Goal: Task Accomplishment & Management: Manage account settings

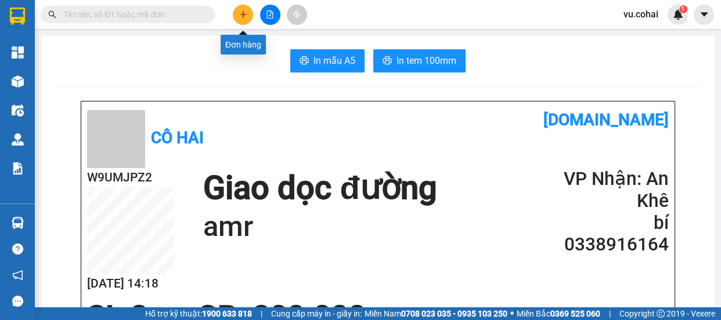
click at [238, 17] on button at bounding box center [243, 15] width 20 height 20
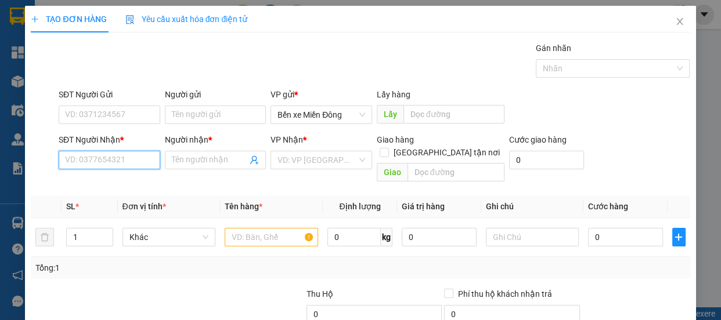
click at [127, 161] on input "SĐT Người Nhận *" at bounding box center [110, 160] width 102 height 19
click at [128, 160] on input "0" at bounding box center [110, 160] width 102 height 19
type input "0383003246"
click at [124, 186] on div "0383003246 - huy" at bounding box center [108, 183] width 86 height 13
type input "huy"
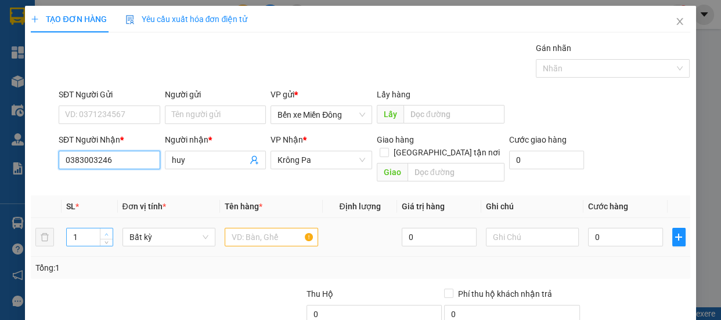
type input "0383003246"
type input "2"
drag, startPoint x: 105, startPoint y: 217, endPoint x: 116, endPoint y: 217, distance: 11.0
click at [106, 230] on span "up" at bounding box center [106, 233] width 7 height 7
click at [244, 230] on input "text" at bounding box center [271, 237] width 93 height 19
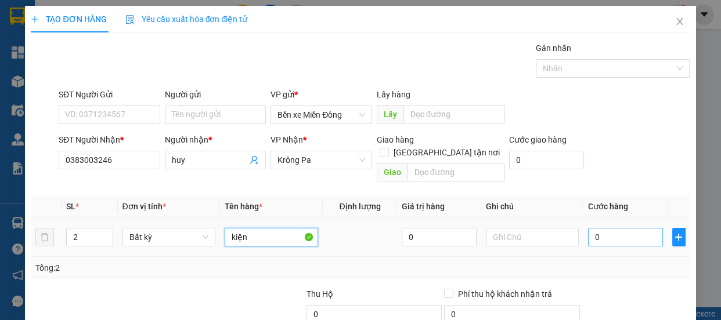
type input "kiện"
click at [594, 228] on input "0" at bounding box center [625, 237] width 75 height 19
type input "001"
type input "1"
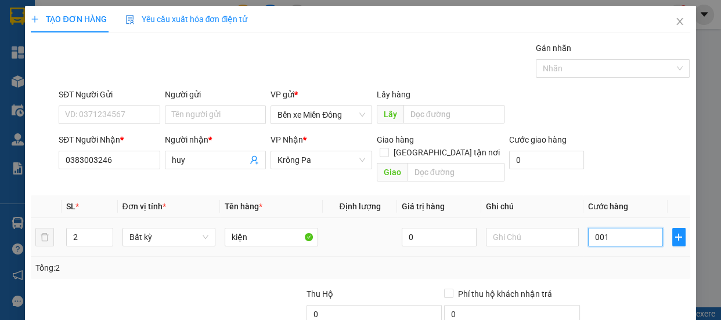
type input "0.012"
type input "12"
type input "00.120"
type input "120"
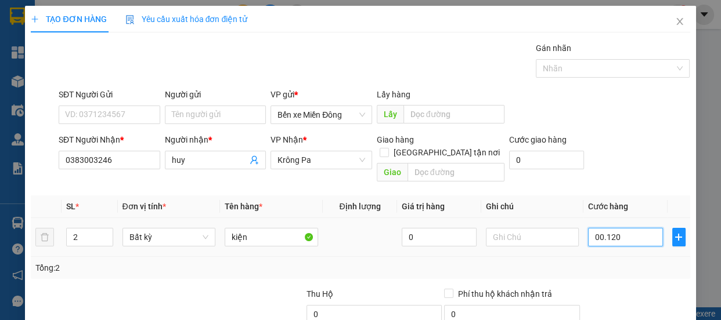
type input "120"
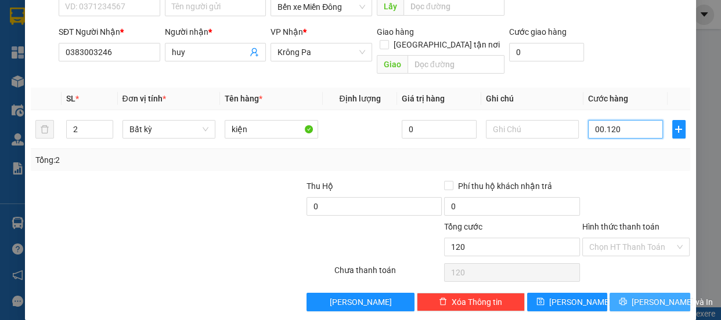
scroll to position [109, 0]
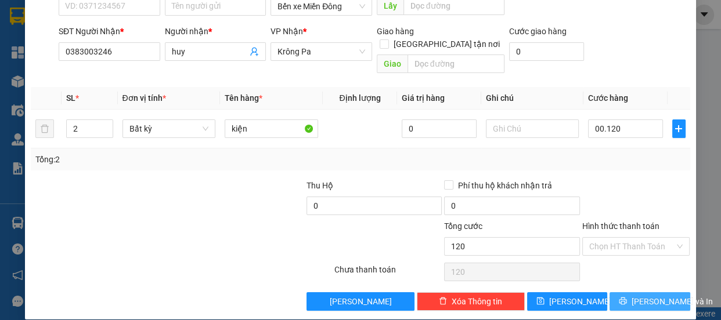
type input "120.000"
click at [622, 297] on icon "printer" at bounding box center [623, 301] width 8 height 8
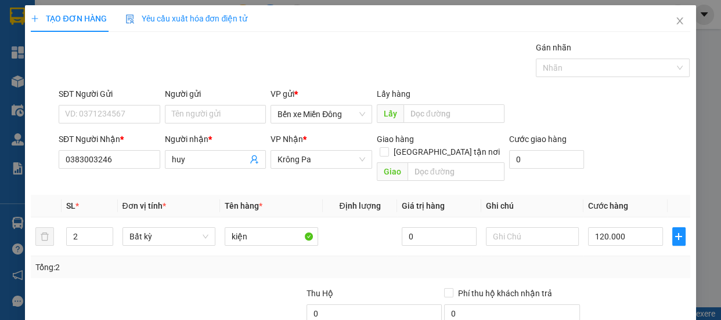
scroll to position [0, 0]
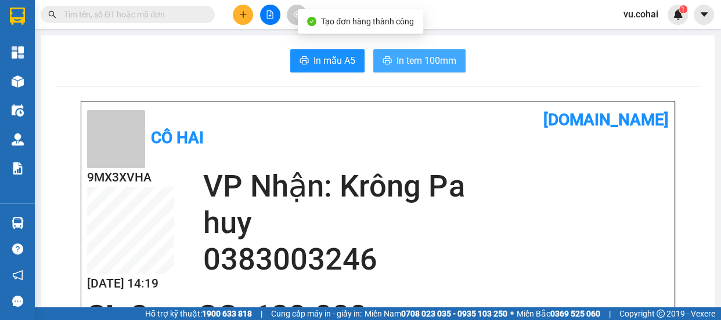
click at [427, 65] on span "In tem 100mm" at bounding box center [426, 60] width 60 height 15
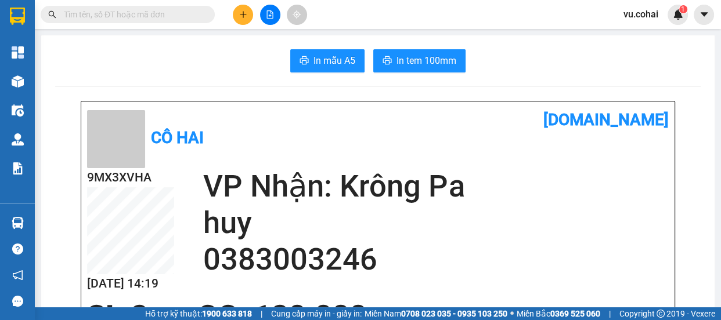
scroll to position [138, 0]
click at [244, 13] on icon "plus" at bounding box center [243, 14] width 8 height 8
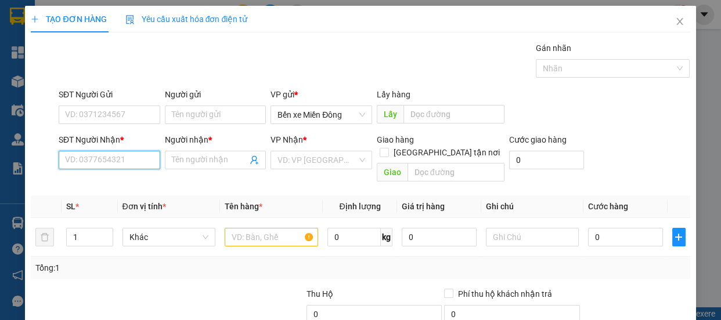
click at [106, 163] on input "SĐT Người Nhận *" at bounding box center [110, 160] width 102 height 19
type input "0969087575"
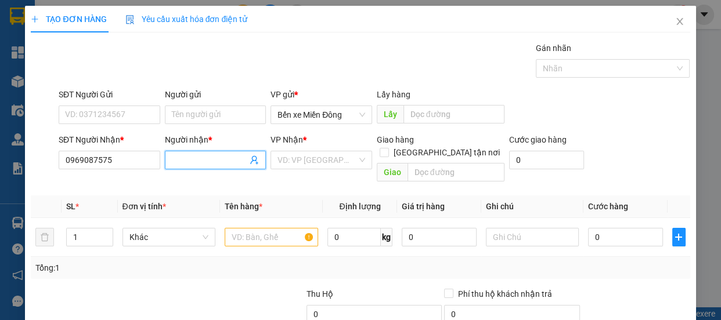
click at [197, 158] on input "Người nhận *" at bounding box center [210, 160] width 76 height 13
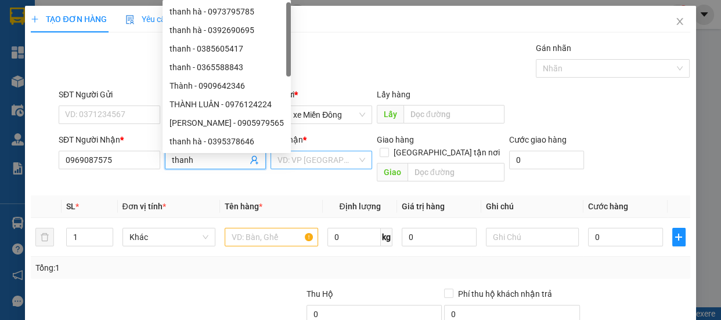
type input "thanh"
click at [301, 160] on input "search" at bounding box center [317, 159] width 80 height 17
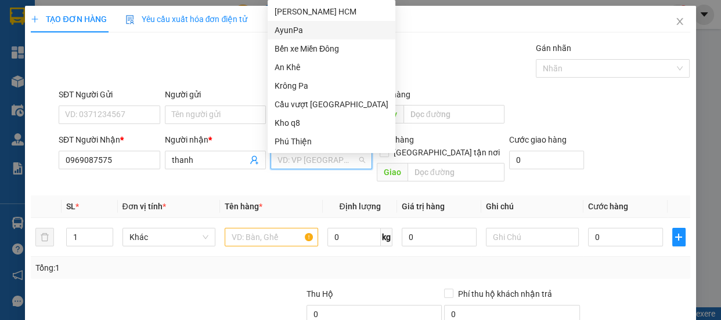
click at [294, 32] on div "AyunPa" at bounding box center [332, 30] width 114 height 13
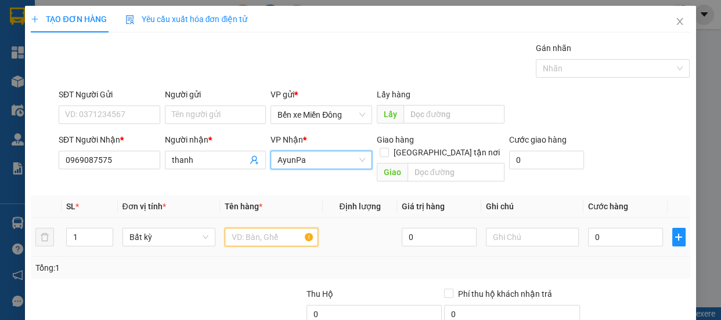
click at [275, 228] on input "text" at bounding box center [271, 237] width 93 height 19
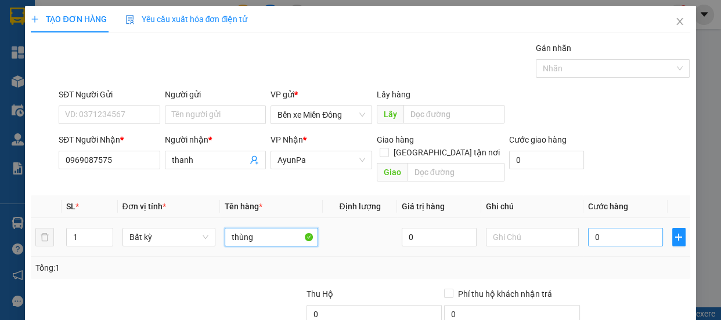
type input "thùng"
click at [618, 228] on input "0" at bounding box center [625, 237] width 75 height 19
type input "006"
type input "6"
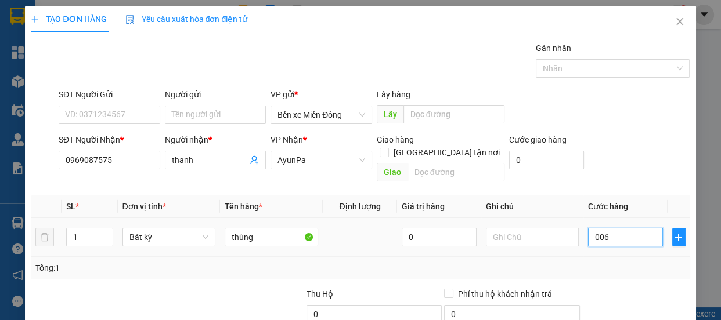
type input "0.060"
type input "60"
type input "006"
type input "6"
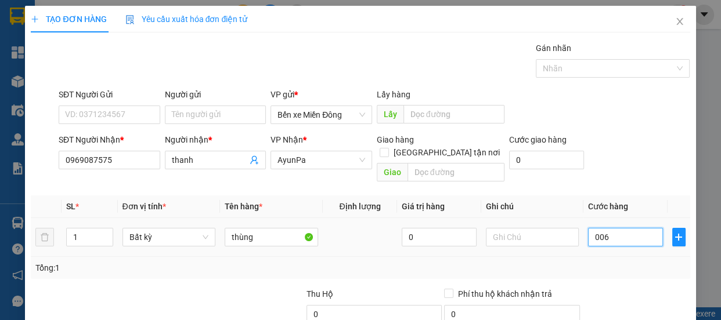
type input "6"
type input "00"
type input "0"
type input "005"
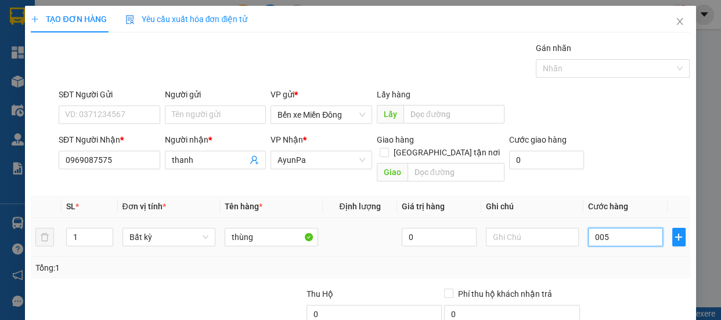
type input "5"
type input "0.050"
type input "50"
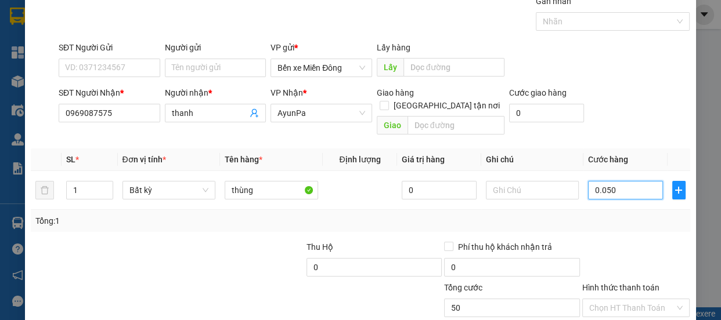
scroll to position [109, 0]
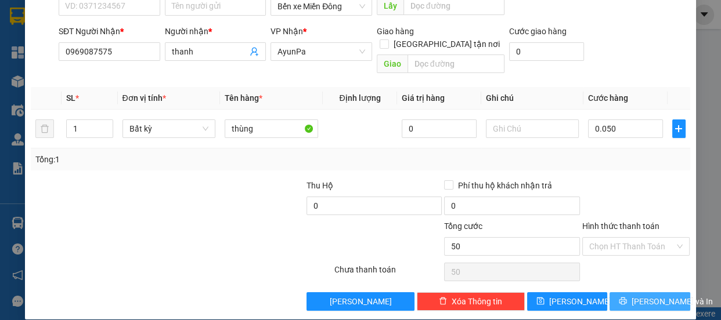
type input "50.000"
click at [638, 295] on span "[PERSON_NAME] và In" at bounding box center [671, 301] width 81 height 13
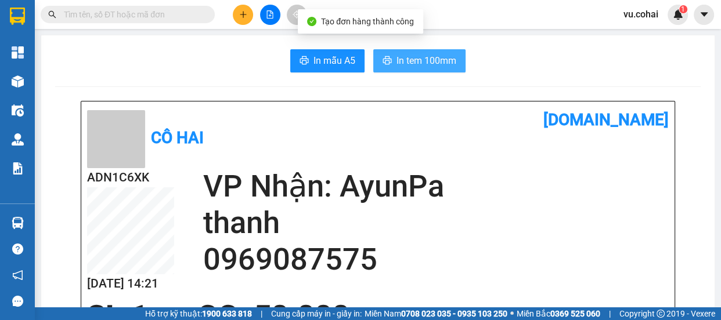
click at [418, 57] on span "In tem 100mm" at bounding box center [426, 60] width 60 height 15
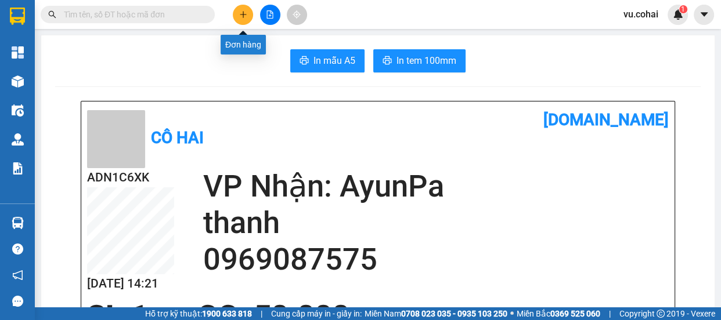
click at [244, 19] on button at bounding box center [243, 15] width 20 height 20
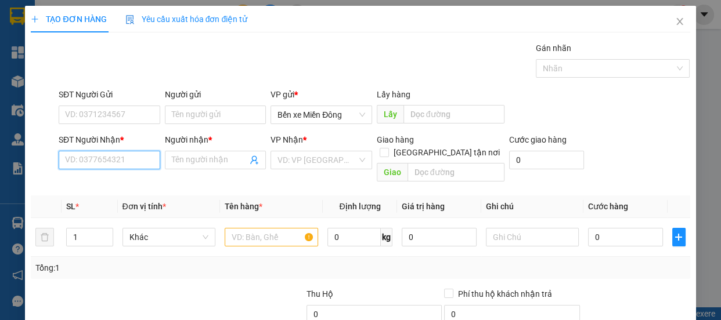
click at [117, 159] on input "SĐT Người Nhận *" at bounding box center [110, 160] width 102 height 19
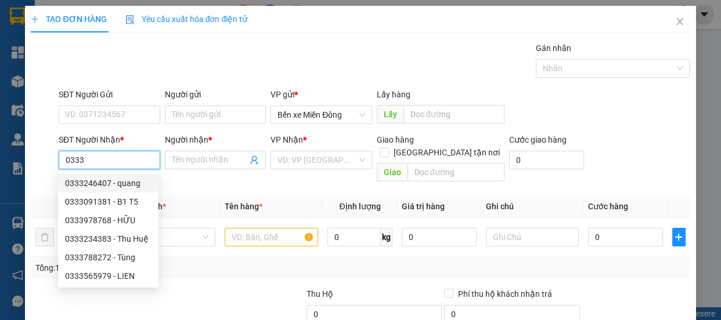
click at [124, 187] on div "0333246407 - quang" at bounding box center [108, 183] width 86 height 13
type input "0333246407"
type input "quang"
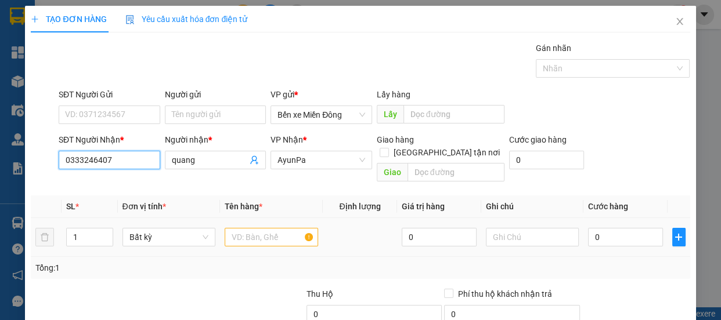
type input "0333246407"
click at [272, 228] on input "text" at bounding box center [271, 237] width 93 height 19
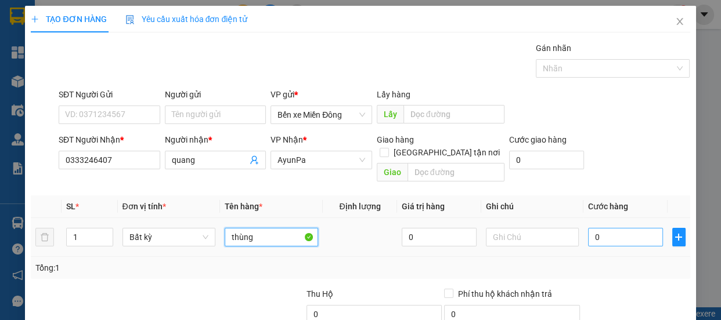
type input "thùng"
click at [602, 228] on input "0" at bounding box center [625, 237] width 75 height 19
type input "005"
type input "5"
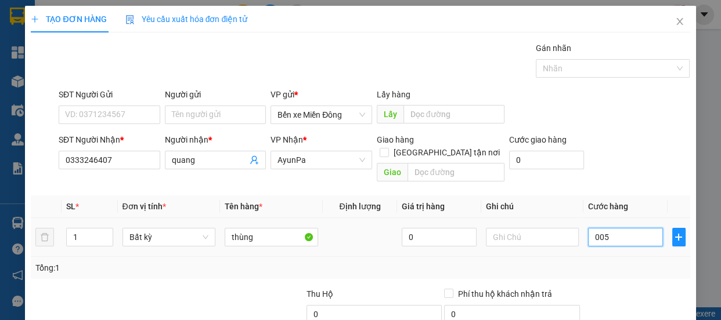
type input "0.050"
type input "50"
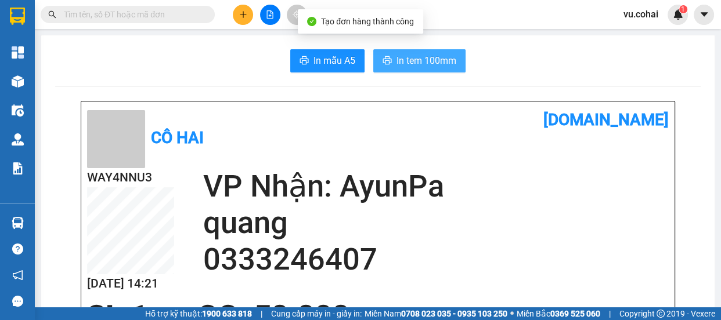
click at [414, 63] on span "In tem 100mm" at bounding box center [426, 60] width 60 height 15
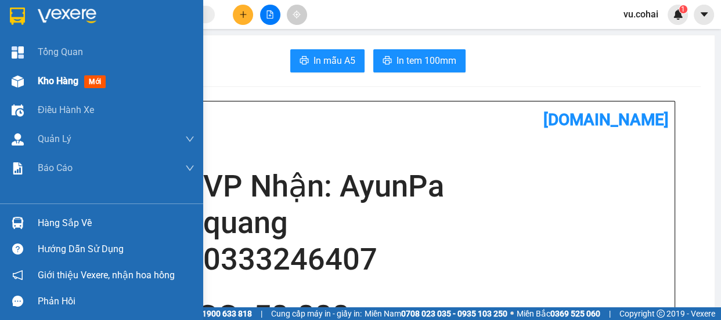
click at [53, 83] on span "Kho hàng" at bounding box center [58, 80] width 41 height 11
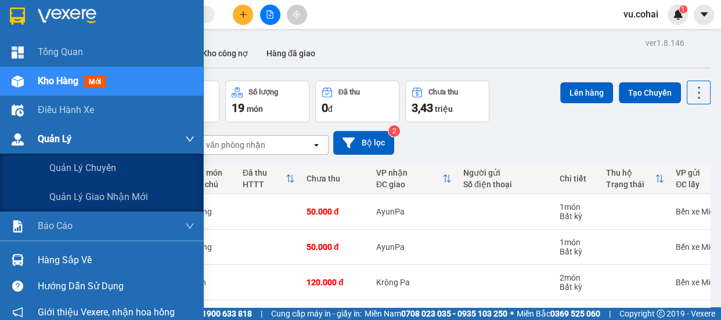
drag, startPoint x: 0, startPoint y: 139, endPoint x: 26, endPoint y: 151, distance: 28.8
drag, startPoint x: 26, startPoint y: 151, endPoint x: 280, endPoint y: 202, distance: 259.3
click at [280, 202] on td at bounding box center [269, 211] width 64 height 35
checkbox input "true"
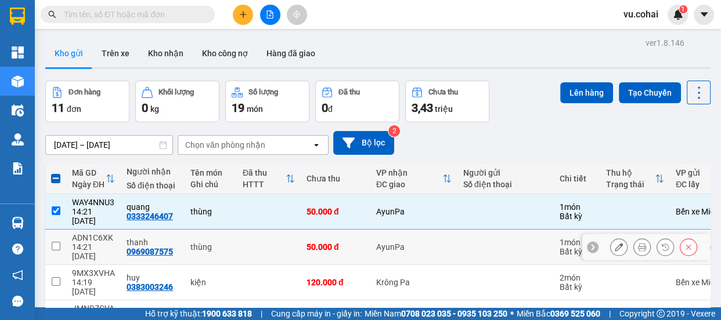
click at [53, 242] on input "checkbox" at bounding box center [56, 246] width 9 height 9
checkbox input "true"
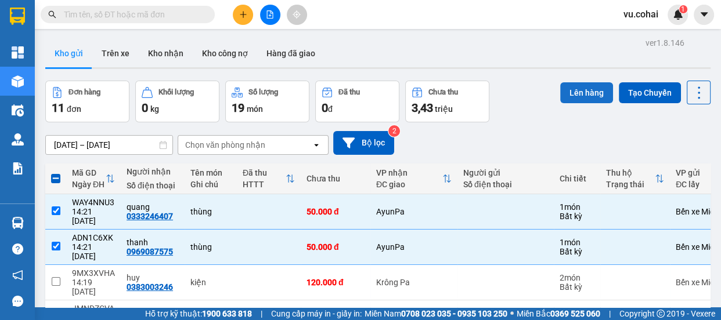
drag, startPoint x: 568, startPoint y: 88, endPoint x: 558, endPoint y: 88, distance: 9.3
click at [565, 88] on button "Lên hàng" at bounding box center [586, 92] width 53 height 21
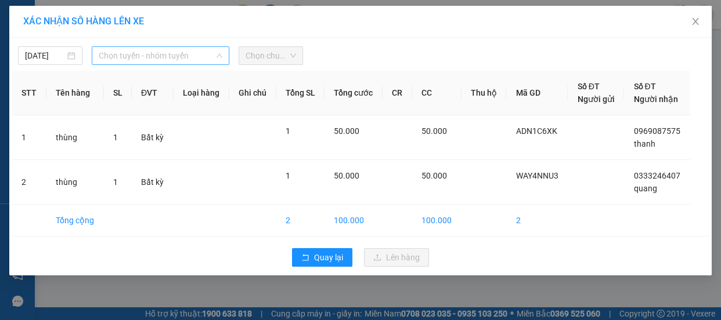
click at [163, 62] on span "Chọn tuyến - nhóm tuyến" at bounding box center [161, 55] width 124 height 17
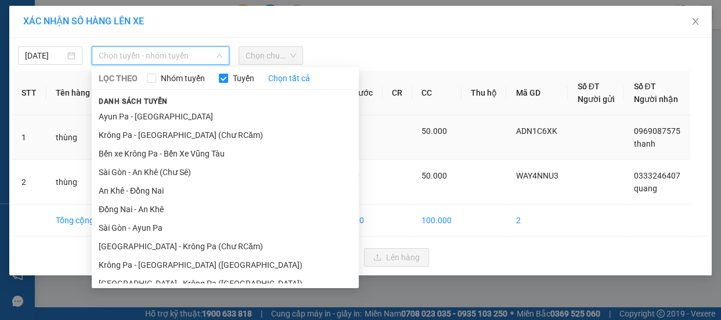
drag, startPoint x: 167, startPoint y: 174, endPoint x: 176, endPoint y: 151, distance: 25.2
click at [167, 172] on li "Sài Gòn - An Khê (Chư Sê)" at bounding box center [225, 172] width 267 height 19
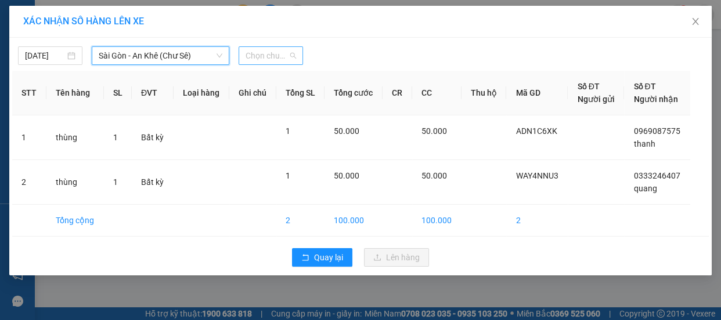
click at [266, 56] on span "Chọn chuyến" at bounding box center [270, 55] width 50 height 17
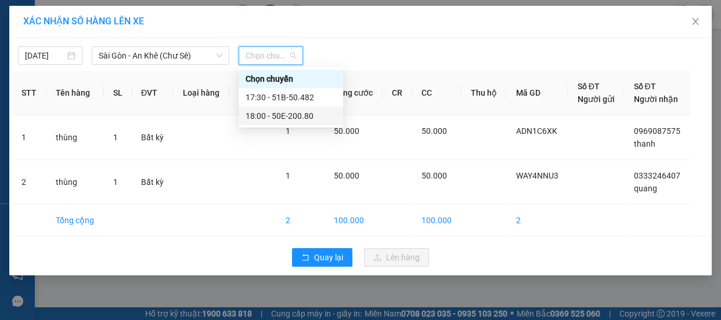
click at [293, 114] on div "18:00 - 50E-200.80" at bounding box center [290, 116] width 91 height 13
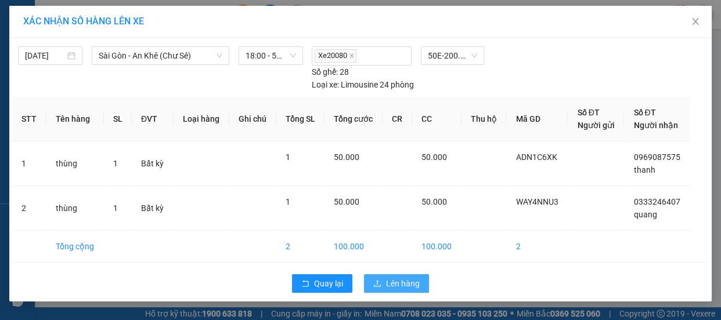
click at [390, 291] on button "Lên hàng" at bounding box center [396, 284] width 65 height 19
click at [395, 287] on span "Lên hàng" at bounding box center [403, 283] width 34 height 13
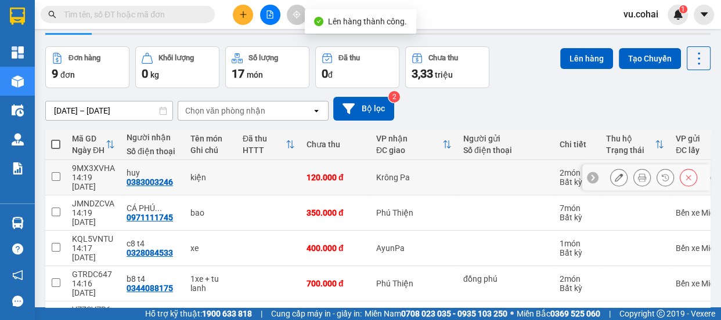
scroll to position [52, 0]
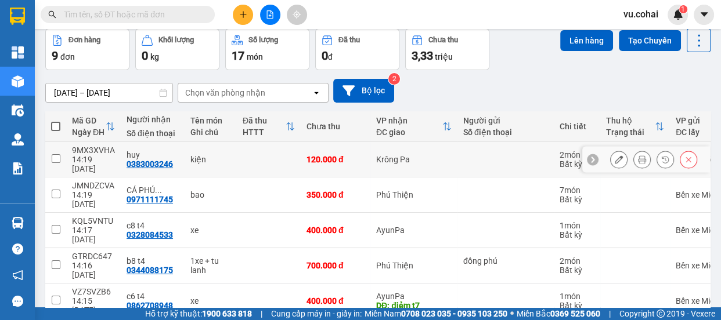
click at [54, 154] on input "checkbox" at bounding box center [56, 158] width 9 height 9
checkbox input "true"
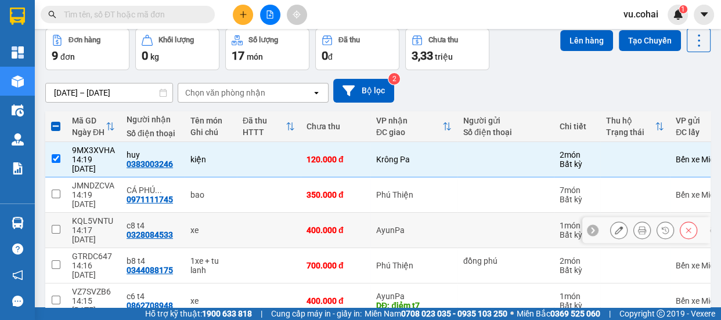
scroll to position [158, 0]
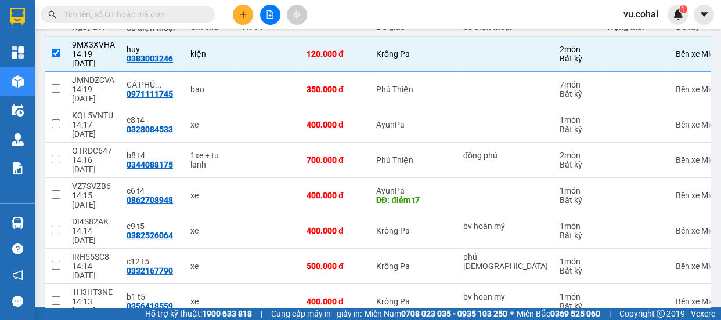
checkbox input "true"
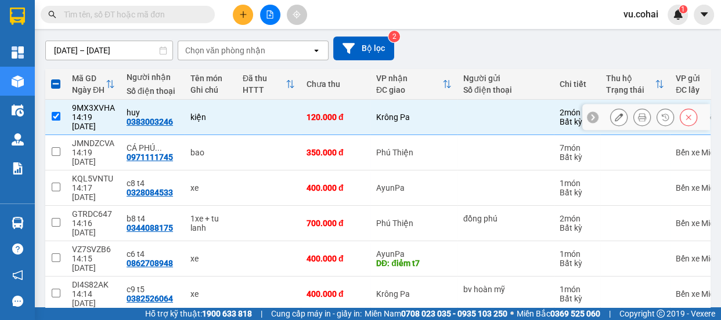
scroll to position [0, 0]
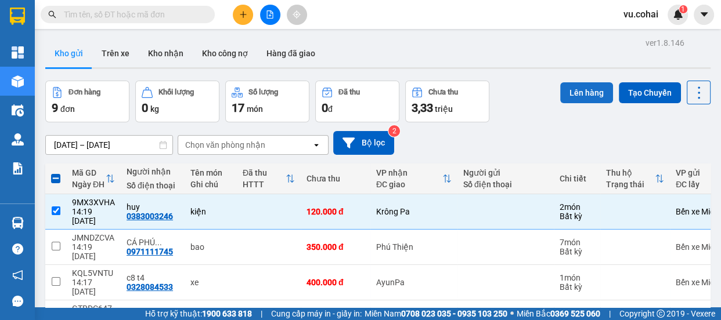
drag, startPoint x: 576, startPoint y: 90, endPoint x: 568, endPoint y: 88, distance: 7.7
click at [571, 89] on button "Lên hàng" at bounding box center [586, 92] width 53 height 21
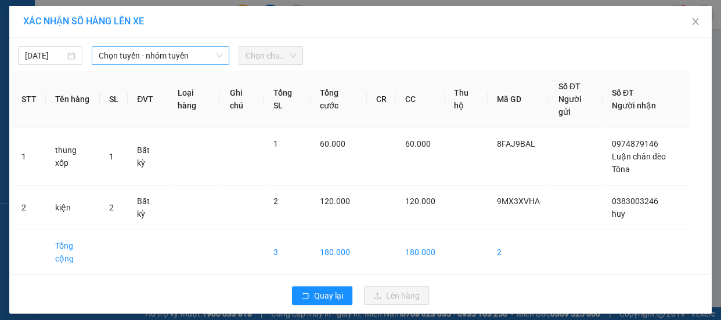
click at [176, 56] on span "Chọn tuyến - nhóm tuyến" at bounding box center [161, 55] width 124 height 17
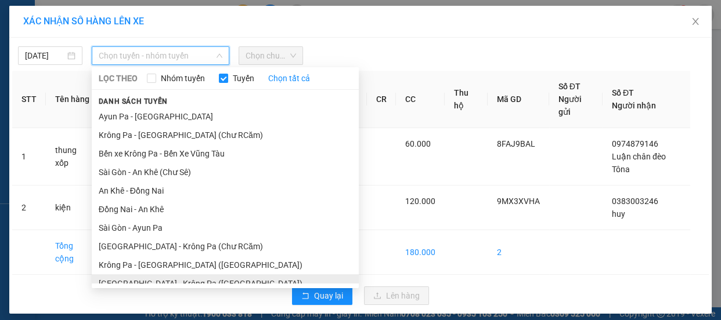
scroll to position [121, 0]
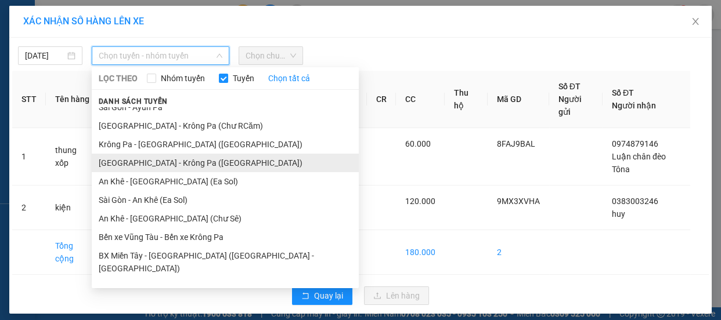
click at [167, 166] on li "[GEOGRAPHIC_DATA] - Krông Pa ([GEOGRAPHIC_DATA])" at bounding box center [225, 163] width 267 height 19
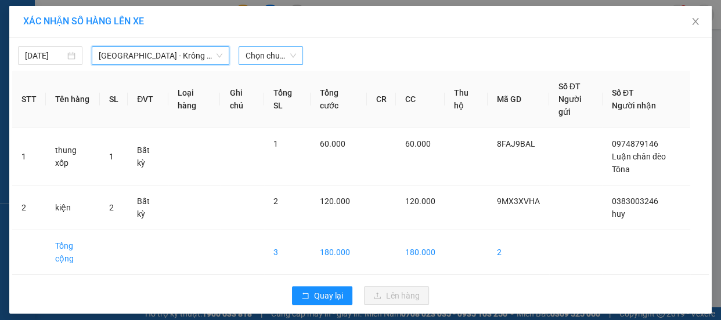
click at [262, 55] on span "Chọn chuyến" at bounding box center [270, 55] width 50 height 17
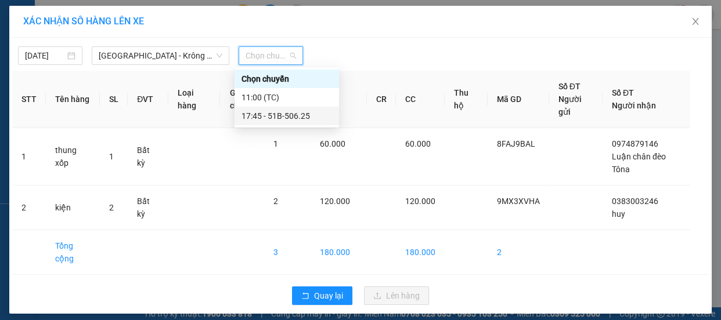
click at [294, 112] on div "17:45 - 51B-506.25" at bounding box center [286, 116] width 91 height 13
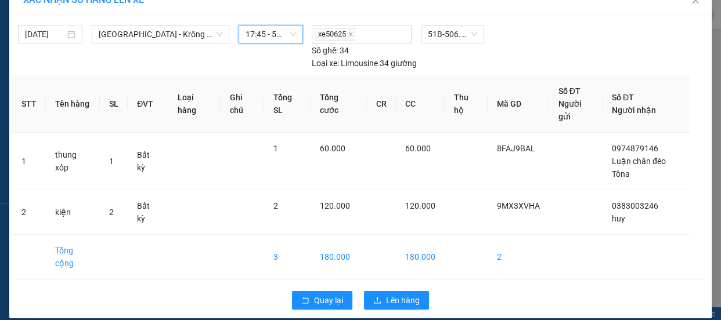
scroll to position [33, 0]
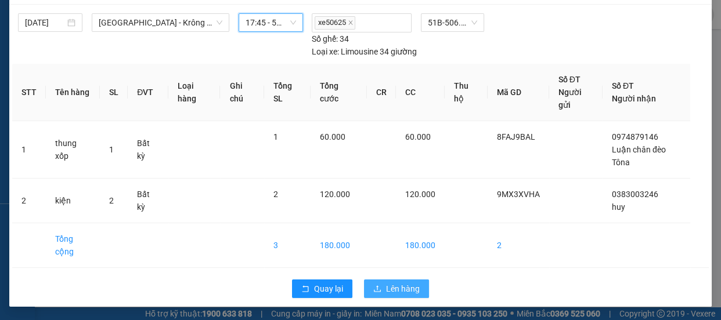
click at [408, 295] on button "Lên hàng" at bounding box center [396, 289] width 65 height 19
drag, startPoint x: 409, startPoint y: 291, endPoint x: 398, endPoint y: 287, distance: 11.2
click at [406, 291] on span "Lên hàng" at bounding box center [403, 289] width 34 height 13
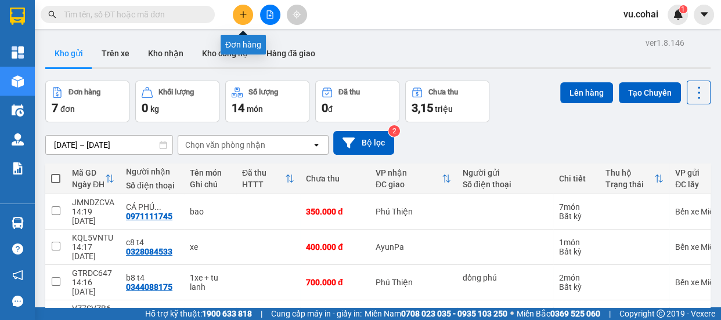
click at [238, 17] on button at bounding box center [243, 15] width 20 height 20
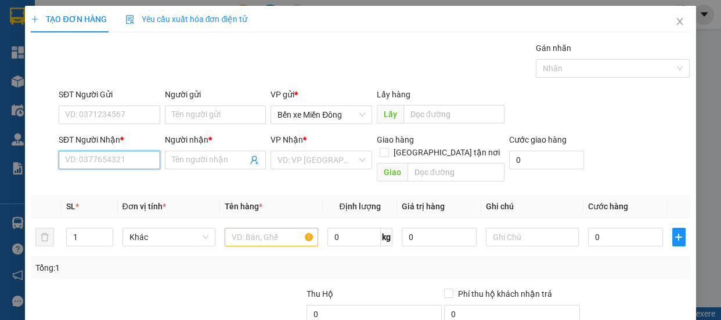
click at [125, 157] on input "SĐT Người Nhận *" at bounding box center [110, 160] width 102 height 19
drag, startPoint x: 110, startPoint y: 188, endPoint x: 170, endPoint y: 185, distance: 59.9
click at [111, 187] on div "0328970728 - LY thư" at bounding box center [108, 183] width 86 height 13
type input "0328970728"
type input "LY thư"
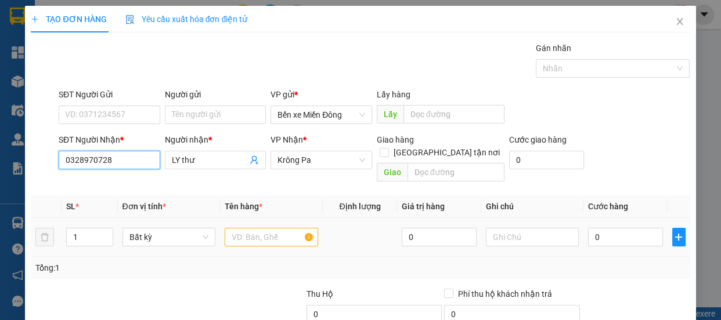
type input "0328970728"
click at [275, 232] on input "text" at bounding box center [271, 237] width 93 height 19
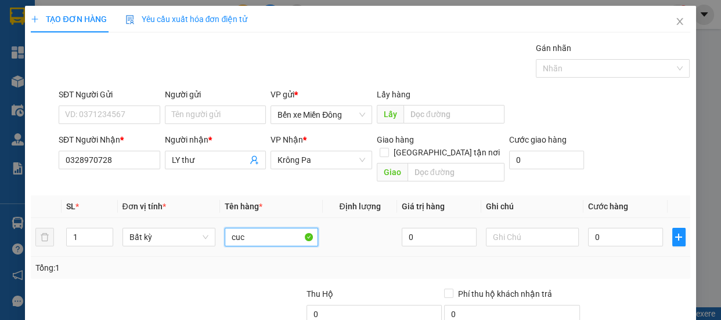
type input "cuc"
click at [616, 236] on div "0" at bounding box center [625, 237] width 75 height 23
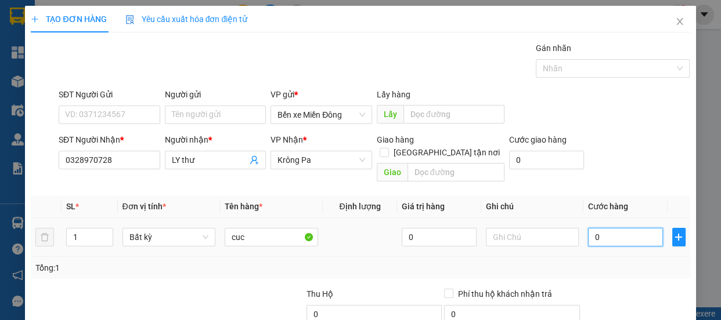
click at [616, 228] on input "0" at bounding box center [625, 237] width 75 height 19
type input "005"
type input "5"
type input "0.050"
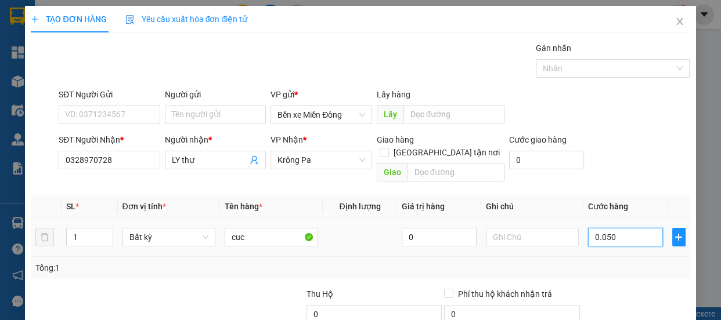
type input "50"
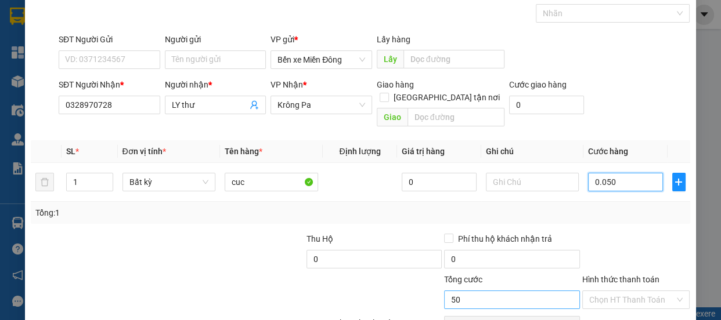
scroll to position [109, 0]
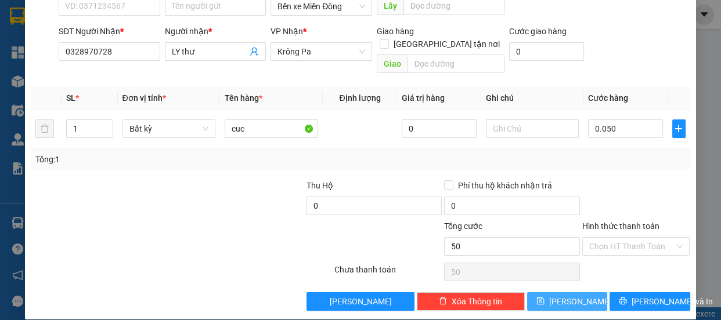
type input "50.000"
click at [590, 293] on button "[PERSON_NAME]" at bounding box center [567, 302] width 80 height 19
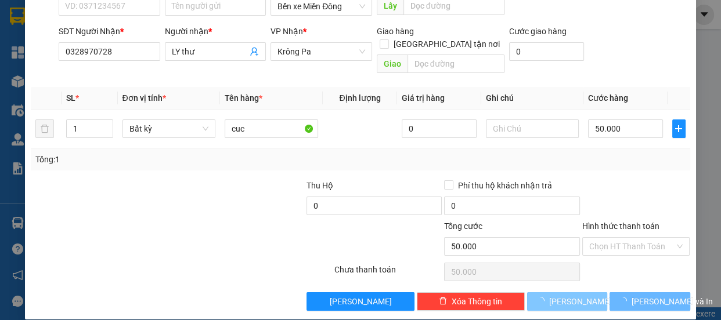
type input "0"
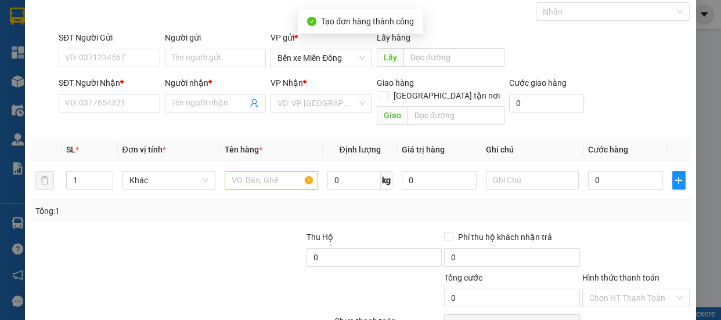
scroll to position [0, 0]
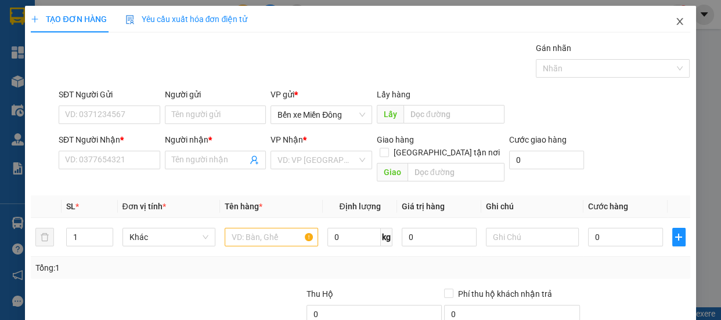
click at [675, 26] on icon "close" at bounding box center [679, 21] width 9 height 9
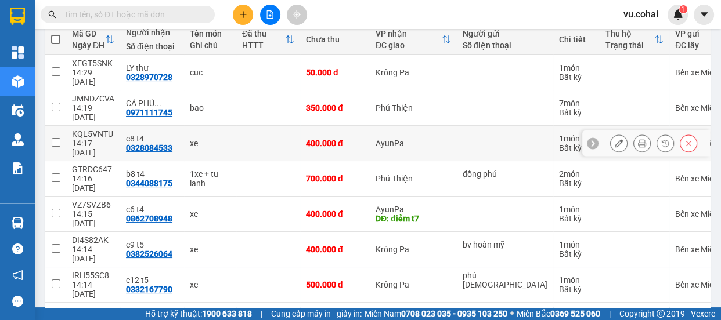
scroll to position [146, 0]
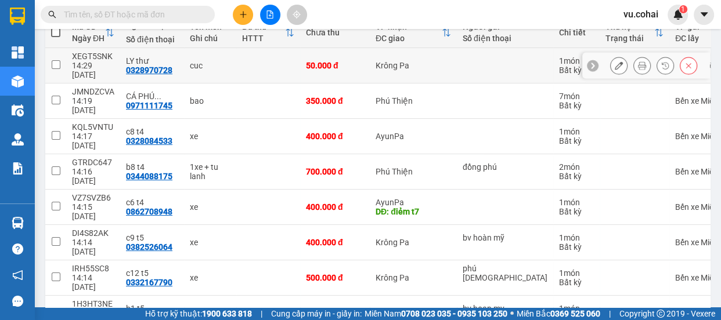
click at [60, 63] on td at bounding box center [55, 65] width 21 height 35
checkbox input "true"
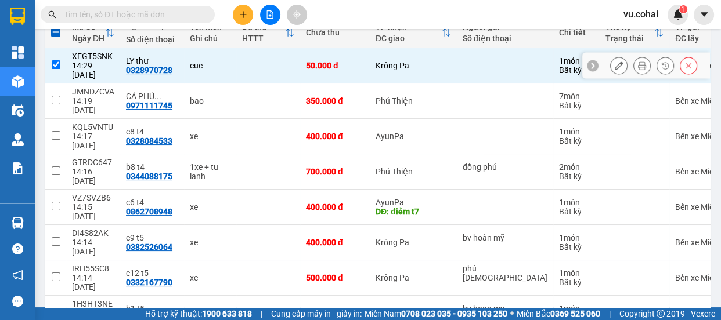
scroll to position [0, 0]
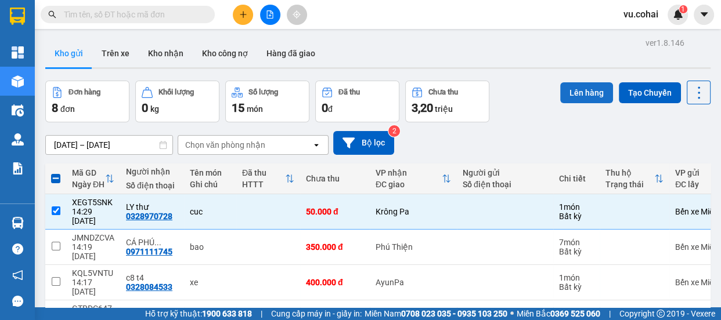
click at [568, 87] on button "Lên hàng" at bounding box center [586, 92] width 53 height 21
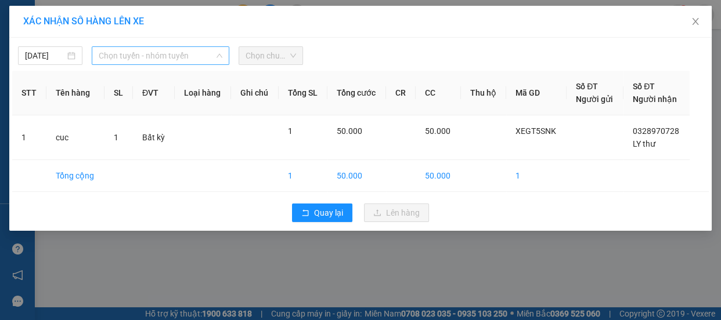
click at [125, 53] on span "Chọn tuyến - nhóm tuyến" at bounding box center [161, 55] width 124 height 17
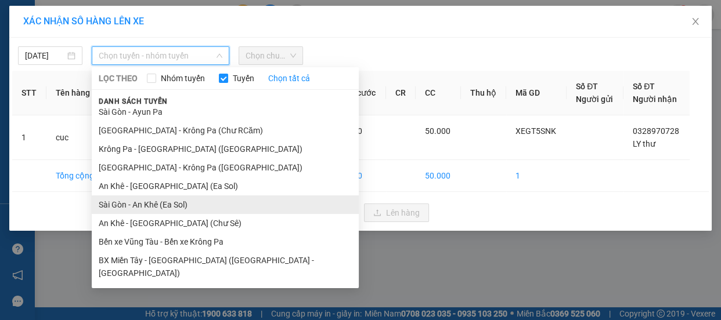
scroll to position [121, 0]
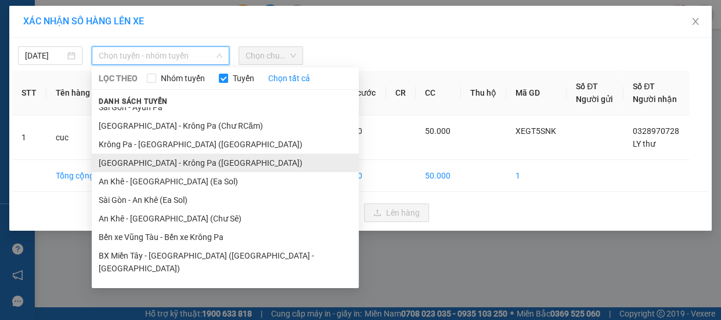
click at [182, 166] on li "[GEOGRAPHIC_DATA] - Krông Pa ([GEOGRAPHIC_DATA])" at bounding box center [225, 163] width 267 height 19
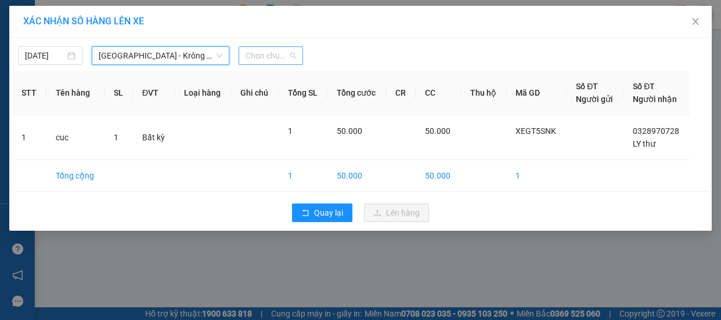
click at [266, 58] on span "Chọn chuyến" at bounding box center [270, 55] width 50 height 17
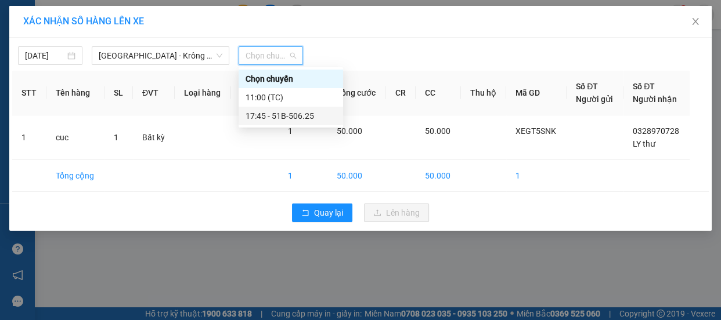
click at [295, 117] on div "17:45 - 51B-506.25" at bounding box center [290, 116] width 91 height 13
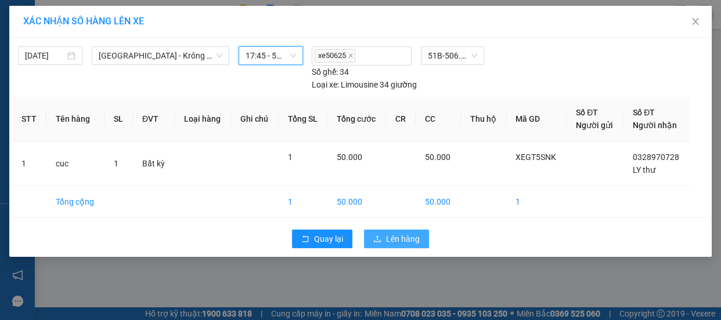
click at [410, 233] on span "Lên hàng" at bounding box center [403, 239] width 34 height 13
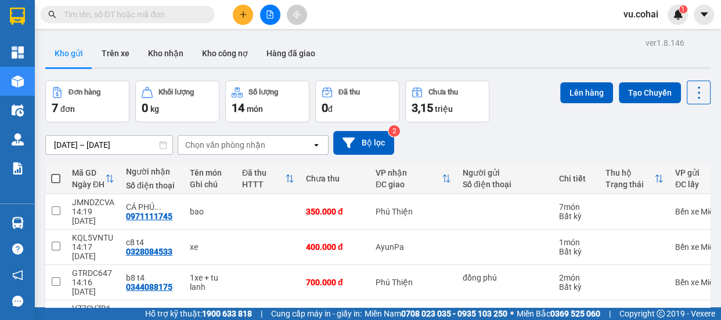
click at [241, 12] on icon "plus" at bounding box center [243, 14] width 8 height 8
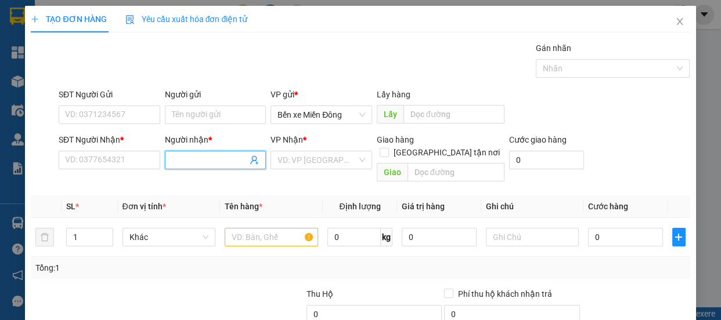
click at [220, 158] on input "Người nhận *" at bounding box center [210, 160] width 76 height 13
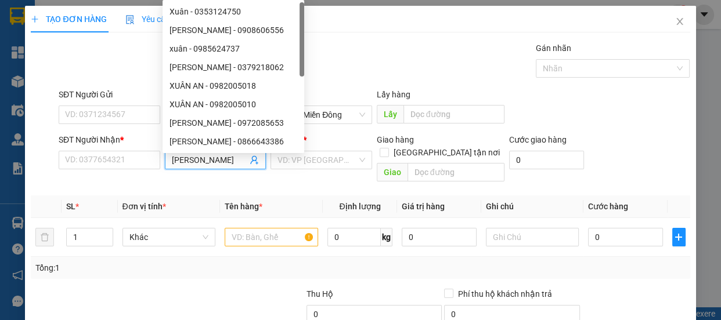
type input "[PERSON_NAME]"
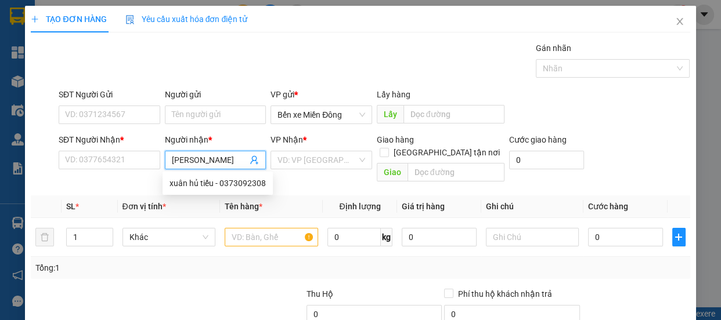
click at [245, 187] on div "xuân hủ tiếu - 0373092308" at bounding box center [217, 183] width 96 height 13
type input "0373092308"
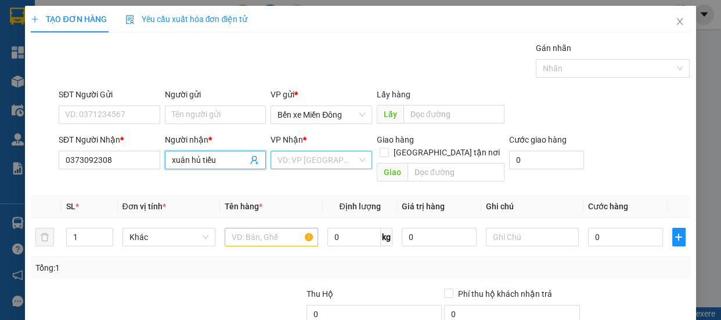
type input "xuân hủ tiếu"
click at [305, 165] on input "search" at bounding box center [317, 159] width 80 height 17
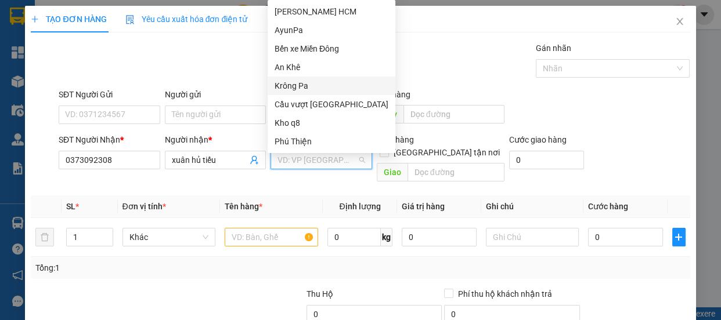
drag, startPoint x: 290, startPoint y: 82, endPoint x: 291, endPoint y: 123, distance: 41.2
click at [291, 82] on div "Krông Pa" at bounding box center [332, 86] width 114 height 13
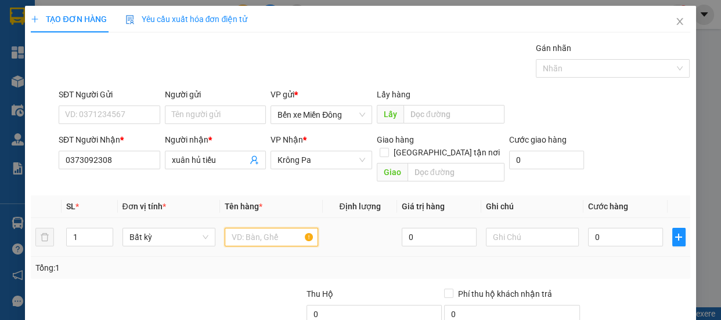
click at [279, 229] on input "text" at bounding box center [271, 237] width 93 height 19
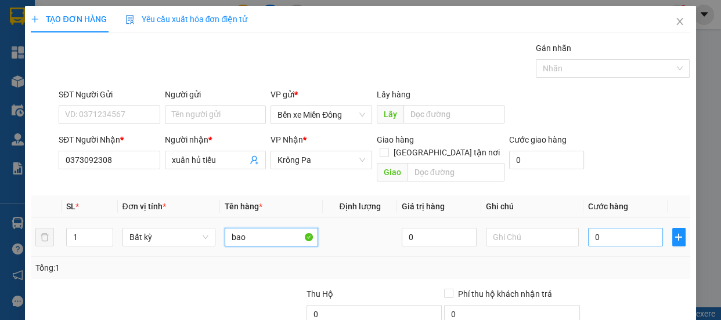
type input "bao"
click at [624, 230] on input "0" at bounding box center [625, 237] width 75 height 19
type input "005"
type input "5"
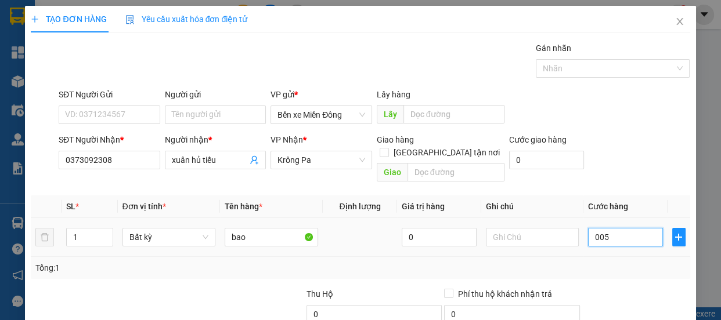
type input "0.050"
type input "50"
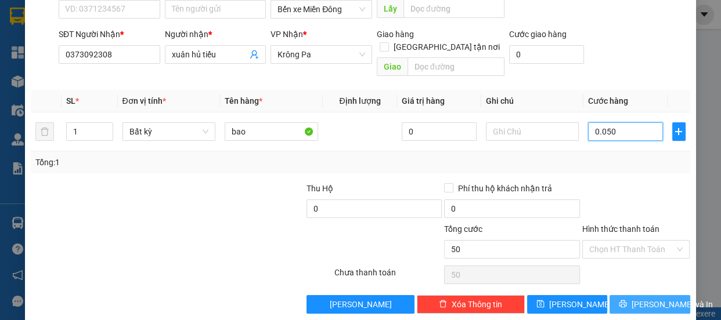
scroll to position [109, 0]
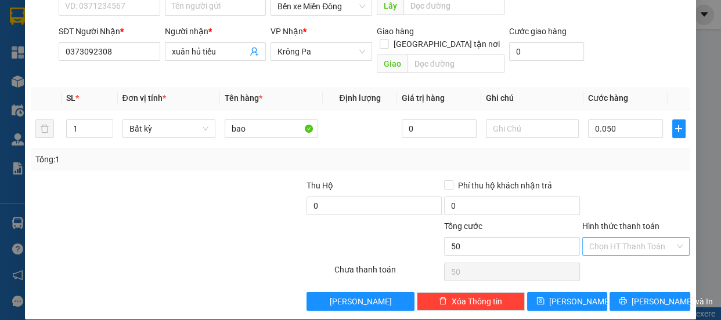
click at [616, 238] on input "Hình thức thanh toán" at bounding box center [632, 246] width 86 height 17
type input "50.000"
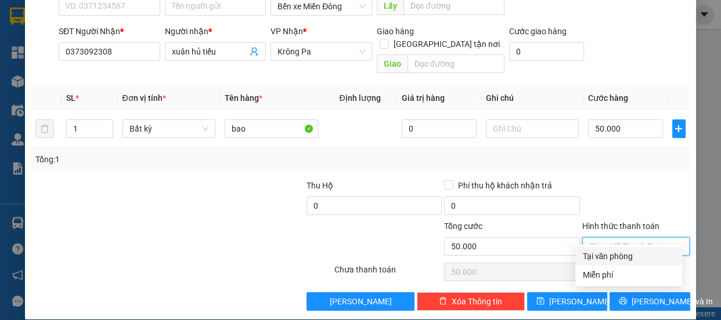
click at [612, 251] on div "Tại văn phòng" at bounding box center [628, 256] width 93 height 13
type input "0"
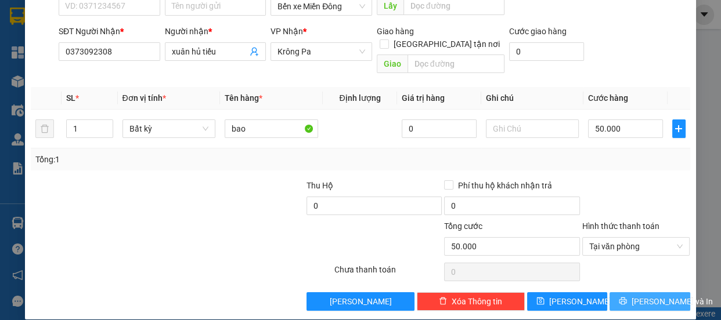
click at [651, 295] on span "[PERSON_NAME] và In" at bounding box center [671, 301] width 81 height 13
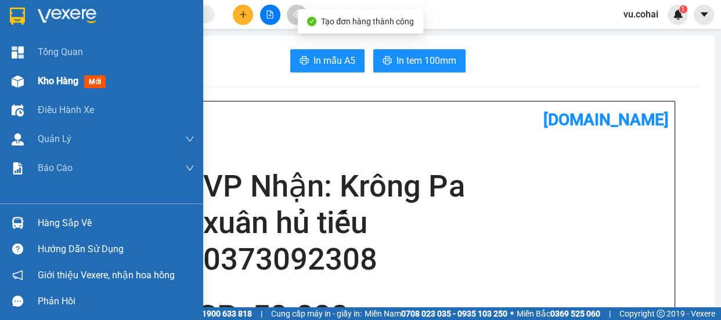
click at [42, 84] on span "Kho hàng" at bounding box center [58, 80] width 41 height 11
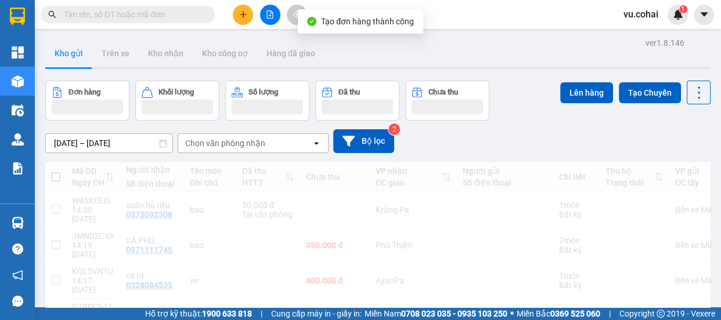
scroll to position [105, 0]
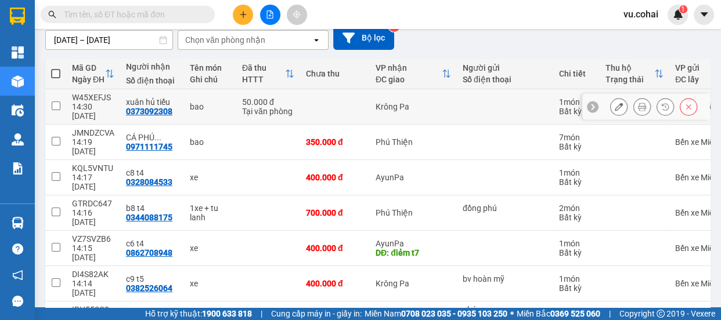
drag, startPoint x: 57, startPoint y: 104, endPoint x: 139, endPoint y: 100, distance: 81.9
click at [57, 103] on input "checkbox" at bounding box center [56, 106] width 9 height 9
checkbox input "true"
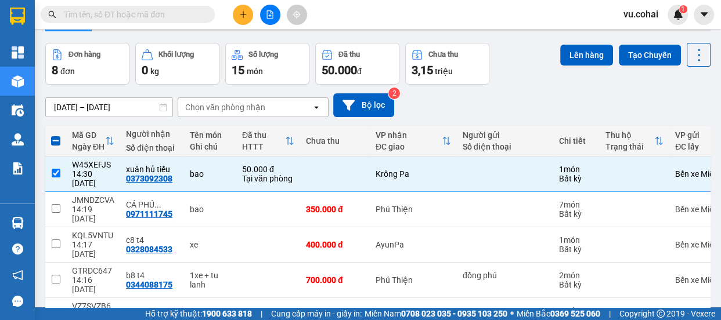
scroll to position [0, 0]
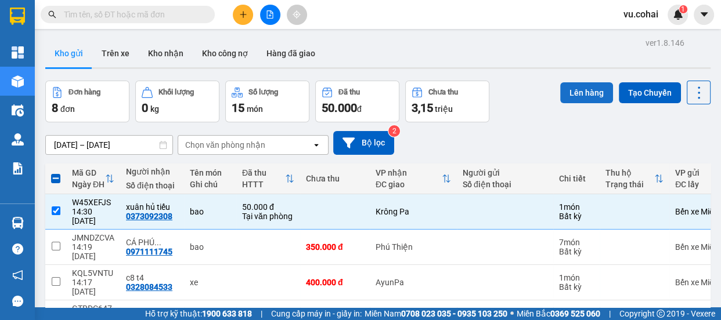
click at [572, 85] on button "Lên hàng" at bounding box center [586, 92] width 53 height 21
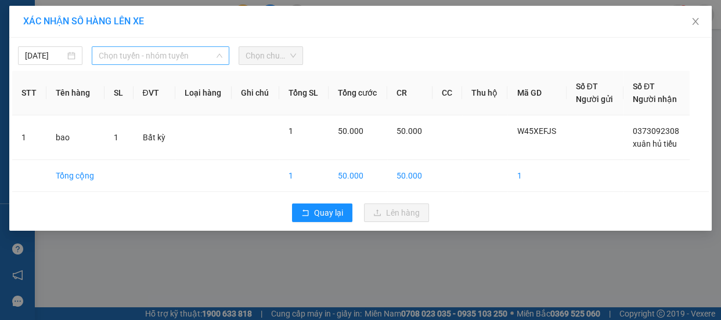
click at [195, 55] on span "Chọn tuyến - nhóm tuyến" at bounding box center [161, 55] width 124 height 17
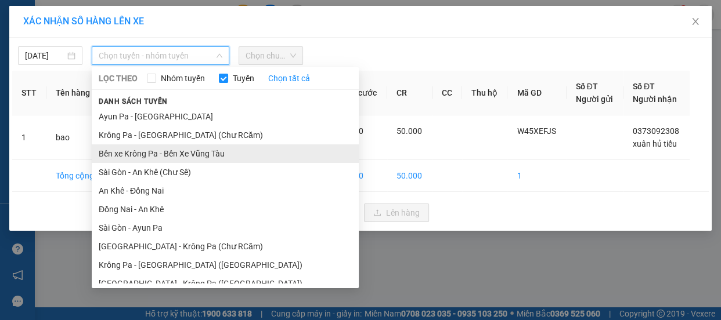
scroll to position [121, 0]
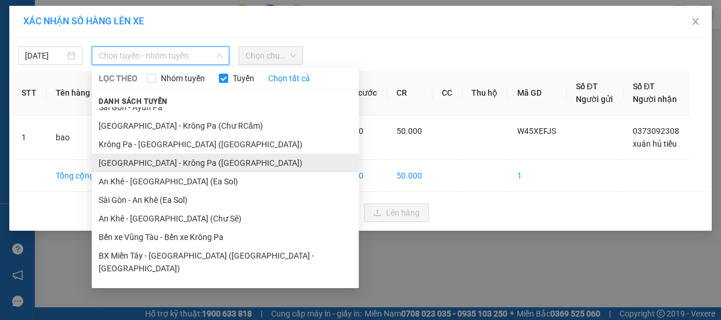
click at [163, 163] on li "[GEOGRAPHIC_DATA] - Krông Pa ([GEOGRAPHIC_DATA])" at bounding box center [225, 163] width 267 height 19
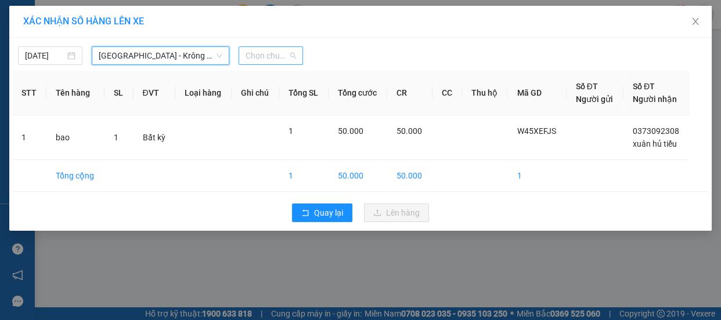
click at [265, 55] on span "Chọn chuyến" at bounding box center [270, 55] width 50 height 17
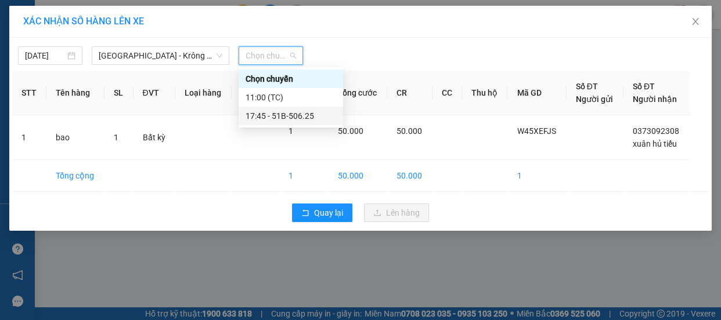
click at [289, 118] on div "17:45 - 51B-506.25" at bounding box center [290, 116] width 91 height 13
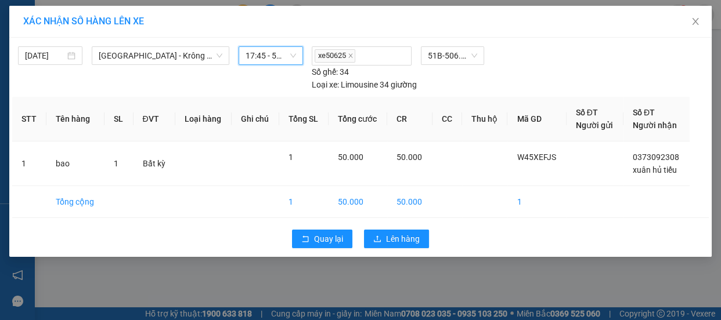
click at [262, 54] on span "17:45 - 51B-506.25" at bounding box center [270, 55] width 50 height 17
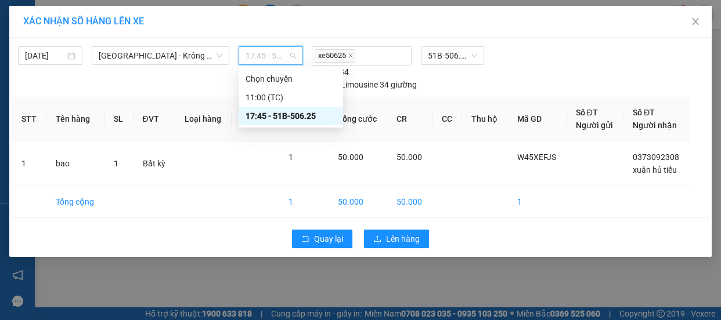
drag, startPoint x: 273, startPoint y: 117, endPoint x: 341, endPoint y: 136, distance: 70.7
click at [273, 117] on div "17:45 - 51B-506.25" at bounding box center [290, 116] width 91 height 13
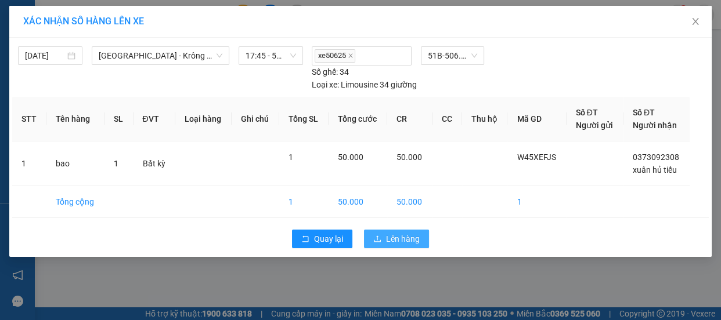
click at [389, 235] on span "Lên hàng" at bounding box center [403, 239] width 34 height 13
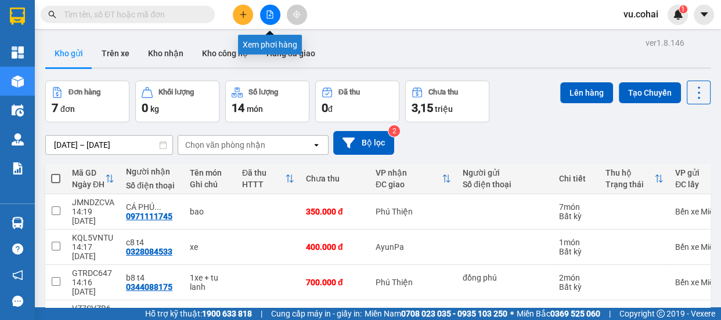
click at [263, 14] on button at bounding box center [270, 15] width 20 height 20
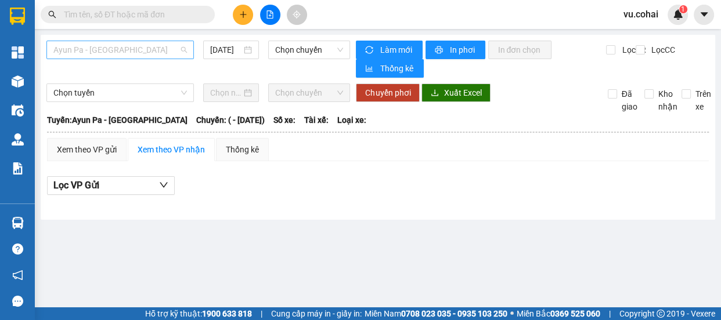
click at [133, 50] on span "Ayun Pa - [GEOGRAPHIC_DATA]" at bounding box center [119, 49] width 133 height 17
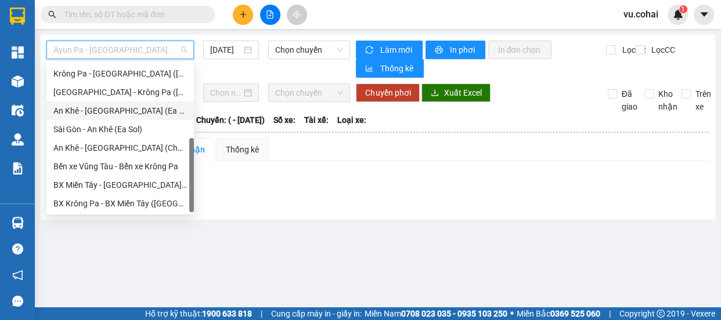
scroll to position [167, 0]
click at [139, 95] on div "[GEOGRAPHIC_DATA] - Krông Pa ([GEOGRAPHIC_DATA])" at bounding box center [119, 92] width 133 height 13
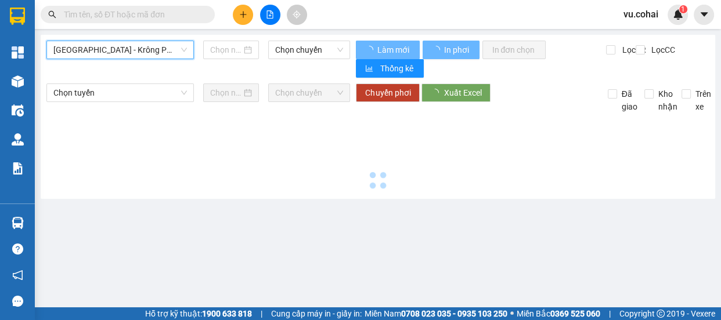
type input "[DATE]"
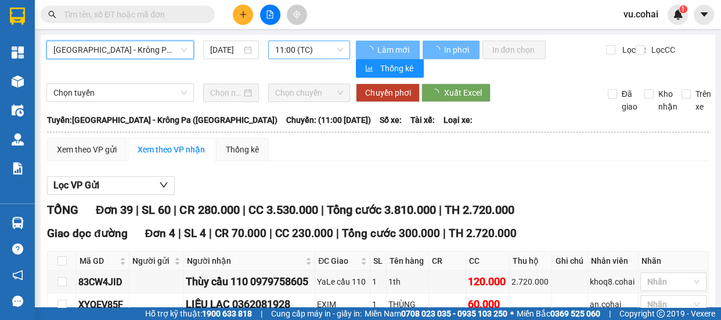
click at [291, 50] on span "11:00 (TC)" at bounding box center [309, 49] width 68 height 17
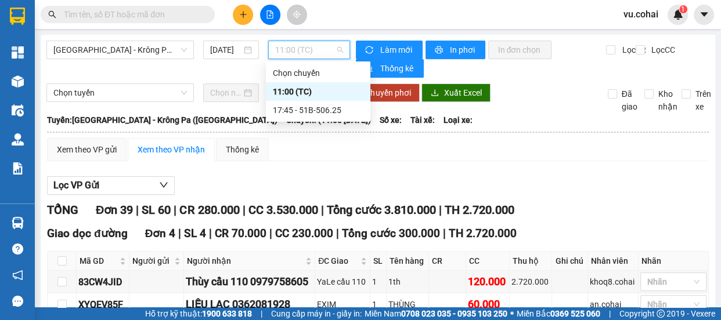
drag, startPoint x: 298, startPoint y: 94, endPoint x: 298, endPoint y: 86, distance: 8.1
click at [298, 93] on div "11:00 (TC)" at bounding box center [318, 91] width 91 height 13
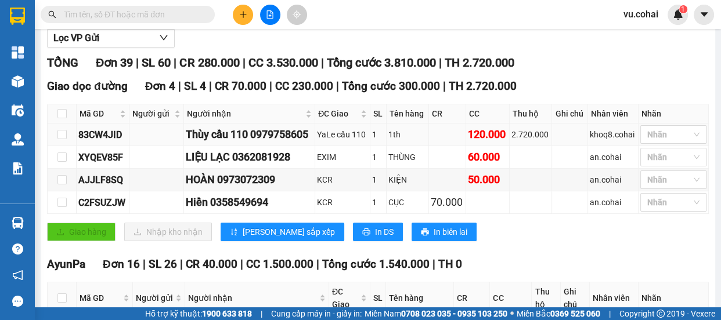
scroll to position [158, 0]
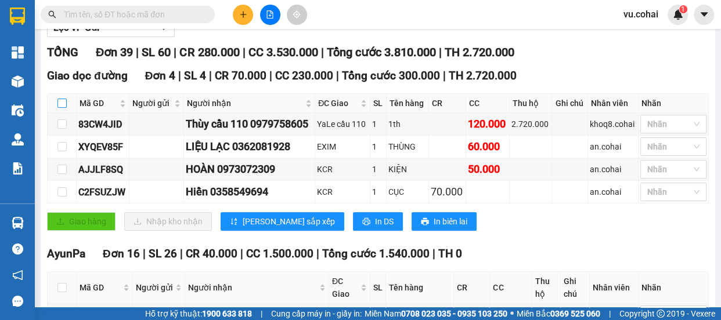
click at [63, 101] on input "checkbox" at bounding box center [61, 103] width 9 height 9
checkbox input "true"
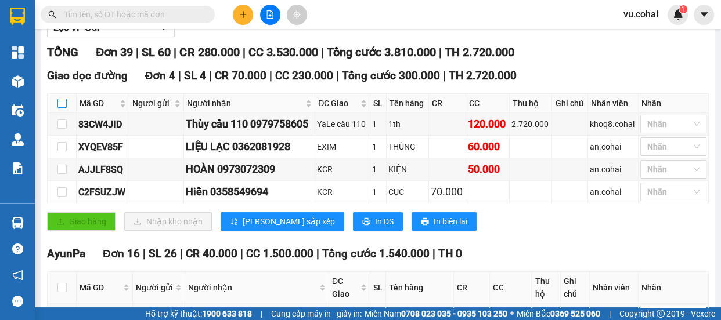
checkbox input "true"
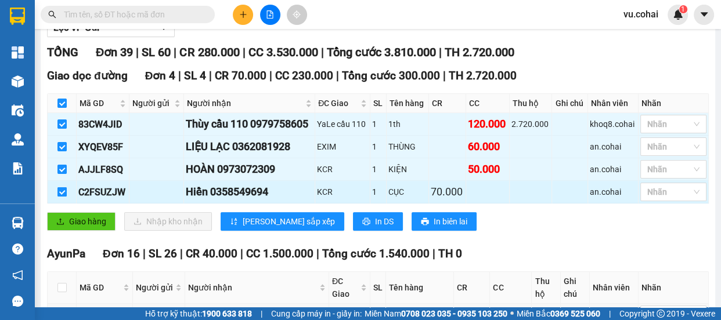
drag, startPoint x: 63, startPoint y: 169, endPoint x: 65, endPoint y: 189, distance: 19.8
click at [64, 169] on input "checkbox" at bounding box center [61, 169] width 9 height 9
checkbox input "false"
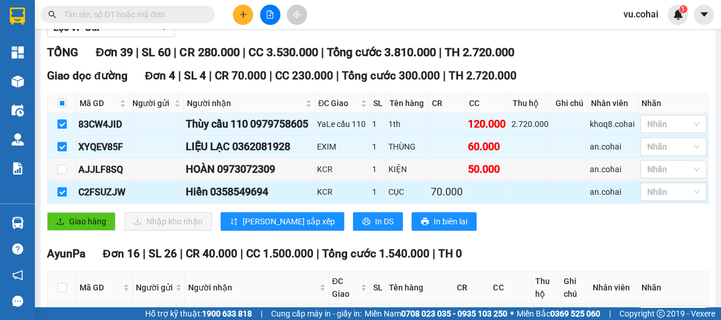
click at [62, 190] on input "checkbox" at bounding box center [61, 191] width 9 height 9
checkbox input "false"
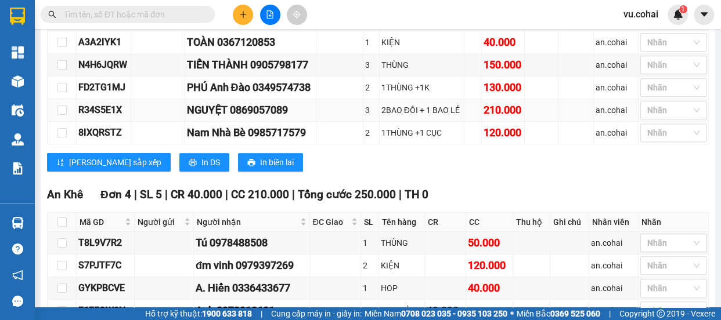
scroll to position [844, 0]
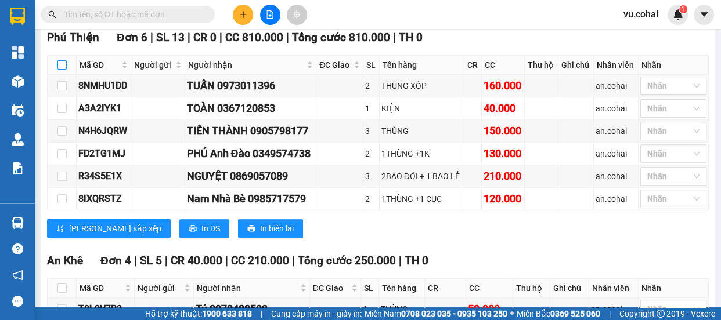
click at [63, 69] on input "checkbox" at bounding box center [61, 64] width 9 height 9
checkbox input "true"
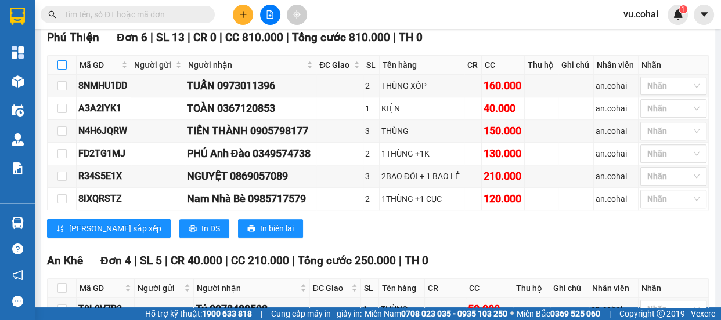
checkbox input "true"
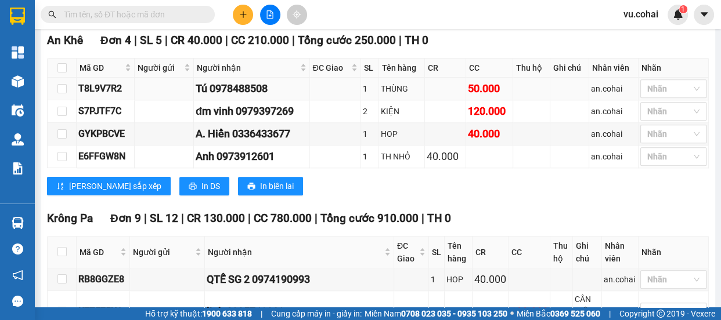
scroll to position [1213, 0]
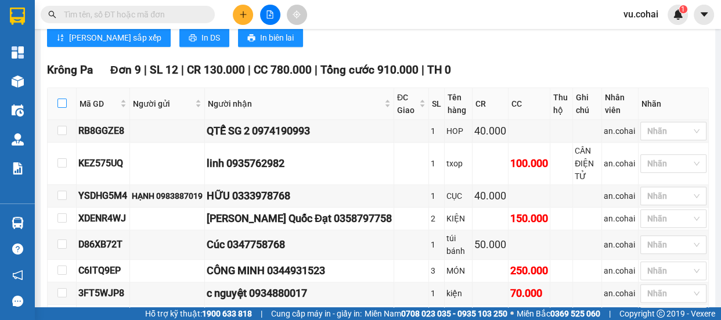
click at [62, 108] on input "checkbox" at bounding box center [61, 103] width 9 height 9
checkbox input "true"
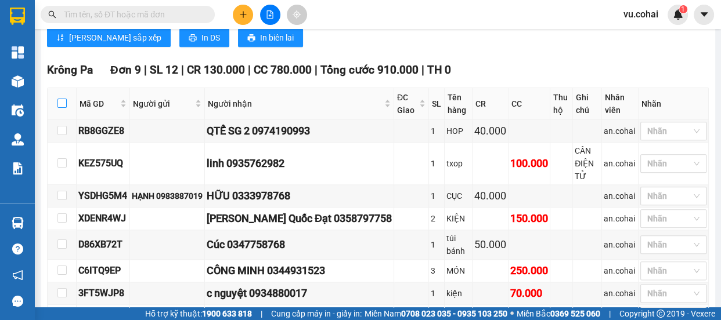
checkbox input "true"
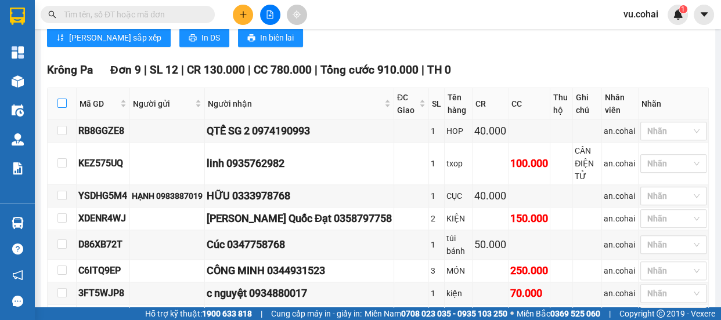
checkbox input "true"
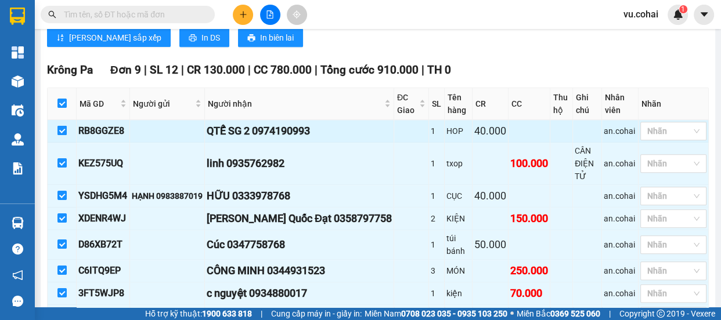
click at [59, 135] on input "checkbox" at bounding box center [61, 130] width 9 height 9
checkbox input "false"
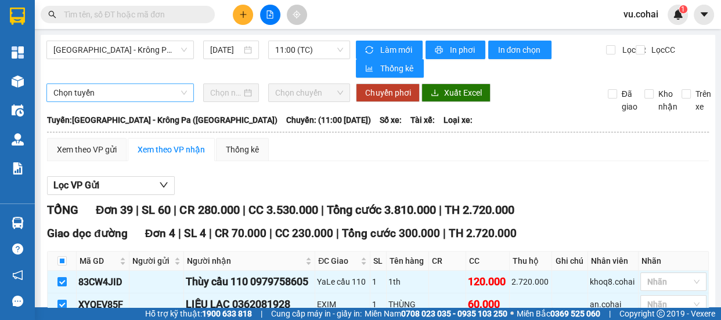
scroll to position [0, 0]
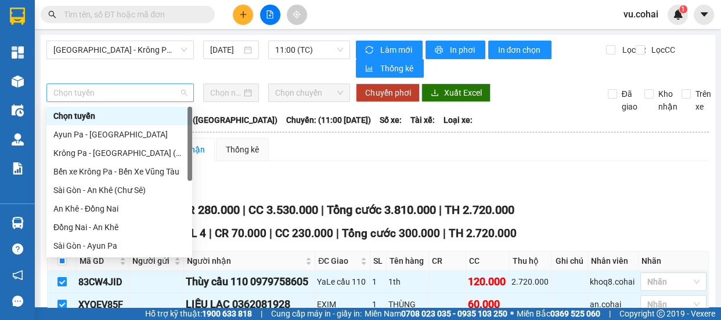
click at [106, 93] on span "Chọn tuyến" at bounding box center [119, 92] width 133 height 17
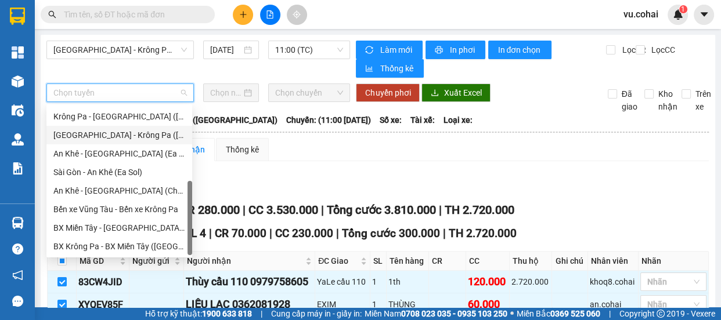
click at [119, 138] on div "[GEOGRAPHIC_DATA] - Krông Pa ([GEOGRAPHIC_DATA])" at bounding box center [119, 135] width 132 height 13
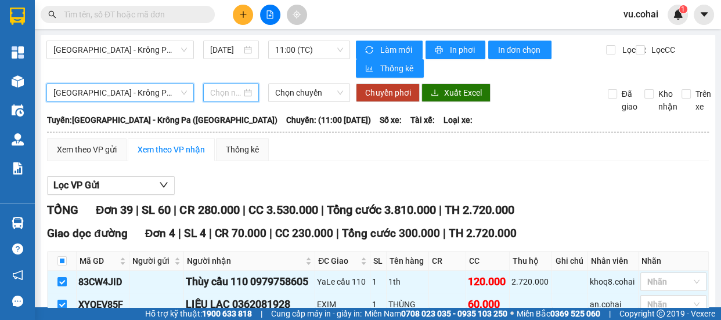
click at [221, 93] on input at bounding box center [225, 92] width 31 height 13
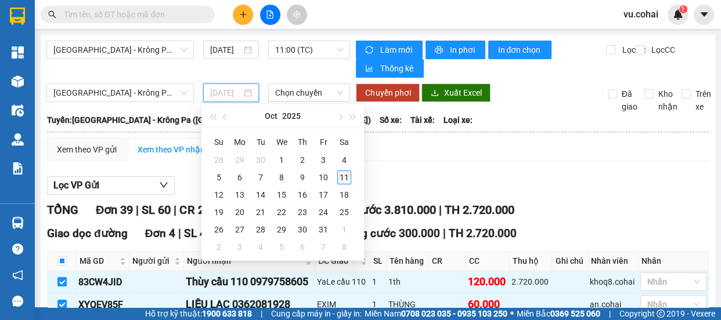
type input "[DATE]"
click at [342, 180] on div "11" at bounding box center [344, 178] width 14 height 14
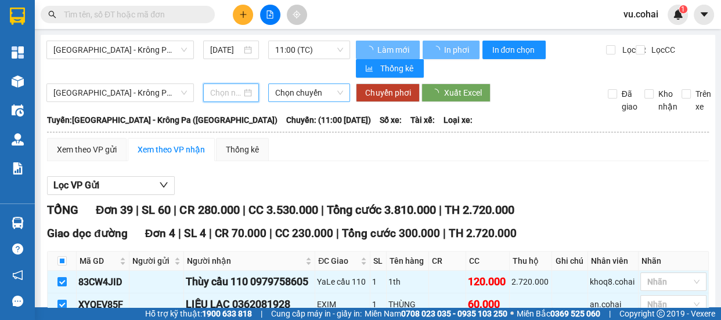
click at [299, 95] on span "Chọn chuyến" at bounding box center [309, 92] width 68 height 17
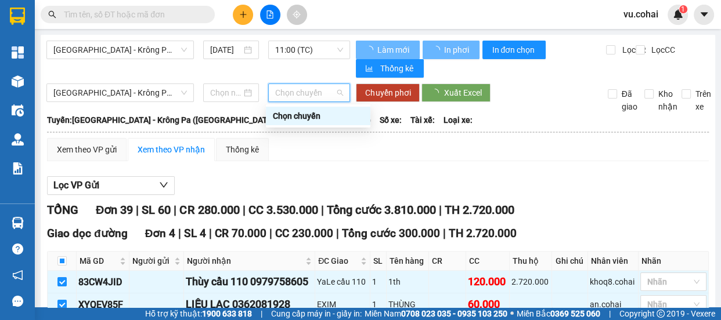
type input "[DATE]"
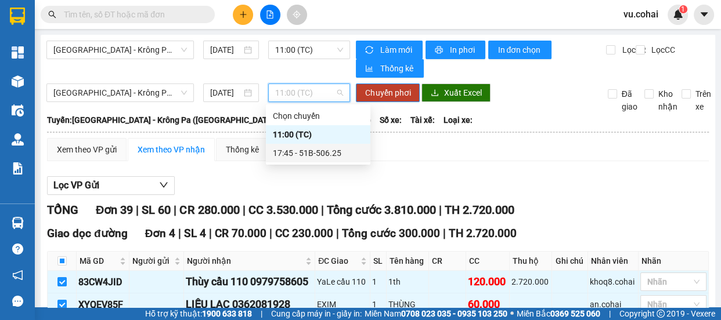
click at [319, 153] on div "17:45 - 51B-506.25" at bounding box center [318, 153] width 91 height 13
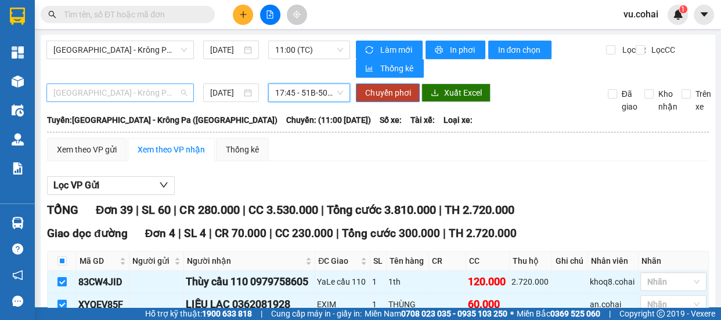
click at [138, 97] on span "[GEOGRAPHIC_DATA] - Krông Pa ([GEOGRAPHIC_DATA])" at bounding box center [119, 92] width 133 height 17
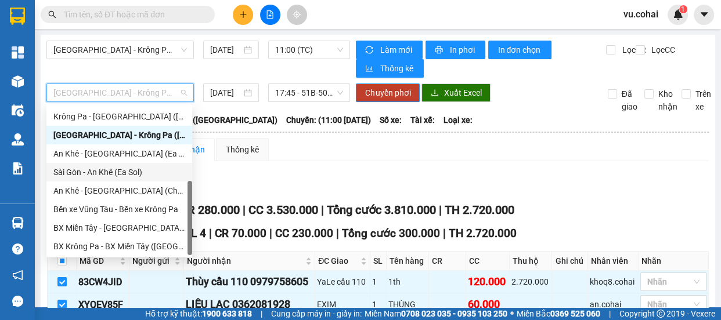
scroll to position [62, 0]
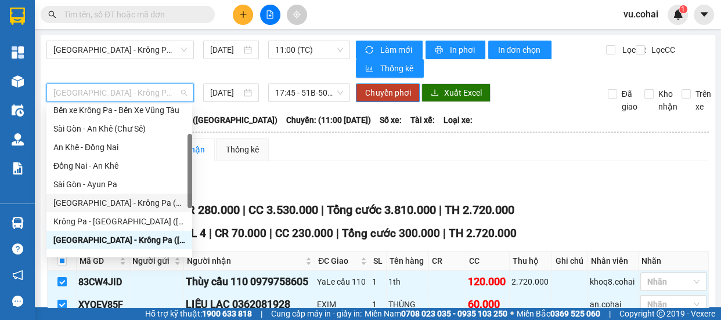
drag, startPoint x: 130, startPoint y: 200, endPoint x: 162, endPoint y: 168, distance: 44.7
click at [130, 199] on div "[GEOGRAPHIC_DATA] - Krông Pa (Chư RCăm)" at bounding box center [119, 203] width 132 height 13
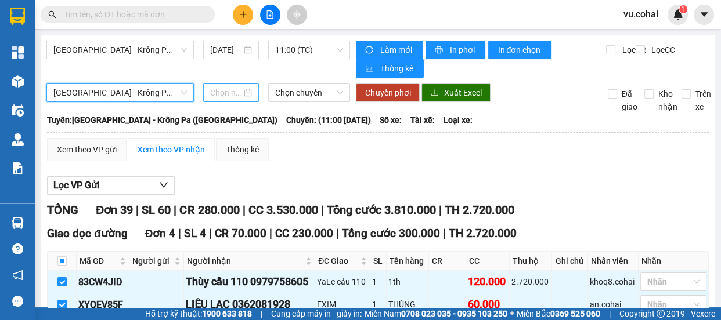
click at [218, 97] on input at bounding box center [225, 92] width 31 height 13
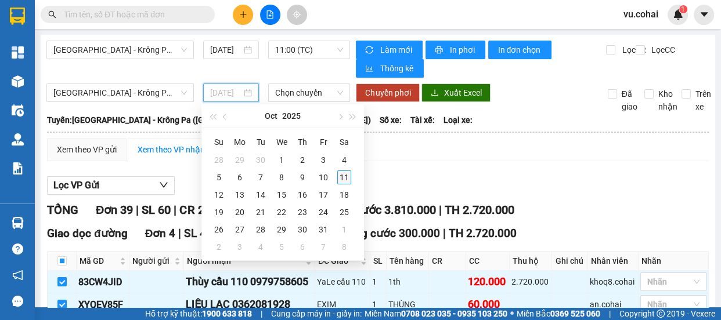
type input "[DATE]"
drag, startPoint x: 344, startPoint y: 178, endPoint x: 327, endPoint y: 171, distance: 18.2
click at [342, 176] on div "11" at bounding box center [344, 178] width 14 height 14
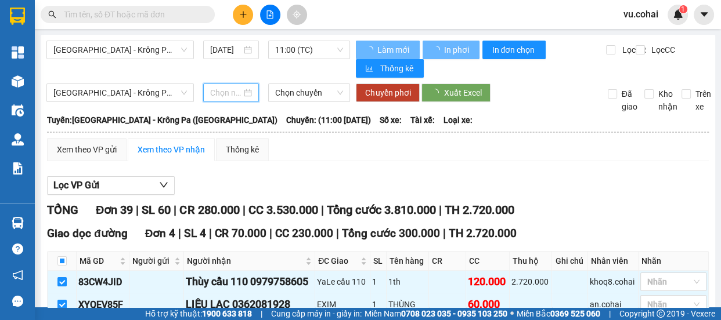
type input "[DATE]"
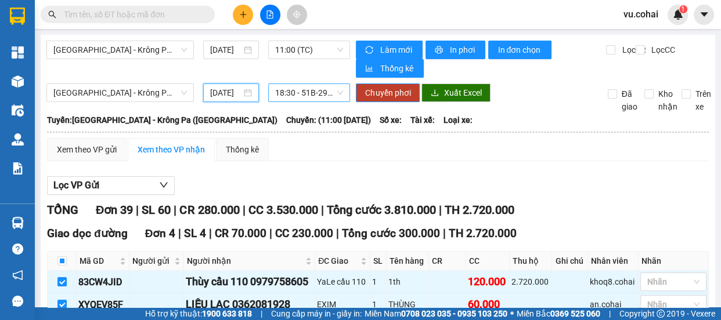
click at [312, 95] on span "18:30 - 51B-294.89" at bounding box center [309, 92] width 68 height 17
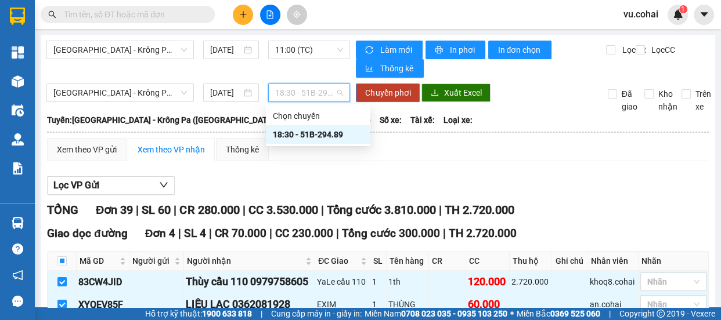
click at [334, 138] on div "18:30 - 51B-294.89" at bounding box center [318, 134] width 91 height 13
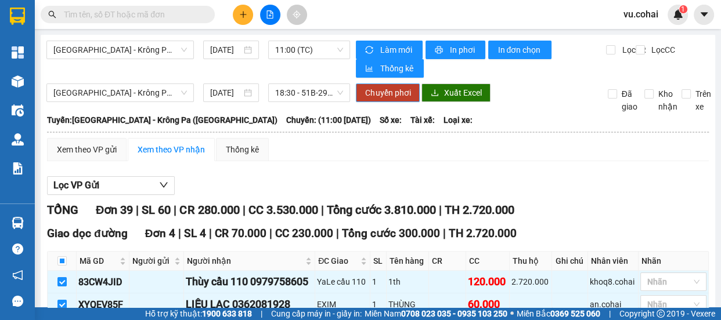
click at [385, 99] on span "Chuyển phơi" at bounding box center [387, 92] width 45 height 13
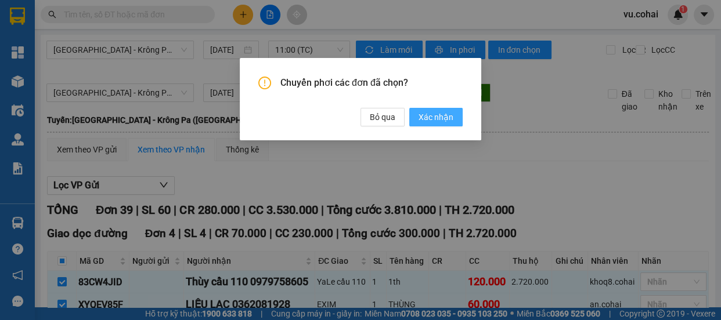
click at [428, 111] on span "Xác nhận" at bounding box center [435, 117] width 35 height 13
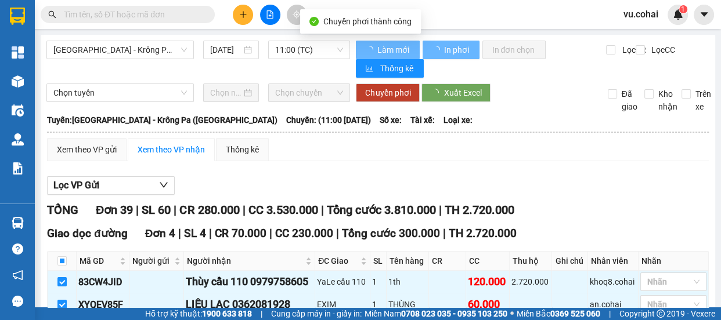
checkbox input "true"
checkbox input "false"
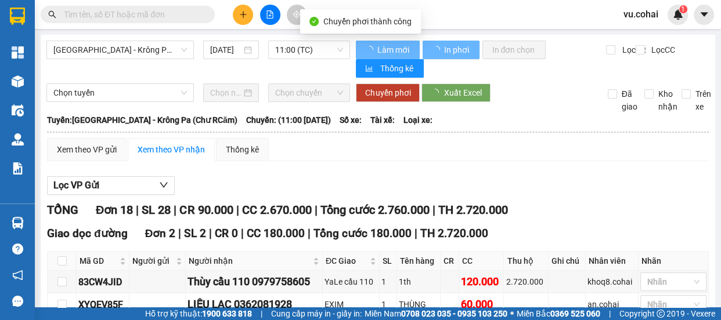
checkbox input "false"
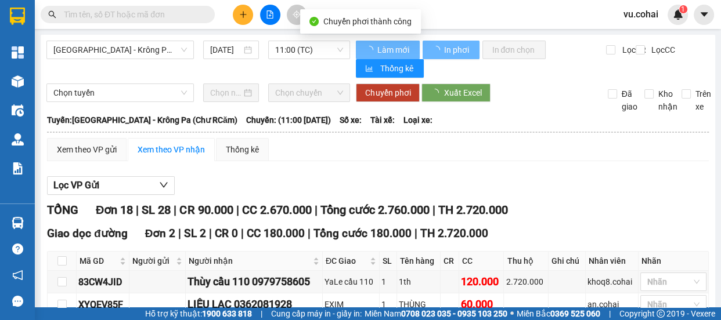
checkbox input "false"
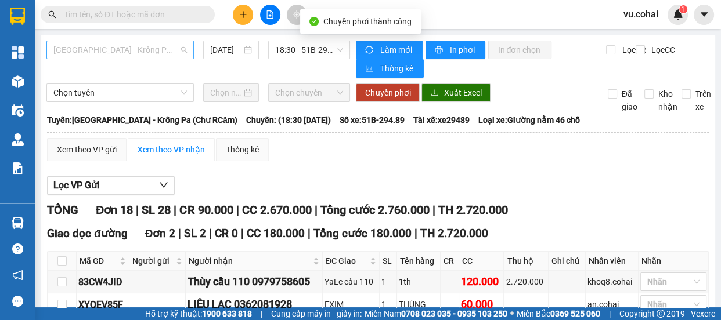
click at [139, 55] on span "[GEOGRAPHIC_DATA] - Krông Pa (Chư RCăm)" at bounding box center [119, 49] width 133 height 17
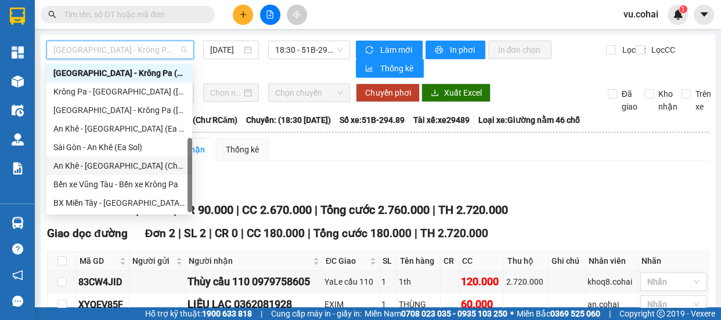
scroll to position [167, 0]
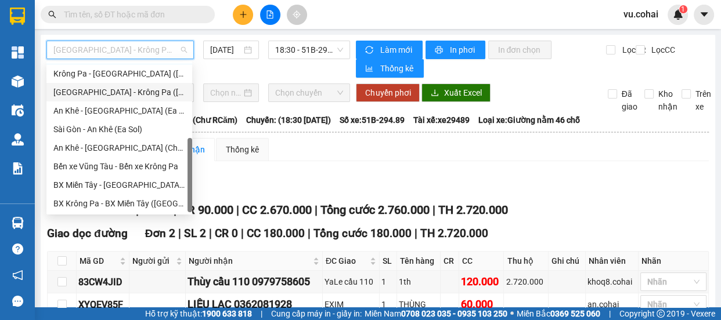
click at [135, 95] on div "[GEOGRAPHIC_DATA] - Krông Pa ([GEOGRAPHIC_DATA])" at bounding box center [119, 92] width 132 height 13
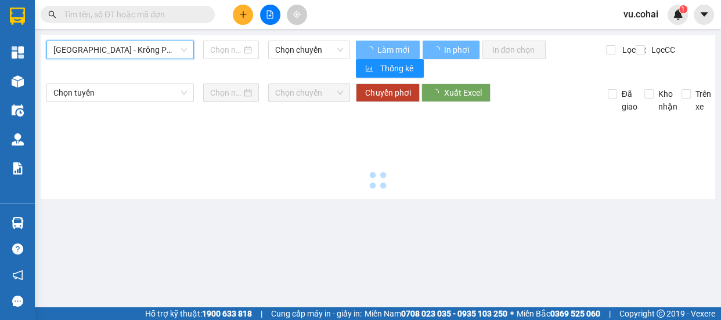
type input "[DATE]"
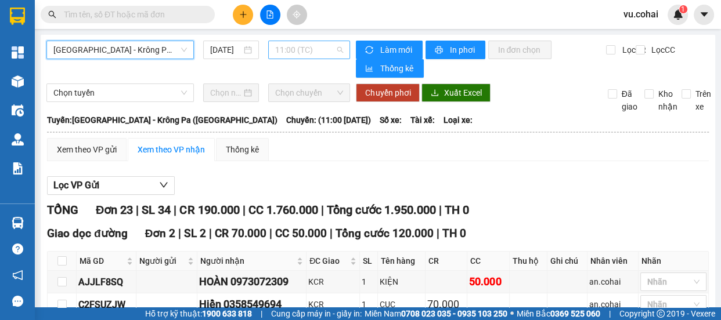
click at [313, 50] on span "11:00 (TC)" at bounding box center [309, 49] width 68 height 17
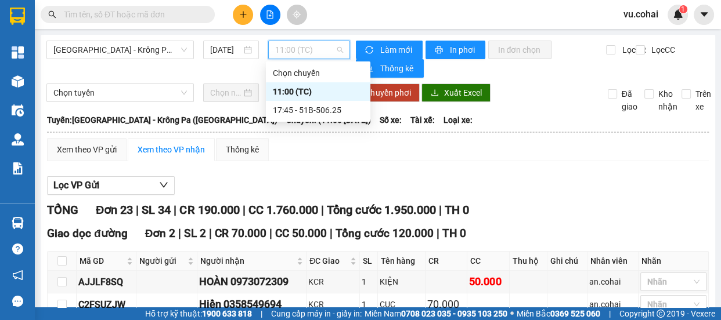
click at [284, 93] on div "11:00 (TC)" at bounding box center [318, 91] width 91 height 13
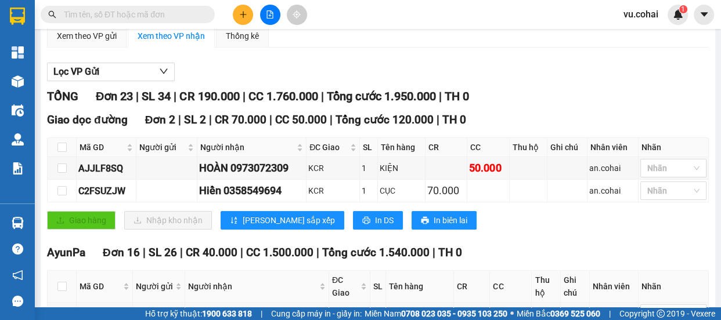
scroll to position [158, 0]
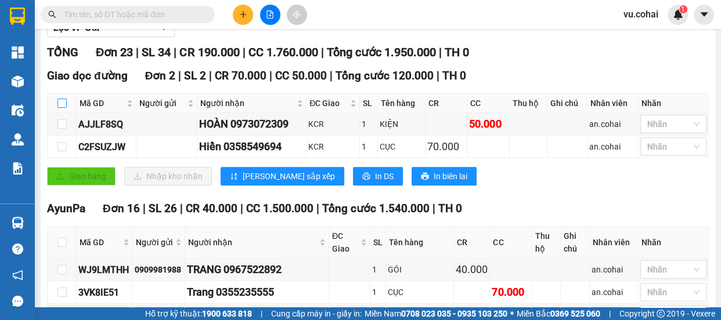
click at [59, 104] on input "checkbox" at bounding box center [61, 103] width 9 height 9
checkbox input "true"
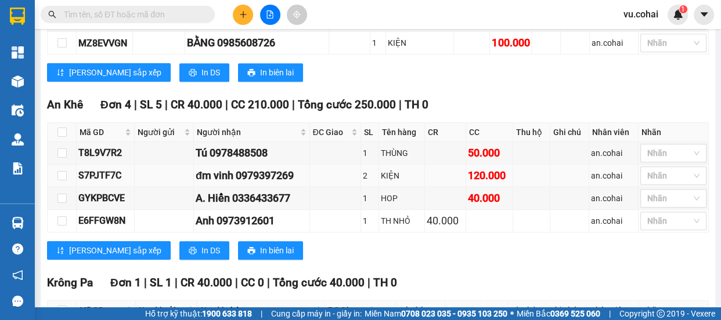
scroll to position [738, 0]
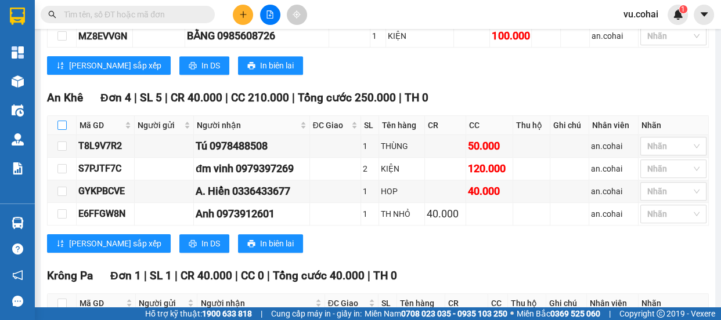
click at [60, 121] on input "checkbox" at bounding box center [61, 125] width 9 height 9
checkbox input "true"
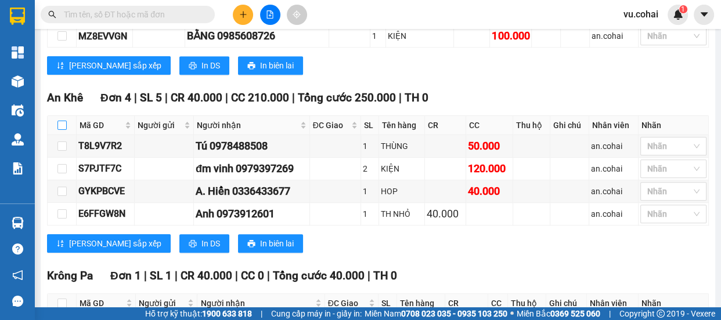
checkbox input "true"
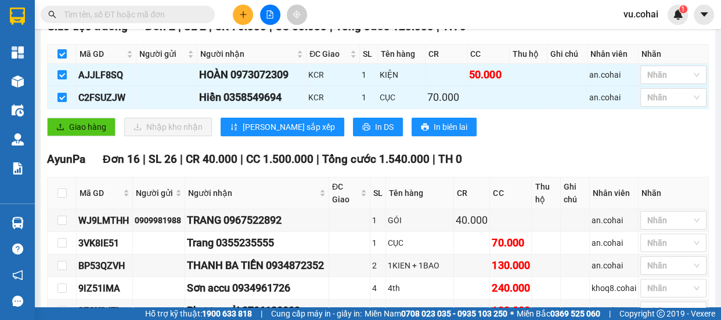
scroll to position [188, 0]
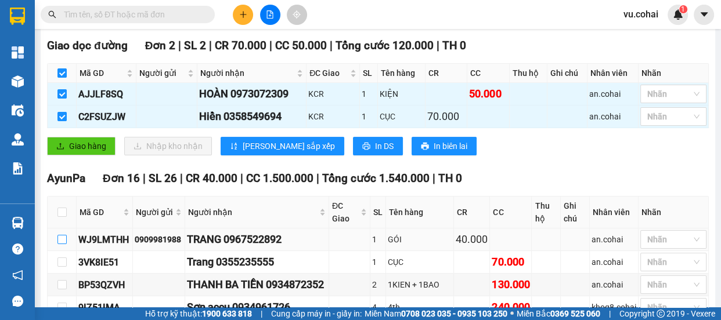
click at [63, 240] on input "checkbox" at bounding box center [61, 239] width 9 height 9
checkbox input "true"
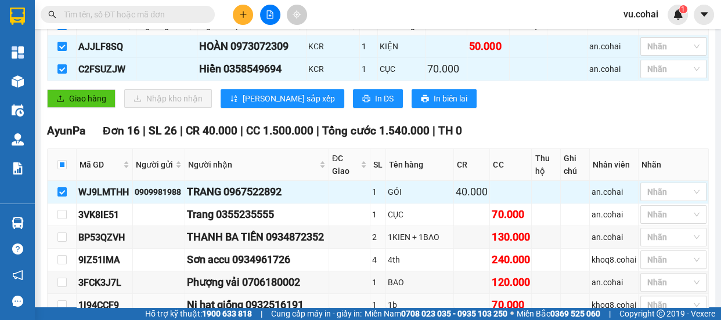
scroll to position [294, 0]
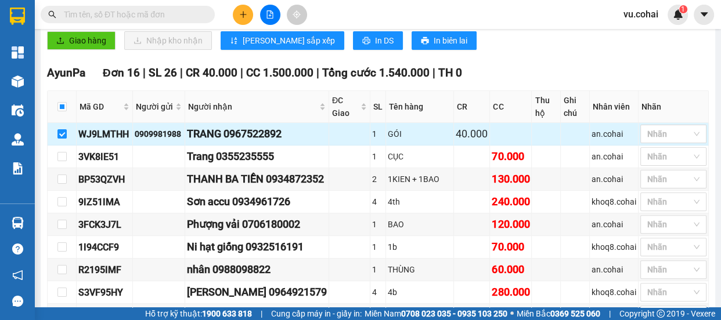
click at [66, 136] on td at bounding box center [62, 134] width 29 height 23
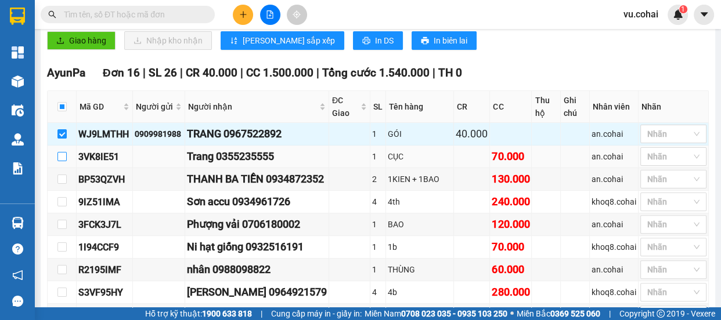
click at [63, 157] on input "checkbox" at bounding box center [61, 156] width 9 height 9
checkbox input "true"
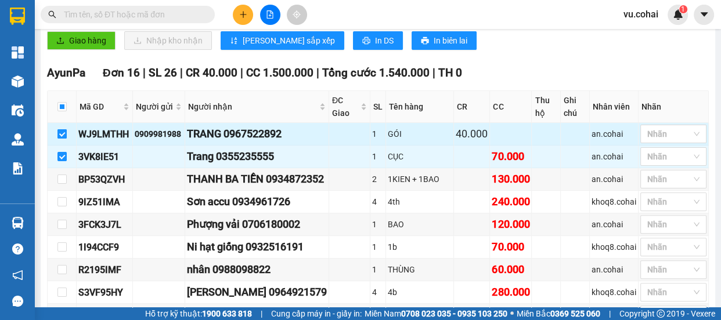
click at [59, 135] on input "checkbox" at bounding box center [61, 133] width 9 height 9
checkbox input "false"
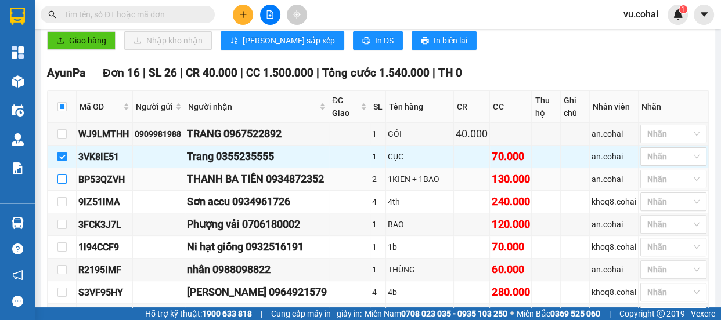
click at [60, 179] on input "checkbox" at bounding box center [61, 179] width 9 height 9
checkbox input "true"
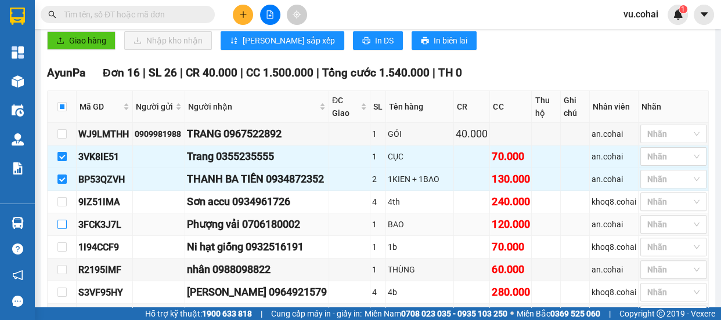
click at [59, 221] on input "checkbox" at bounding box center [61, 224] width 9 height 9
checkbox input "true"
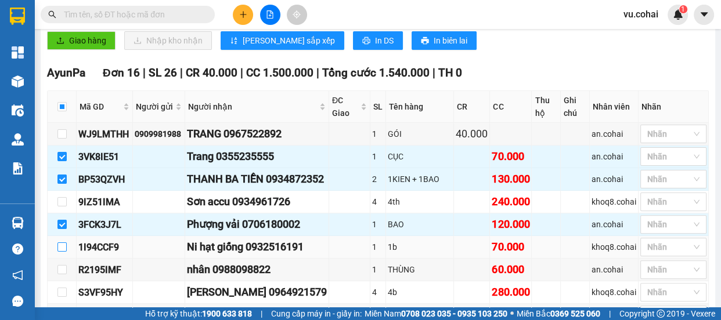
click at [60, 246] on input "checkbox" at bounding box center [61, 247] width 9 height 9
checkbox input "true"
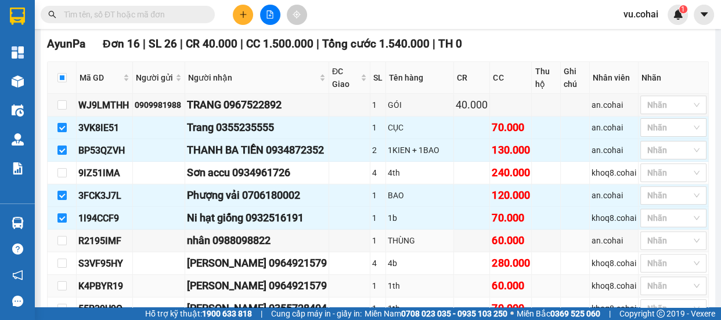
scroll to position [346, 0]
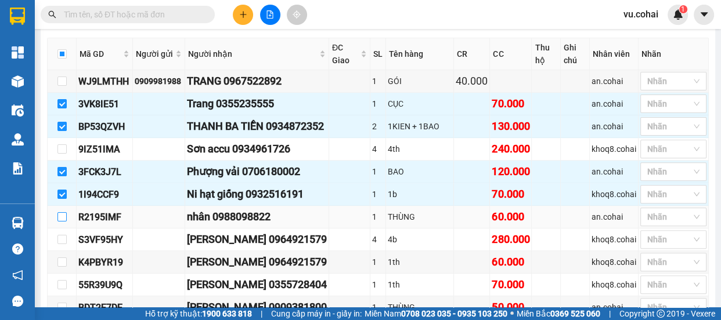
click at [63, 215] on input "checkbox" at bounding box center [61, 216] width 9 height 9
checkbox input "true"
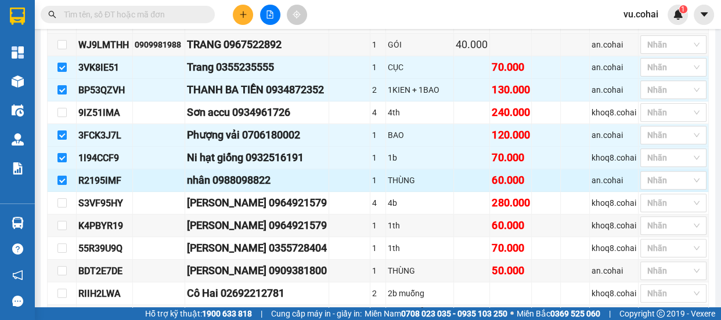
scroll to position [399, 0]
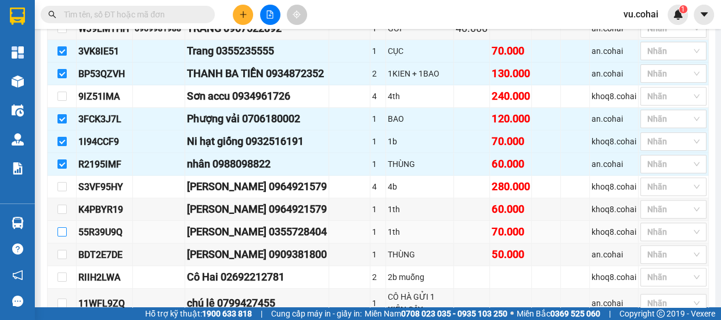
click at [63, 231] on input "checkbox" at bounding box center [61, 232] width 9 height 9
checkbox input "true"
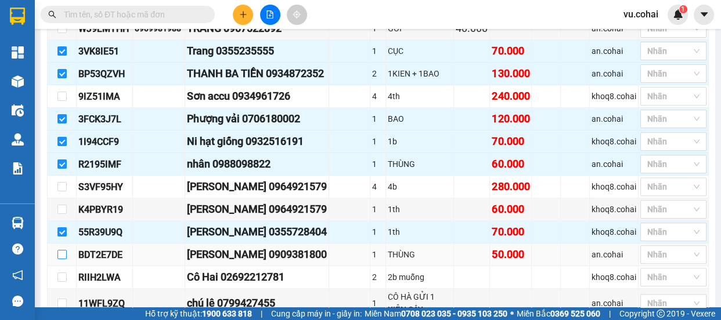
click at [60, 252] on input "checkbox" at bounding box center [61, 254] width 9 height 9
checkbox input "true"
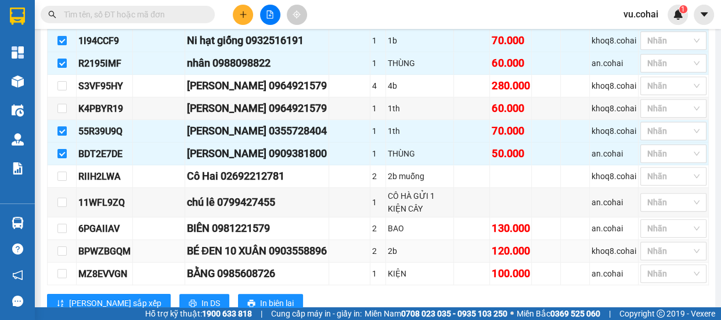
scroll to position [505, 0]
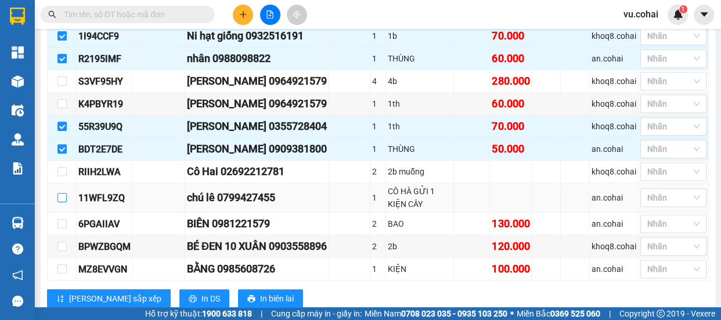
click at [57, 196] on input "checkbox" at bounding box center [61, 197] width 9 height 9
checkbox input "true"
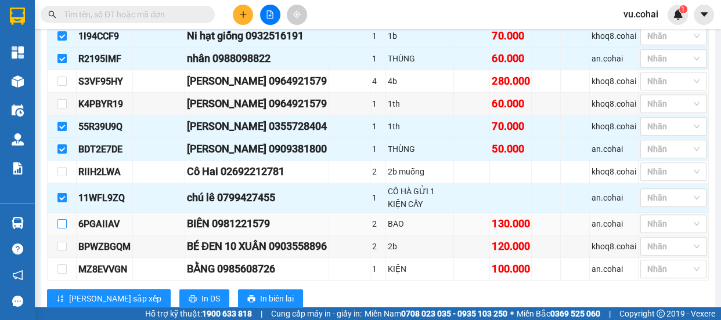
click at [63, 223] on input "checkbox" at bounding box center [61, 223] width 9 height 9
checkbox input "true"
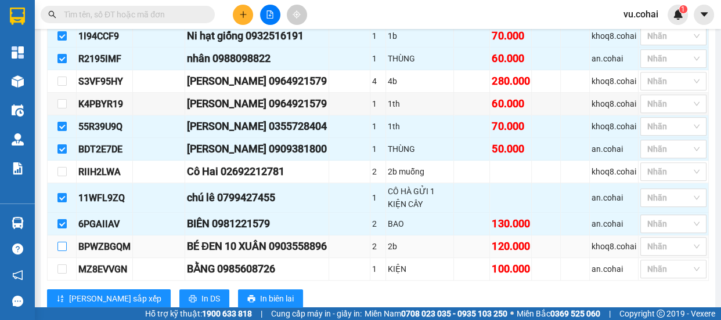
click at [59, 244] on input "checkbox" at bounding box center [61, 246] width 9 height 9
checkbox input "true"
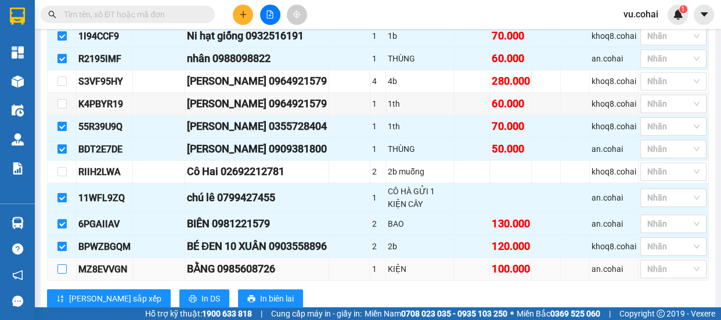
click at [62, 269] on input "checkbox" at bounding box center [61, 269] width 9 height 9
checkbox input "true"
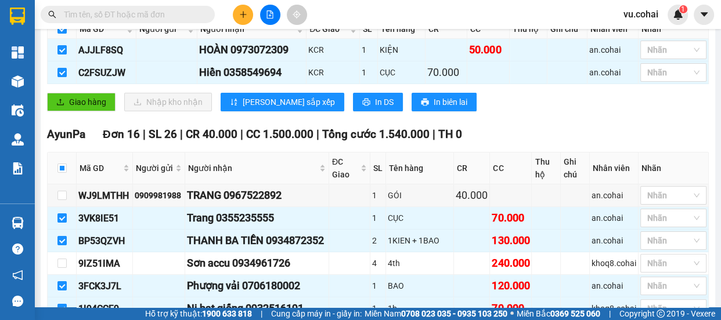
scroll to position [0, 0]
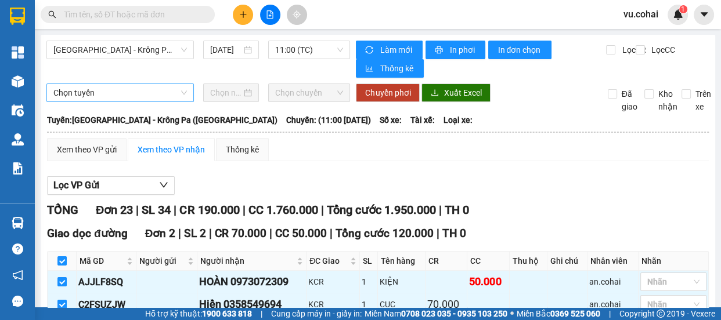
click at [122, 90] on span "Chọn tuyến" at bounding box center [119, 92] width 133 height 17
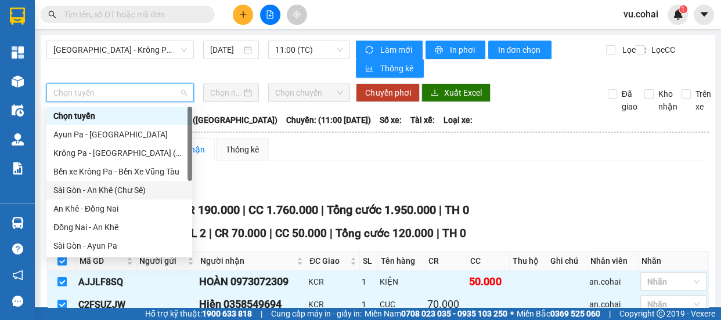
drag, startPoint x: 145, startPoint y: 193, endPoint x: 168, endPoint y: 143, distance: 54.8
click at [144, 192] on div "Sài Gòn - An Khê (Chư Sê)" at bounding box center [119, 190] width 132 height 13
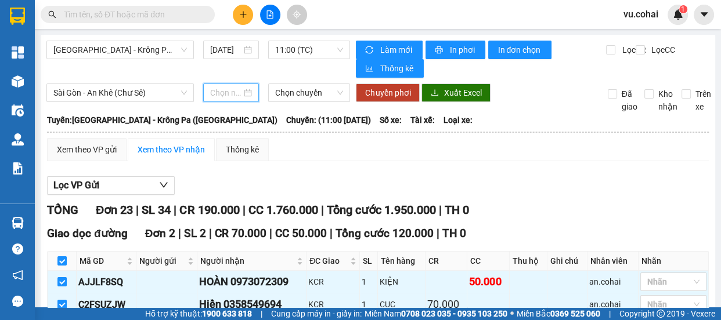
click at [228, 93] on input at bounding box center [225, 92] width 31 height 13
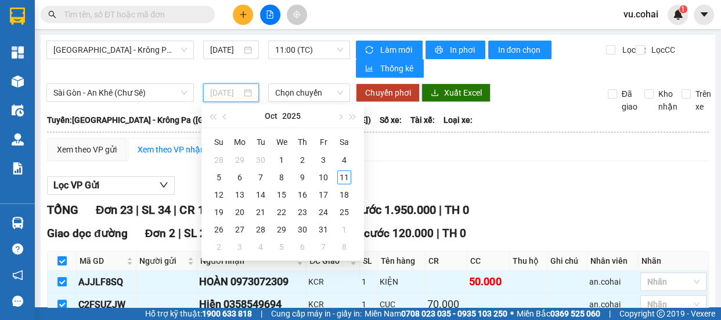
type input "[DATE]"
click at [342, 179] on div "11" at bounding box center [344, 178] width 14 height 14
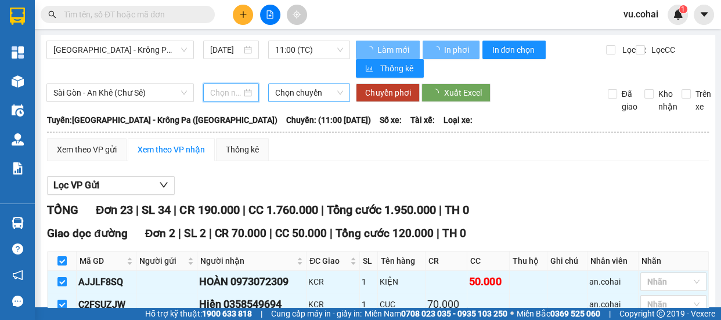
click at [301, 89] on span "Chọn chuyến" at bounding box center [309, 92] width 68 height 17
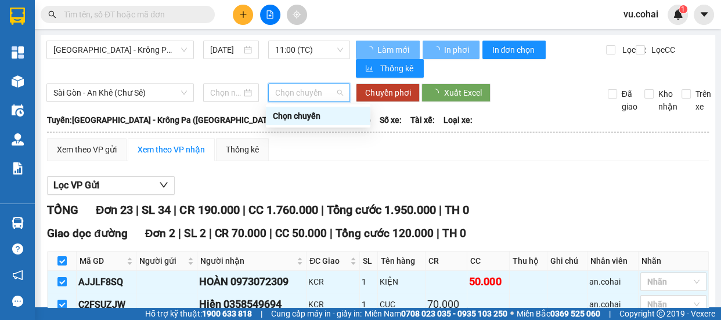
type input "[DATE]"
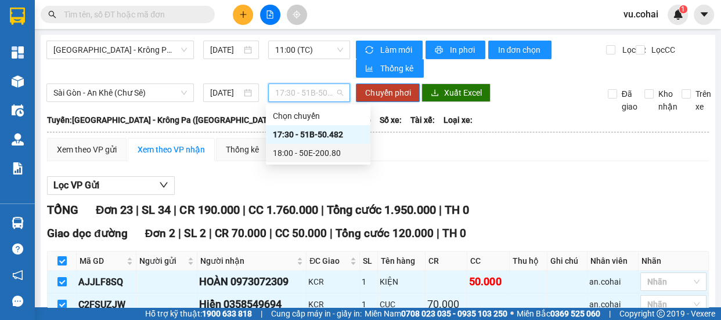
click at [323, 153] on div "18:00 - 50E-200.80" at bounding box center [318, 153] width 91 height 13
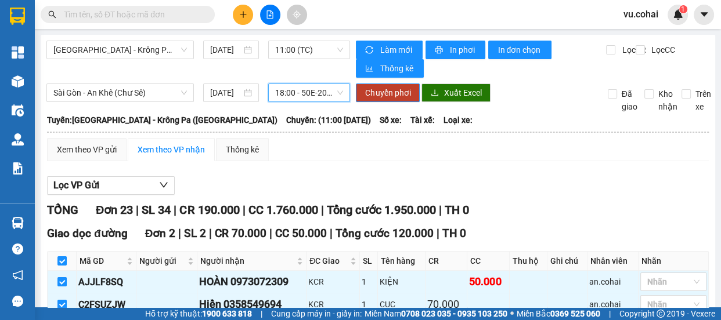
click at [308, 92] on span "18:00 - 50E-200.80" at bounding box center [309, 92] width 68 height 17
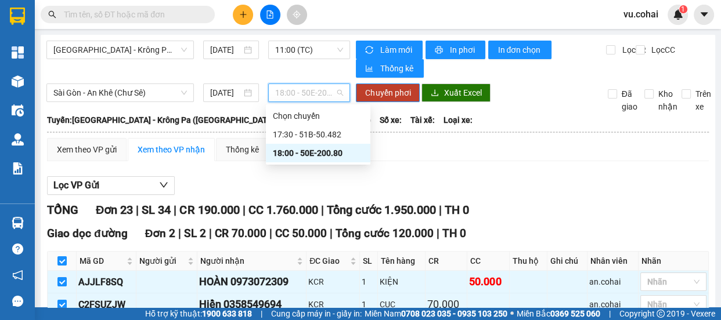
click at [315, 149] on div "18:00 - 50E-200.80" at bounding box center [318, 153] width 91 height 13
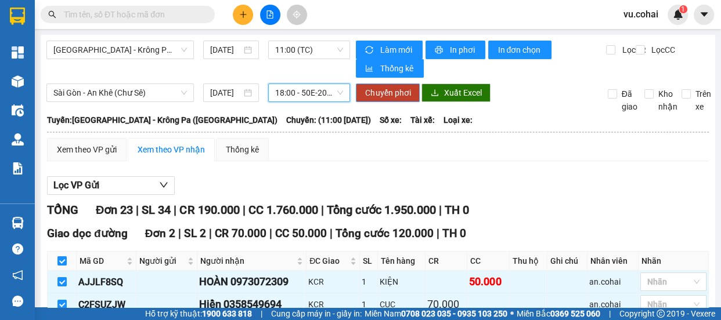
click at [383, 93] on span "Chuyển phơi" at bounding box center [387, 92] width 45 height 13
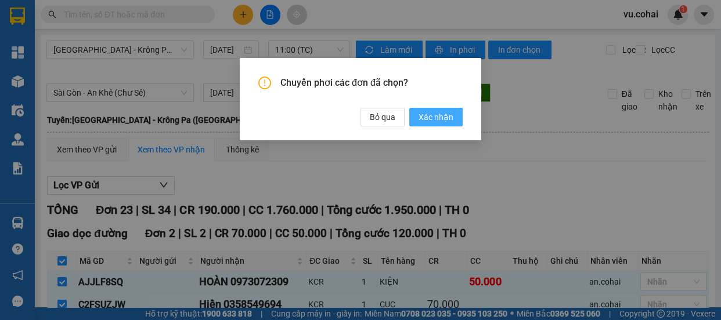
click at [431, 113] on span "Xác nhận" at bounding box center [435, 117] width 35 height 13
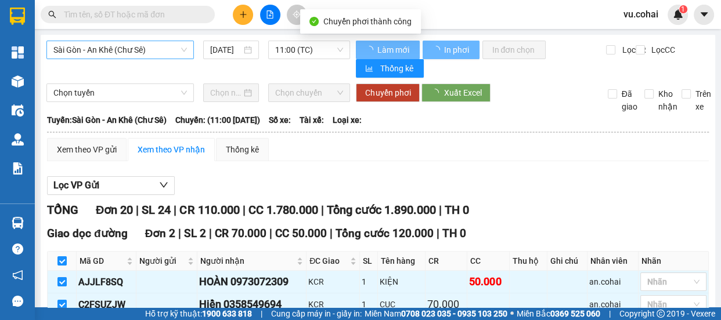
checkbox input "false"
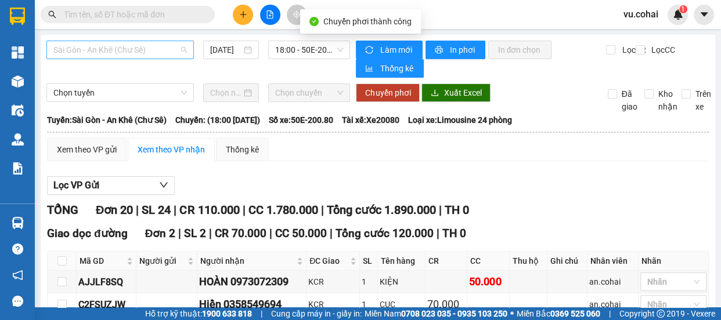
drag, startPoint x: 138, startPoint y: 49, endPoint x: 140, endPoint y: 63, distance: 13.7
click at [138, 49] on span "Sài Gòn - An Khê (Chư Sê)" at bounding box center [119, 49] width 133 height 17
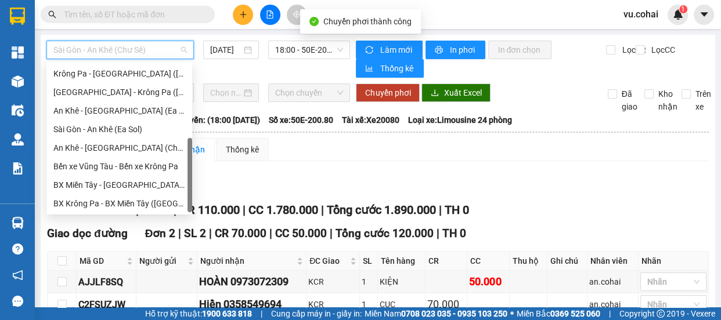
scroll to position [167, 0]
click at [134, 95] on div "[GEOGRAPHIC_DATA] - Krông Pa ([GEOGRAPHIC_DATA])" at bounding box center [119, 92] width 132 height 13
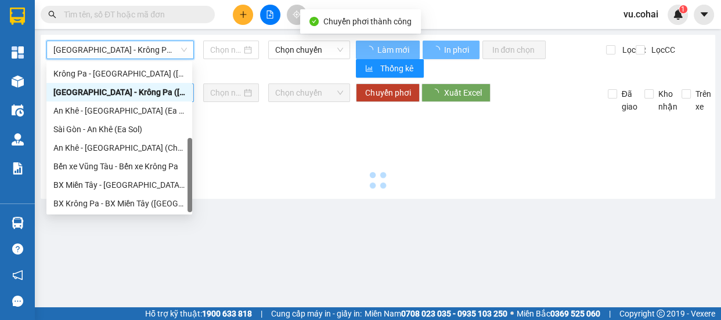
type input "[DATE]"
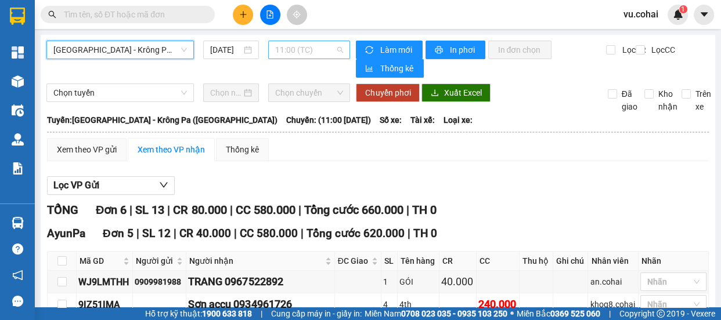
click at [287, 53] on span "11:00 (TC)" at bounding box center [309, 49] width 68 height 17
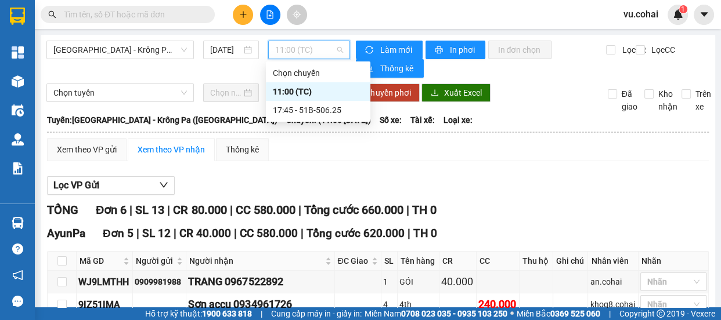
click at [295, 87] on div "11:00 (TC)" at bounding box center [318, 91] width 91 height 13
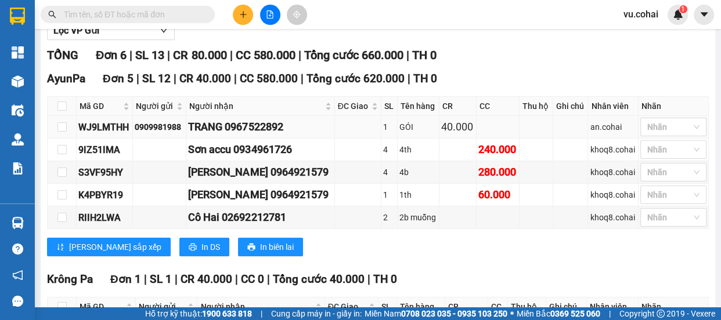
scroll to position [158, 0]
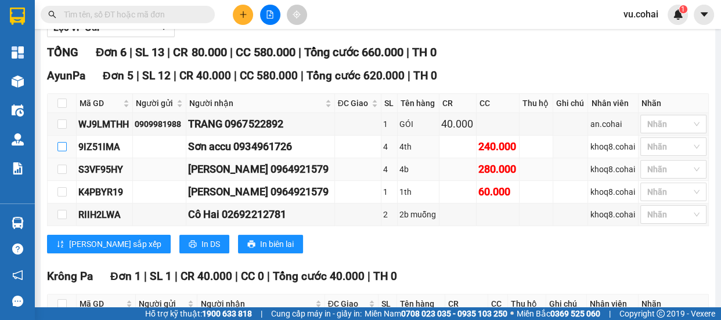
drag, startPoint x: 60, startPoint y: 145, endPoint x: 66, endPoint y: 164, distance: 19.5
click at [60, 146] on input "checkbox" at bounding box center [61, 146] width 9 height 9
checkbox input "true"
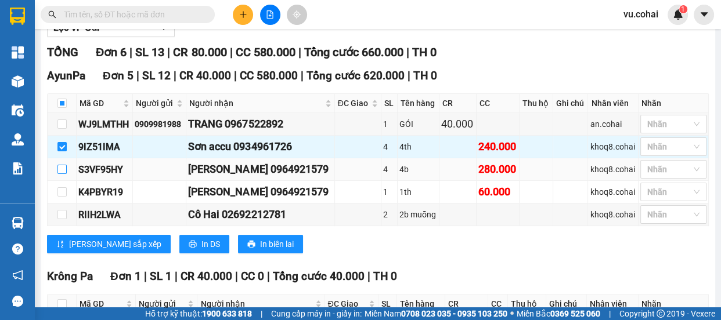
click at [58, 170] on input "checkbox" at bounding box center [61, 169] width 9 height 9
checkbox input "true"
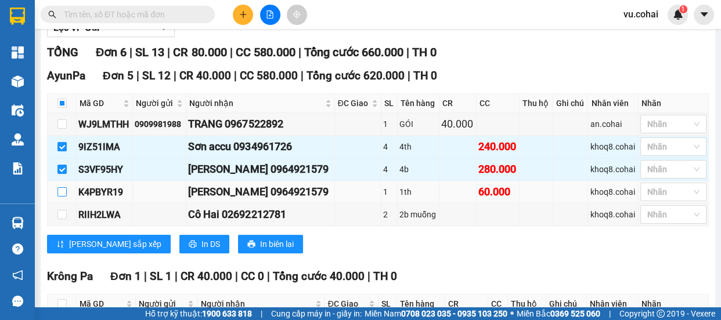
click at [61, 189] on input "checkbox" at bounding box center [61, 191] width 9 height 9
checkbox input "true"
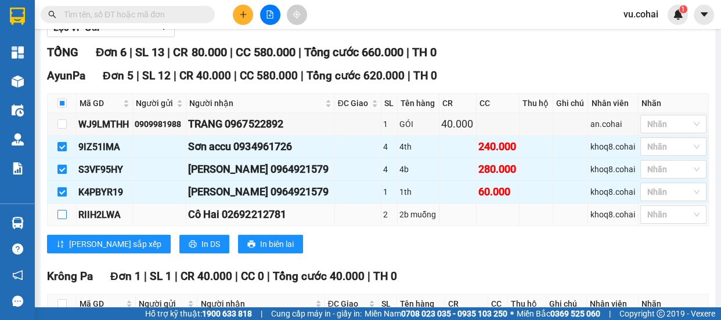
click at [58, 212] on input "checkbox" at bounding box center [61, 214] width 9 height 9
checkbox input "true"
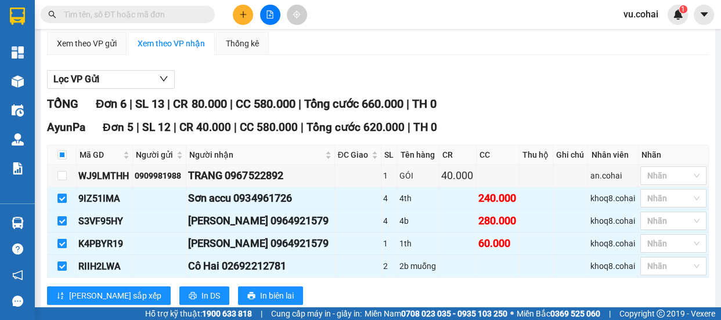
scroll to position [0, 0]
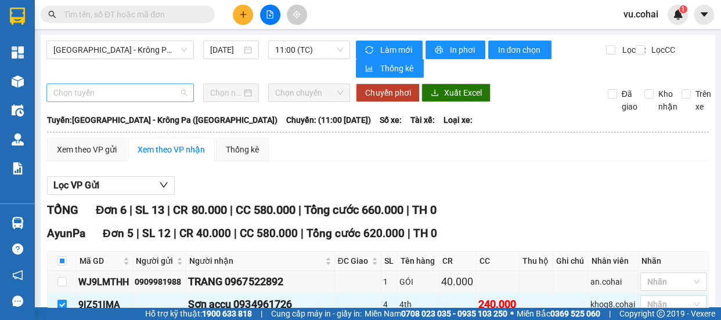
click at [122, 90] on span "Chọn tuyến" at bounding box center [119, 92] width 133 height 17
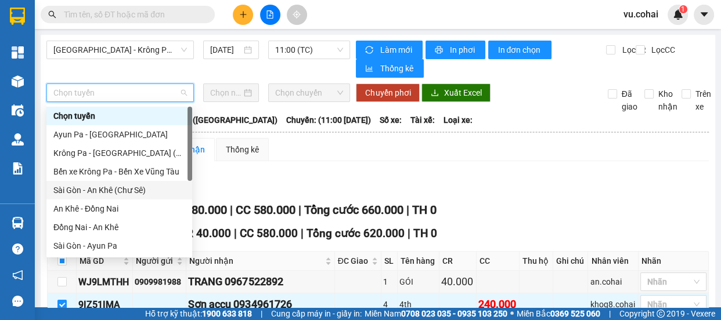
click at [115, 186] on div "Sài Gòn - An Khê (Chư Sê)" at bounding box center [119, 190] width 132 height 13
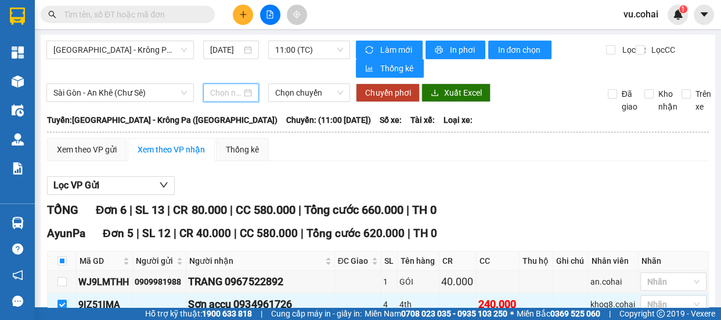
click at [232, 87] on input at bounding box center [225, 92] width 31 height 13
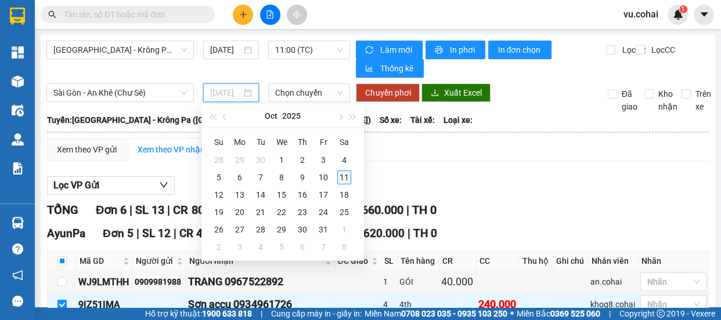
type input "[DATE]"
click at [340, 175] on div "11" at bounding box center [344, 178] width 14 height 14
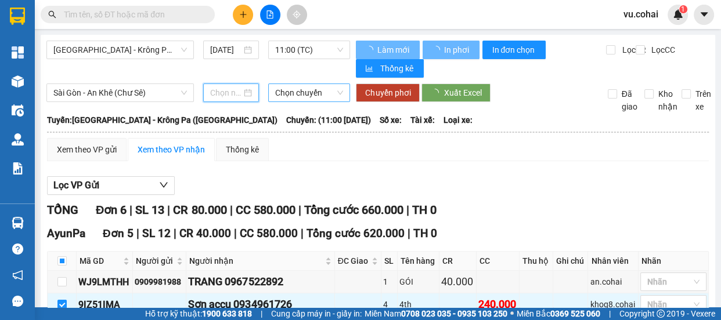
type input "[DATE]"
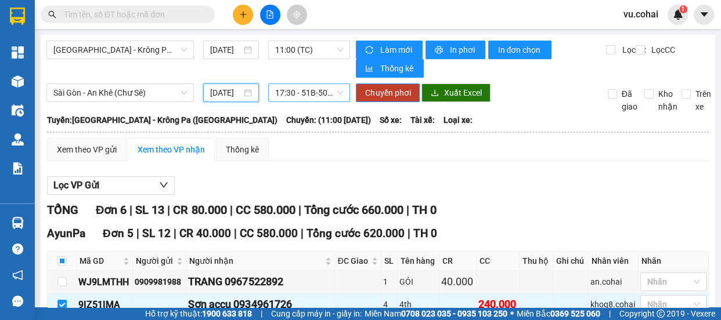
click at [313, 89] on span "17:30 - 51B-50.482" at bounding box center [309, 92] width 68 height 17
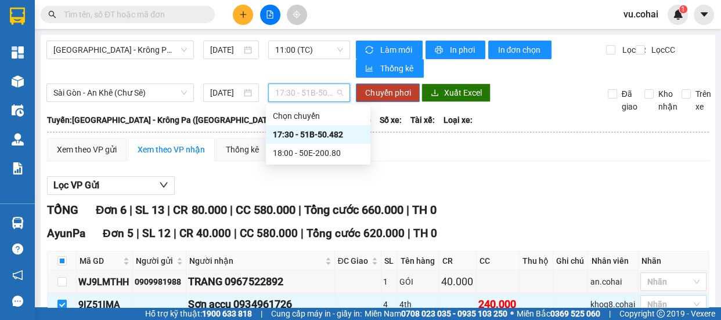
drag, startPoint x: 327, startPoint y: 135, endPoint x: 354, endPoint y: 109, distance: 36.9
click at [329, 133] on div "17:30 - 51B-50.482" at bounding box center [318, 134] width 91 height 13
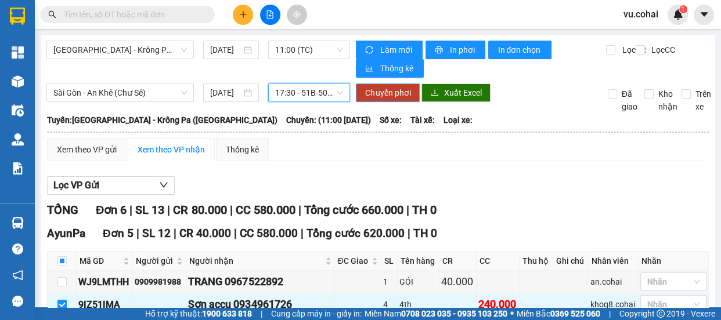
click at [381, 96] on span "Chuyển phơi" at bounding box center [387, 92] width 45 height 13
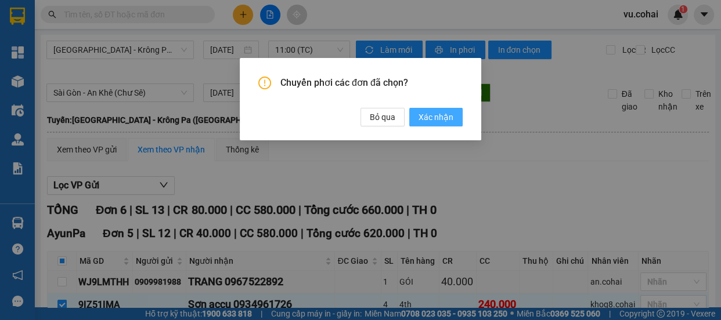
click at [429, 119] on span "Xác nhận" at bounding box center [435, 117] width 35 height 13
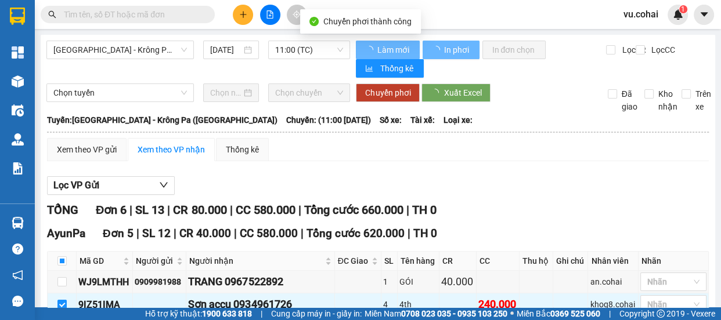
checkbox input "false"
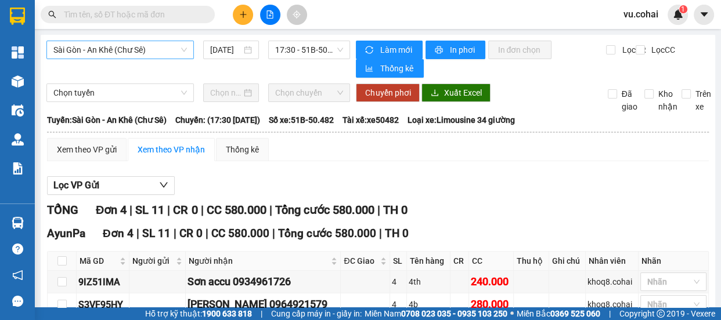
click at [154, 50] on span "Sài Gòn - An Khê (Chư Sê)" at bounding box center [119, 49] width 133 height 17
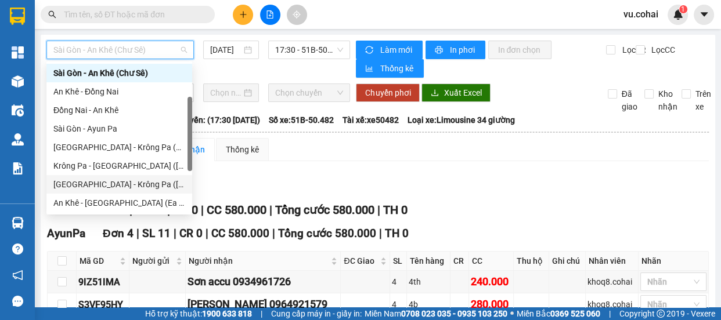
click at [117, 186] on div "[GEOGRAPHIC_DATA] - Krông Pa ([GEOGRAPHIC_DATA])" at bounding box center [119, 184] width 132 height 13
type input "[DATE]"
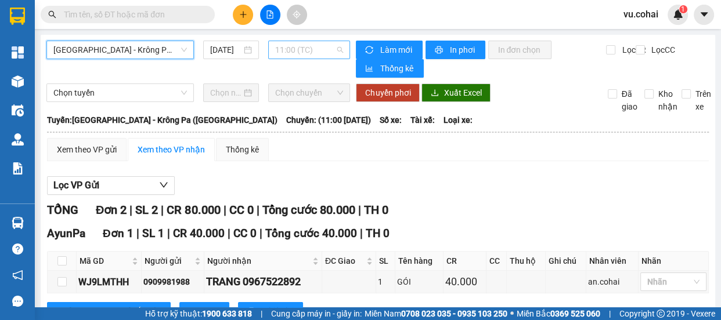
click at [302, 52] on span "11:00 (TC)" at bounding box center [309, 49] width 68 height 17
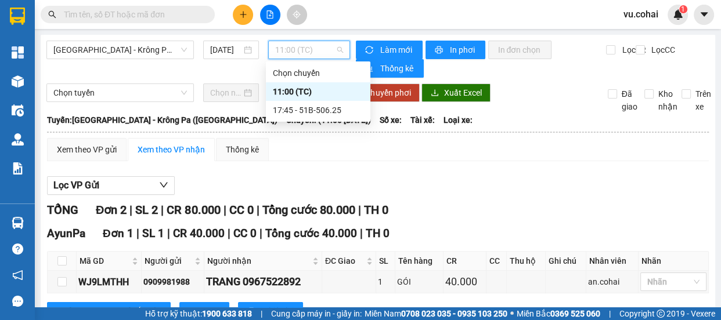
click at [302, 90] on div "11:00 (TC)" at bounding box center [318, 91] width 91 height 13
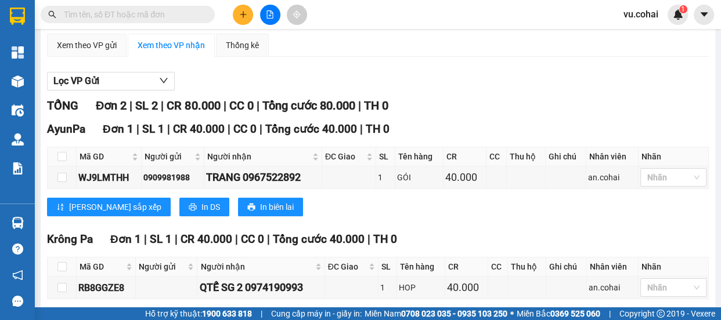
scroll to position [155, 0]
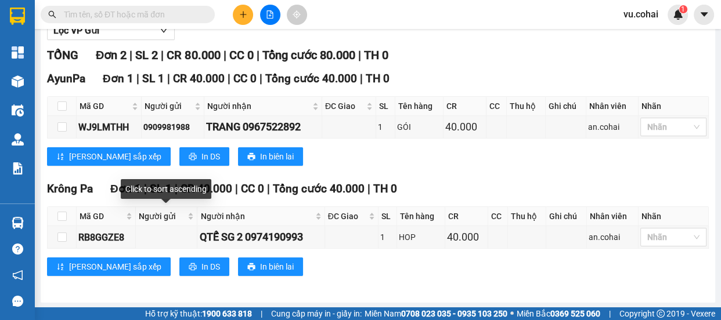
click at [223, 266] on div "[GEOGRAPHIC_DATA] 1 | SL 1 | CR 40.000 | CC 0 | Tổng cước 40.000 | TH 0 Mã GD N…" at bounding box center [378, 232] width 662 height 104
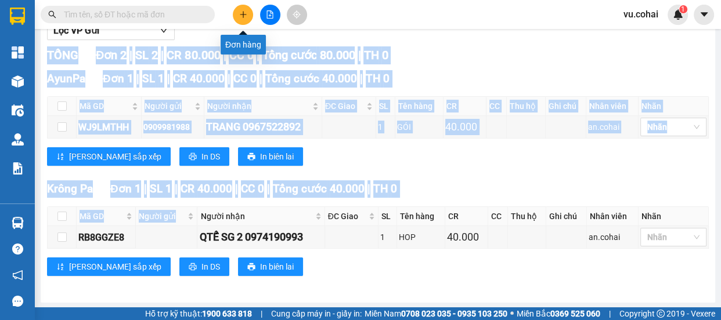
click at [244, 16] on icon "plus" at bounding box center [243, 14] width 8 height 8
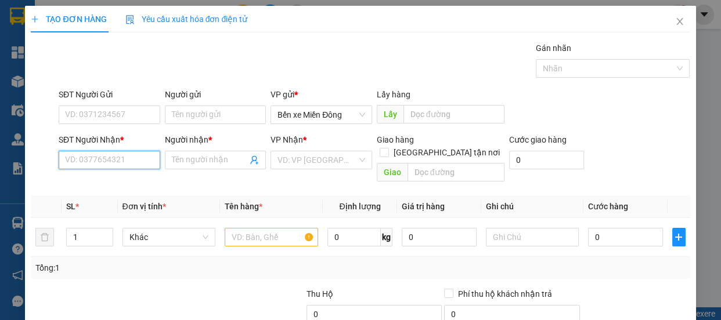
click at [100, 158] on input "SĐT Người Nhận *" at bounding box center [110, 160] width 102 height 19
click at [120, 180] on div "0987678449 - Quý hủ tiếu" at bounding box center [111, 183] width 93 height 13
type input "0987678449"
type input "Quý hủ tiếu"
type input "0987678449"
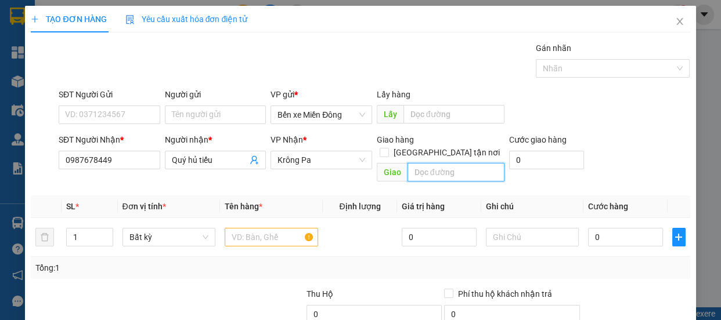
click at [470, 163] on input "text" at bounding box center [455, 172] width 97 height 19
type input "chư cam"
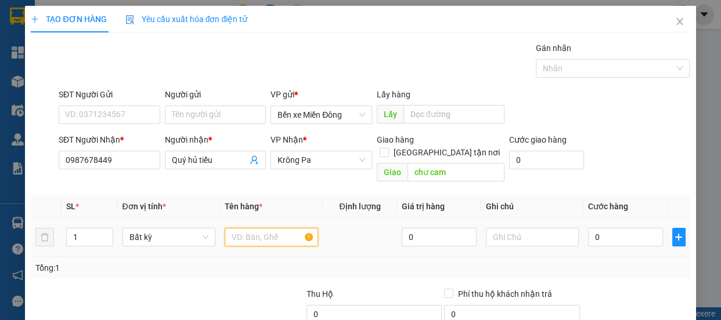
click at [262, 228] on input "text" at bounding box center [271, 237] width 93 height 19
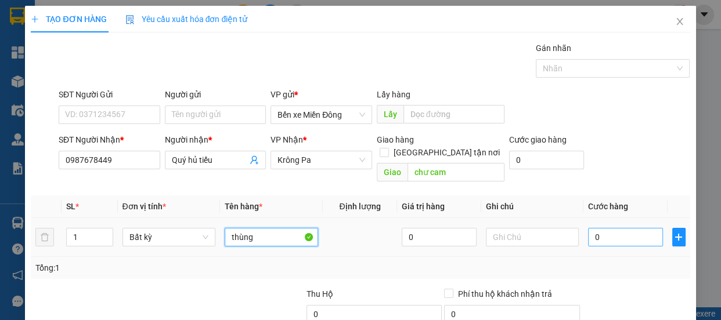
type input "thùng"
click at [608, 228] on input "0" at bounding box center [625, 237] width 75 height 19
type input "007"
type input "7"
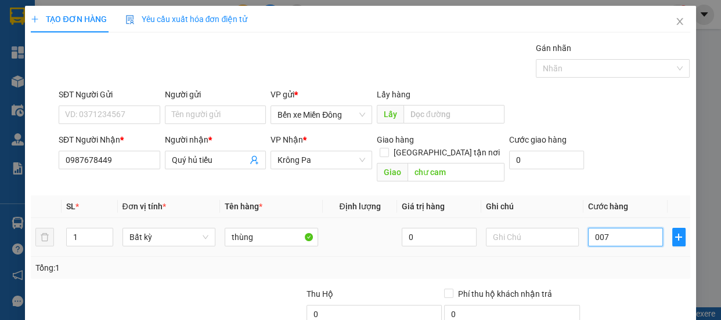
type input "0.070"
type input "70"
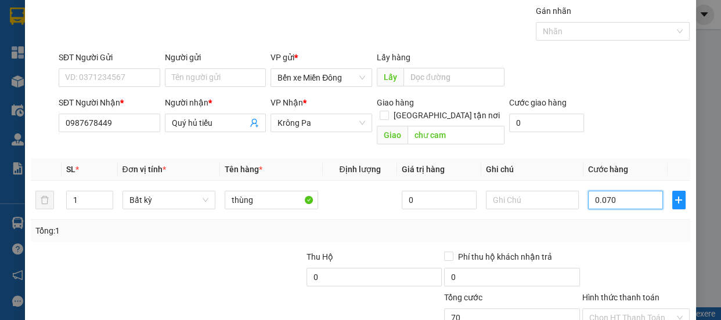
scroll to position [105, 0]
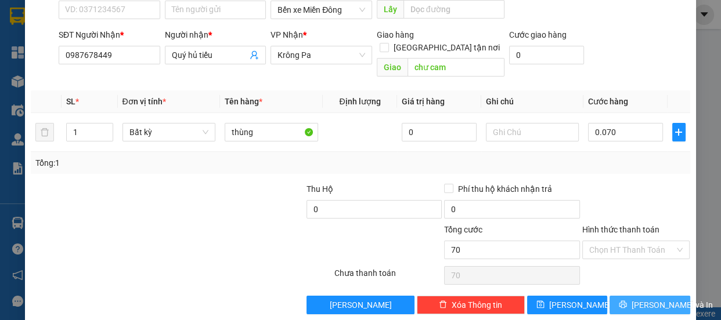
type input "70.000"
click at [644, 299] on span "[PERSON_NAME] và In" at bounding box center [671, 305] width 81 height 13
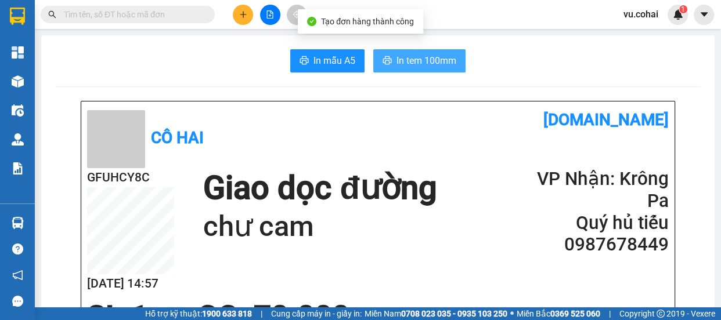
click at [416, 58] on span "In tem 100mm" at bounding box center [426, 60] width 60 height 15
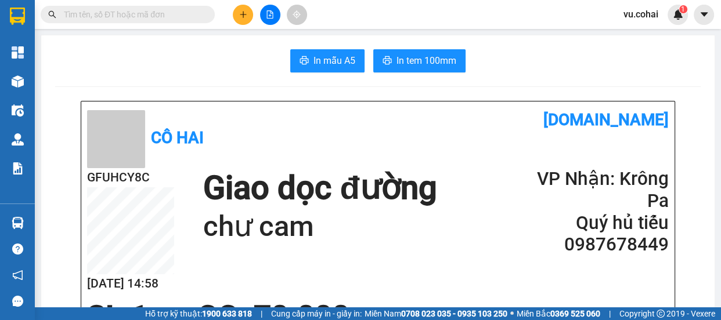
click at [243, 12] on icon "plus" at bounding box center [243, 14] width 8 height 8
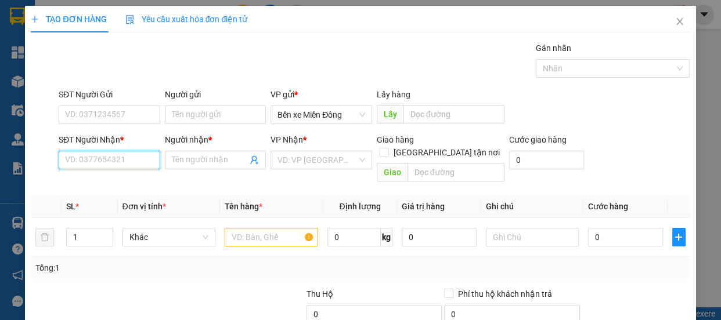
click at [115, 160] on input "SĐT Người Nhận *" at bounding box center [110, 160] width 102 height 19
click at [104, 182] on div "0932916161 - HẠNH" at bounding box center [108, 183] width 86 height 13
type input "0932916161"
type input "HẠNH"
type input "0932916161"
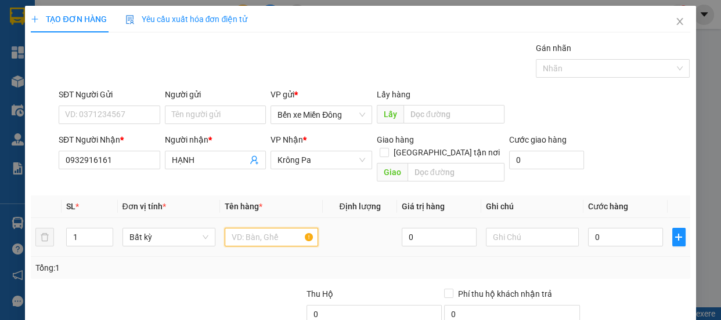
click at [251, 228] on input "text" at bounding box center [271, 237] width 93 height 19
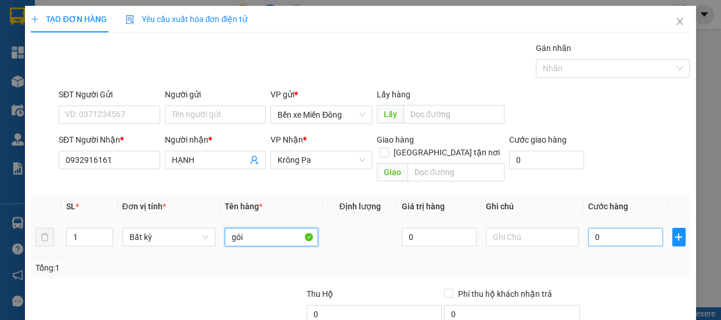
type input "gói"
click at [627, 228] on input "0" at bounding box center [625, 237] width 75 height 19
type input "004"
type input "4"
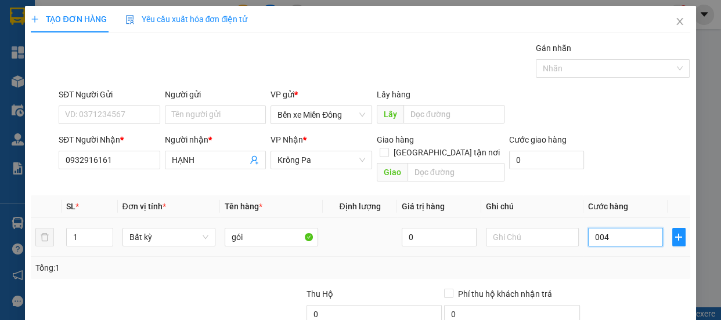
type input "0.040"
type input "40"
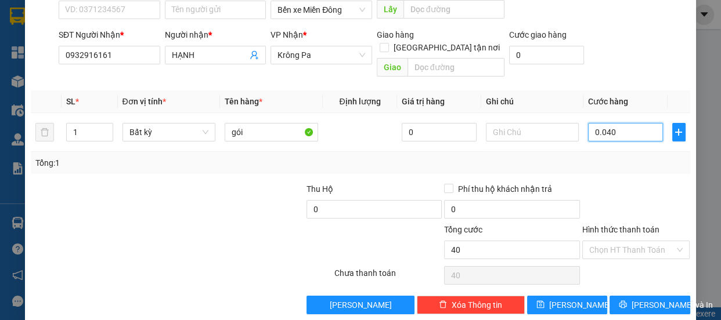
scroll to position [109, 0]
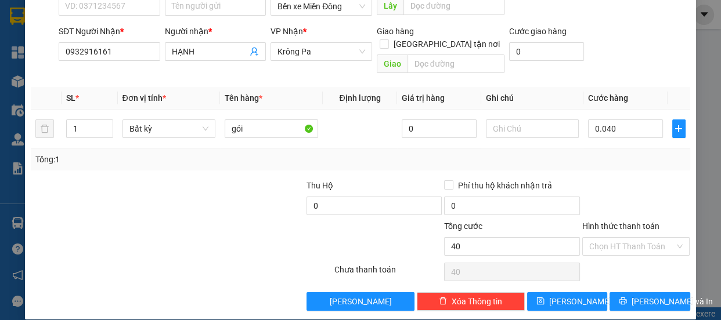
type input "40.000"
click at [635, 298] on div "TẠO ĐƠN HÀNG Yêu cầu xuất hóa đơn điện tử Transit Pickup Surcharge Ids Transit …" at bounding box center [360, 108] width 670 height 423
drag, startPoint x: 635, startPoint y: 293, endPoint x: 633, endPoint y: 286, distance: 7.2
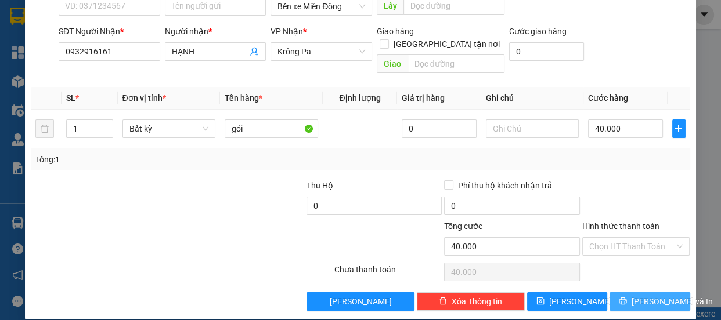
click at [635, 295] on span "[PERSON_NAME] và In" at bounding box center [671, 301] width 81 height 13
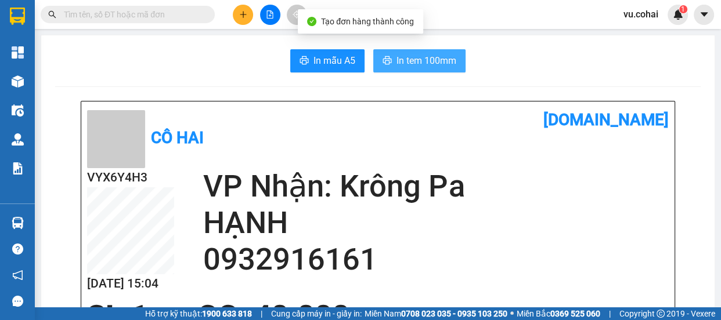
click at [412, 61] on span "In tem 100mm" at bounding box center [426, 60] width 60 height 15
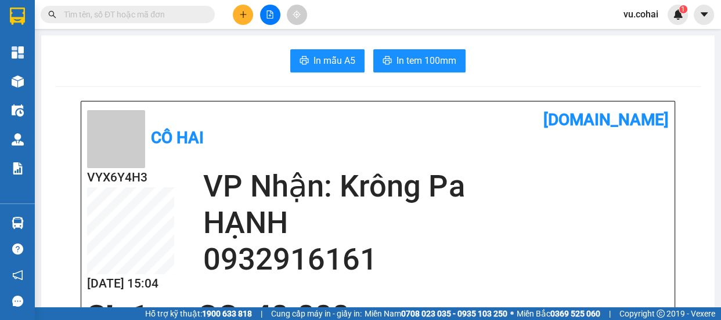
click at [551, 288] on div "VYX6Y4H3 [DATE] 15:04 VP Nhận: Krông Pa HẠNH 0932916161" at bounding box center [378, 234] width 582 height 132
click at [245, 18] on icon "plus" at bounding box center [243, 14] width 8 height 8
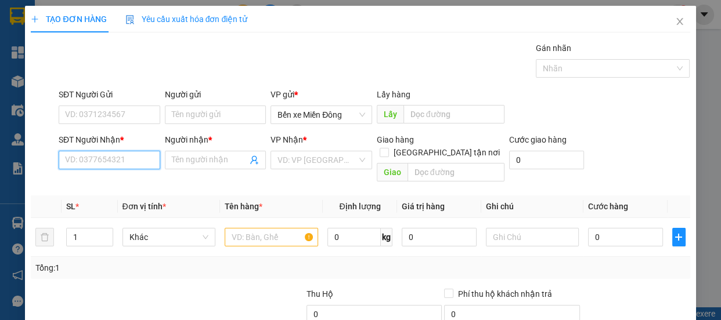
click at [113, 166] on input "SĐT Người Nhận *" at bounding box center [110, 160] width 102 height 19
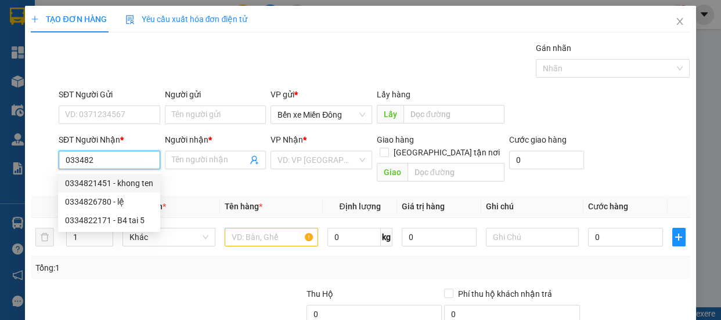
click at [94, 187] on div "0334821451 - khong ten" at bounding box center [109, 183] width 88 height 13
type input "0334821451"
type input "khong ten"
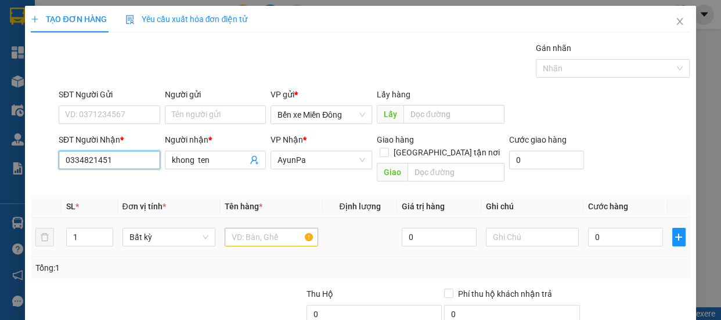
type input "0334821451"
click at [239, 228] on input "text" at bounding box center [271, 237] width 93 height 19
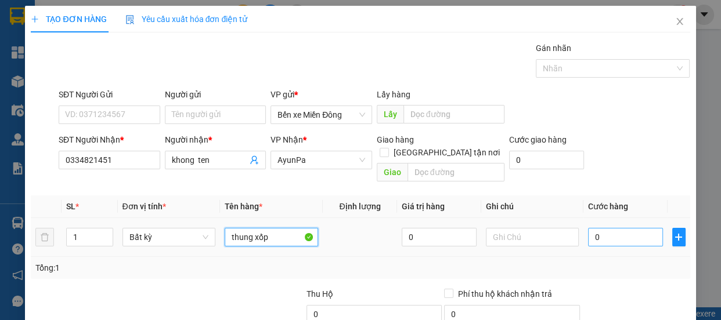
type input "thung xốp"
click at [619, 232] on input "0" at bounding box center [625, 237] width 75 height 19
type input "001"
type input "1"
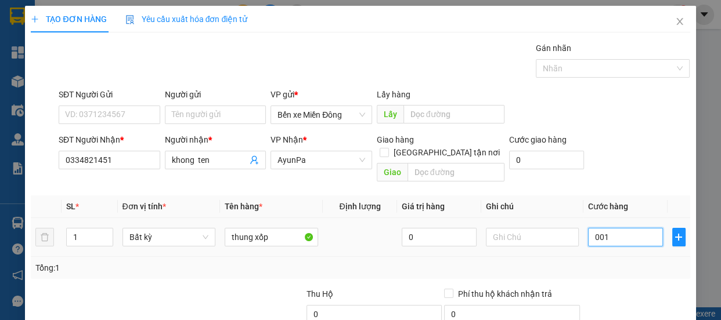
type input "0.012"
type input "12"
type input "00.120"
type input "120"
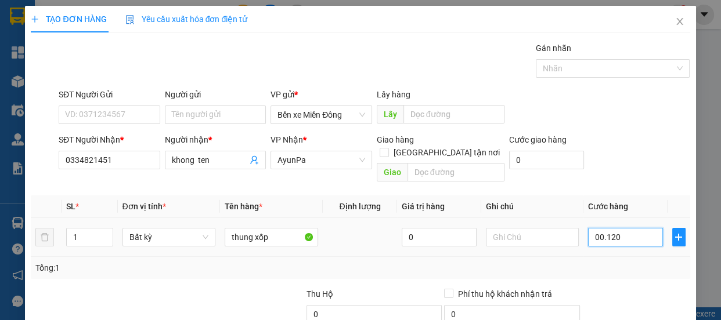
type input "120"
type input "00.012"
type input "12"
type input "0.001"
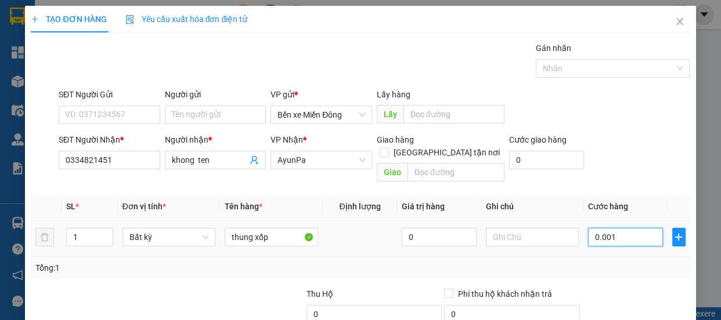
type input "1"
type input "000"
type input "0"
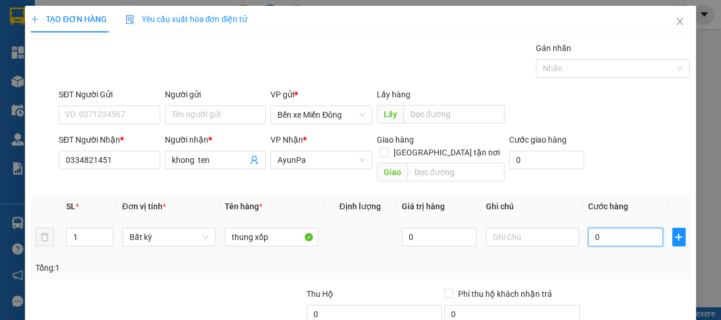
type input "001"
type input "1"
type input "0.013"
type input "13"
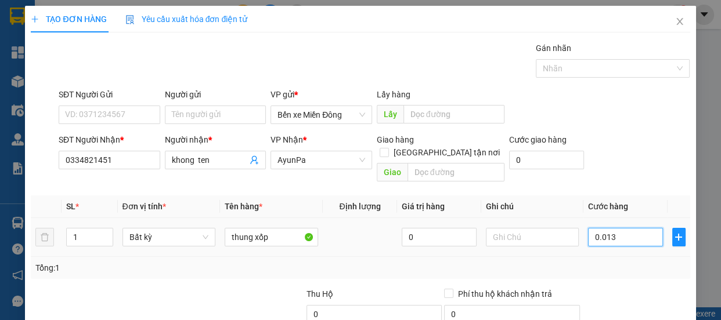
type input "13"
type input "00.130"
type input "130"
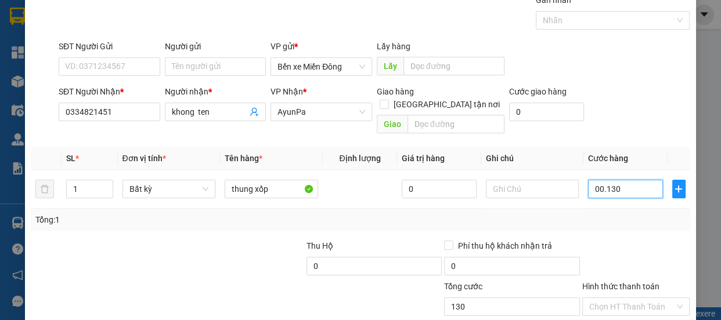
scroll to position [109, 0]
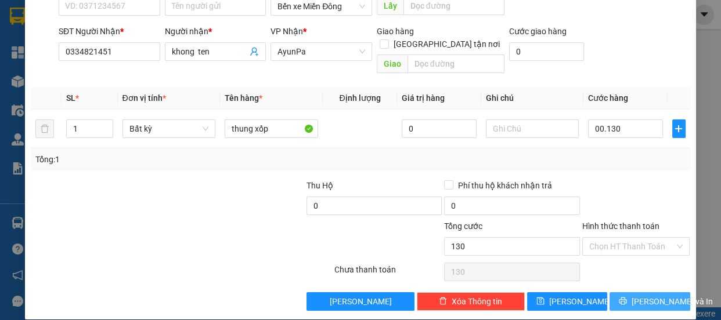
type input "130.000"
click at [648, 295] on span "[PERSON_NAME] và In" at bounding box center [671, 301] width 81 height 13
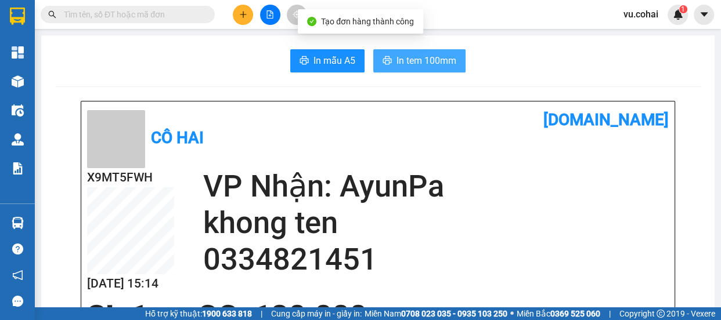
click at [412, 61] on span "In tem 100mm" at bounding box center [426, 60] width 60 height 15
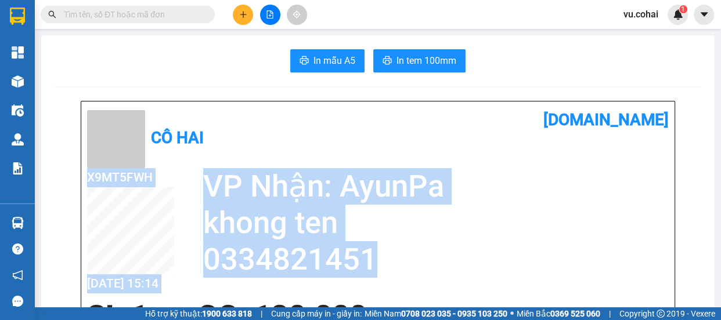
drag, startPoint x: 366, startPoint y: 258, endPoint x: 209, endPoint y: 255, distance: 156.7
click at [203, 248] on h2 "0334821451" at bounding box center [435, 259] width 465 height 37
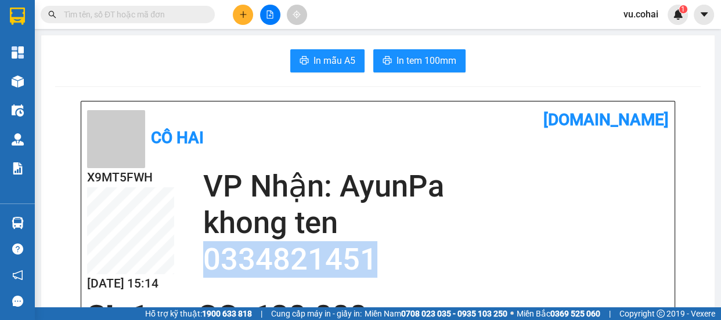
copy h2 "0334821451"
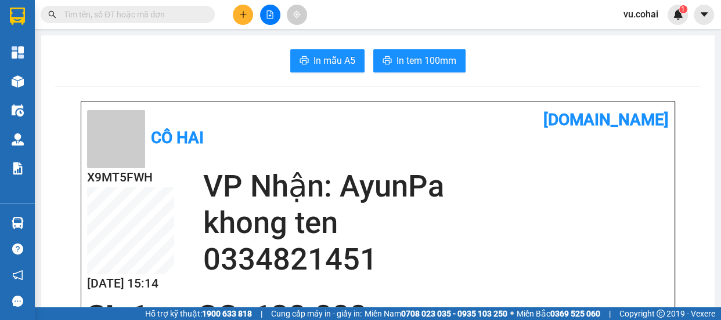
click at [144, 7] on span at bounding box center [128, 14] width 174 height 17
click at [152, 10] on input "text" at bounding box center [132, 14] width 137 height 13
paste input "0334821451"
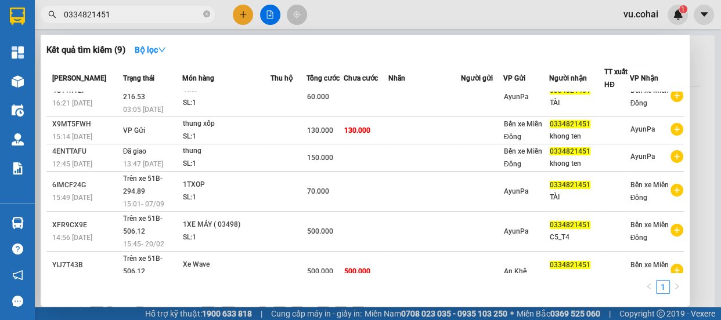
scroll to position [151, 0]
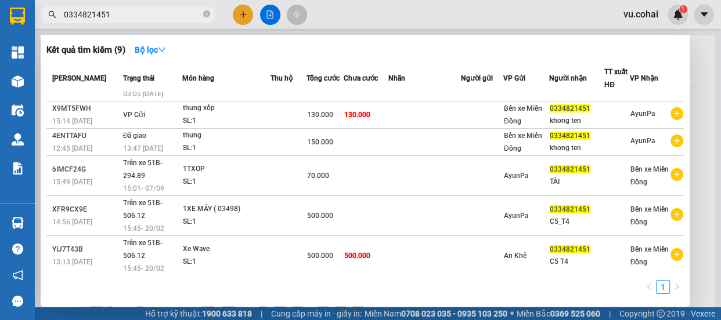
type input "0334821451"
click at [238, 19] on div at bounding box center [360, 160] width 721 height 320
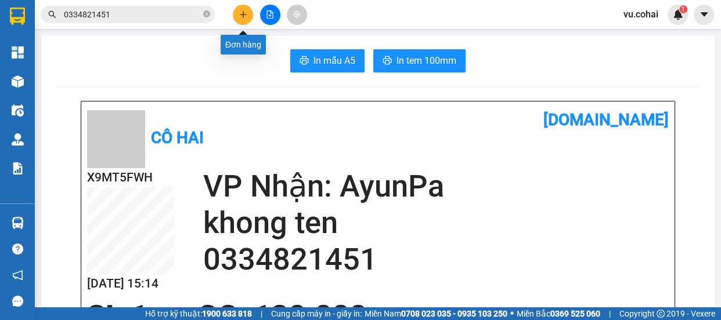
click at [239, 15] on icon "plus" at bounding box center [243, 14] width 8 height 8
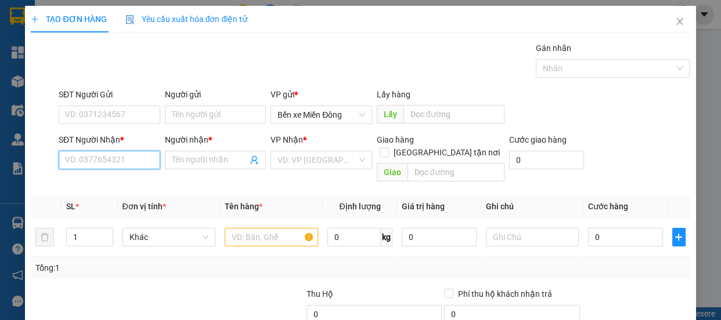
drag, startPoint x: 108, startPoint y: 157, endPoint x: 110, endPoint y: 137, distance: 19.8
click at [108, 155] on input "SĐT Người Nhận *" at bounding box center [110, 160] width 102 height 19
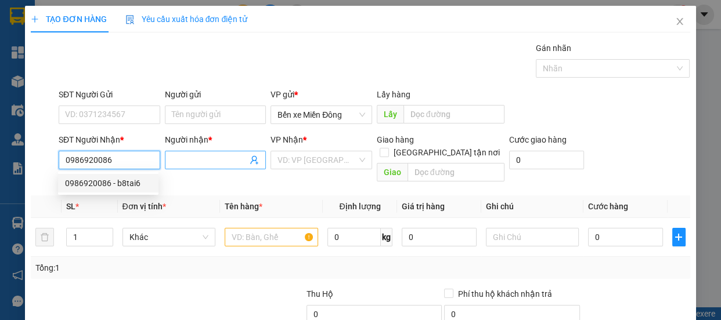
type input "0986920086"
click at [196, 162] on input "Người nhận *" at bounding box center [210, 160] width 76 height 13
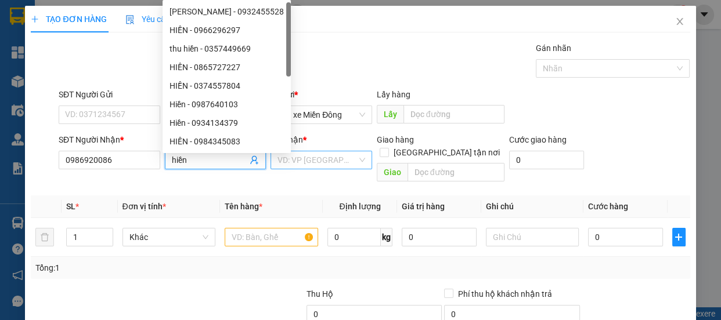
type input "hiền"
click at [298, 164] on input "search" at bounding box center [317, 159] width 80 height 17
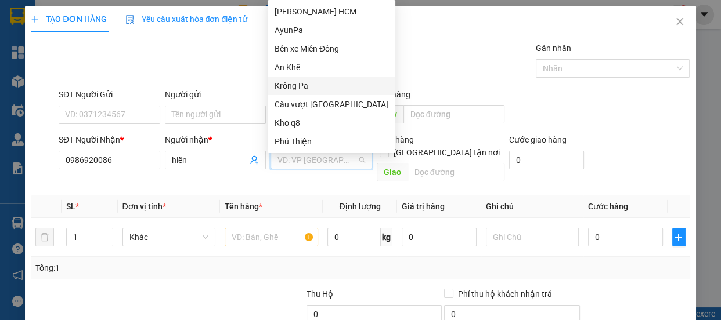
click at [295, 90] on div "Krông Pa" at bounding box center [332, 86] width 114 height 13
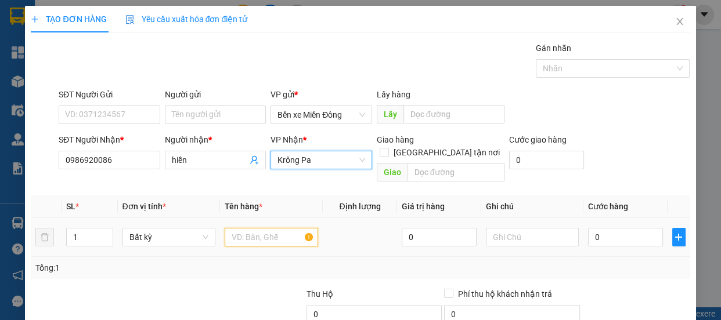
click at [281, 228] on input "text" at bounding box center [271, 237] width 93 height 19
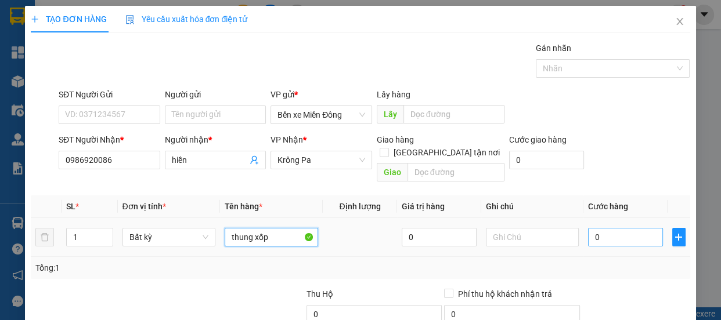
type input "thung xốp"
type input "007"
type input "7"
type input "0.070"
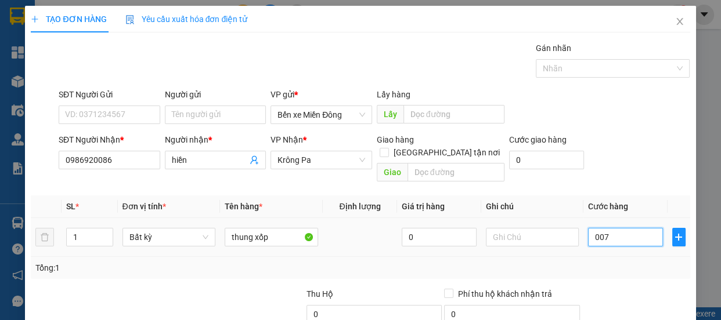
type input "70"
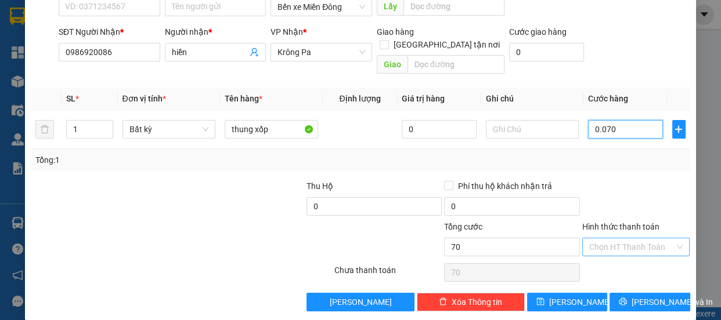
scroll to position [109, 0]
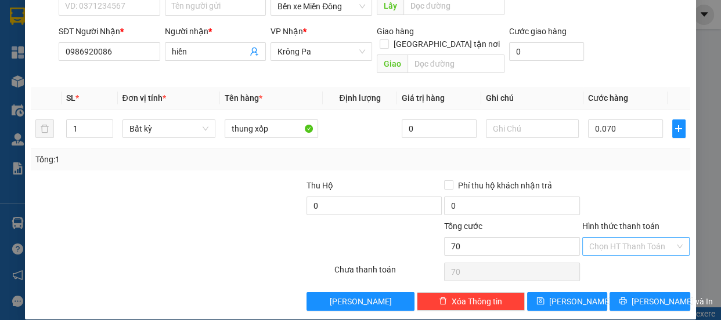
click at [619, 238] on input "Hình thức thanh toán" at bounding box center [632, 246] width 86 height 17
type input "70.000"
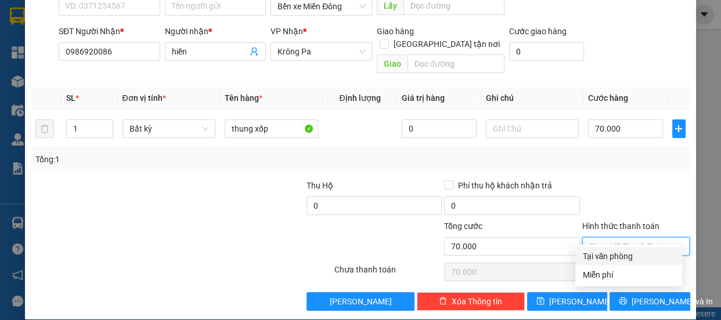
click at [613, 259] on div "Tại văn phòng" at bounding box center [628, 256] width 93 height 13
type input "0"
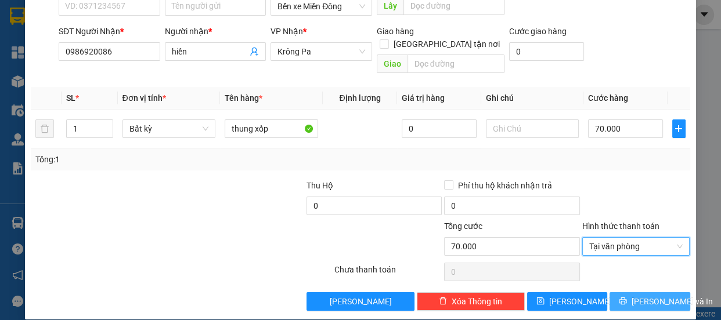
click at [641, 295] on span "[PERSON_NAME] và In" at bounding box center [671, 301] width 81 height 13
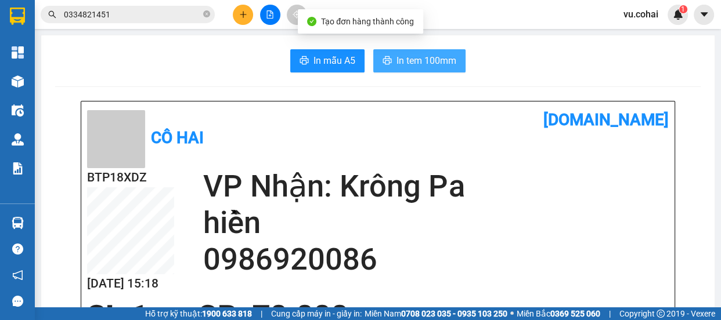
click at [424, 50] on button "In tem 100mm" at bounding box center [419, 60] width 92 height 23
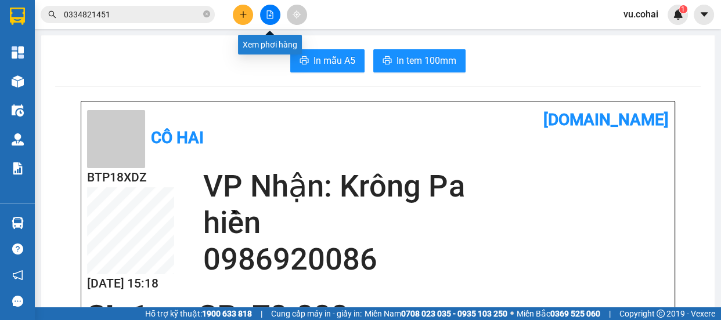
click at [266, 21] on button at bounding box center [270, 15] width 20 height 20
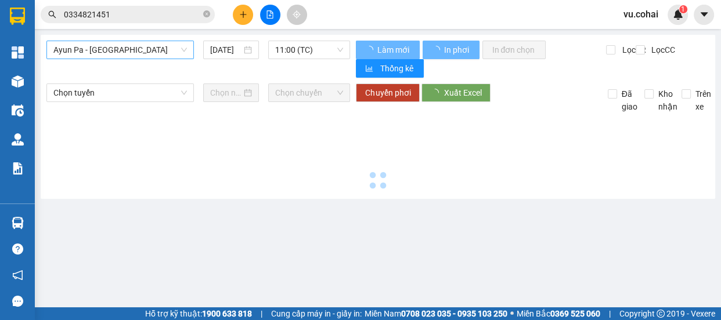
click at [98, 45] on span "Ayun Pa - [GEOGRAPHIC_DATA]" at bounding box center [119, 49] width 133 height 17
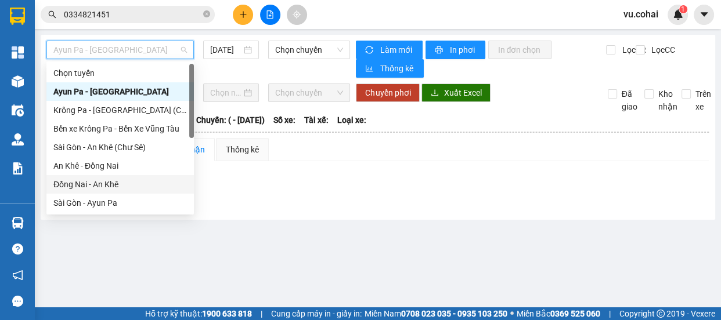
click at [92, 187] on div "Đồng Nai - An Khê" at bounding box center [119, 184] width 133 height 13
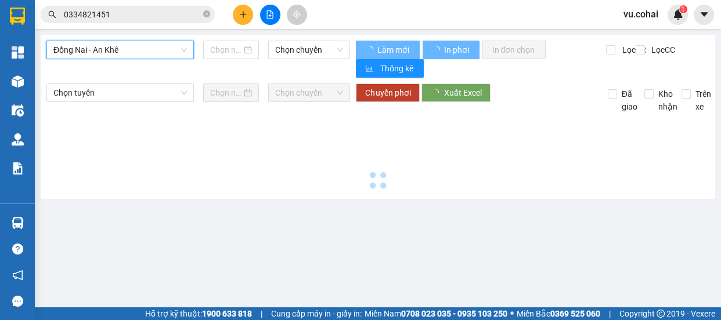
type input "[DATE]"
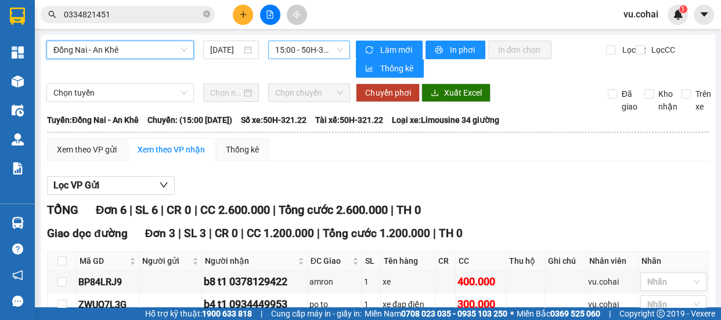
click at [312, 47] on span "15:00 - 50H-321.22" at bounding box center [309, 49] width 68 height 17
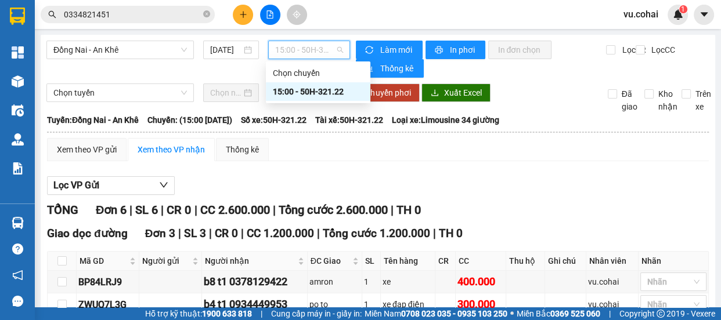
click at [321, 92] on div "15:00 - 50H-321.22" at bounding box center [318, 91] width 91 height 13
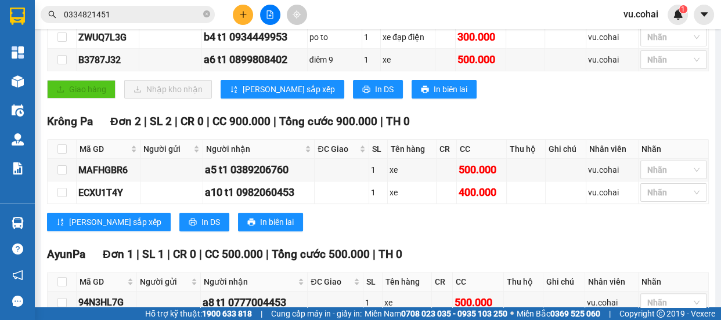
scroll to position [121, 0]
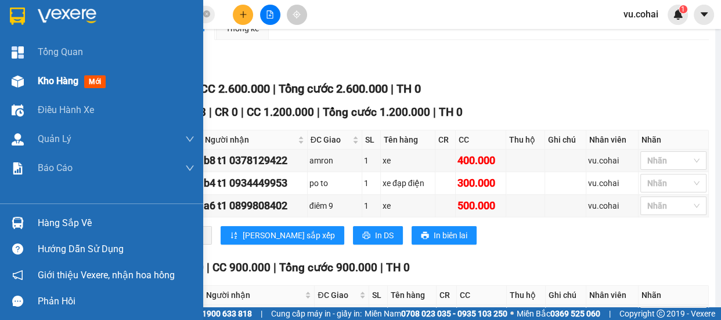
click at [68, 81] on span "Kho hàng" at bounding box center [58, 80] width 41 height 11
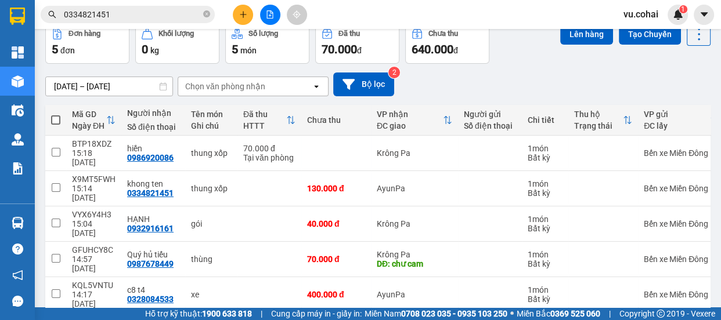
scroll to position [68, 0]
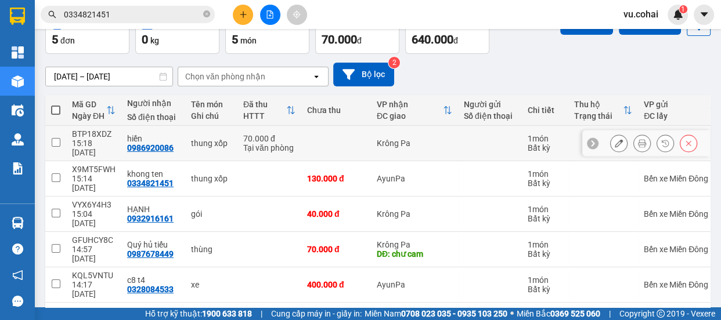
click at [60, 143] on td at bounding box center [55, 143] width 21 height 35
checkbox input "true"
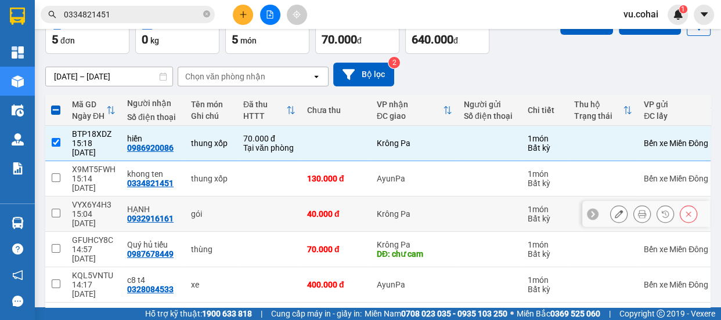
click at [66, 197] on td "VYX6Y4H3 15:04 [DATE]" at bounding box center [93, 214] width 55 height 35
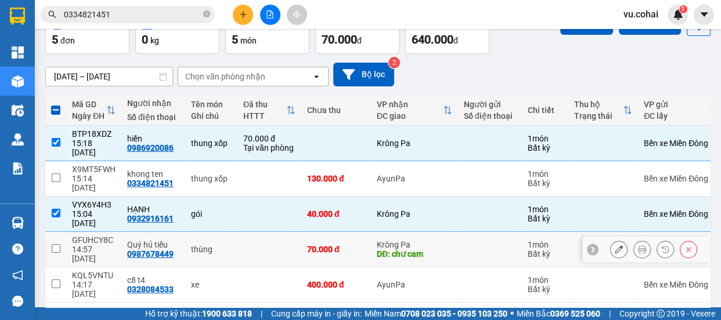
click at [66, 232] on td "GFUHCY8C 14:57 [DATE]" at bounding box center [93, 249] width 55 height 35
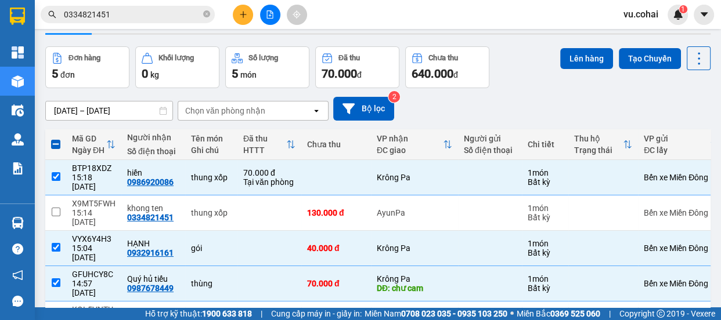
scroll to position [16, 0]
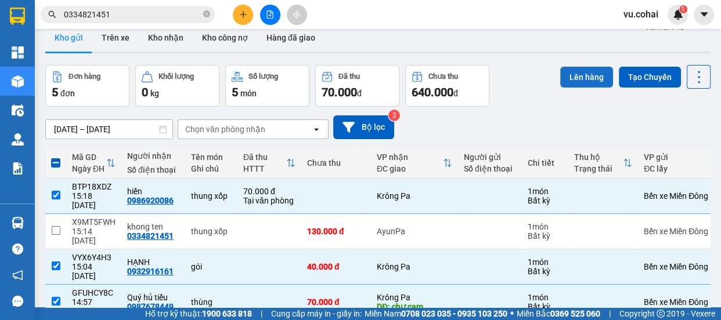
click at [578, 80] on button "Lên hàng" at bounding box center [586, 77] width 53 height 21
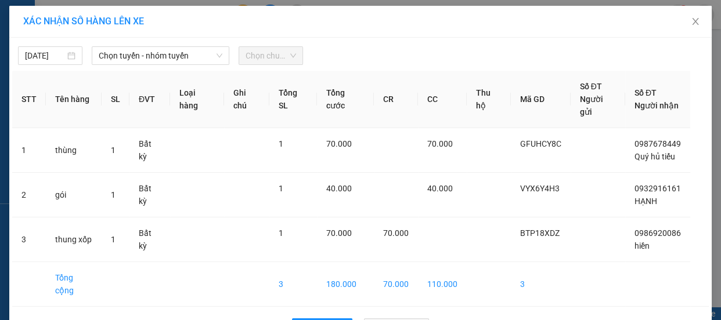
click at [178, 65] on div "[DATE] Chọn tuyến - nhóm tuyến Chọn chuyến STT Tên hàng SL ĐVT Loại hàng Ghi ch…" at bounding box center [360, 192] width 702 height 308
click at [184, 48] on span "Chọn tuyến - nhóm tuyến" at bounding box center [161, 55] width 124 height 17
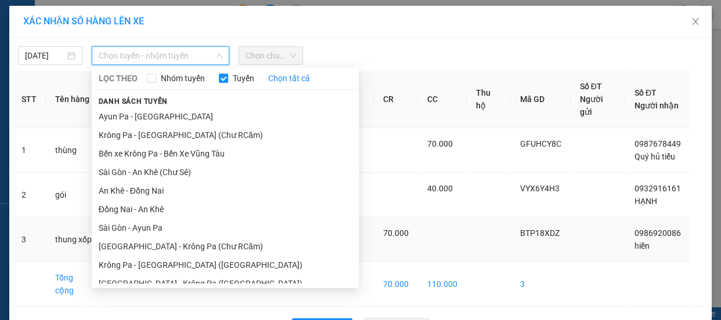
click at [184, 240] on li "[GEOGRAPHIC_DATA] - Krông Pa (Chư RCăm)" at bounding box center [225, 246] width 267 height 19
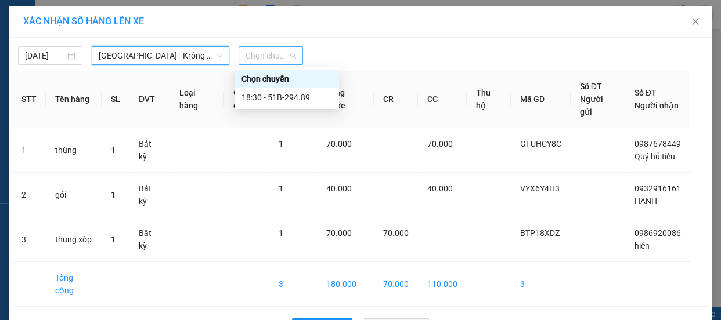
click at [257, 56] on span "Chọn chuyến" at bounding box center [270, 55] width 50 height 17
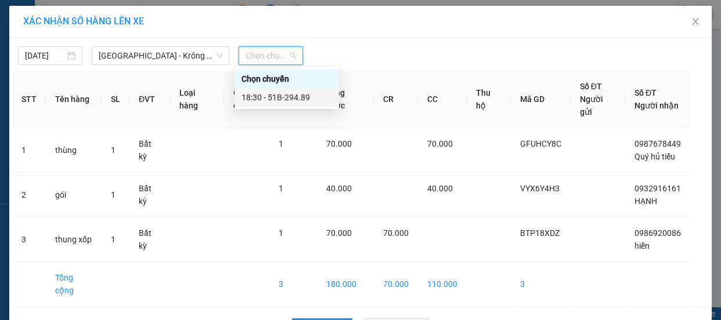
click at [283, 96] on div "18:30 - 51B-294.89" at bounding box center [286, 97] width 91 height 13
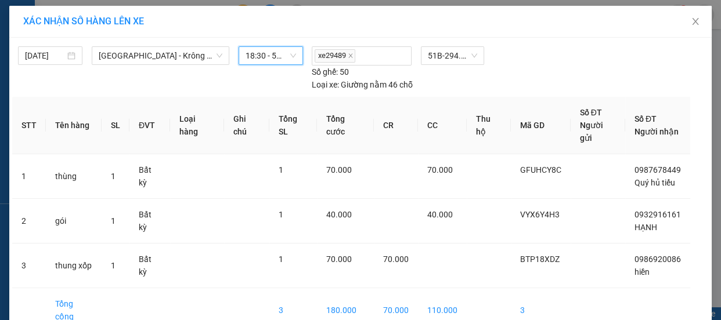
drag, startPoint x: 400, startPoint y: 313, endPoint x: 388, endPoint y: 299, distance: 18.5
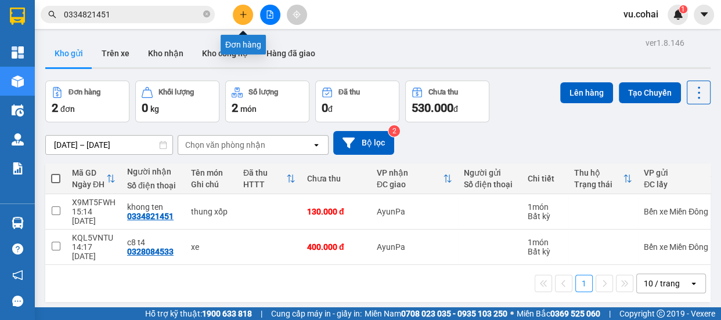
click at [238, 16] on button at bounding box center [243, 15] width 20 height 20
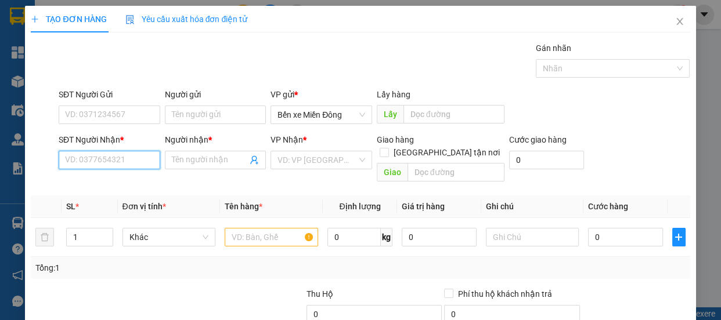
click at [125, 165] on input "SĐT Người Nhận *" at bounding box center [110, 160] width 102 height 19
click at [82, 157] on input "SĐT Người Nhận *" at bounding box center [110, 160] width 102 height 19
click at [104, 163] on input "SĐT Người Nhận *" at bounding box center [110, 160] width 102 height 19
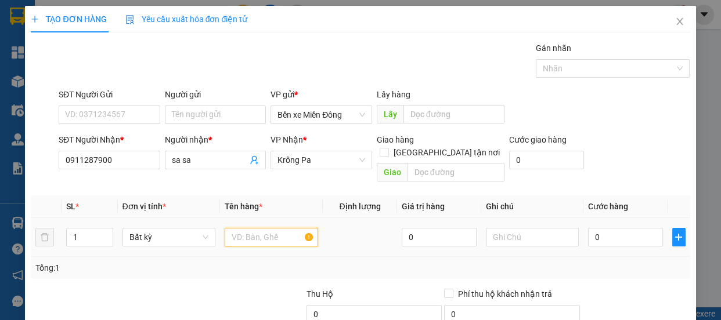
click at [244, 228] on input "text" at bounding box center [271, 237] width 93 height 19
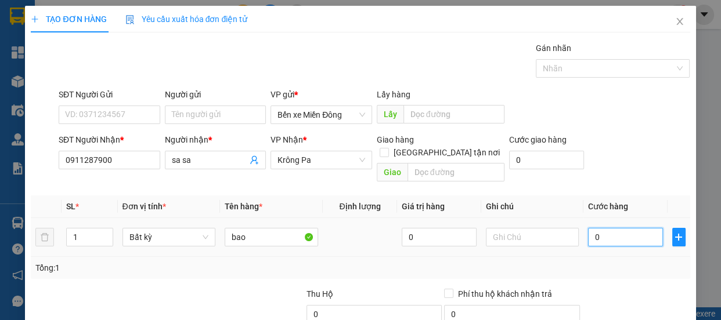
click at [605, 228] on input "0" at bounding box center [625, 237] width 75 height 19
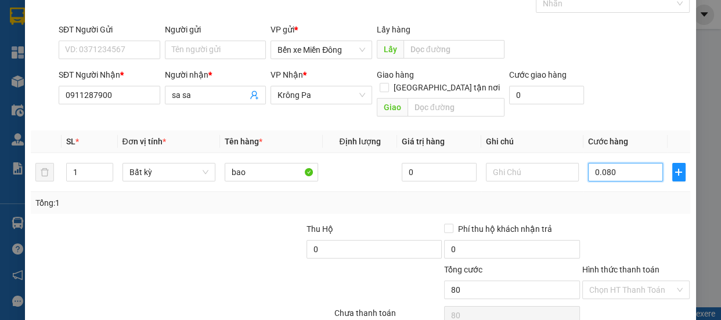
scroll to position [109, 0]
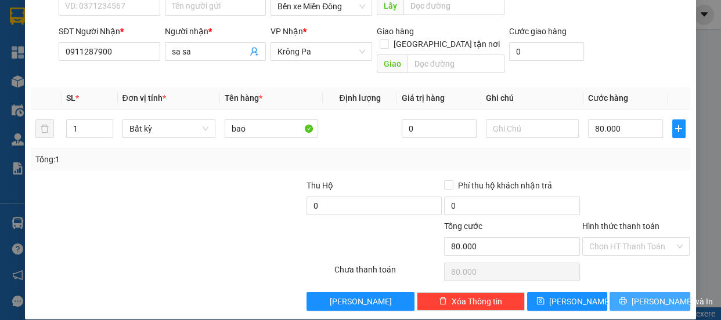
click at [651, 295] on span "[PERSON_NAME] và In" at bounding box center [671, 301] width 81 height 13
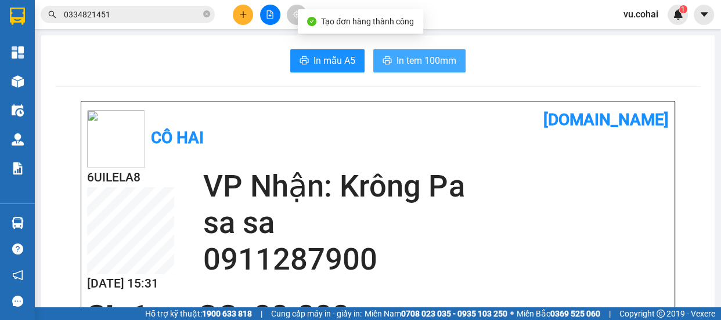
click at [414, 61] on span "In tem 100mm" at bounding box center [426, 60] width 60 height 15
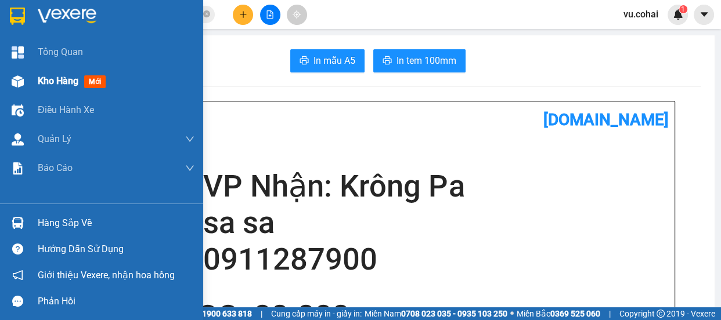
click at [52, 80] on span "Kho hàng" at bounding box center [58, 80] width 41 height 11
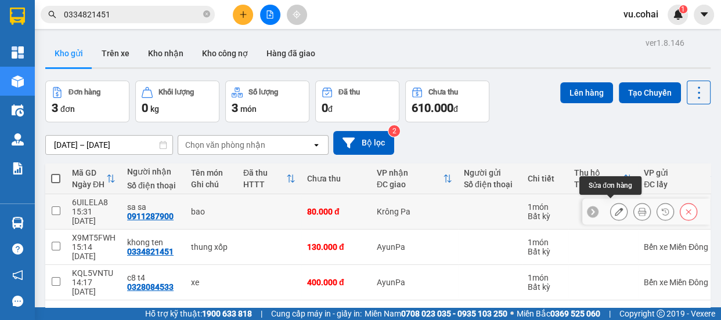
click at [615, 211] on icon at bounding box center [619, 212] width 8 height 8
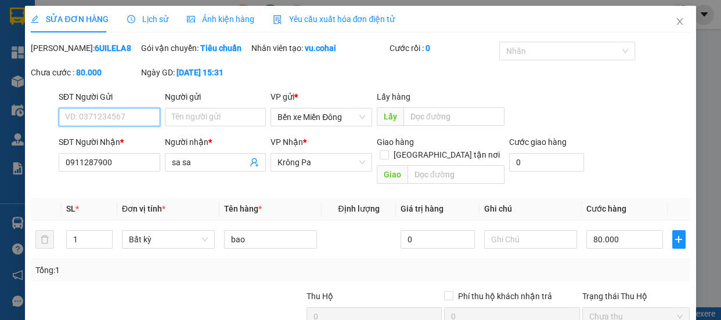
scroll to position [105, 0]
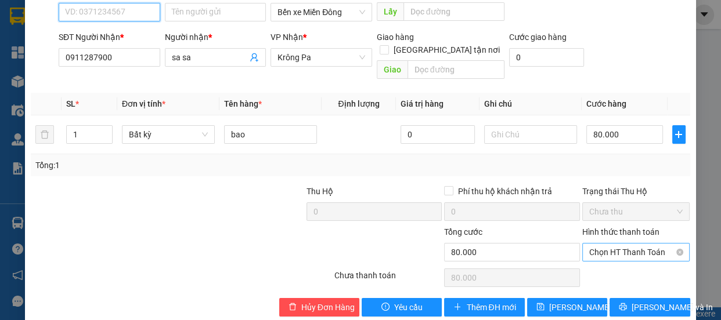
click at [627, 252] on span "Chọn HT Thanh Toán" at bounding box center [636, 252] width 94 height 17
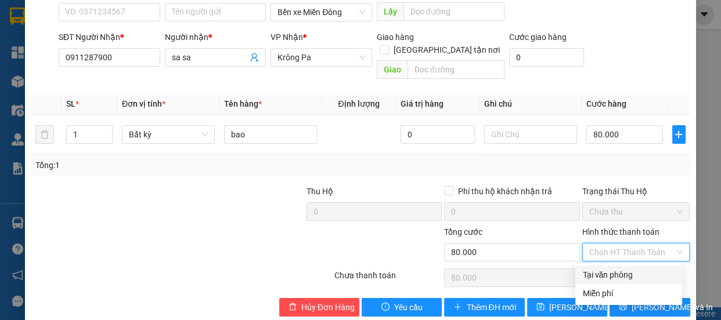
click at [603, 275] on div "Tại văn phòng" at bounding box center [628, 275] width 93 height 13
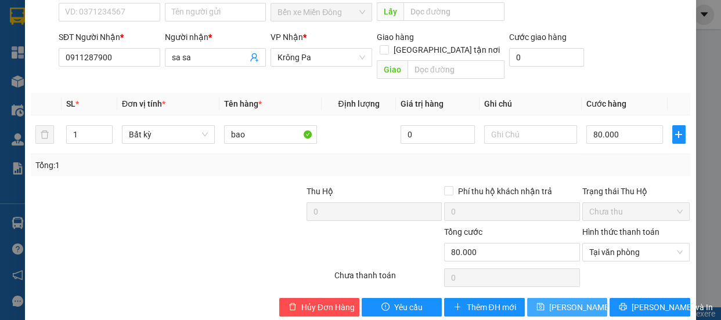
click at [591, 300] on button "[PERSON_NAME] thay đổi" at bounding box center [567, 307] width 80 height 19
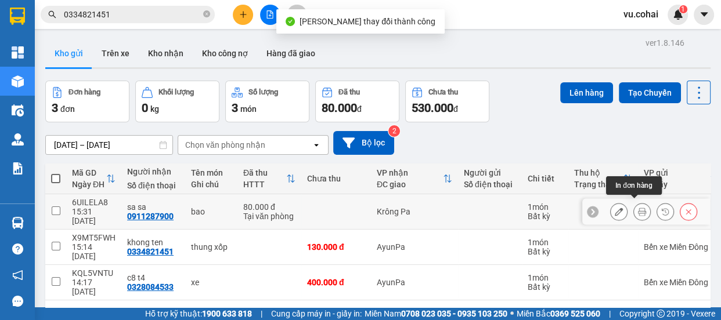
click at [638, 209] on icon at bounding box center [642, 212] width 8 height 8
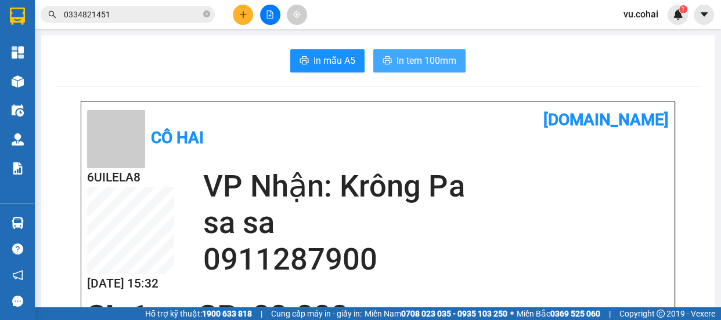
click at [413, 60] on span "In tem 100mm" at bounding box center [426, 60] width 60 height 15
click at [269, 12] on icon "file-add" at bounding box center [270, 14] width 8 height 8
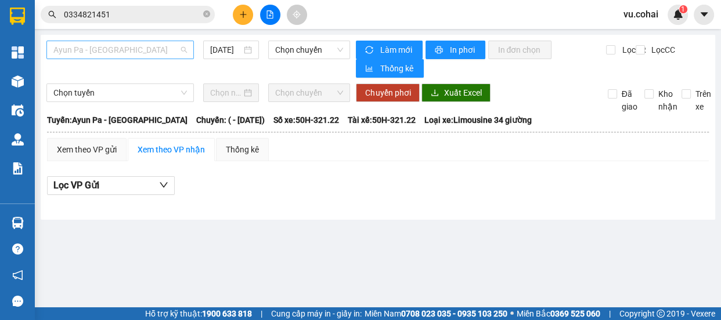
click at [125, 49] on span "Ayun Pa - [GEOGRAPHIC_DATA]" at bounding box center [119, 49] width 133 height 17
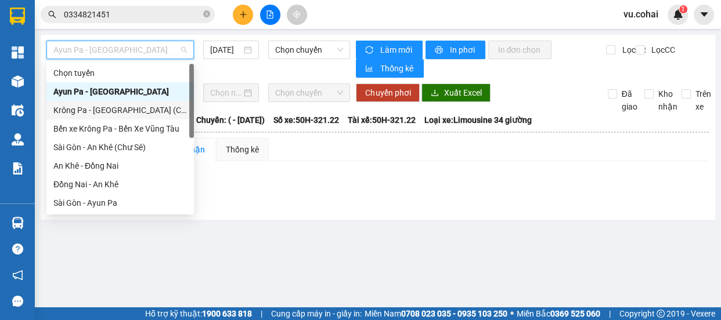
click at [127, 115] on div "Krông Pa - [GEOGRAPHIC_DATA] (Chư RCăm)" at bounding box center [119, 110] width 133 height 13
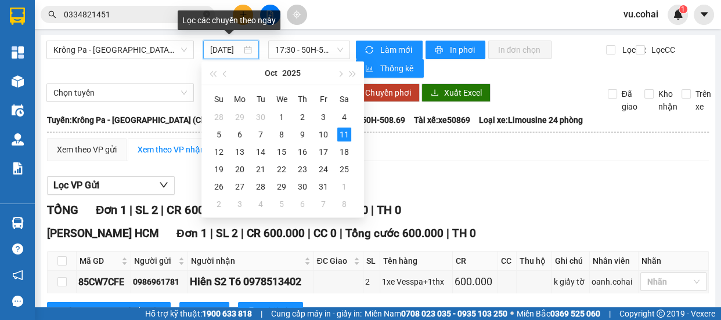
click at [231, 50] on input "[DATE]" at bounding box center [225, 50] width 31 height 13
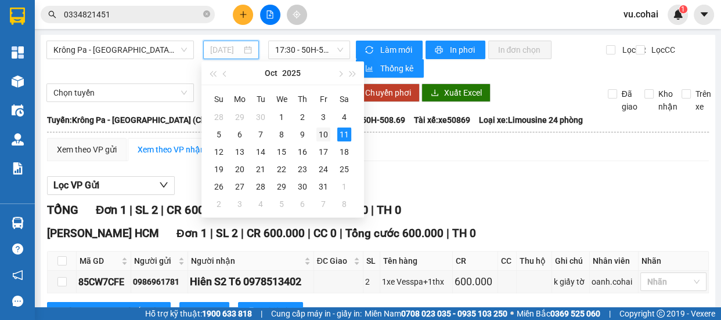
click at [323, 139] on div "10" at bounding box center [323, 135] width 14 height 14
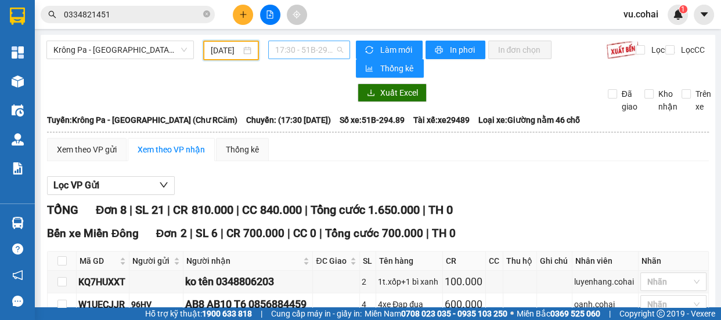
click at [308, 50] on span "17:30 - 51B-294.89" at bounding box center [309, 49] width 68 height 17
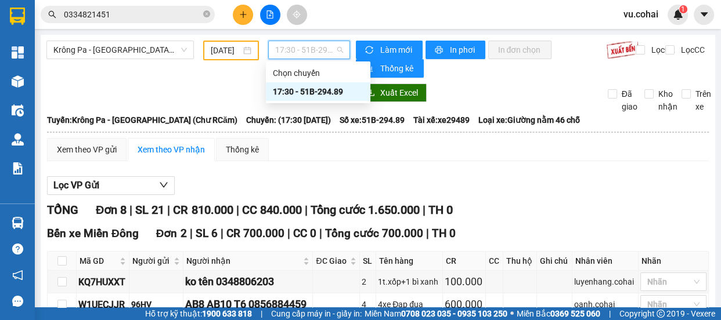
click at [322, 90] on div "17:30 - 51B-294.89" at bounding box center [318, 91] width 91 height 13
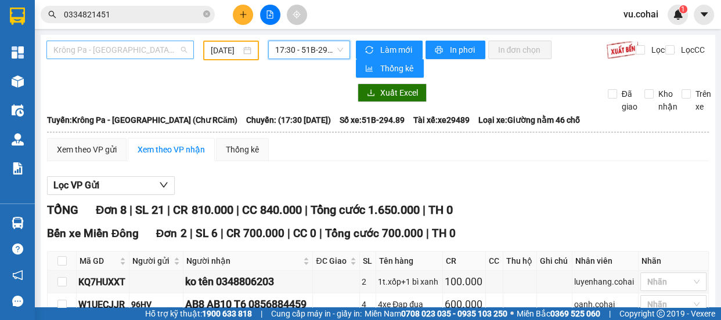
click at [146, 47] on span "Krông Pa - [GEOGRAPHIC_DATA] (Chư RCăm)" at bounding box center [119, 49] width 133 height 17
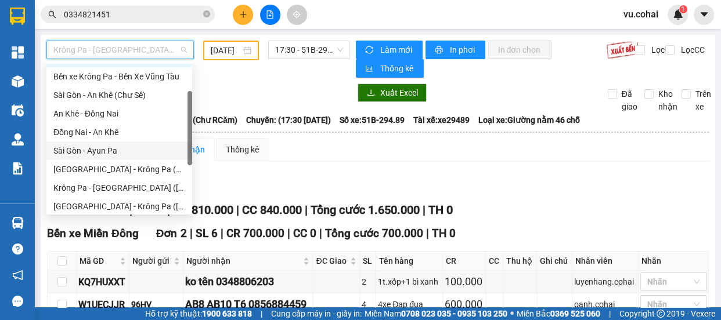
scroll to position [105, 0]
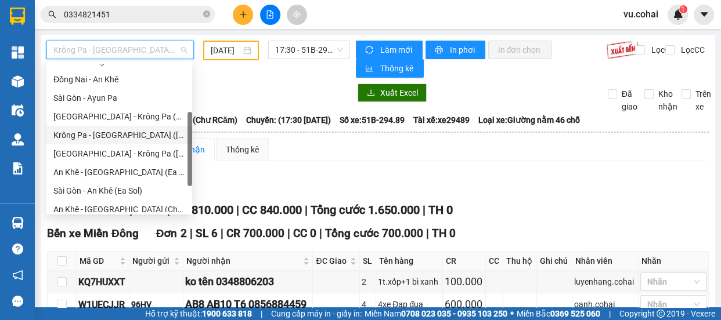
click at [125, 135] on div "Krông Pa - [GEOGRAPHIC_DATA] ([GEOGRAPHIC_DATA])" at bounding box center [119, 135] width 132 height 13
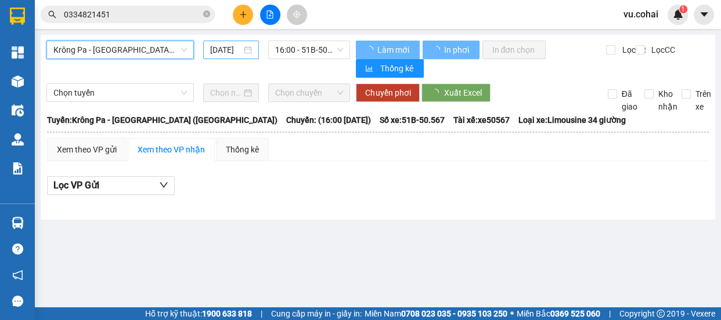
click at [234, 52] on input "[DATE]" at bounding box center [225, 50] width 31 height 13
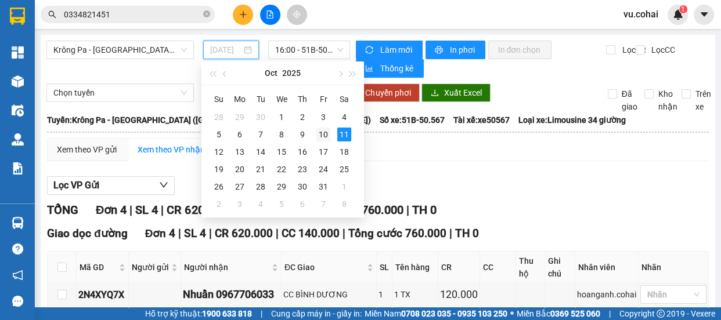
click at [325, 139] on div "10" at bounding box center [323, 135] width 14 height 14
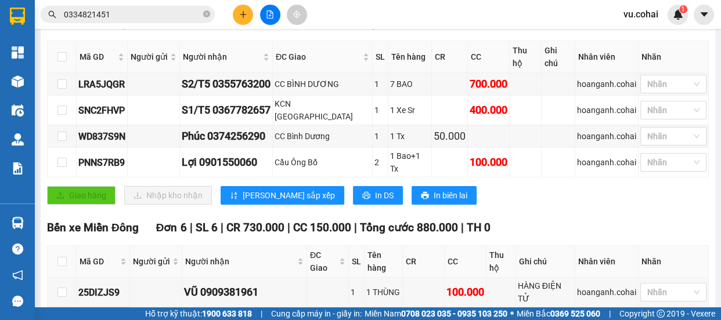
scroll to position [369, 0]
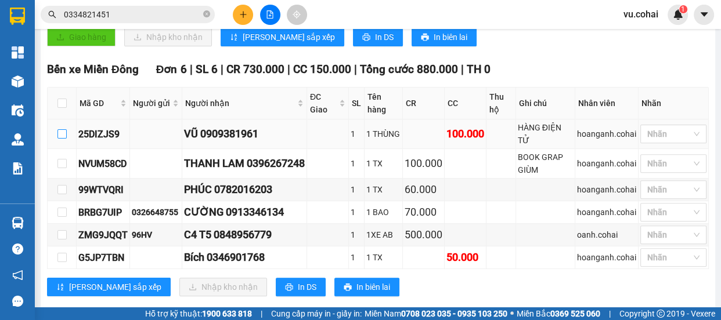
click at [58, 129] on input "checkbox" at bounding box center [61, 133] width 9 height 9
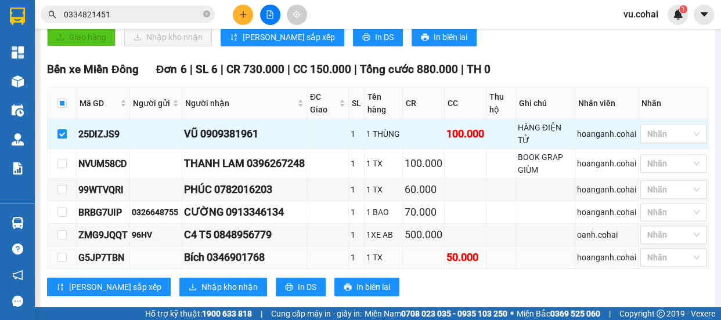
click at [66, 247] on td at bounding box center [62, 258] width 29 height 23
click at [58, 253] on input "checkbox" at bounding box center [61, 257] width 9 height 9
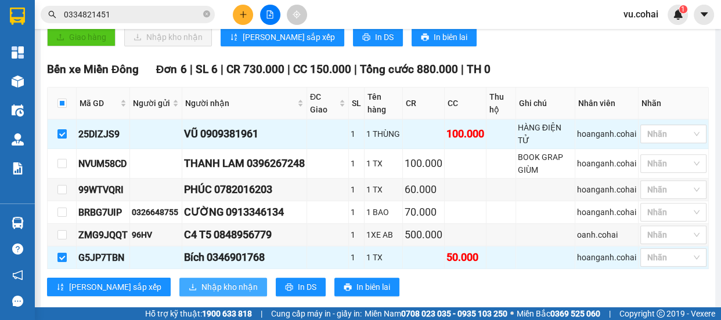
click at [201, 281] on span "Nhập kho nhận" at bounding box center [229, 287] width 56 height 13
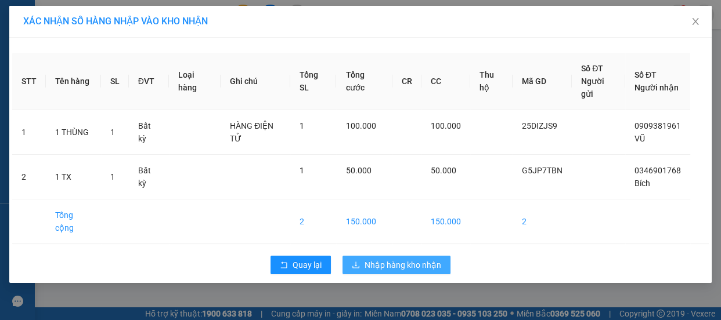
click at [406, 273] on button "Nhập hàng kho nhận" at bounding box center [396, 265] width 108 height 19
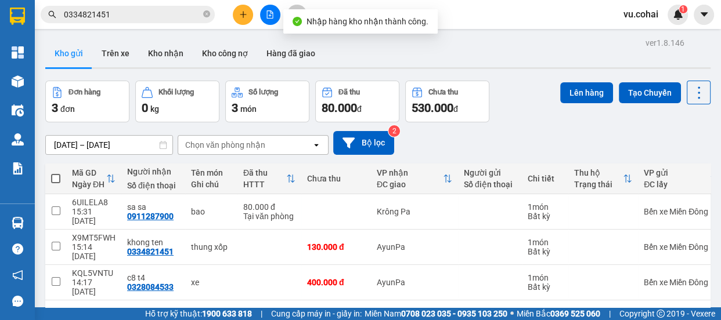
click at [264, 12] on button at bounding box center [270, 15] width 20 height 20
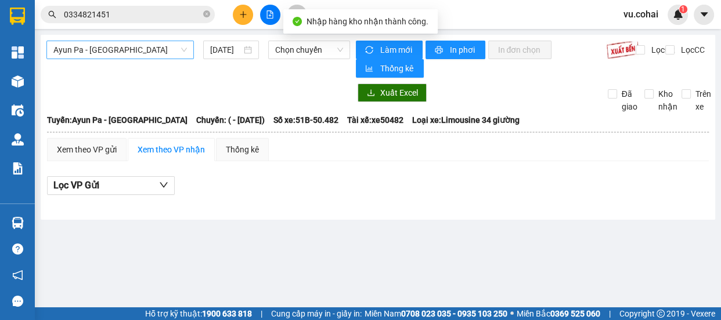
click at [138, 53] on span "Ayun Pa - [GEOGRAPHIC_DATA]" at bounding box center [119, 49] width 133 height 17
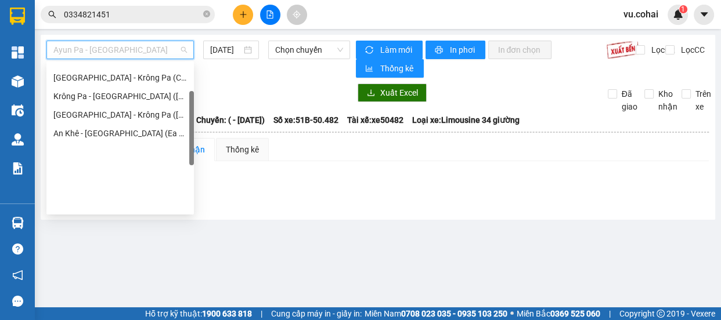
scroll to position [158, 0]
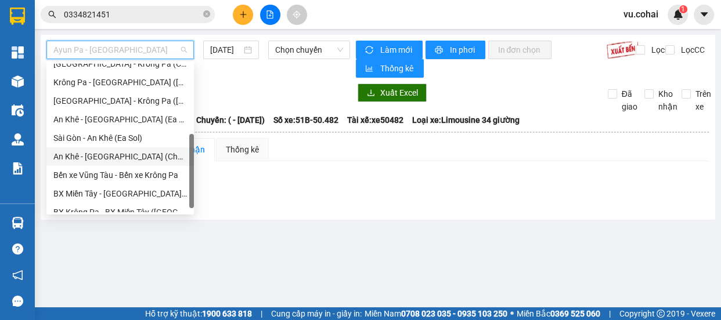
click at [111, 156] on div "An Khê - [GEOGRAPHIC_DATA] (Chư Sê)" at bounding box center [119, 156] width 133 height 13
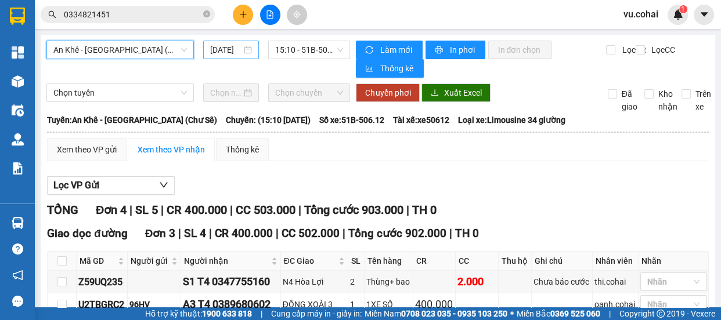
click at [216, 56] on div "[DATE]" at bounding box center [231, 50] width 56 height 19
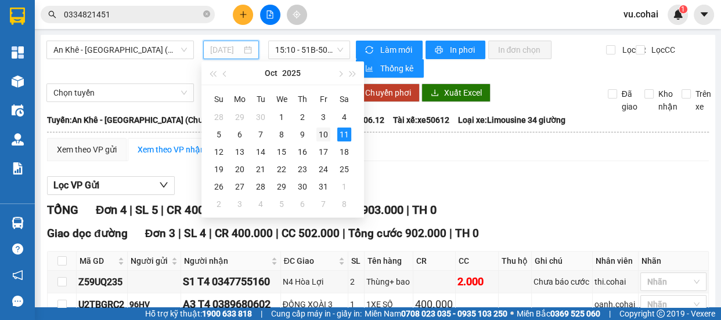
click at [321, 137] on div "10" at bounding box center [323, 135] width 14 height 14
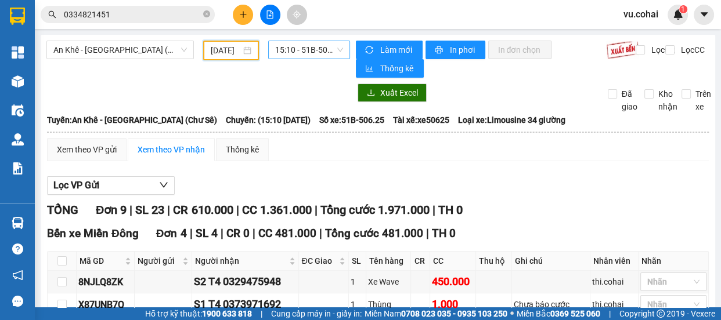
click at [308, 47] on span "15:10 - 51B-506.25" at bounding box center [309, 49] width 68 height 17
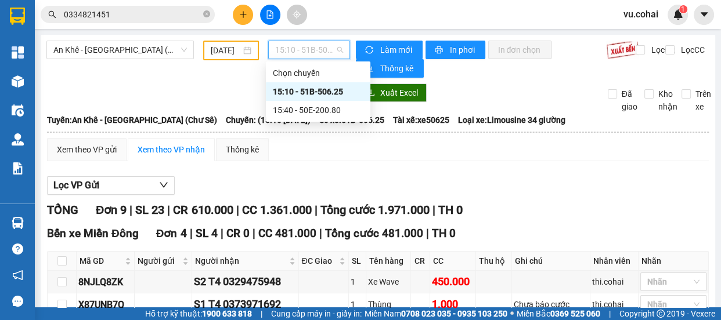
click at [324, 91] on div "15:10 - 51B-506.25" at bounding box center [318, 91] width 91 height 13
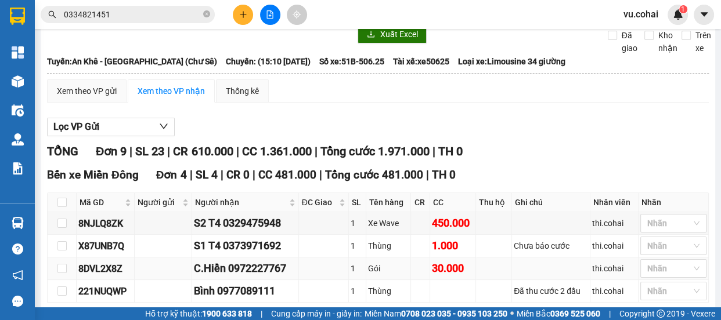
scroll to position [158, 0]
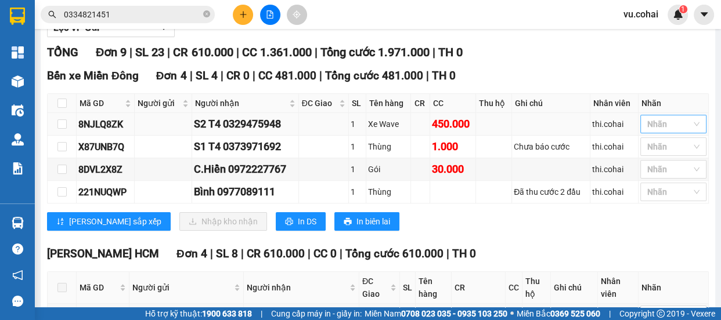
click at [667, 124] on div at bounding box center [667, 124] width 49 height 14
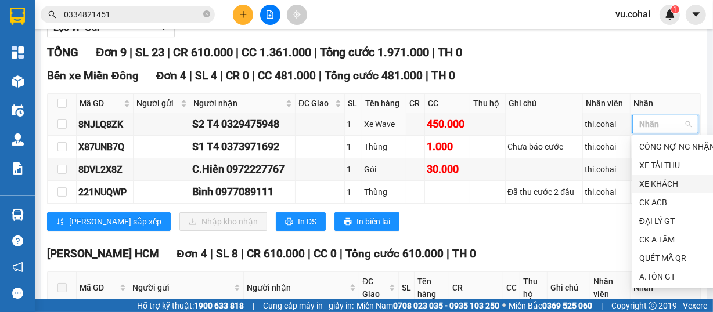
click at [659, 184] on div "XE KHÁCH" at bounding box center [677, 184] width 76 height 13
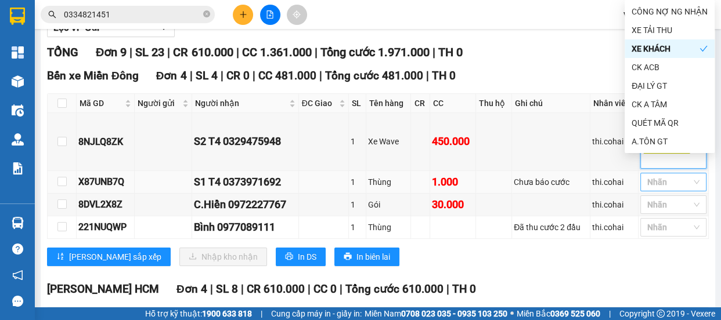
click at [664, 185] on div at bounding box center [667, 182] width 49 height 14
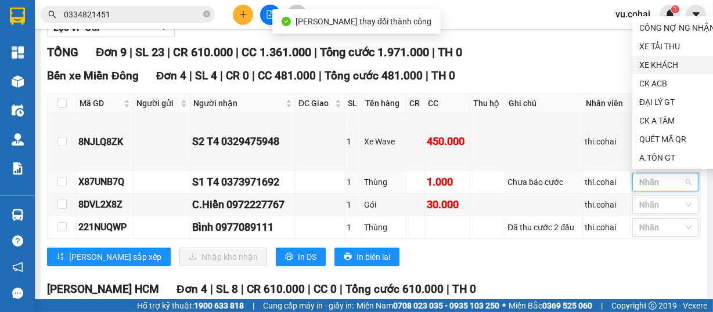
click at [673, 68] on div "XE KHÁCH" at bounding box center [677, 65] width 76 height 13
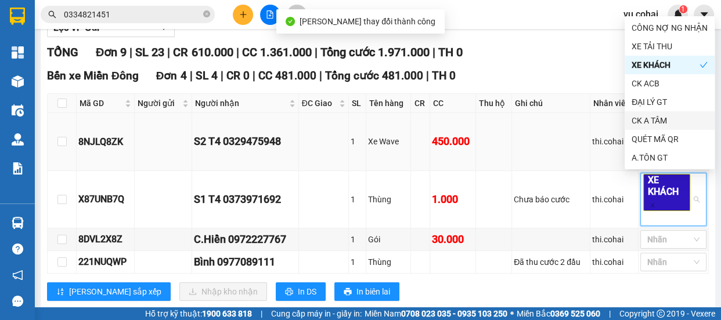
click at [522, 133] on td at bounding box center [551, 141] width 78 height 57
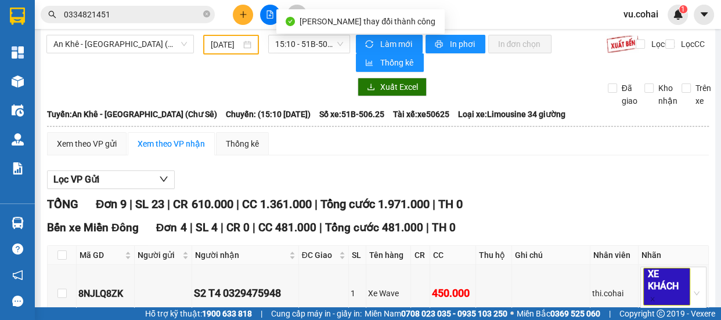
scroll to position [0, 0]
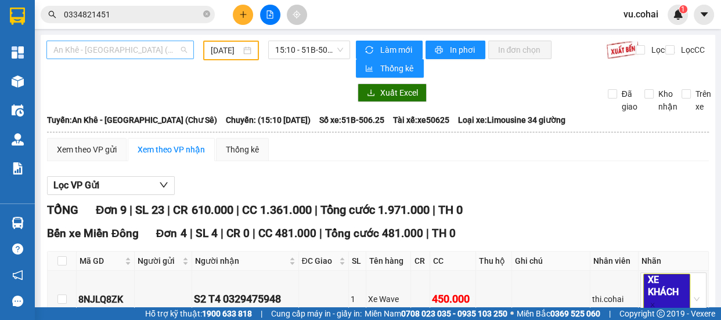
drag, startPoint x: 161, startPoint y: 54, endPoint x: 145, endPoint y: 101, distance: 49.9
click at [160, 54] on span "An Khê - [GEOGRAPHIC_DATA] (Chư Sê)" at bounding box center [119, 49] width 133 height 17
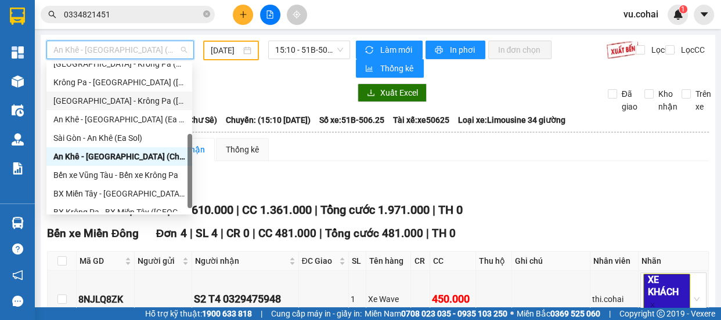
scroll to position [167, 0]
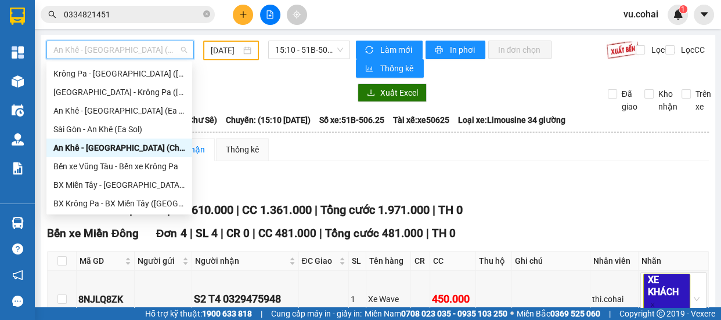
click at [116, 146] on div "An Khê - [GEOGRAPHIC_DATA] (Chư Sê)" at bounding box center [119, 148] width 132 height 13
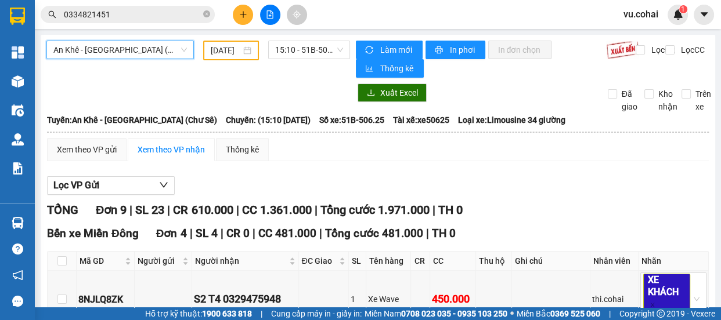
click at [227, 49] on input "[DATE]" at bounding box center [226, 50] width 30 height 13
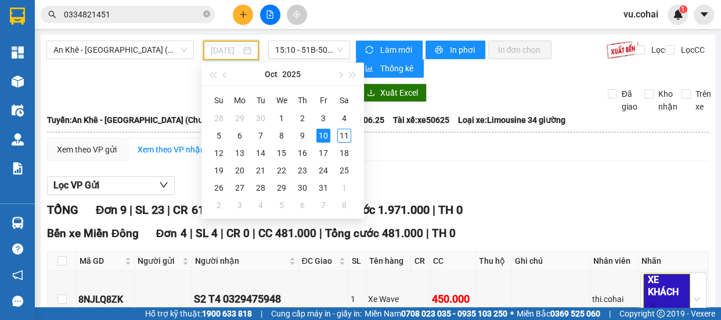
drag, startPoint x: 322, startPoint y: 139, endPoint x: 308, endPoint y: 128, distance: 17.9
click at [321, 138] on div "10" at bounding box center [323, 136] width 14 height 14
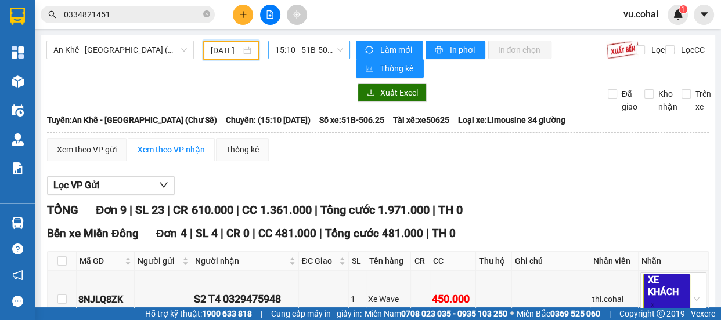
click at [296, 42] on span "15:10 - 51B-506.25" at bounding box center [309, 49] width 68 height 17
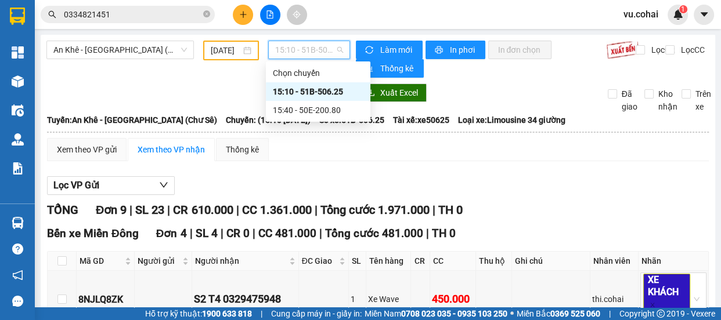
click at [324, 93] on div "15:10 - 51B-506.25" at bounding box center [318, 91] width 91 height 13
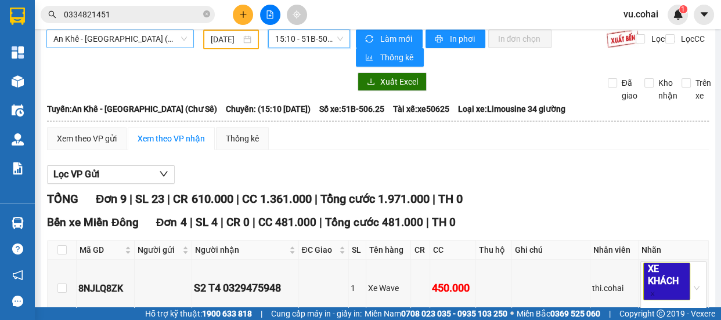
scroll to position [0, 0]
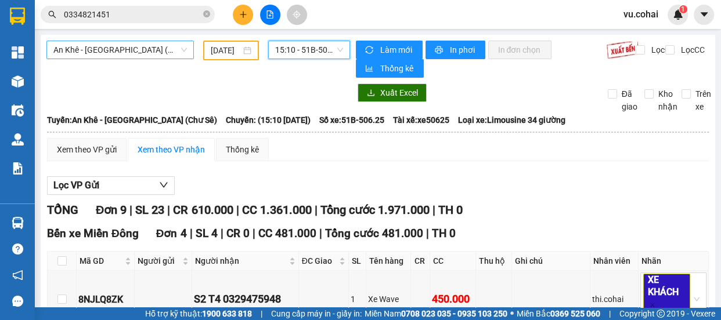
click at [132, 49] on span "An Khê - [GEOGRAPHIC_DATA] (Chư Sê)" at bounding box center [119, 49] width 133 height 17
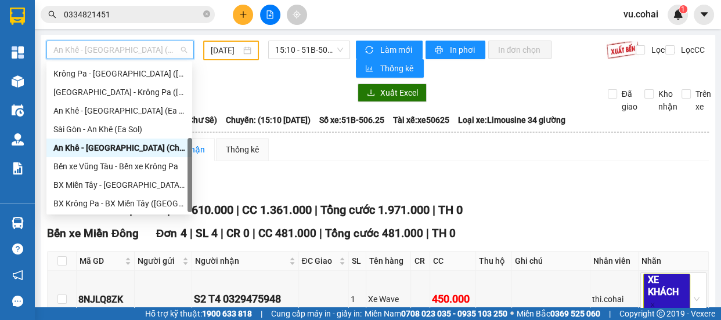
click at [105, 150] on div "An Khê - [GEOGRAPHIC_DATA] (Chư Sê)" at bounding box center [119, 148] width 132 height 13
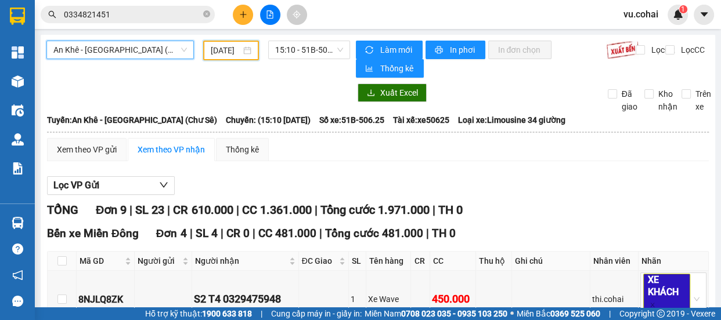
click at [222, 52] on input "[DATE]" at bounding box center [226, 50] width 30 height 13
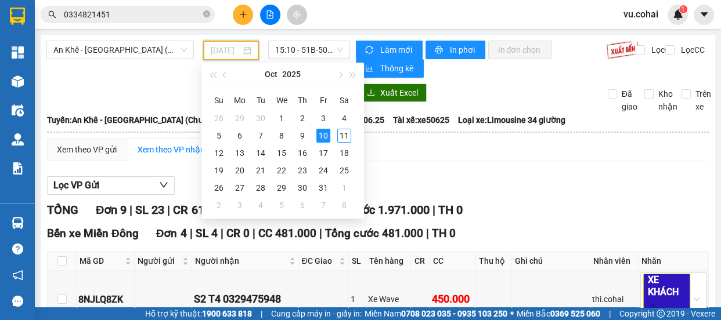
click at [324, 139] on div "10" at bounding box center [323, 136] width 14 height 14
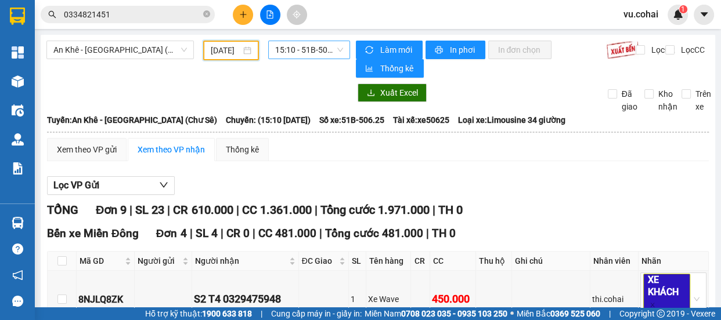
click at [297, 46] on span "15:10 - 51B-506.25" at bounding box center [309, 49] width 68 height 17
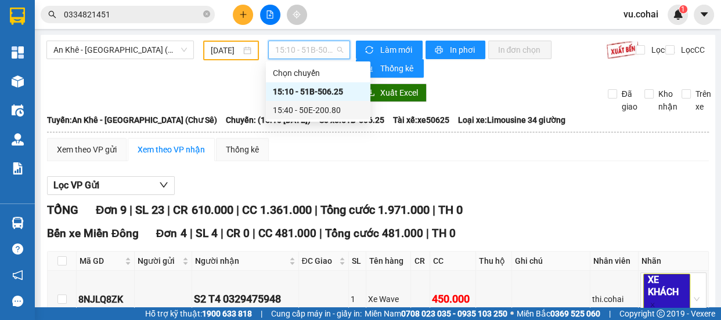
click at [317, 102] on div "15:40 - 50E-200.80" at bounding box center [318, 110] width 104 height 19
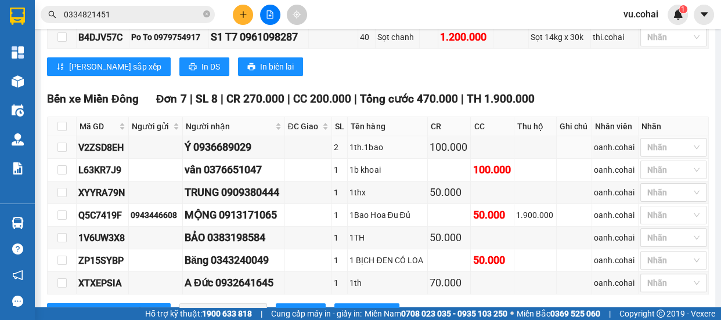
scroll to position [263, 0]
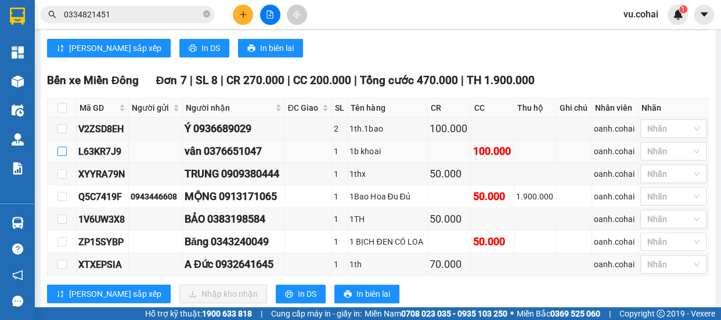
click at [66, 151] on input "checkbox" at bounding box center [61, 151] width 9 height 9
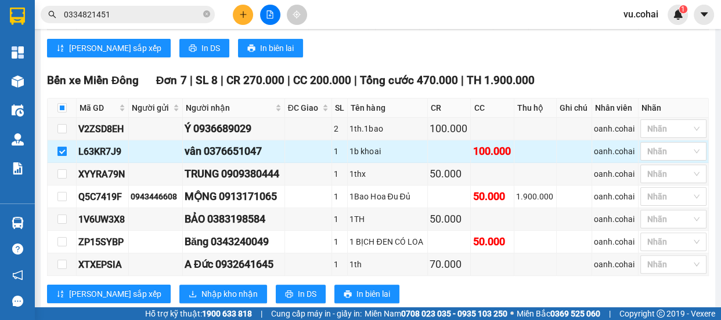
click at [60, 150] on input "checkbox" at bounding box center [61, 151] width 9 height 9
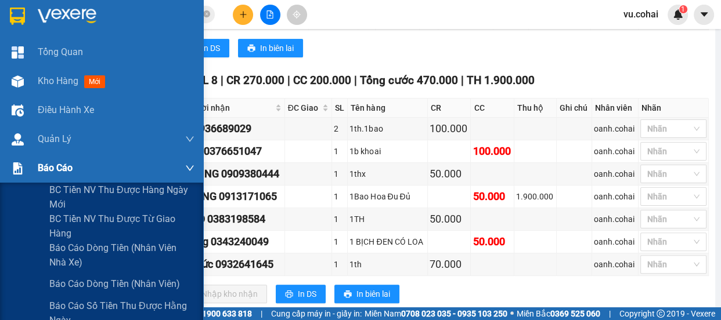
click at [46, 167] on span "Báo cáo" at bounding box center [55, 168] width 35 height 15
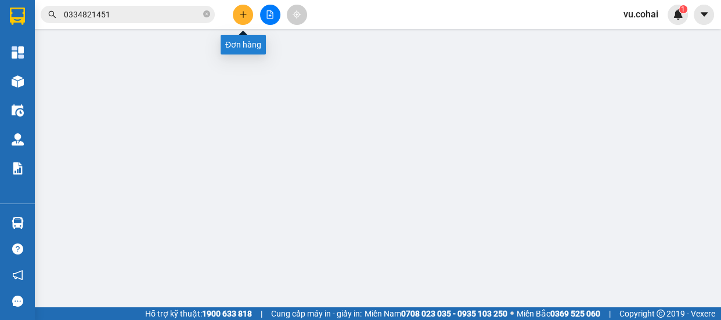
click at [243, 15] on icon "plus" at bounding box center [243, 14] width 1 height 6
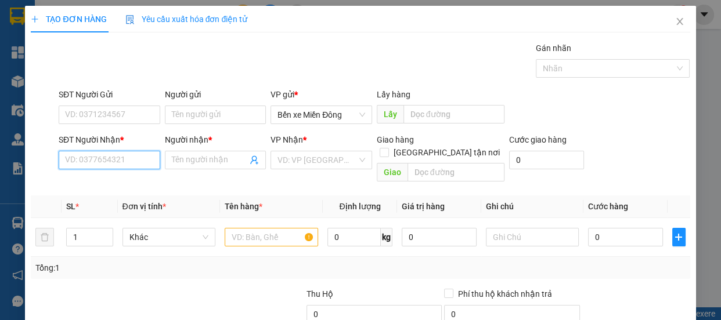
click at [117, 160] on input "SĐT Người Nhận *" at bounding box center [110, 160] width 102 height 19
click at [100, 163] on input "SĐT Người Nhận *" at bounding box center [110, 160] width 102 height 19
click at [100, 183] on div "0932916161 - HẠNH" at bounding box center [108, 183] width 86 height 13
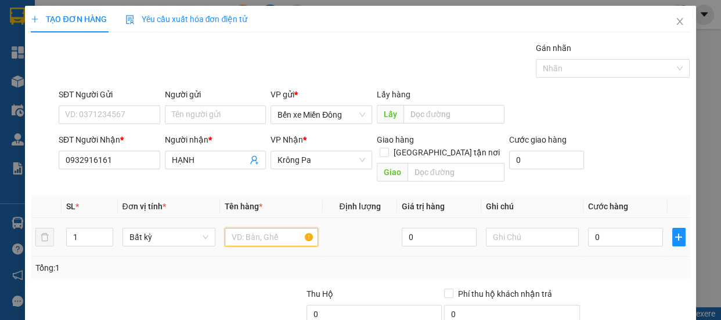
click at [270, 228] on input "text" at bounding box center [271, 237] width 93 height 19
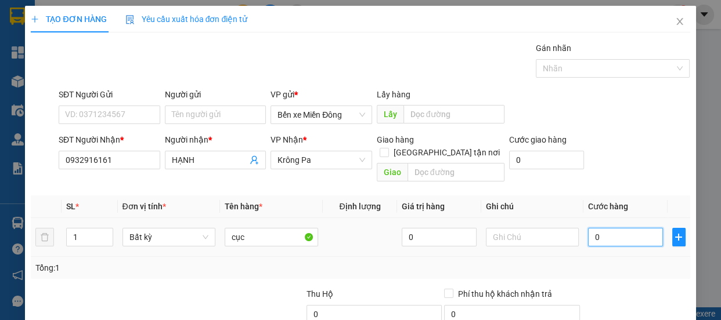
click at [629, 228] on input "0" at bounding box center [625, 237] width 75 height 19
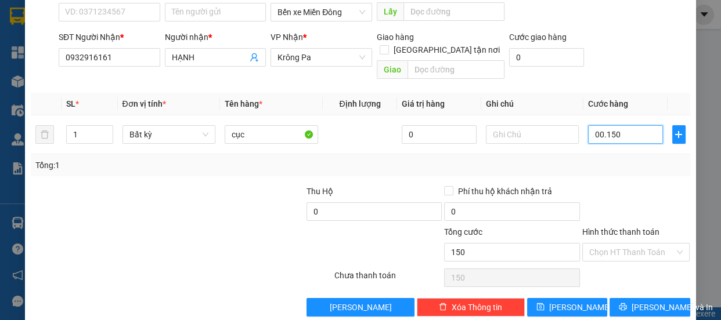
scroll to position [109, 0]
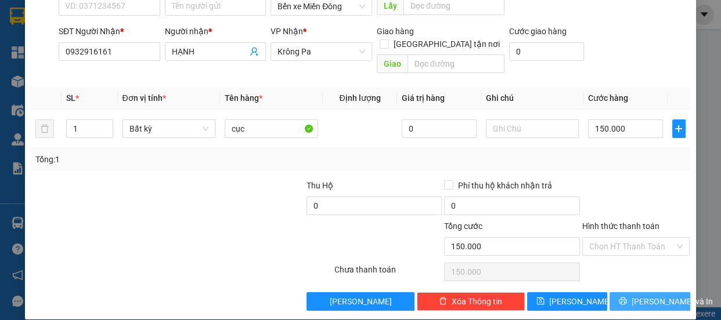
click at [634, 295] on span "[PERSON_NAME] và In" at bounding box center [671, 301] width 81 height 13
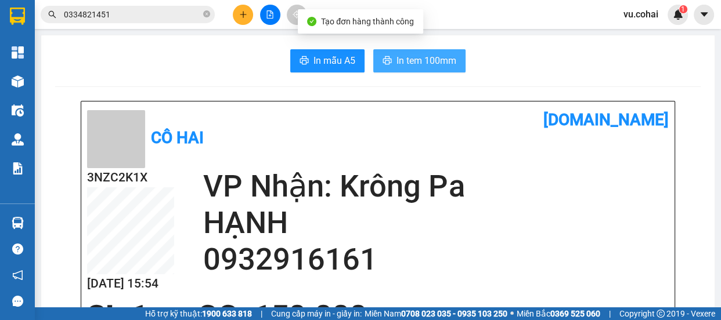
click at [429, 60] on span "In tem 100mm" at bounding box center [426, 60] width 60 height 15
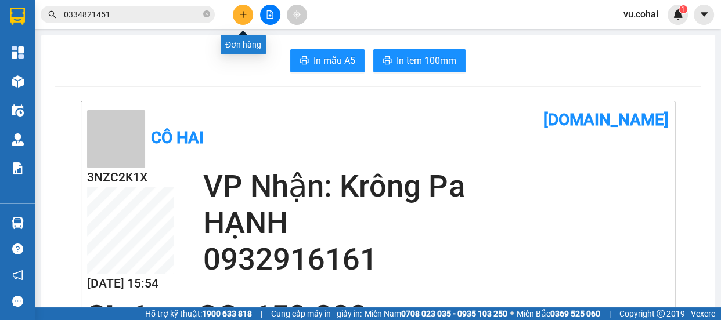
click at [242, 11] on icon "plus" at bounding box center [243, 14] width 8 height 8
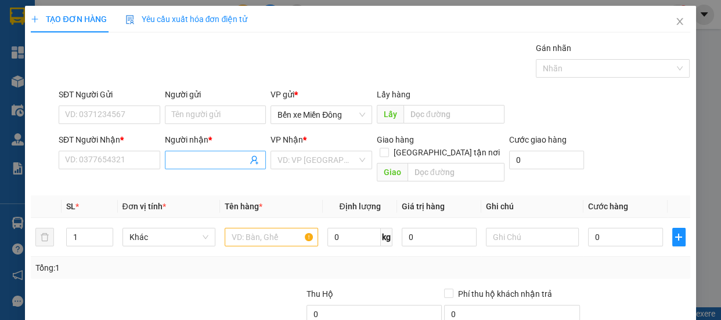
click at [185, 157] on input "Người nhận *" at bounding box center [210, 160] width 76 height 13
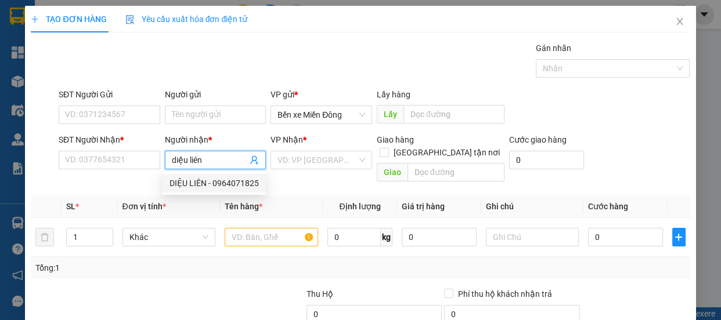
click at [239, 185] on div "DIỆU LIÊN - 0964071825" at bounding box center [213, 183] width 89 height 13
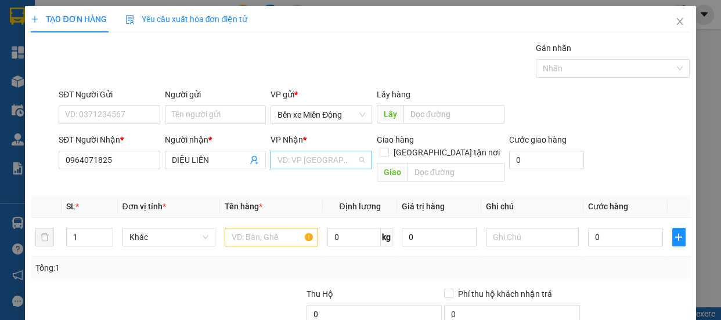
click at [301, 160] on input "search" at bounding box center [317, 159] width 80 height 17
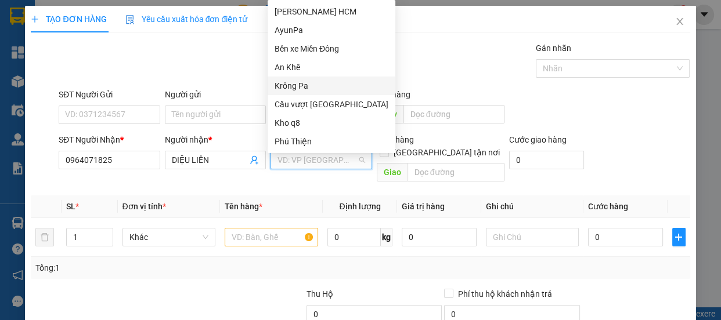
click at [289, 82] on div "Krông Pa" at bounding box center [332, 86] width 114 height 13
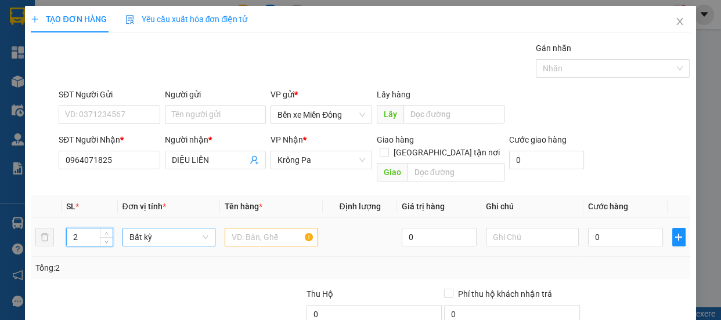
drag, startPoint x: 108, startPoint y: 219, endPoint x: 209, endPoint y: 226, distance: 101.2
click at [110, 229] on span "Increase Value" at bounding box center [106, 233] width 13 height 9
click at [272, 228] on input "text" at bounding box center [271, 237] width 93 height 19
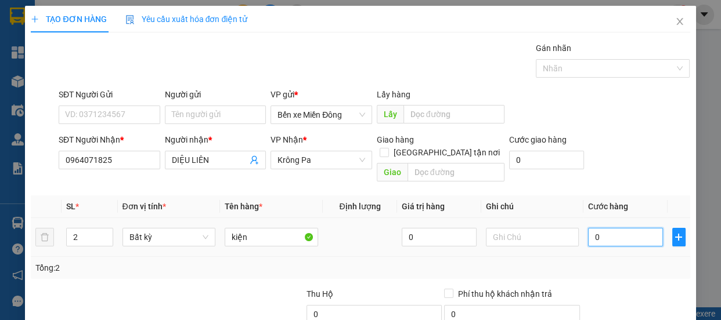
click at [605, 228] on input "0" at bounding box center [625, 237] width 75 height 19
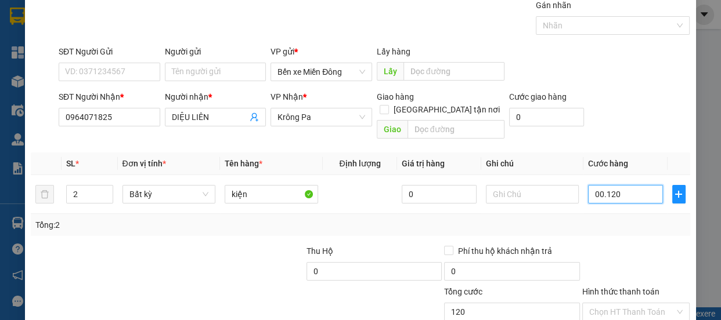
scroll to position [109, 0]
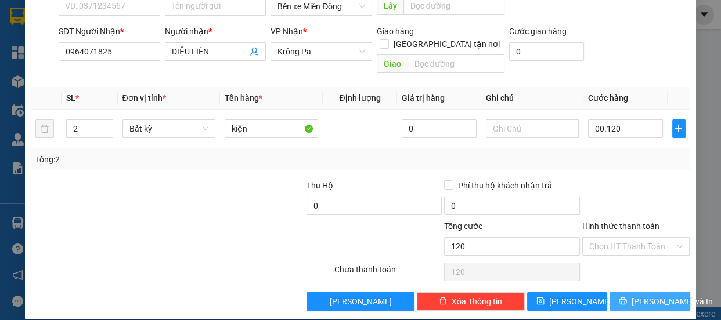
click at [639, 295] on span "[PERSON_NAME] và In" at bounding box center [671, 301] width 81 height 13
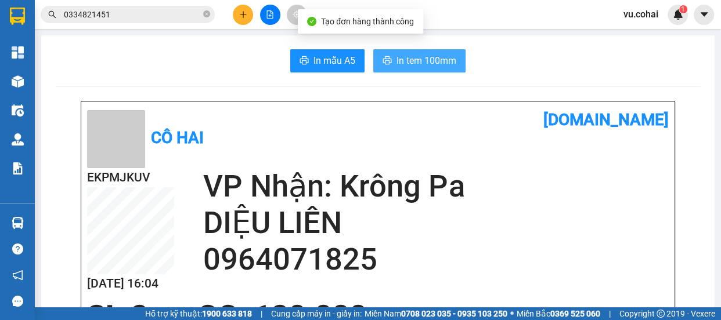
drag, startPoint x: 431, startPoint y: 58, endPoint x: 439, endPoint y: 63, distance: 8.9
click at [431, 58] on span "In tem 100mm" at bounding box center [426, 60] width 60 height 15
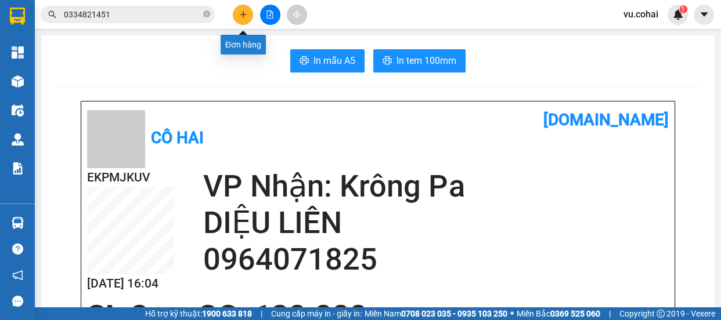
click at [235, 14] on button at bounding box center [243, 15] width 20 height 20
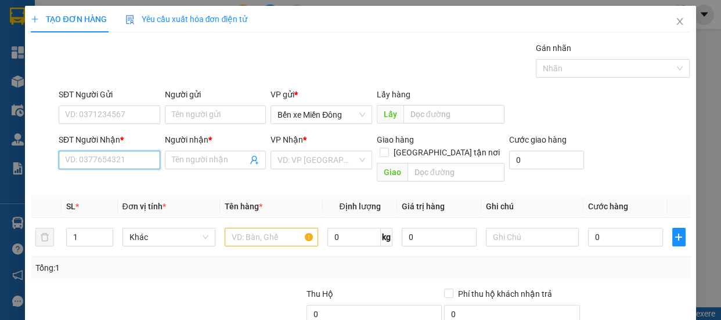
click at [91, 158] on input "SĐT Người Nhận *" at bounding box center [110, 160] width 102 height 19
click at [99, 186] on div "0987891409 - linh" at bounding box center [108, 183] width 86 height 13
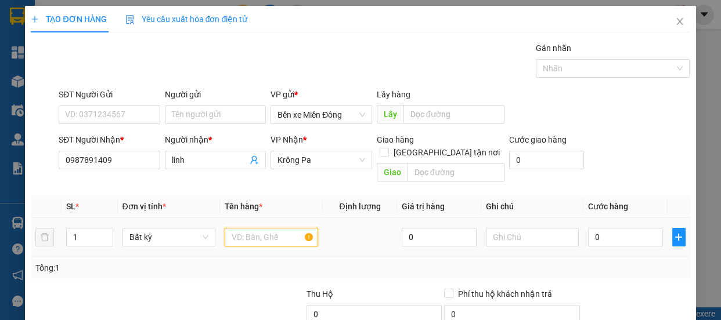
click at [277, 228] on input "text" at bounding box center [271, 237] width 93 height 19
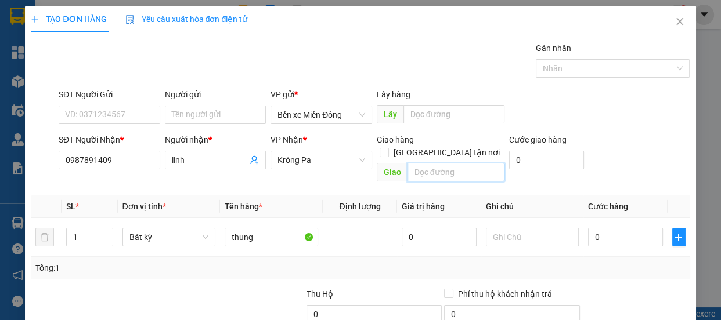
click at [448, 163] on input "text" at bounding box center [455, 172] width 97 height 19
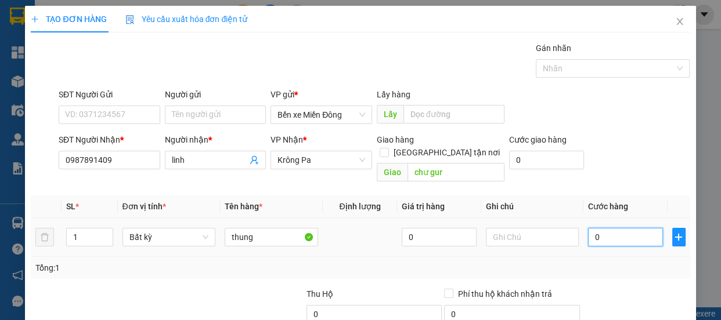
click at [612, 228] on input "0" at bounding box center [625, 237] width 75 height 19
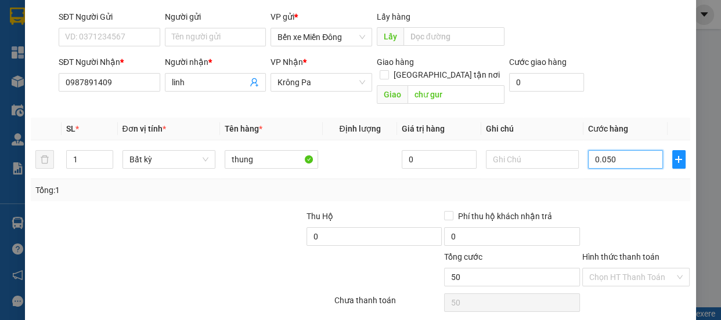
scroll to position [109, 0]
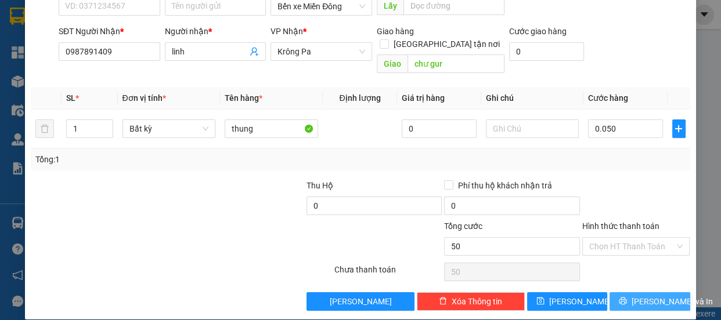
click at [649, 295] on span "[PERSON_NAME] và In" at bounding box center [671, 301] width 81 height 13
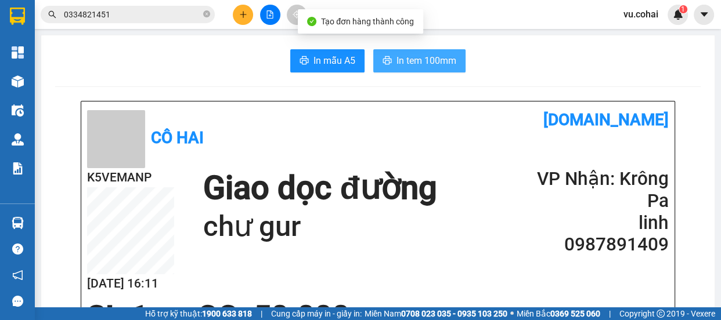
click at [427, 64] on span "In tem 100mm" at bounding box center [426, 60] width 60 height 15
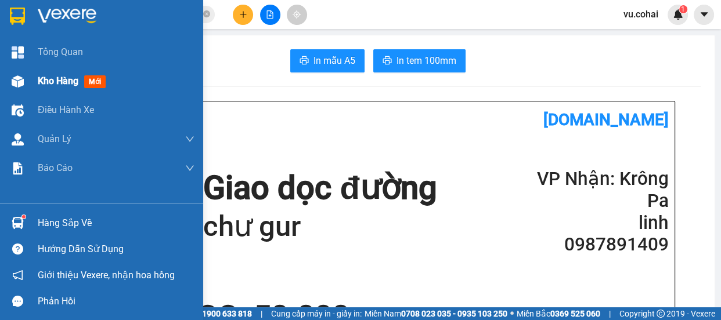
click at [54, 75] on span "Kho hàng" at bounding box center [58, 80] width 41 height 11
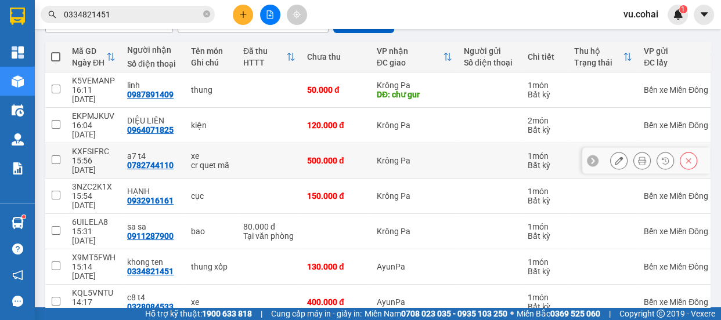
scroll to position [124, 0]
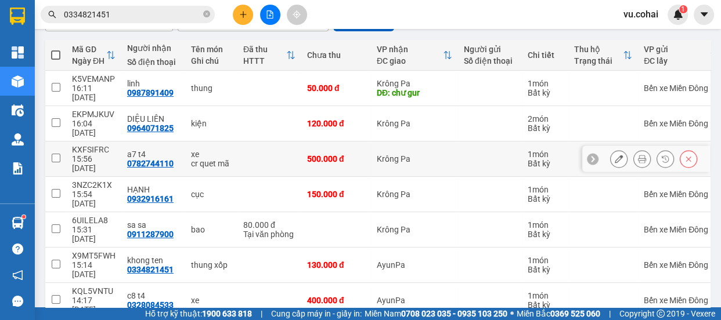
click at [52, 154] on input "checkbox" at bounding box center [56, 158] width 9 height 9
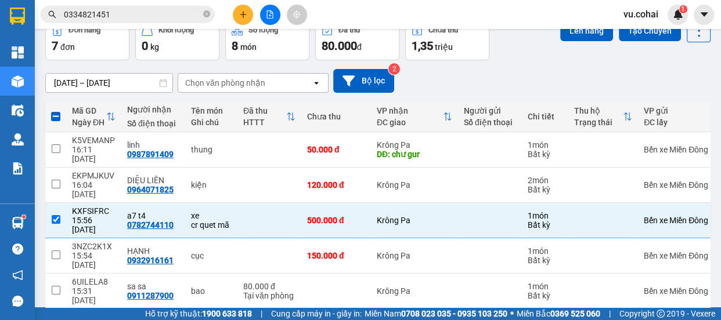
scroll to position [0, 0]
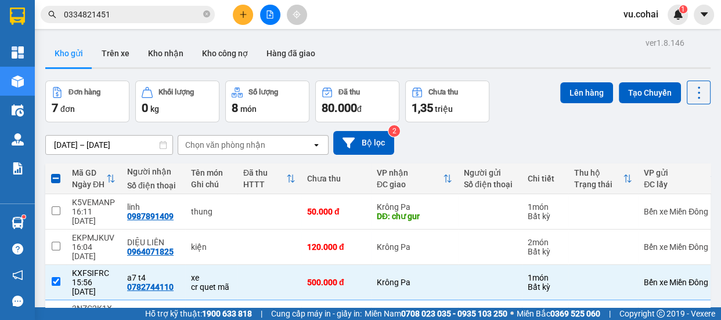
drag, startPoint x: 568, startPoint y: 87, endPoint x: 544, endPoint y: 87, distance: 24.4
click at [560, 87] on button "Lên hàng" at bounding box center [586, 92] width 53 height 21
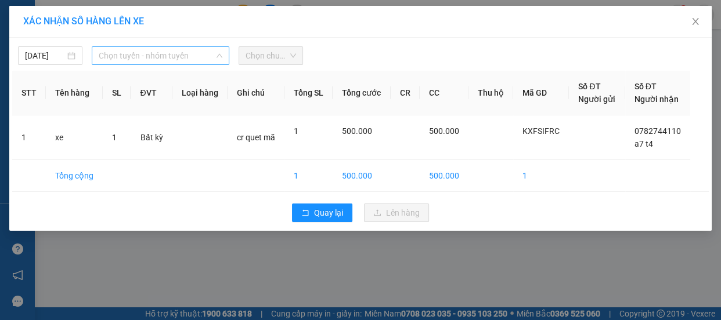
click at [132, 49] on span "Chọn tuyến - nhóm tuyến" at bounding box center [161, 55] width 124 height 17
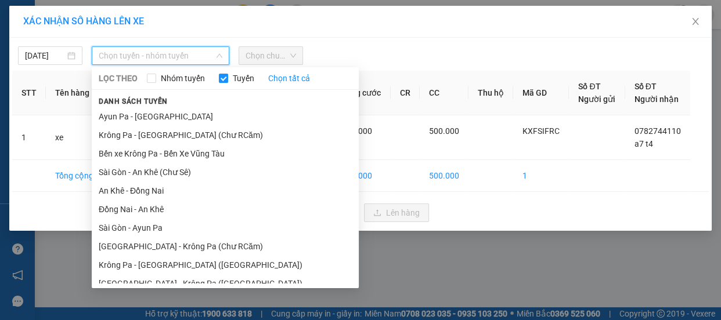
drag, startPoint x: 174, startPoint y: 174, endPoint x: 204, endPoint y: 114, distance: 67.0
click at [175, 167] on li "Sài Gòn - An Khê (Chư Sê)" at bounding box center [225, 172] width 267 height 19
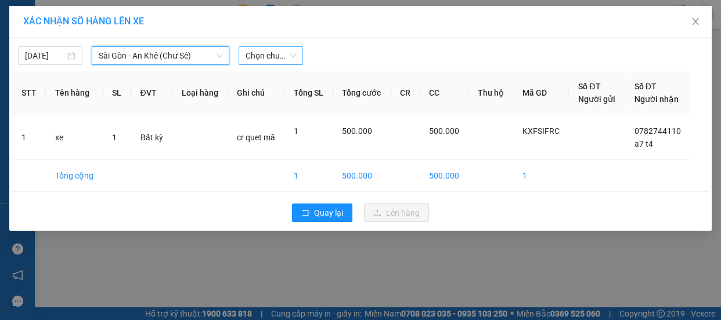
click at [266, 56] on span "Chọn chuyến" at bounding box center [270, 55] width 50 height 17
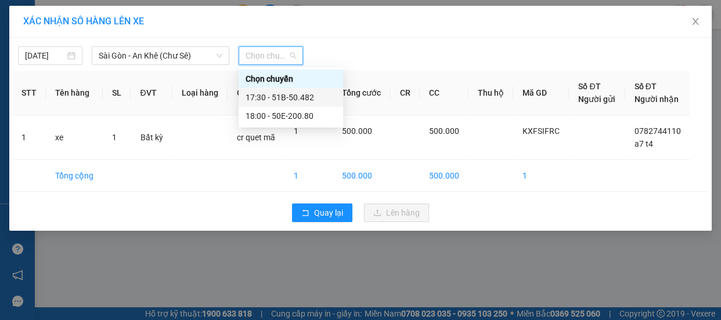
click at [290, 97] on div "17:30 - 51B-50.482" at bounding box center [290, 97] width 91 height 13
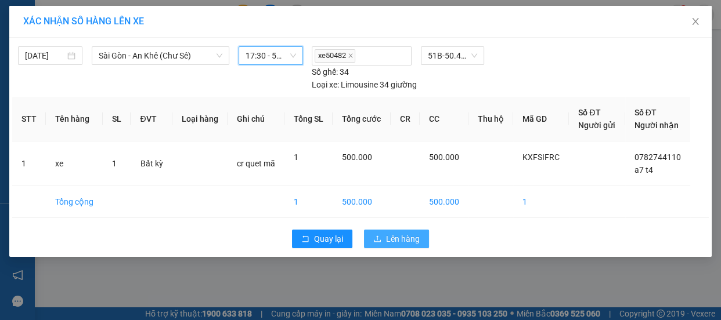
click at [398, 233] on span "Lên hàng" at bounding box center [403, 239] width 34 height 13
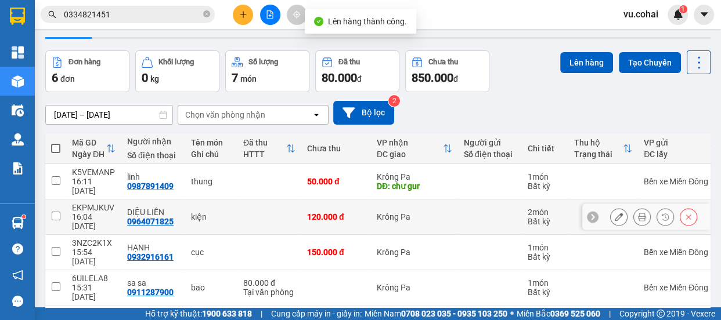
scroll to position [95, 0]
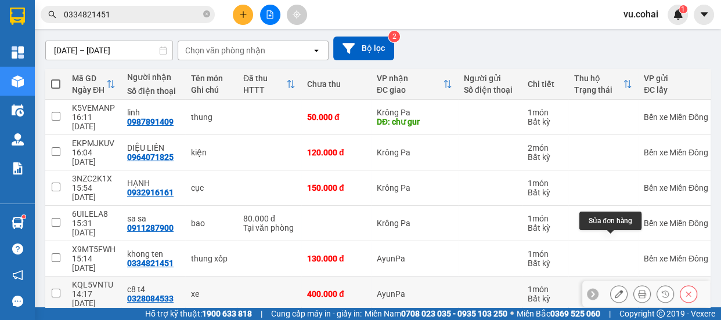
click at [615, 290] on icon at bounding box center [619, 294] width 8 height 8
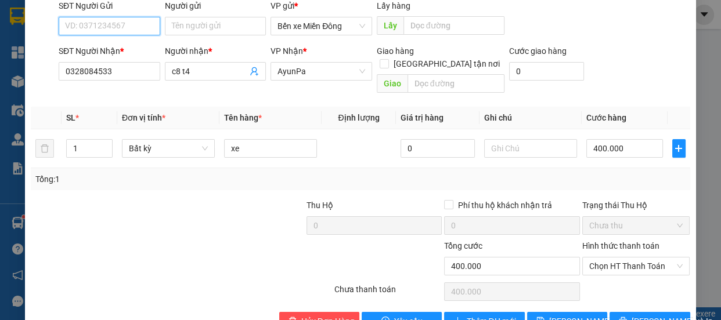
scroll to position [124, 0]
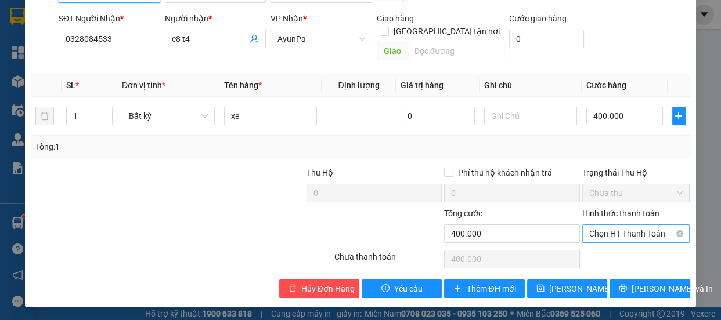
click at [604, 233] on span "Chọn HT Thanh Toán" at bounding box center [636, 233] width 94 height 17
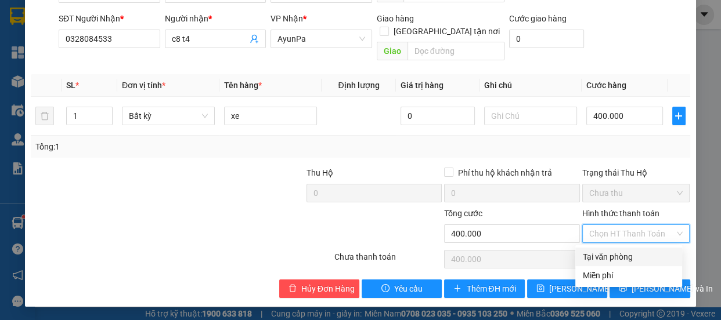
click at [598, 255] on div "Tại văn phòng" at bounding box center [628, 257] width 93 height 13
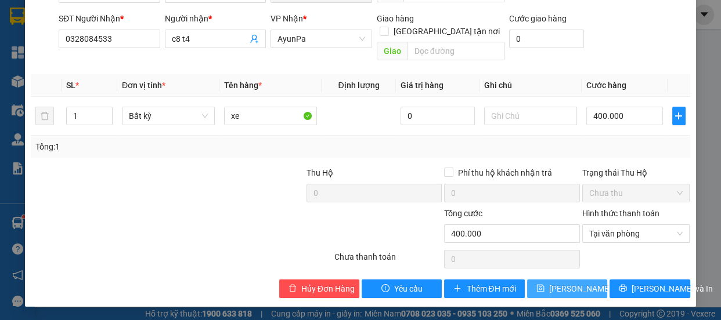
click at [569, 286] on span "[PERSON_NAME] thay đổi" at bounding box center [595, 289] width 93 height 13
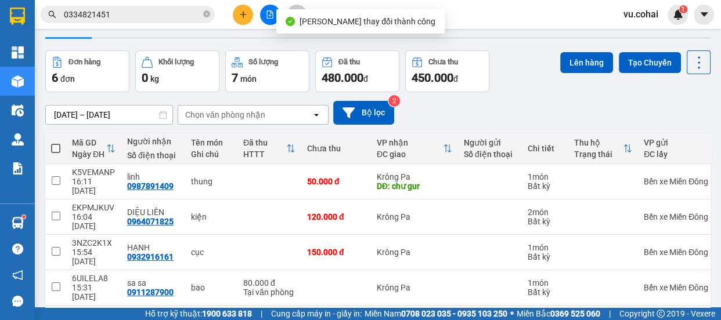
scroll to position [52, 0]
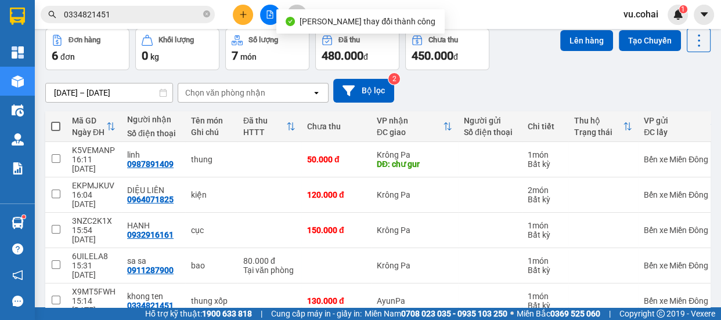
drag, startPoint x: 50, startPoint y: 282, endPoint x: 167, endPoint y: 230, distance: 127.8
click at [70, 271] on tbody "K5VEMANP 16:11 [DATE] linh 0987891409 thung 50.000 đ Krông Pa DĐ: chư gur 1 món…" at bounding box center [444, 248] width 799 height 212
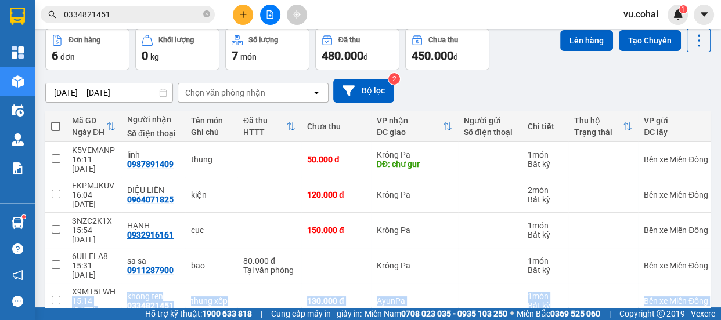
click at [582, 46] on button "Lên hàng" at bounding box center [586, 40] width 53 height 21
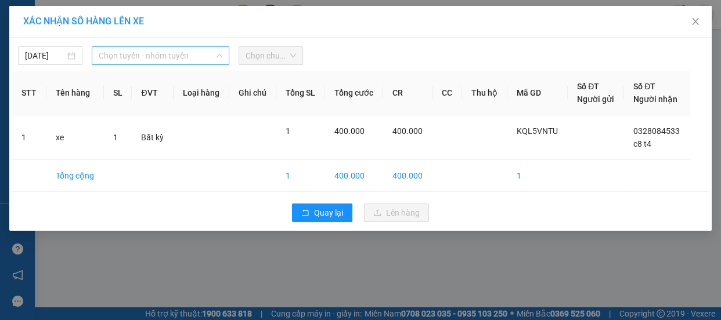
click at [149, 56] on span "Chọn tuyến - nhóm tuyến" at bounding box center [161, 55] width 124 height 17
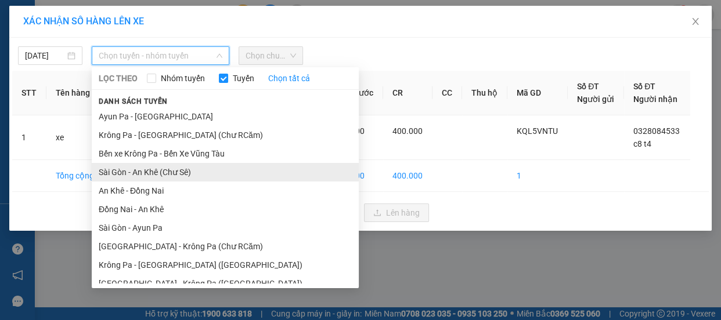
click at [175, 173] on li "Sài Gòn - An Khê (Chư Sê)" at bounding box center [225, 172] width 267 height 19
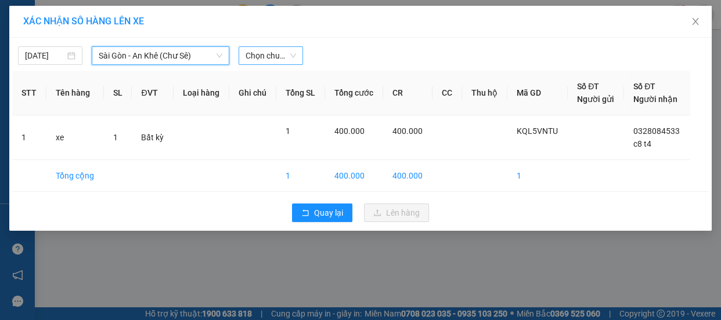
drag, startPoint x: 267, startPoint y: 47, endPoint x: 275, endPoint y: 64, distance: 18.4
click at [267, 48] on span "Chọn chuyến" at bounding box center [270, 55] width 50 height 17
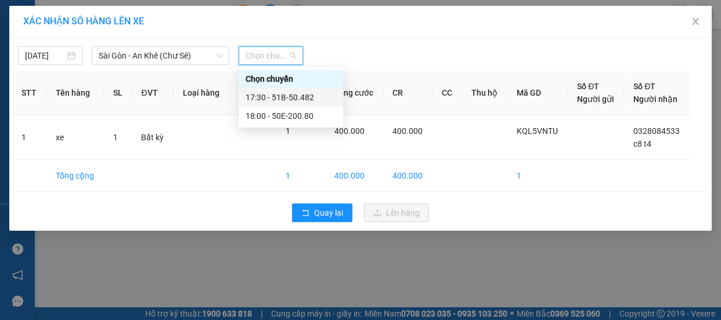
click at [297, 95] on div "17:30 - 51B-50.482" at bounding box center [290, 97] width 91 height 13
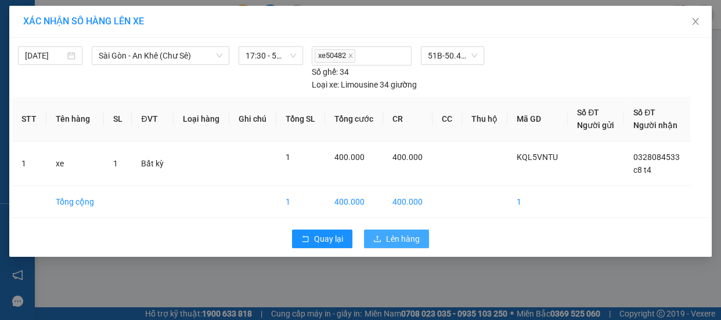
click at [396, 244] on button "Lên hàng" at bounding box center [396, 239] width 65 height 19
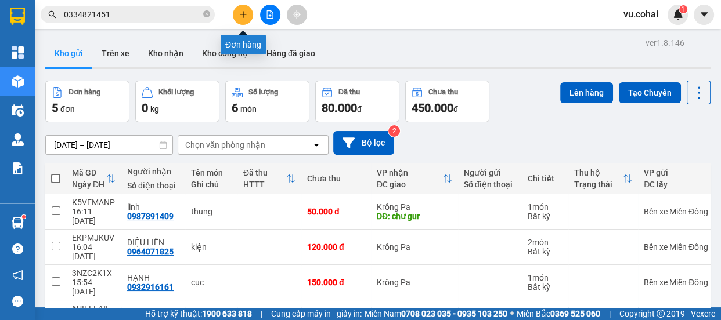
click at [275, 18] on button at bounding box center [270, 15] width 20 height 20
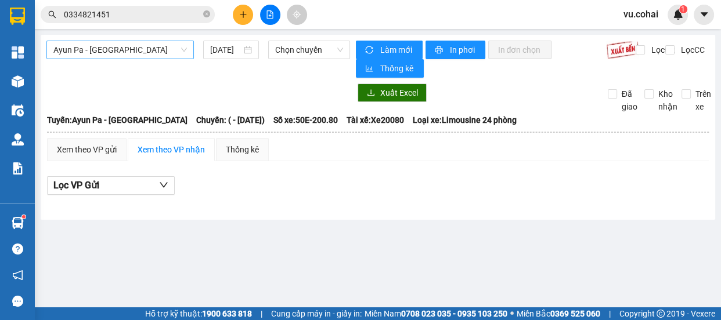
click at [120, 53] on span "Ayun Pa - [GEOGRAPHIC_DATA]" at bounding box center [119, 49] width 133 height 17
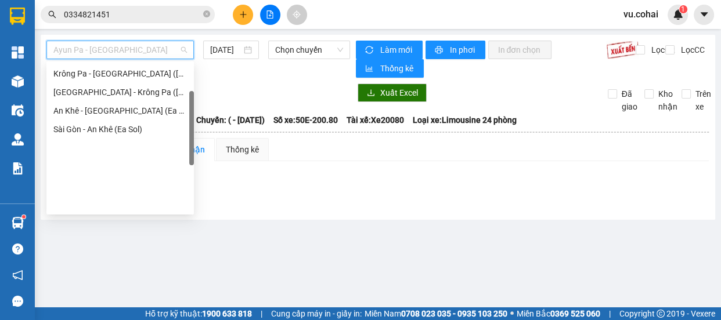
scroll to position [61, 0]
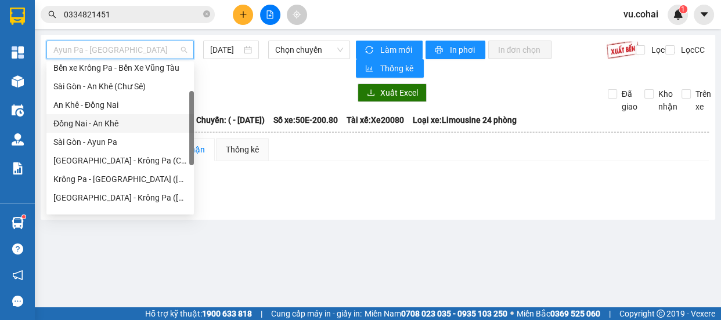
click at [100, 123] on div "Đồng Nai - An Khê" at bounding box center [119, 123] width 133 height 13
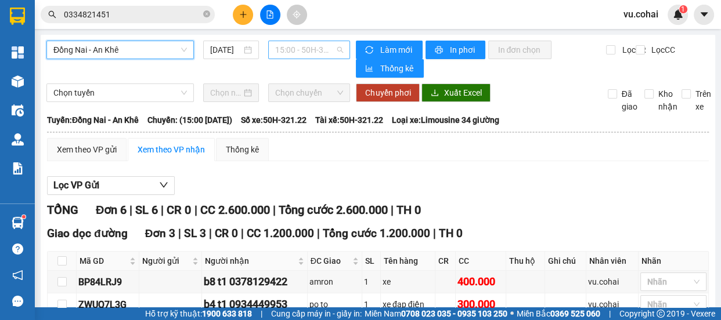
click at [305, 55] on span "15:00 - 50H-321.22" at bounding box center [309, 49] width 68 height 17
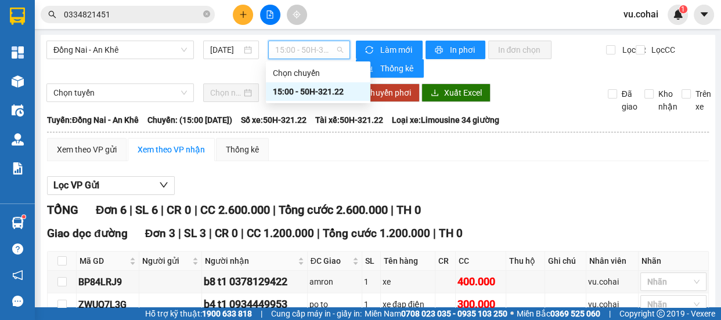
click at [319, 96] on div "15:00 - 50H-321.22" at bounding box center [318, 91] width 91 height 13
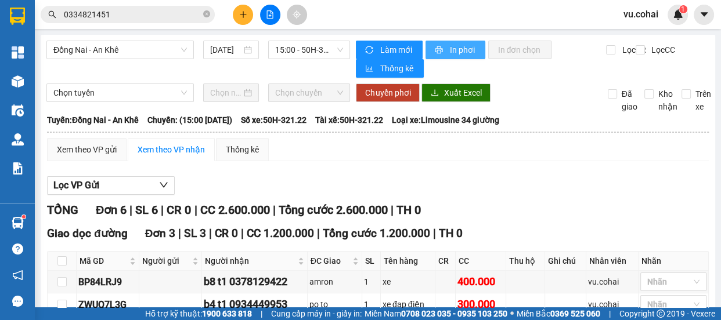
click at [442, 49] on button "In phơi" at bounding box center [455, 50] width 60 height 19
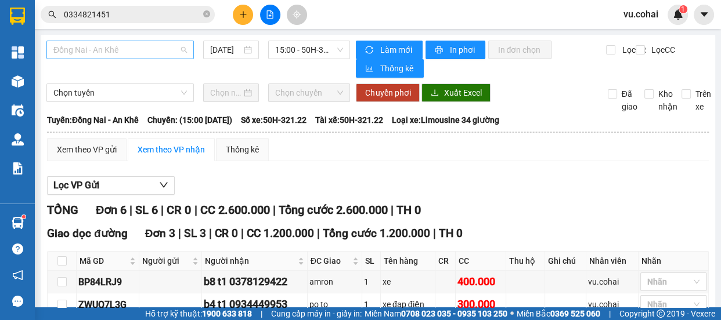
click at [139, 50] on span "Đồng Nai - An Khê" at bounding box center [119, 49] width 133 height 17
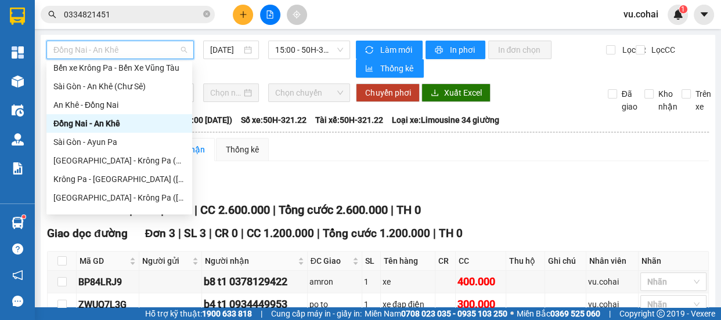
scroll to position [167, 0]
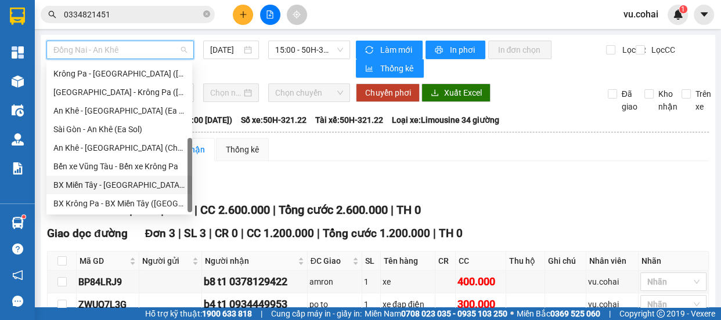
click at [125, 186] on div "BX Miền Tây - [GEOGRAPHIC_DATA] ([GEOGRAPHIC_DATA] - [GEOGRAPHIC_DATA])" at bounding box center [119, 185] width 132 height 13
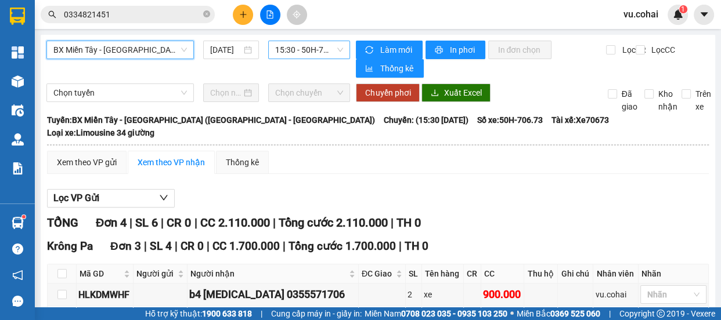
click at [305, 52] on span "15:30 - 50H-706.73" at bounding box center [309, 49] width 68 height 17
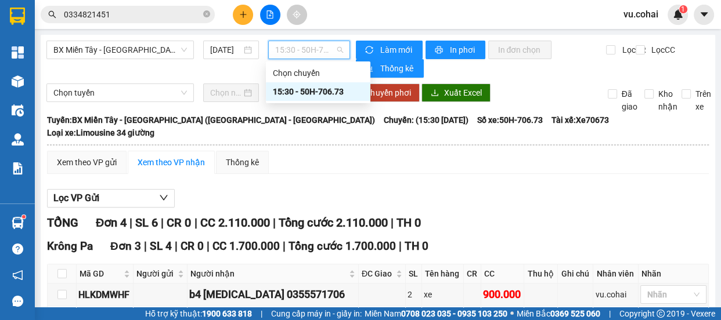
click at [326, 94] on div "15:30 - 50H-706.73" at bounding box center [318, 91] width 91 height 13
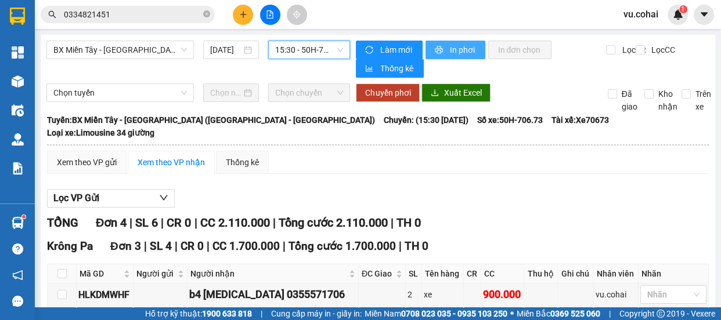
click at [443, 48] on button "In phơi" at bounding box center [455, 50] width 60 height 19
drag, startPoint x: 230, startPoint y: 8, endPoint x: 241, endPoint y: 9, distance: 11.7
click at [237, 9] on div at bounding box center [269, 15] width 87 height 20
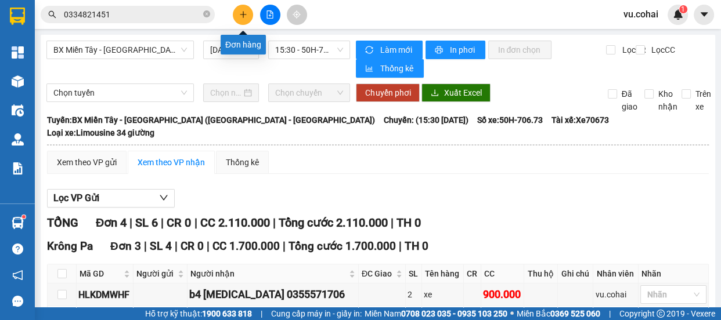
click at [243, 11] on icon "plus" at bounding box center [243, 14] width 8 height 8
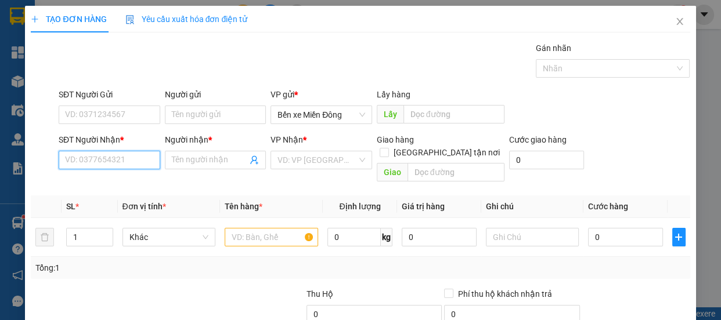
drag, startPoint x: 100, startPoint y: 158, endPoint x: 96, endPoint y: 152, distance: 7.9
click at [100, 159] on input "SĐT Người Nhận *" at bounding box center [110, 160] width 102 height 19
click at [115, 186] on div "0328970728 - LY thư" at bounding box center [108, 183] width 86 height 13
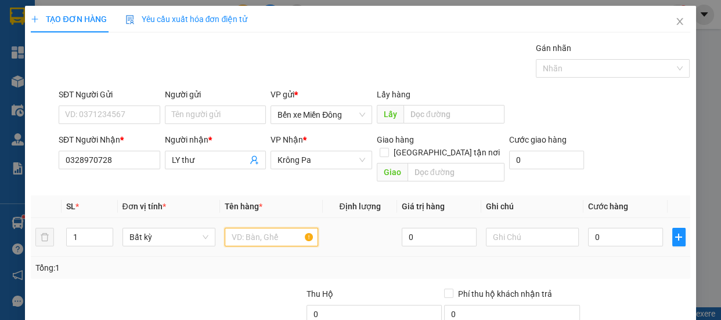
click at [266, 228] on input "text" at bounding box center [271, 237] width 93 height 19
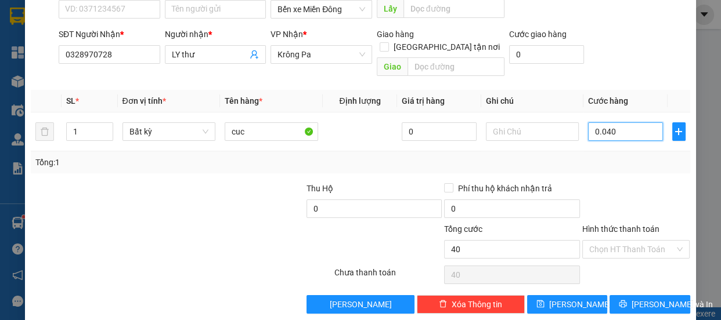
scroll to position [109, 0]
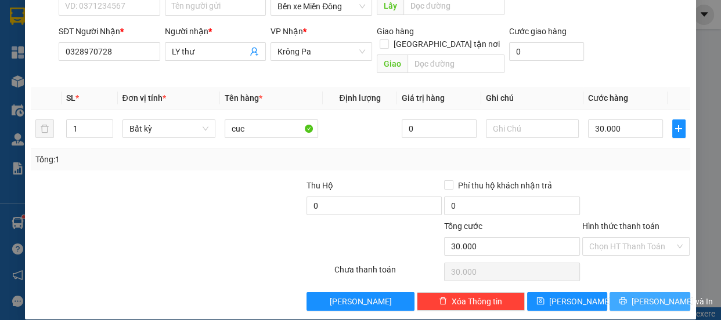
click at [636, 295] on span "[PERSON_NAME] và In" at bounding box center [671, 301] width 81 height 13
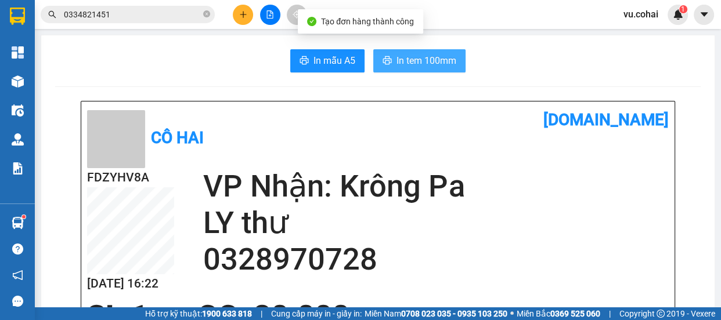
click at [417, 59] on span "In tem 100mm" at bounding box center [426, 60] width 60 height 15
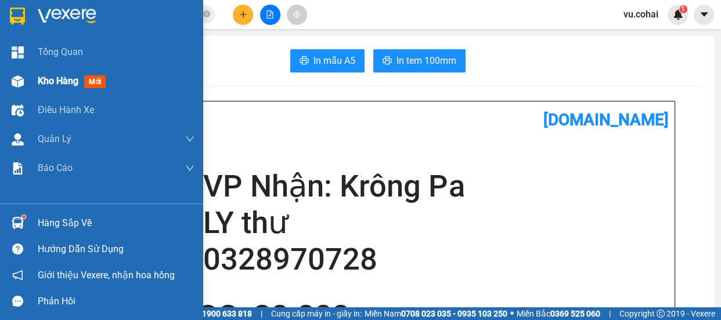
click at [56, 82] on span "Kho hàng" at bounding box center [58, 80] width 41 height 11
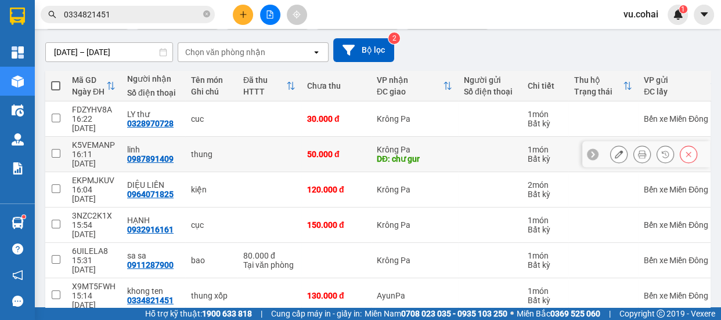
scroll to position [95, 0]
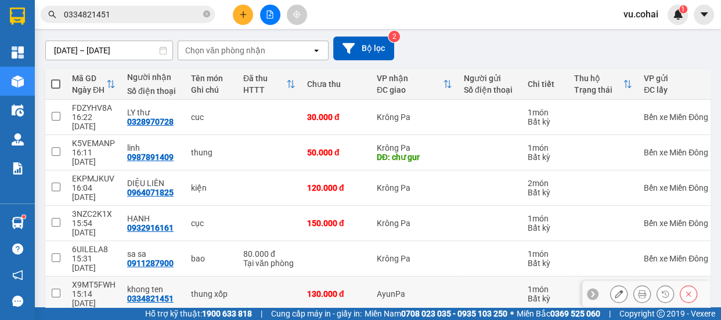
click at [55, 277] on td at bounding box center [55, 294] width 21 height 35
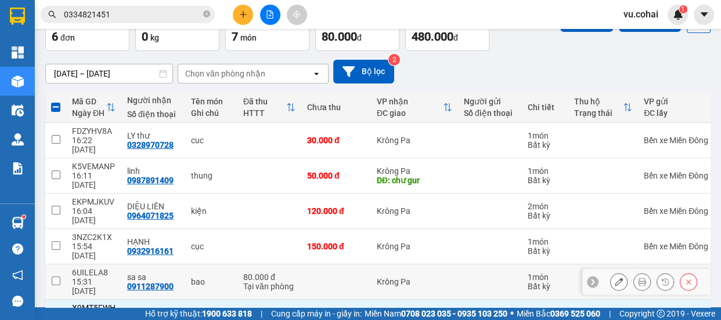
scroll to position [0, 0]
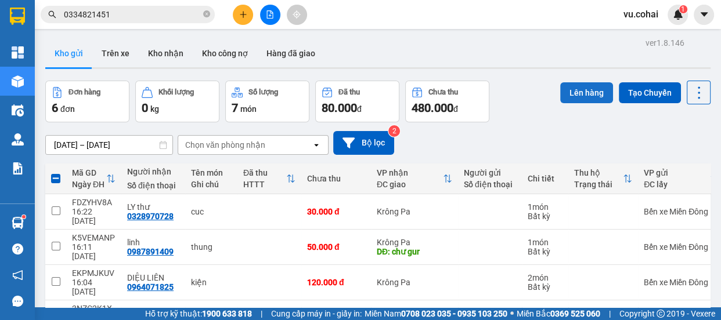
click at [569, 96] on button "Lên hàng" at bounding box center [586, 92] width 53 height 21
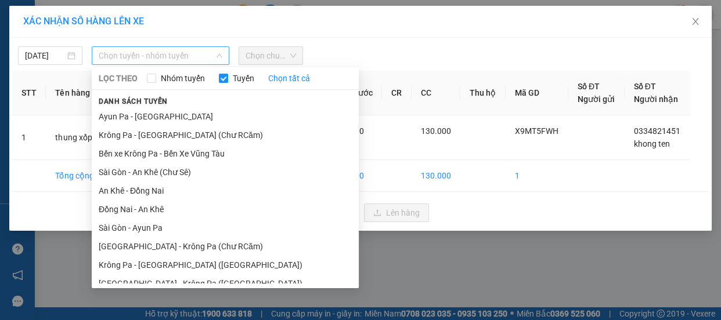
click at [184, 61] on span "Chọn tuyến - nhóm tuyến" at bounding box center [161, 55] width 124 height 17
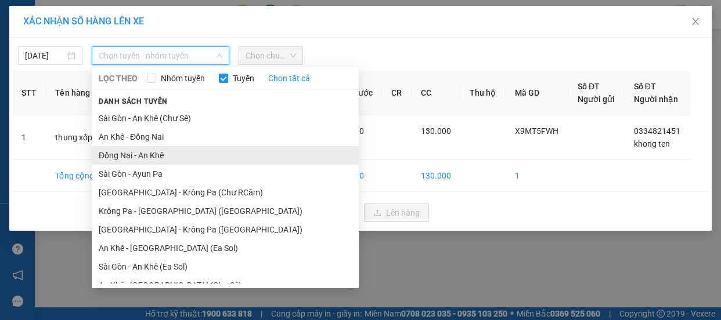
scroll to position [121, 0]
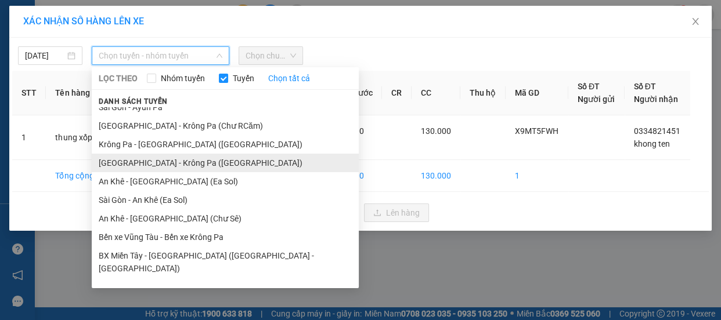
click at [171, 160] on li "[GEOGRAPHIC_DATA] - Krông Pa ([GEOGRAPHIC_DATA])" at bounding box center [225, 163] width 267 height 19
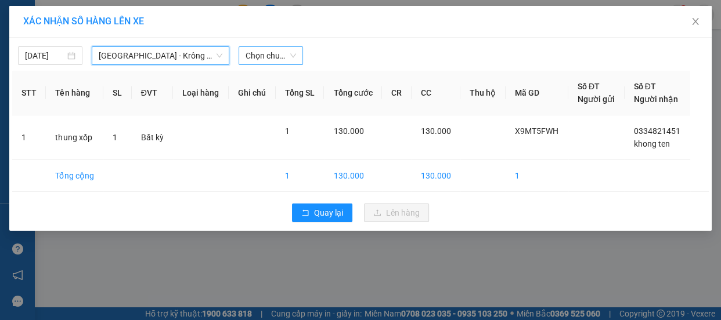
click at [275, 60] on span "Chọn chuyến" at bounding box center [270, 55] width 50 height 17
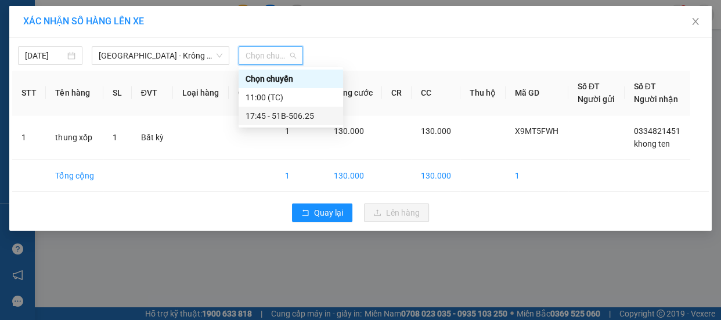
click at [288, 110] on div "17:45 - 51B-506.25" at bounding box center [290, 116] width 91 height 13
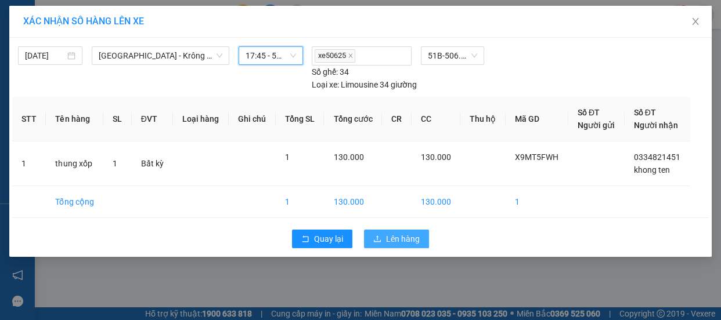
click at [399, 239] on span "Lên hàng" at bounding box center [403, 239] width 34 height 13
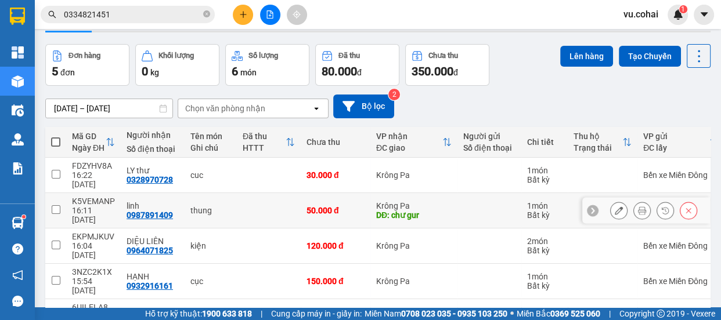
scroll to position [52, 0]
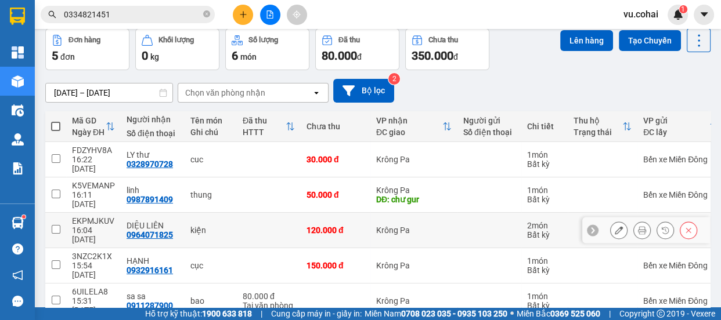
click at [58, 225] on input "checkbox" at bounding box center [56, 229] width 9 height 9
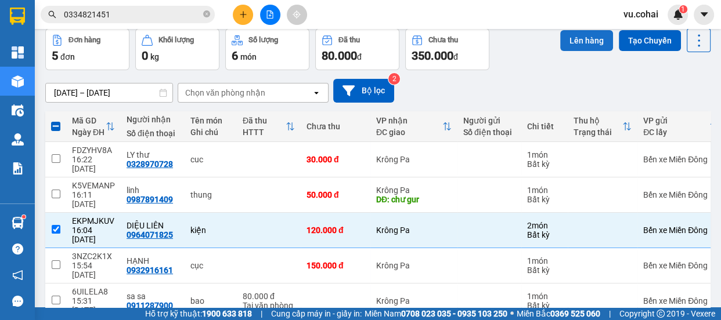
click at [568, 41] on button "Lên hàng" at bounding box center [586, 40] width 53 height 21
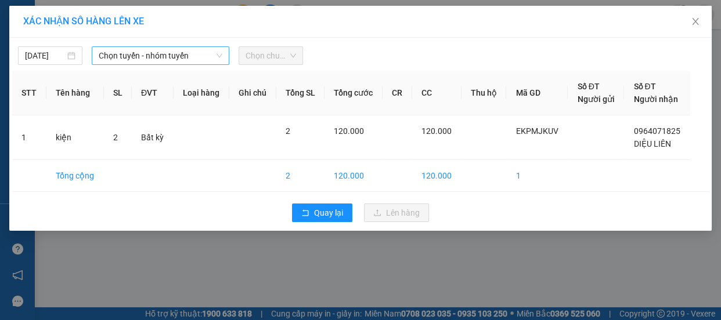
click at [197, 59] on span "Chọn tuyến - nhóm tuyến" at bounding box center [161, 55] width 124 height 17
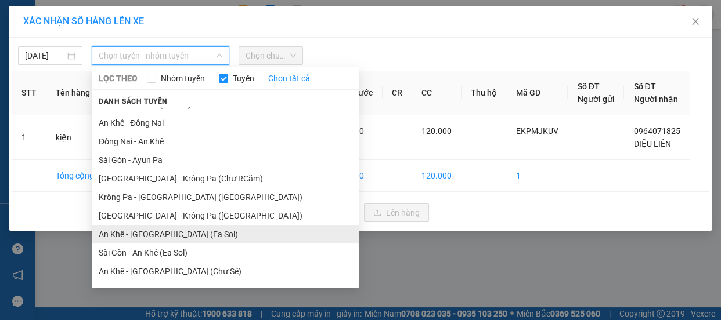
scroll to position [121, 0]
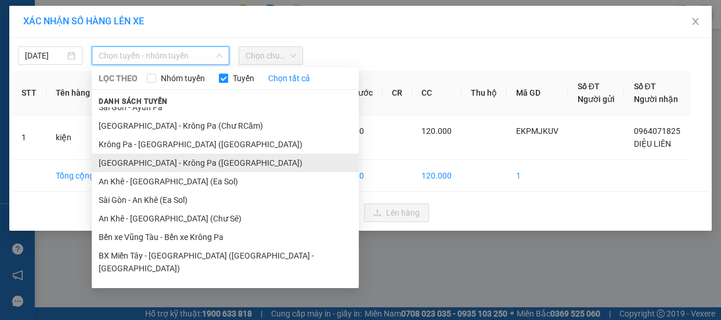
click at [178, 168] on li "[GEOGRAPHIC_DATA] - Krông Pa ([GEOGRAPHIC_DATA])" at bounding box center [225, 163] width 267 height 19
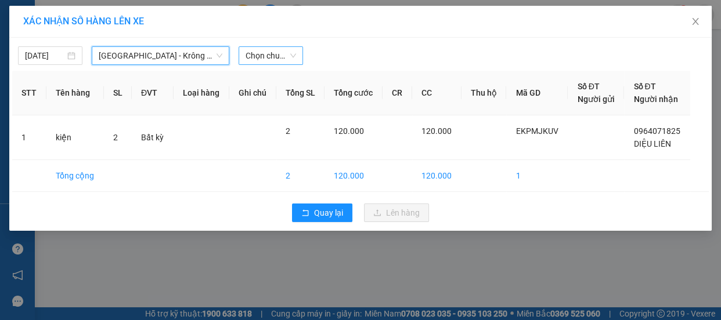
click at [288, 56] on span "Chọn chuyến" at bounding box center [270, 55] width 50 height 17
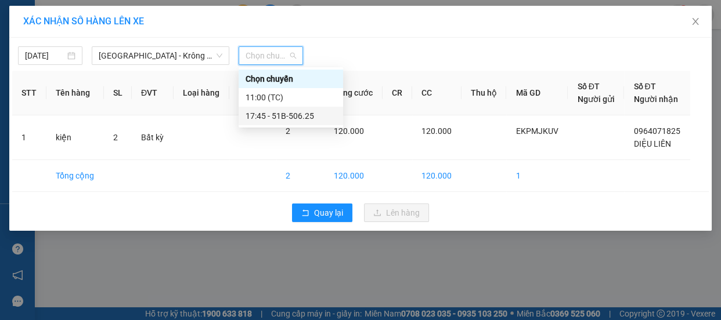
click at [284, 119] on div "17:45 - 51B-506.25" at bounding box center [290, 116] width 91 height 13
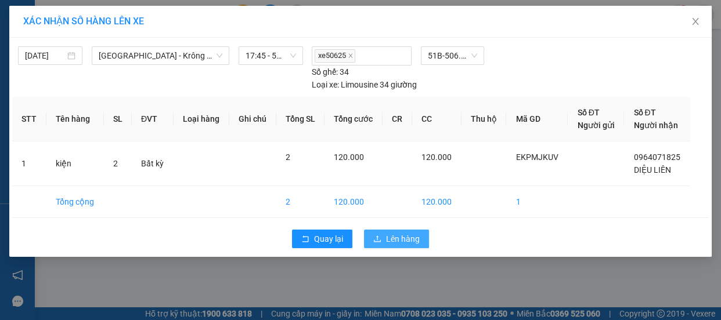
click at [398, 241] on span "Lên hàng" at bounding box center [403, 239] width 34 height 13
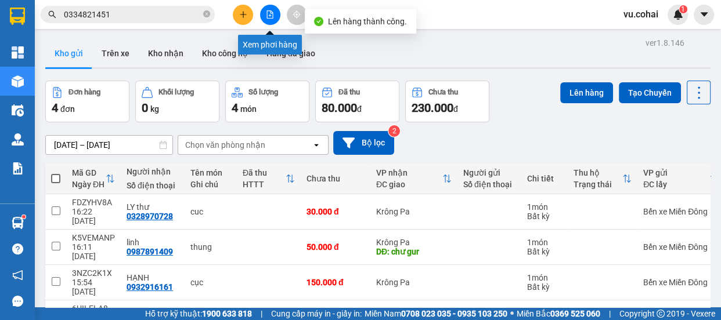
click at [269, 7] on button at bounding box center [270, 15] width 20 height 20
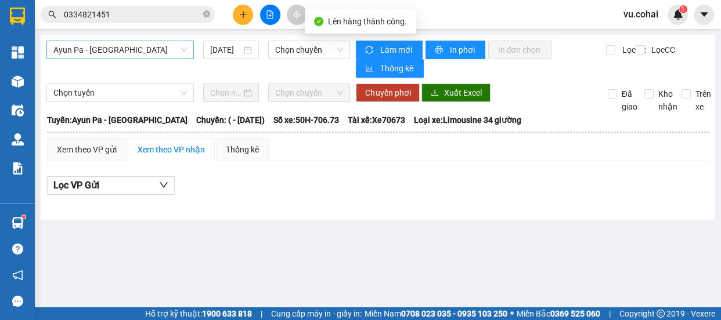
click at [150, 52] on span "Ayun Pa - [GEOGRAPHIC_DATA]" at bounding box center [119, 49] width 133 height 17
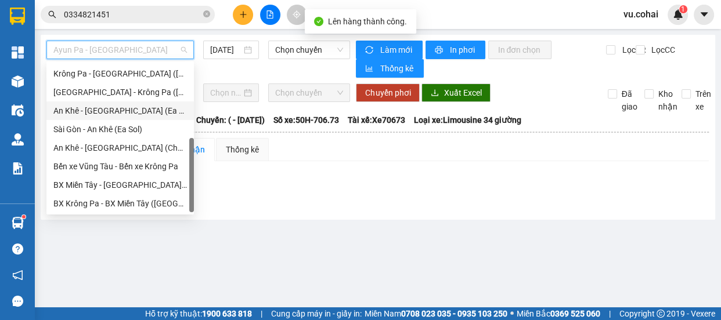
scroll to position [8, 0]
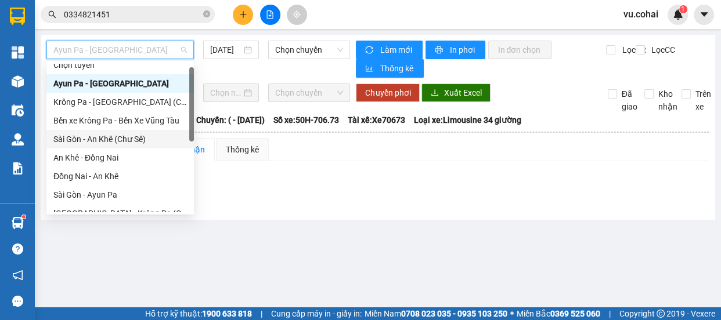
click at [132, 138] on div "Sài Gòn - An Khê (Chư Sê)" at bounding box center [119, 139] width 133 height 13
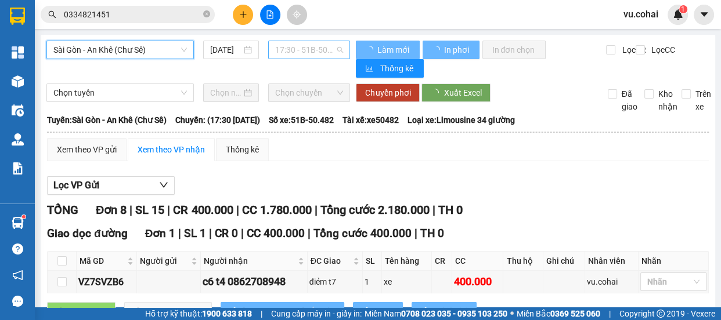
click at [316, 44] on span "17:30 - 51B-50.482" at bounding box center [309, 49] width 68 height 17
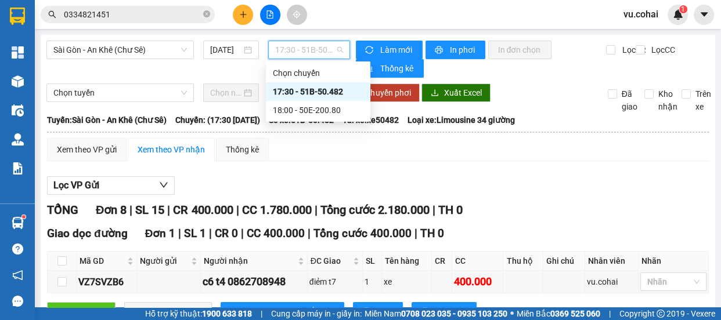
click at [320, 98] on div "17:30 - 51B-50.482" at bounding box center [318, 91] width 91 height 13
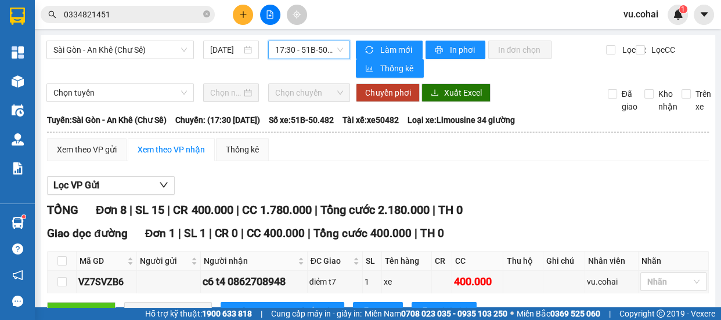
click at [312, 49] on span "17:30 - 51B-50.482" at bounding box center [309, 49] width 68 height 17
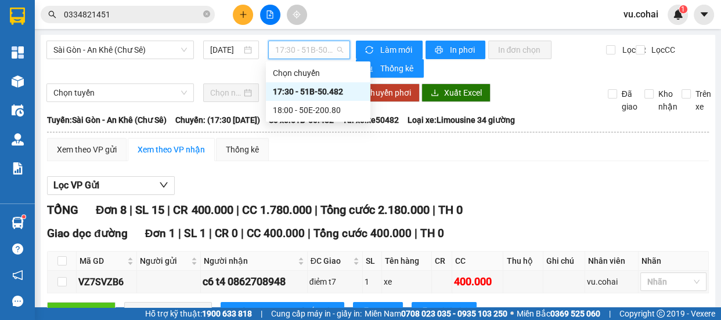
drag, startPoint x: 322, startPoint y: 93, endPoint x: 340, endPoint y: 85, distance: 19.7
click at [322, 93] on div "17:30 - 51B-50.482" at bounding box center [318, 91] width 91 height 13
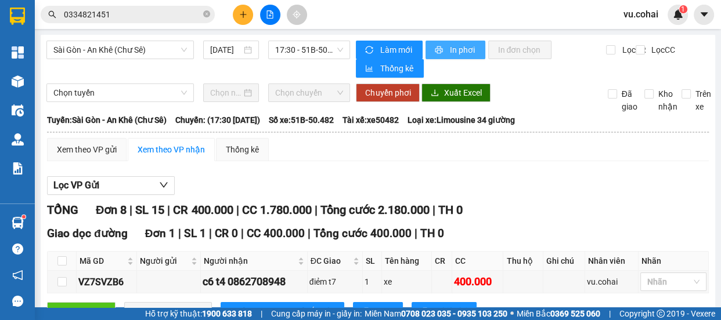
click at [460, 52] on span "In phơi" at bounding box center [462, 50] width 27 height 13
click at [299, 53] on span "17:30 - 51B-50.482" at bounding box center [309, 49] width 68 height 17
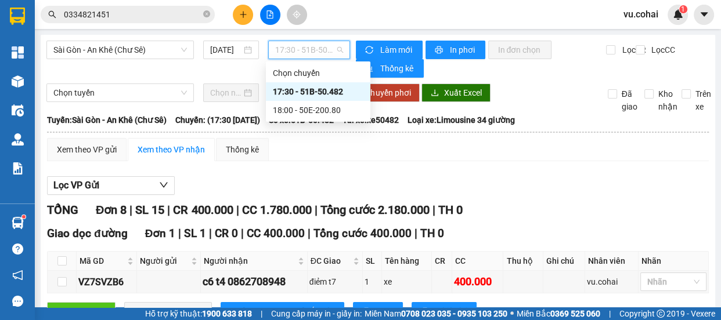
drag, startPoint x: 309, startPoint y: 89, endPoint x: 302, endPoint y: 89, distance: 7.0
click at [308, 89] on div "17:30 - 51B-50.482" at bounding box center [318, 91] width 91 height 13
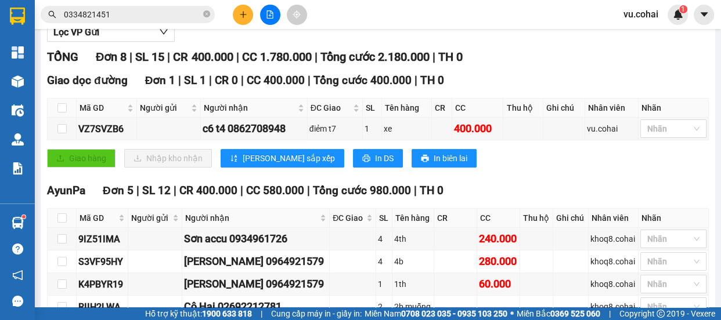
scroll to position [158, 0]
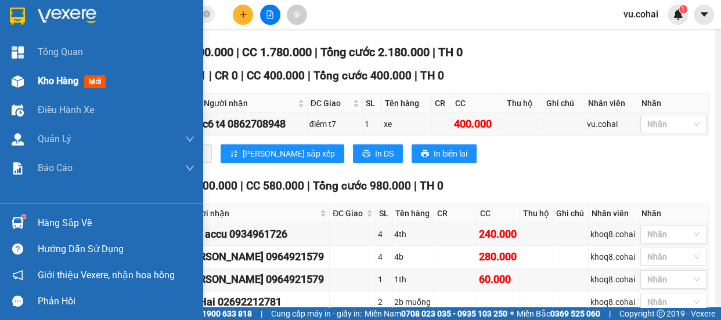
click at [57, 84] on span "Kho hàng" at bounding box center [58, 80] width 41 height 11
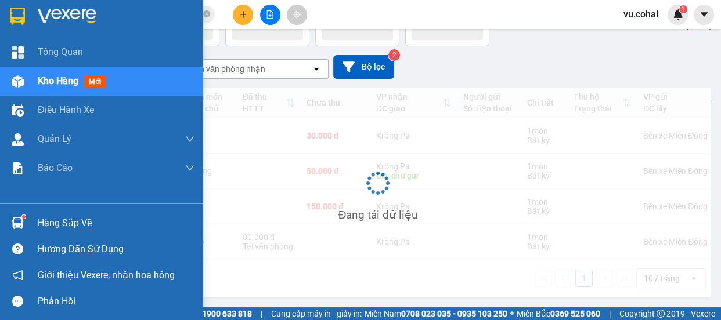
scroll to position [53, 0]
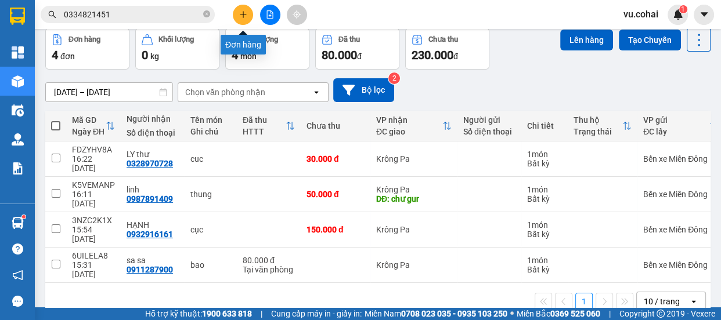
click at [243, 13] on icon "plus" at bounding box center [243, 14] width 1 height 6
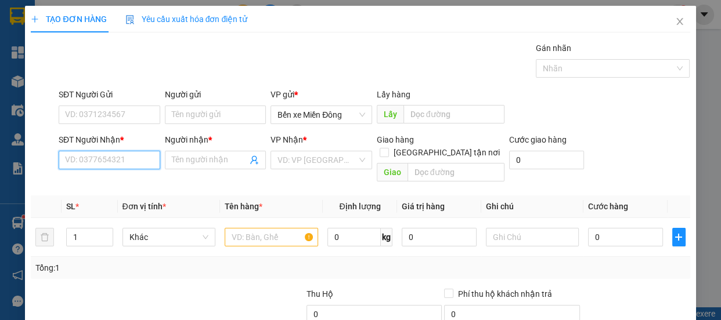
click at [137, 163] on input "SĐT Người Nhận *" at bounding box center [110, 160] width 102 height 19
click at [189, 159] on input "Người nhận *" at bounding box center [210, 160] width 76 height 13
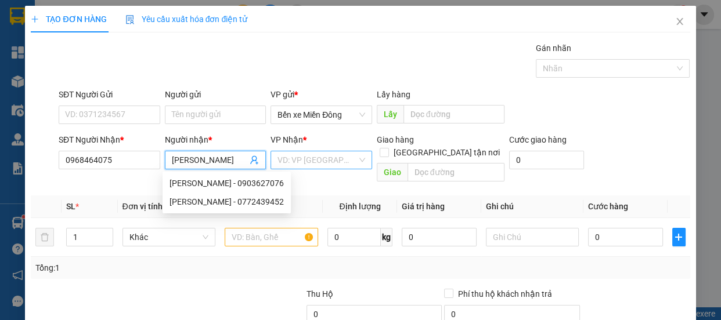
click at [323, 167] on input "search" at bounding box center [317, 159] width 80 height 17
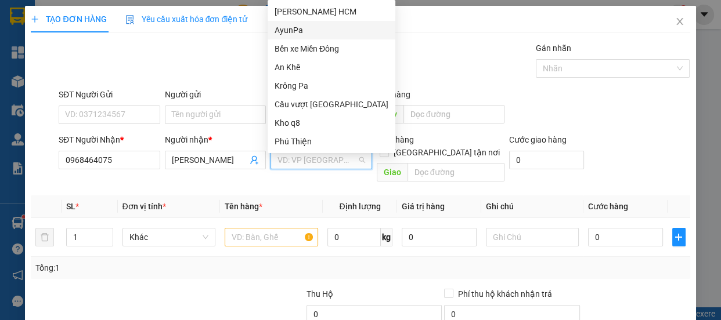
click at [297, 24] on div "AyunPa" at bounding box center [332, 30] width 114 height 13
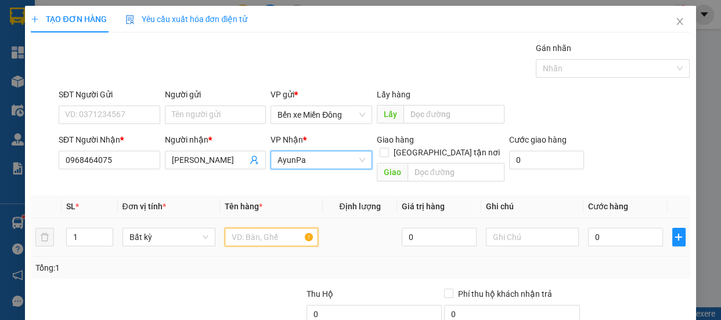
click at [254, 230] on input "text" at bounding box center [271, 237] width 93 height 19
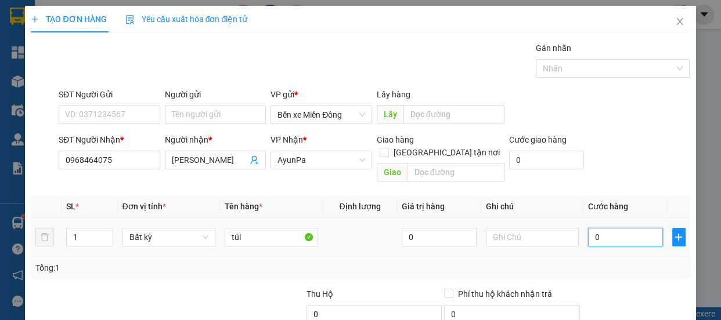
click at [627, 228] on input "0" at bounding box center [625, 237] width 75 height 19
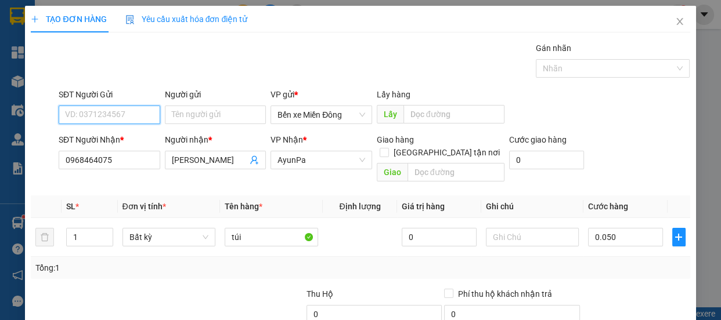
click at [108, 115] on input "SĐT Người Gửi" at bounding box center [110, 115] width 102 height 19
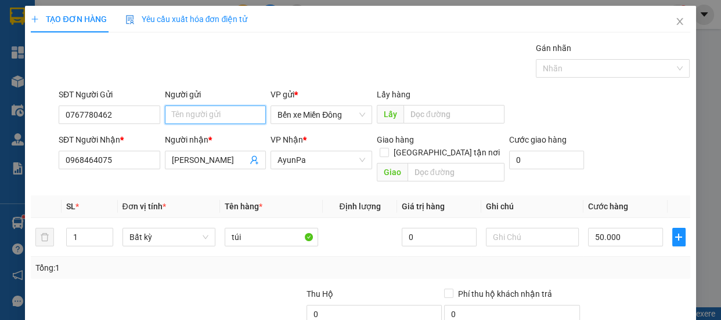
click at [205, 117] on input "Người gửi" at bounding box center [216, 115] width 102 height 19
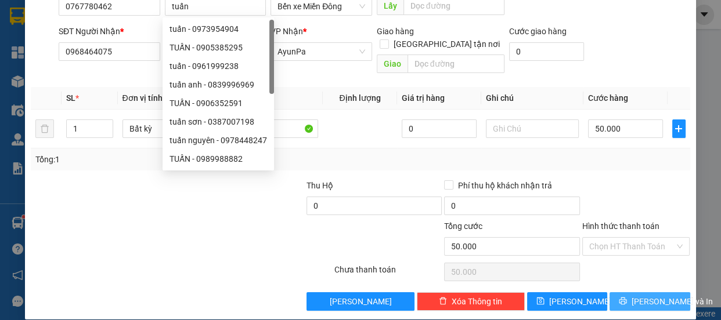
type input "tuấn"
click at [649, 295] on span "[PERSON_NAME] và In" at bounding box center [671, 301] width 81 height 13
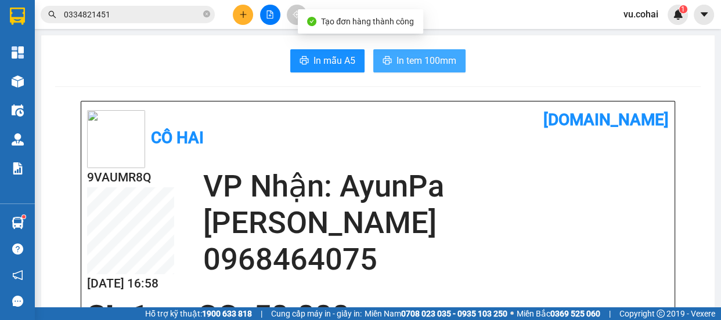
click at [417, 57] on span "In tem 100mm" at bounding box center [426, 60] width 60 height 15
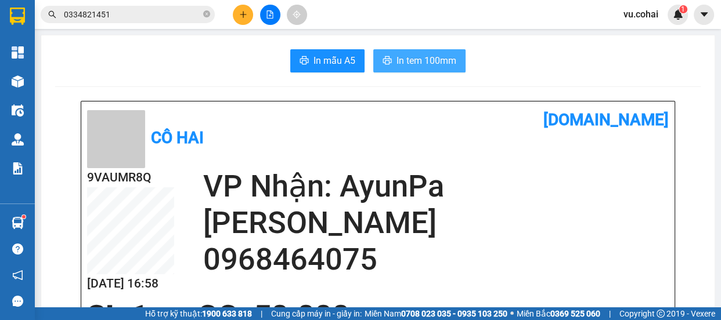
click at [417, 60] on span "In tem 100mm" at bounding box center [426, 60] width 60 height 15
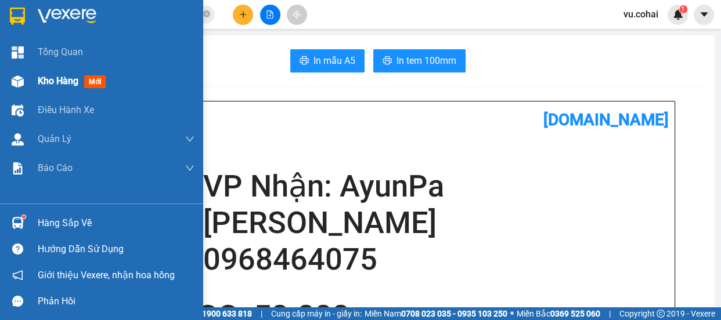
click at [56, 83] on span "Kho hàng" at bounding box center [58, 80] width 41 height 11
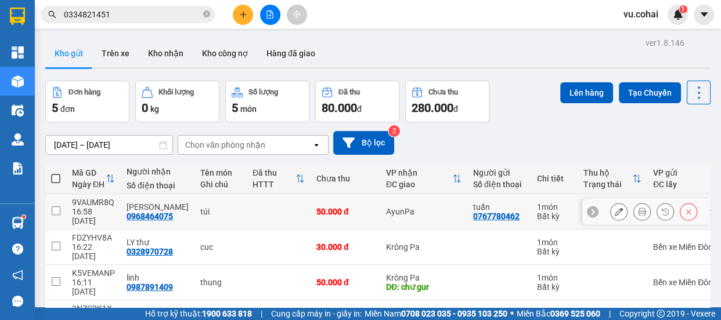
click at [615, 208] on icon at bounding box center [619, 212] width 8 height 8
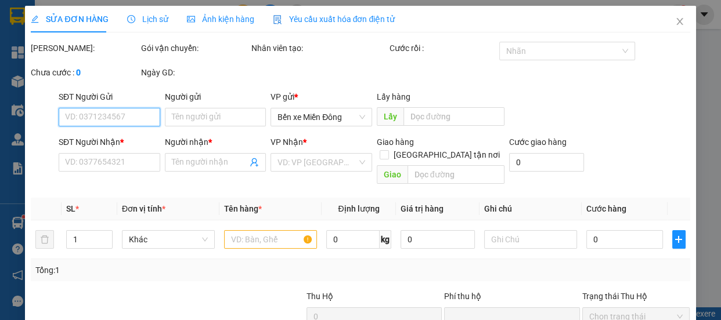
type input "0767780462"
type input "tuấn"
type input "0968464075"
type input "[PERSON_NAME]"
type input "0"
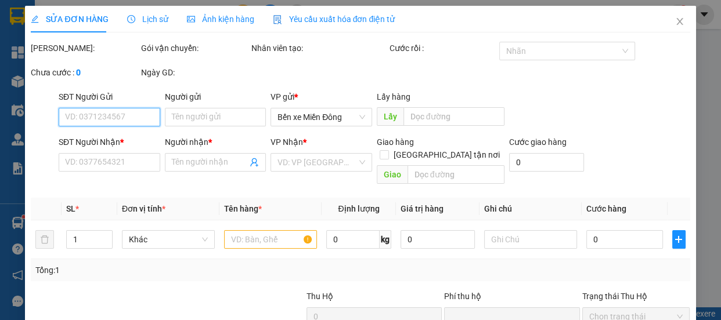
type input "50.000"
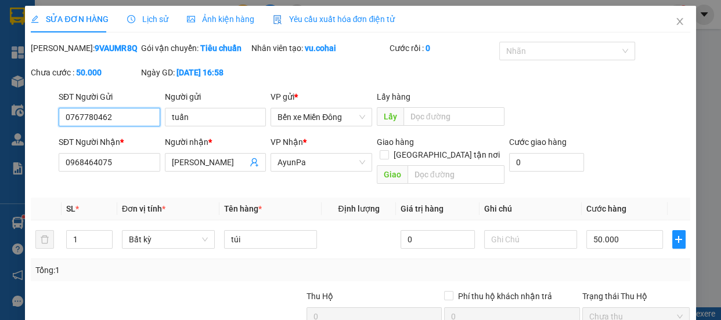
scroll to position [124, 0]
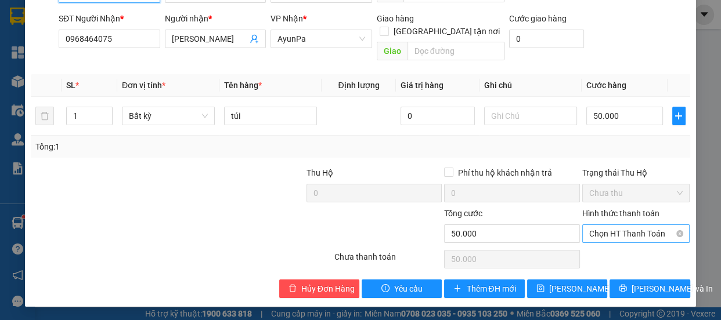
click at [606, 228] on span "Chọn HT Thanh Toán" at bounding box center [636, 233] width 94 height 17
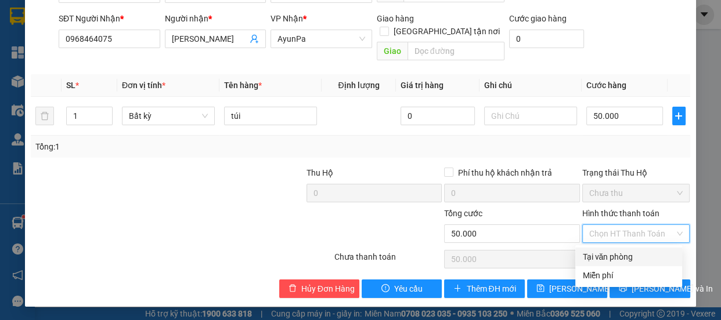
click at [606, 258] on div "Tại văn phòng" at bounding box center [628, 257] width 93 height 13
type input "0"
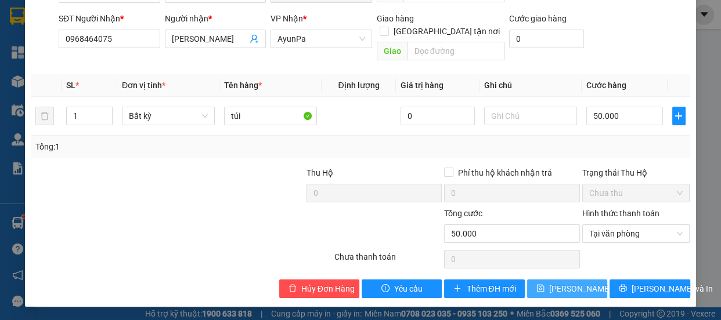
click at [579, 288] on span "[PERSON_NAME] thay đổi" at bounding box center [595, 289] width 93 height 13
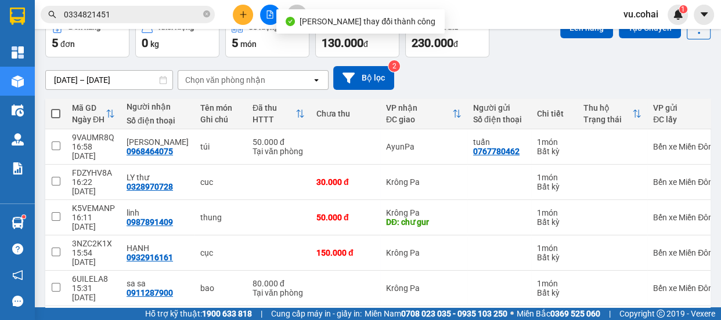
scroll to position [68, 0]
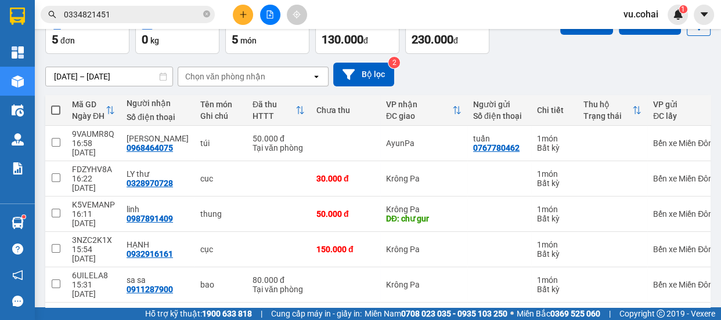
click at [240, 16] on icon "plus" at bounding box center [243, 14] width 8 height 8
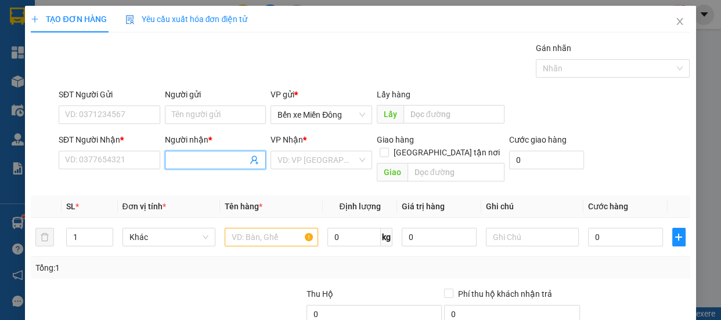
click at [214, 158] on input "Người nhận *" at bounding box center [210, 160] width 76 height 13
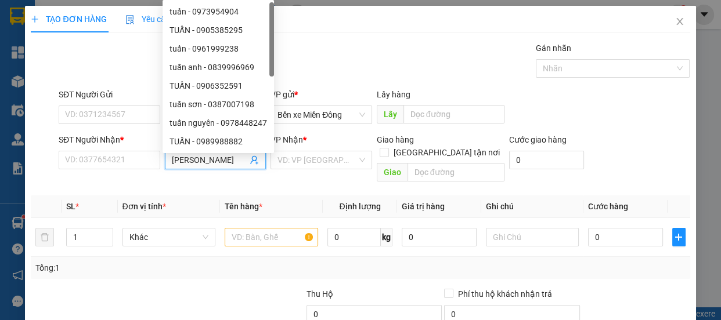
type input "kim hiền"
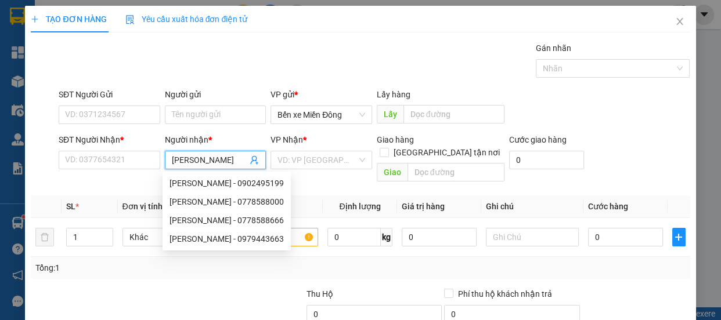
click at [240, 239] on div "Kim Hiền - 0979443663" at bounding box center [226, 239] width 114 height 13
type input "0979443663"
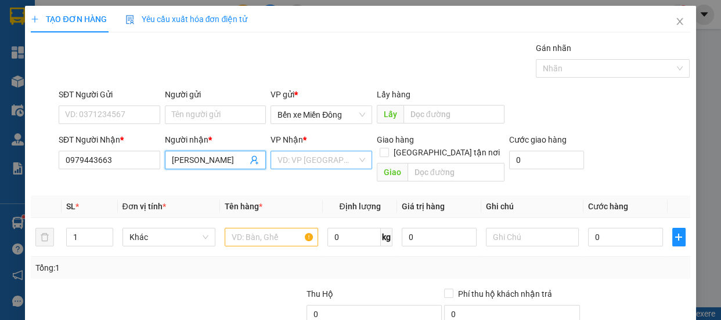
type input "Kim Hiền"
click at [319, 157] on input "search" at bounding box center [317, 159] width 80 height 17
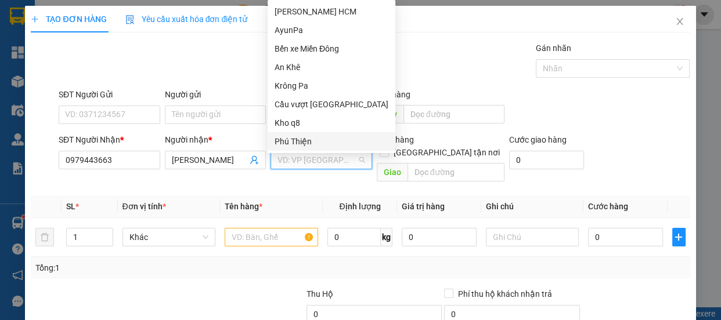
click at [300, 141] on div "Phú Thiện" at bounding box center [332, 141] width 114 height 13
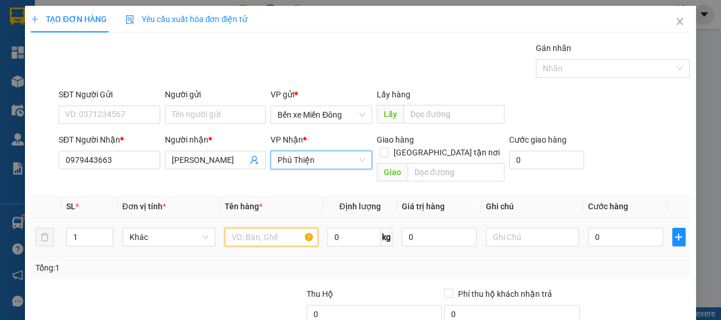
click at [265, 228] on input "text" at bounding box center [271, 237] width 93 height 19
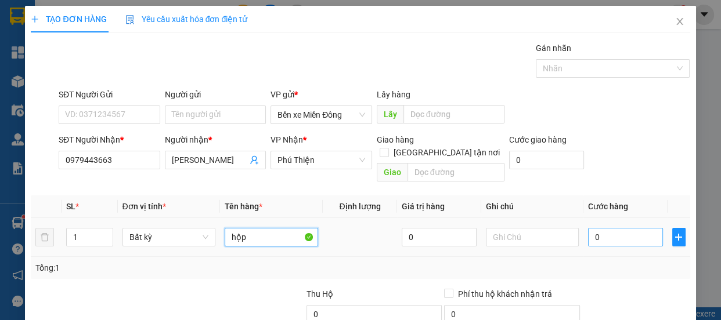
type input "hộp"
click at [602, 229] on input "0" at bounding box center [625, 237] width 75 height 19
type input "004"
type input "4"
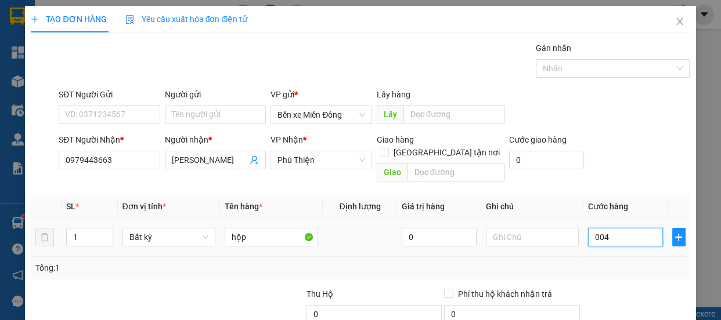
type input "00.040"
type input "40"
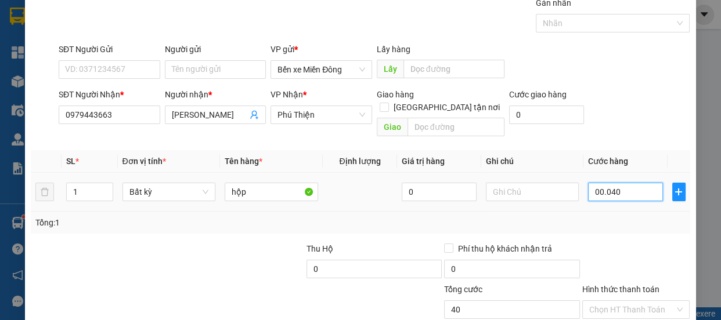
scroll to position [109, 0]
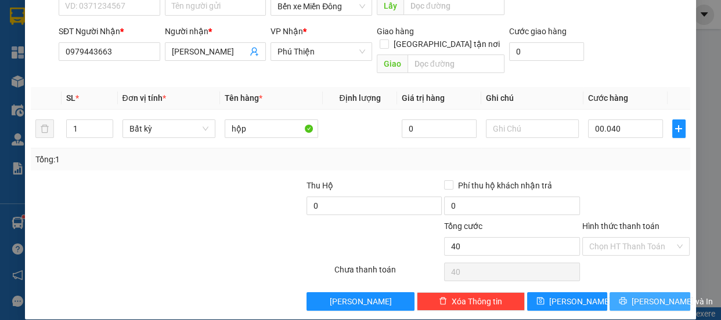
type input "40.000"
click at [649, 295] on span "[PERSON_NAME] và In" at bounding box center [671, 301] width 81 height 13
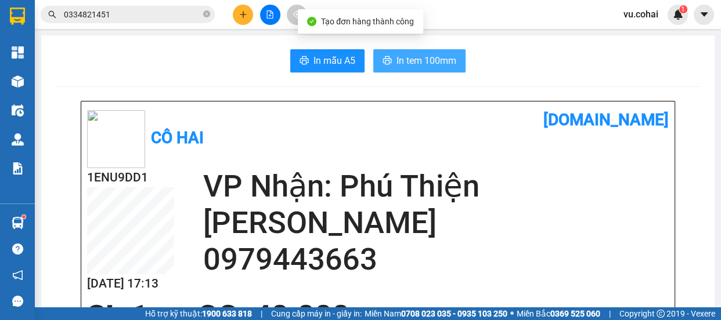
click at [390, 62] on button "In tem 100mm" at bounding box center [419, 60] width 92 height 23
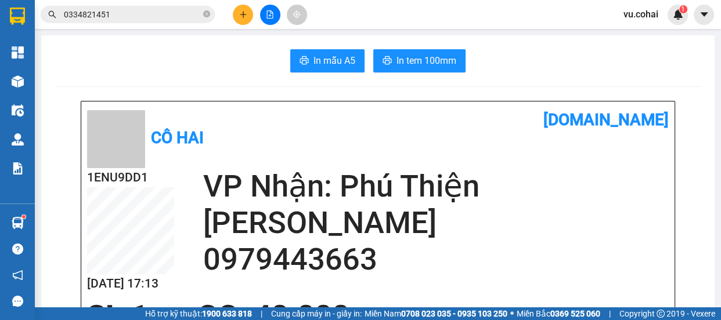
click at [205, 15] on icon "close-circle" at bounding box center [206, 13] width 7 height 7
click at [134, 20] on input "text" at bounding box center [132, 14] width 137 height 13
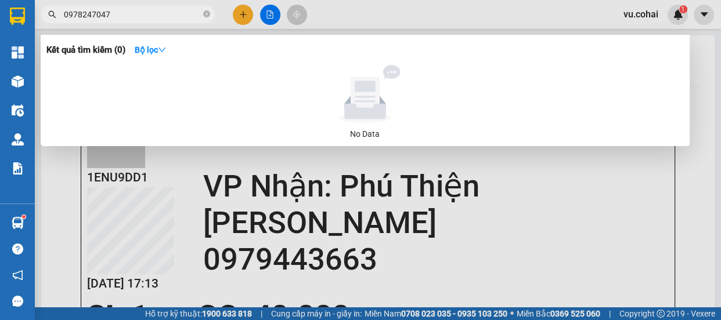
type input "0978247047"
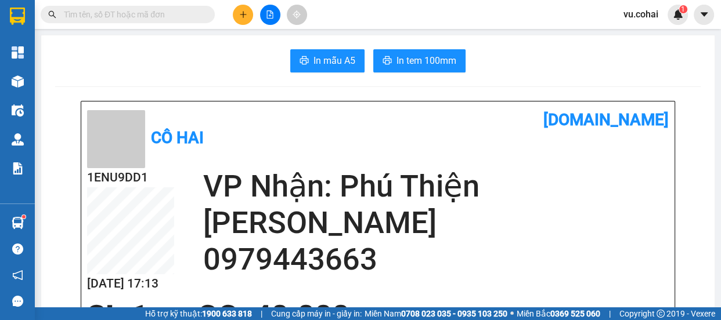
click at [269, 17] on icon "file-add" at bounding box center [270, 14] width 8 height 8
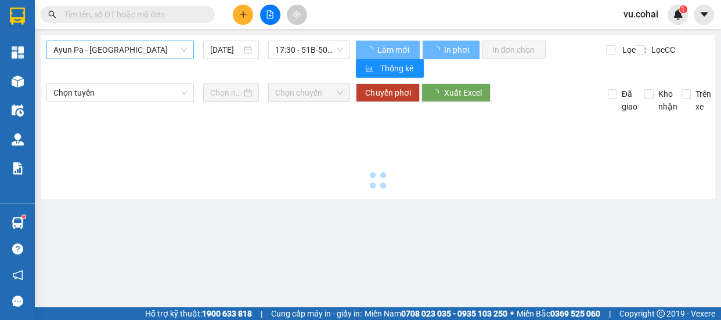
click at [136, 52] on span "Ayun Pa - [GEOGRAPHIC_DATA]" at bounding box center [119, 49] width 133 height 17
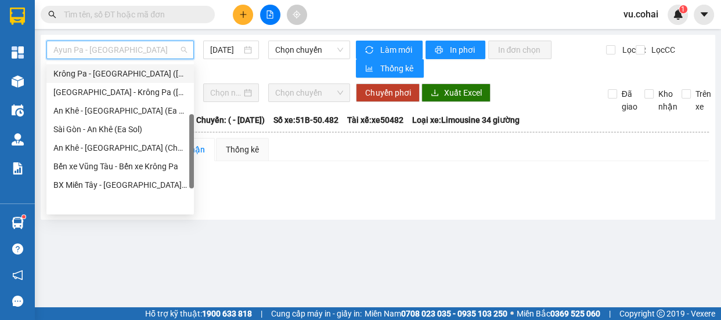
scroll to position [8, 0]
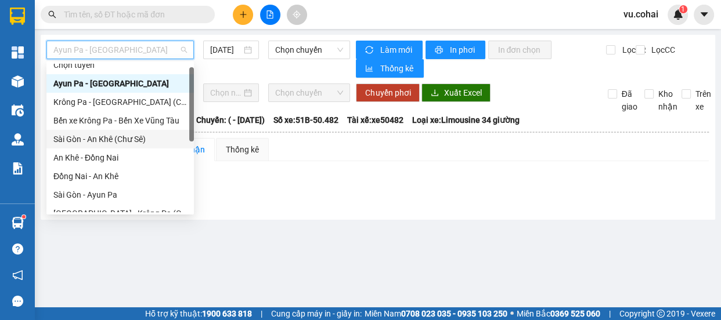
click at [133, 139] on div "Sài Gòn - An Khê (Chư Sê)" at bounding box center [119, 139] width 133 height 13
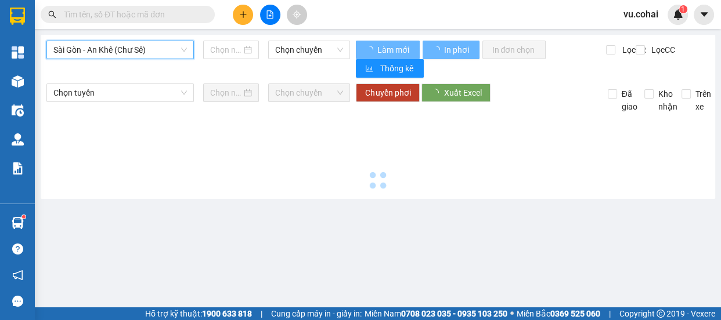
type input "[DATE]"
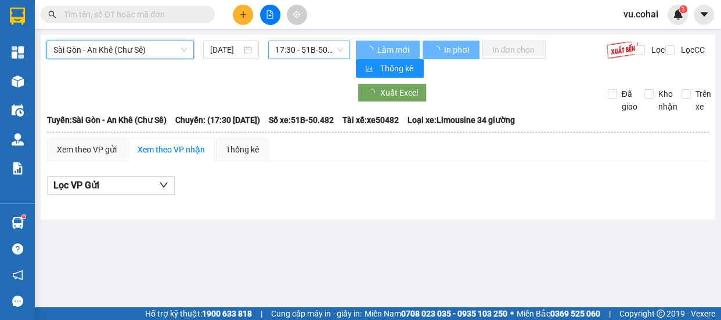
click at [320, 49] on span "17:30 - 51B-50.482" at bounding box center [309, 49] width 68 height 17
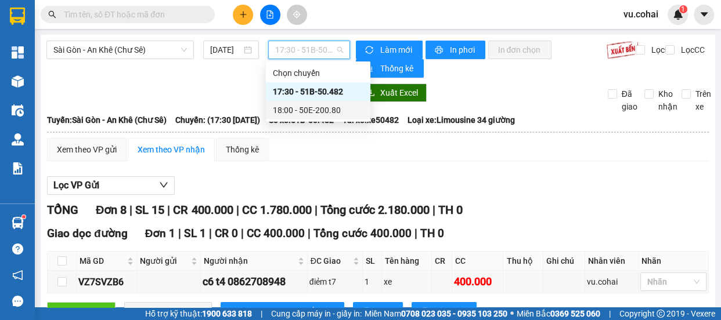
click at [332, 110] on div "18:00 - 50E-200.80" at bounding box center [318, 110] width 91 height 13
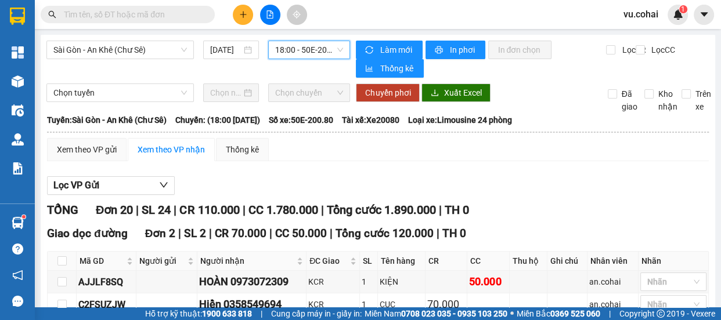
click at [308, 48] on span "18:00 - 50E-200.80" at bounding box center [309, 49] width 68 height 17
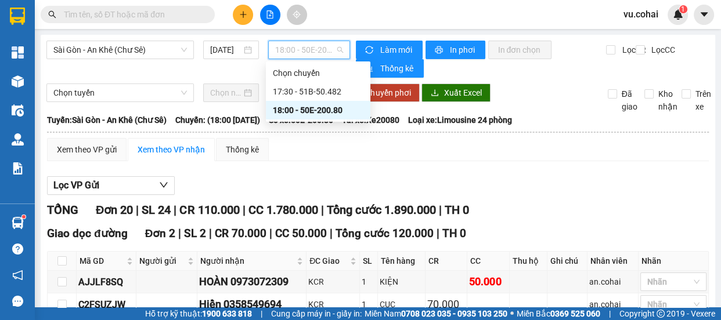
drag, startPoint x: 327, startPoint y: 107, endPoint x: 349, endPoint y: 87, distance: 30.0
click at [328, 106] on div "18:00 - 50E-200.80" at bounding box center [318, 110] width 91 height 13
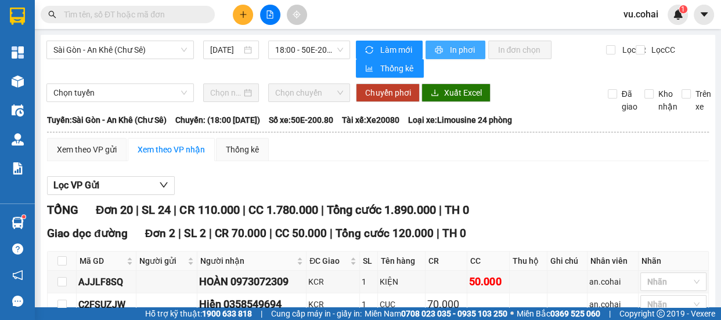
click at [438, 49] on span "printer" at bounding box center [440, 50] width 10 height 9
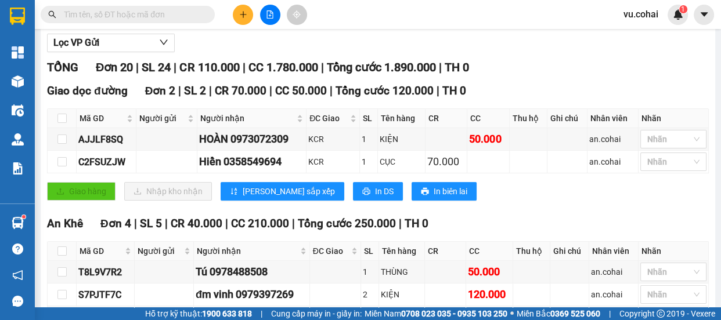
scroll to position [105, 0]
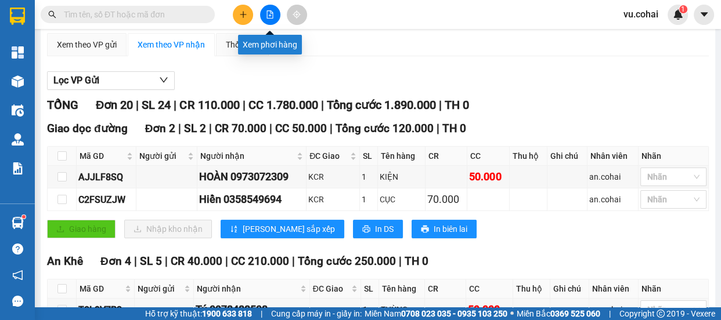
click at [270, 20] on button at bounding box center [270, 15] width 20 height 20
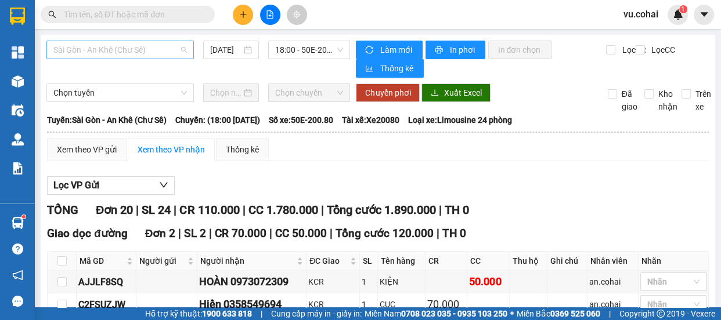
click at [139, 52] on span "Sài Gòn - An Khê (Chư Sê)" at bounding box center [119, 49] width 133 height 17
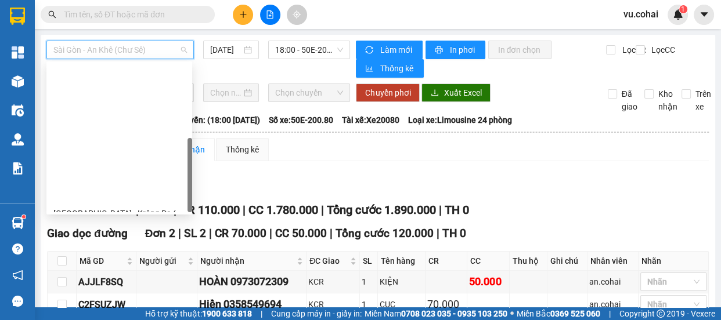
scroll to position [167, 0]
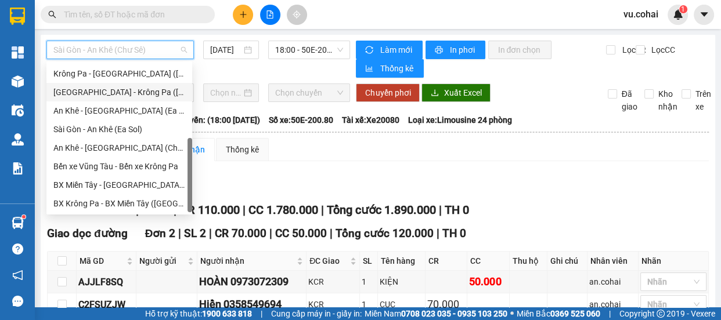
click at [135, 92] on div "[GEOGRAPHIC_DATA] - Krông Pa ([GEOGRAPHIC_DATA])" at bounding box center [119, 92] width 132 height 13
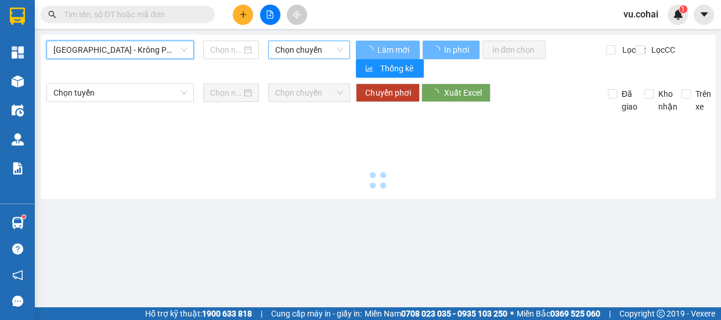
click at [317, 52] on span "Chọn chuyến" at bounding box center [309, 49] width 68 height 17
type input "[DATE]"
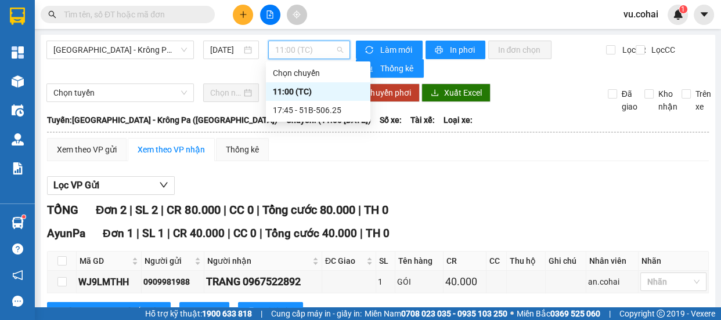
click at [284, 91] on div "11:00 (TC)" at bounding box center [318, 91] width 91 height 13
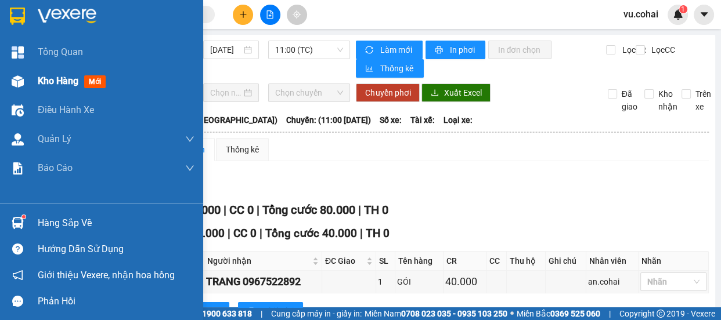
click at [56, 78] on span "Kho hàng" at bounding box center [58, 80] width 41 height 11
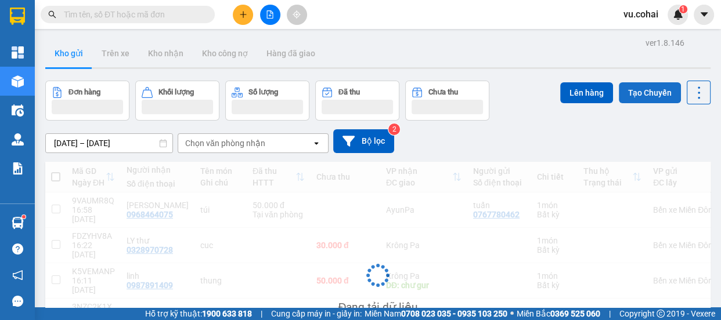
click at [642, 91] on button "Tạo Chuyến" at bounding box center [650, 92] width 62 height 21
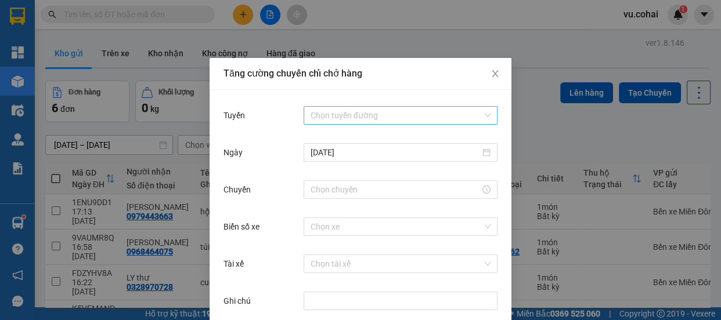
click at [387, 118] on input "Tuyến" at bounding box center [396, 115] width 172 height 17
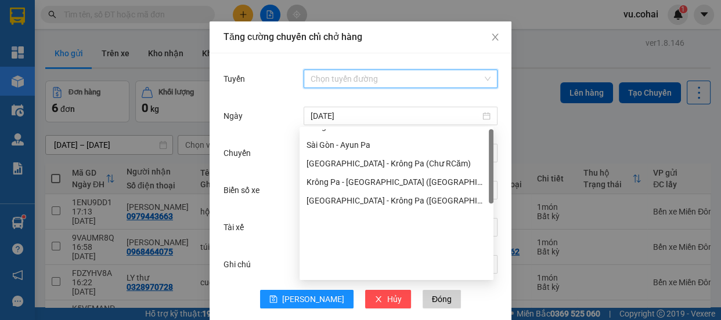
scroll to position [52, 0]
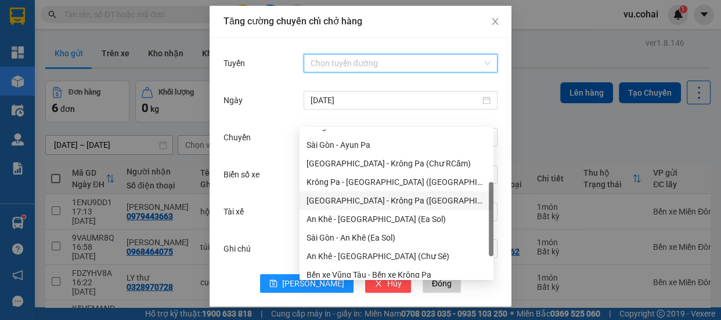
click at [378, 203] on div "[GEOGRAPHIC_DATA] - Krông Pa ([GEOGRAPHIC_DATA])" at bounding box center [396, 200] width 180 height 13
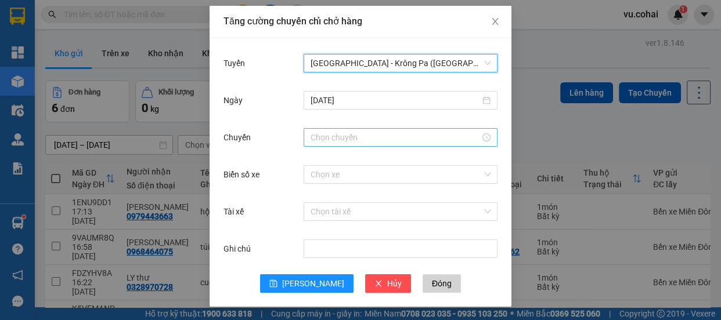
click at [320, 145] on div at bounding box center [401, 137] width 194 height 19
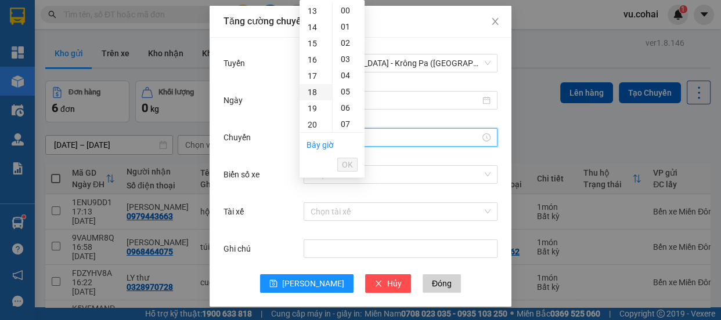
click at [313, 93] on div "18" at bounding box center [315, 92] width 33 height 16
type input "18:00"
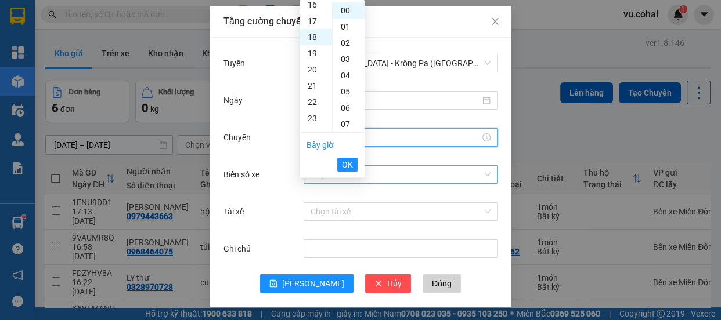
scroll to position [292, 0]
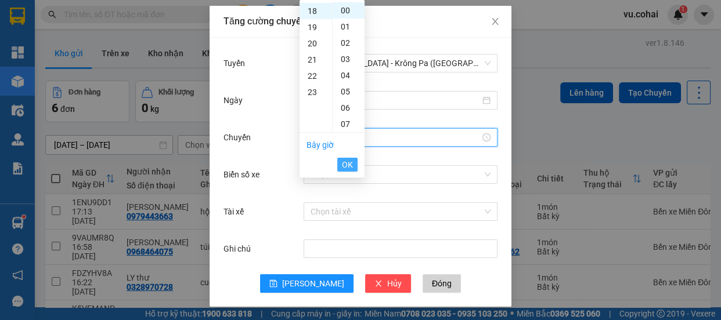
click at [348, 161] on span "OK" at bounding box center [347, 164] width 11 height 13
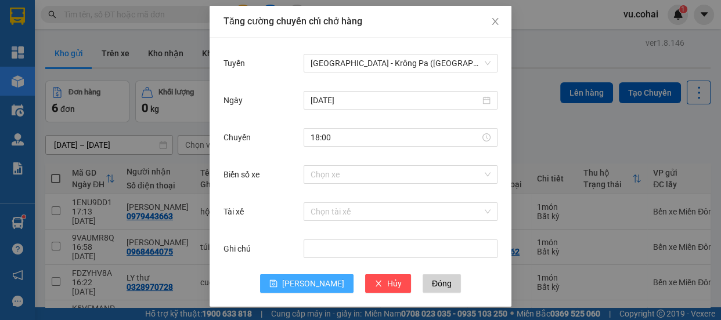
click at [277, 286] on span "save" at bounding box center [273, 284] width 8 height 9
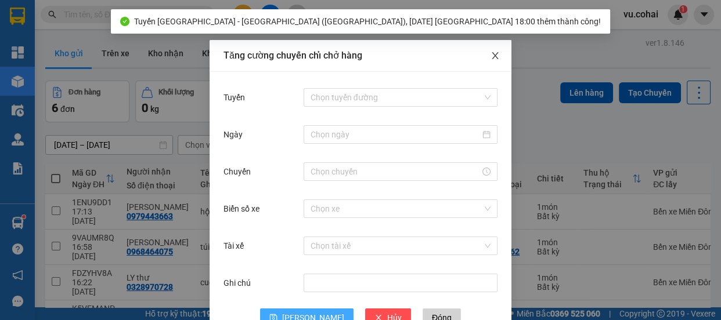
scroll to position [0, 0]
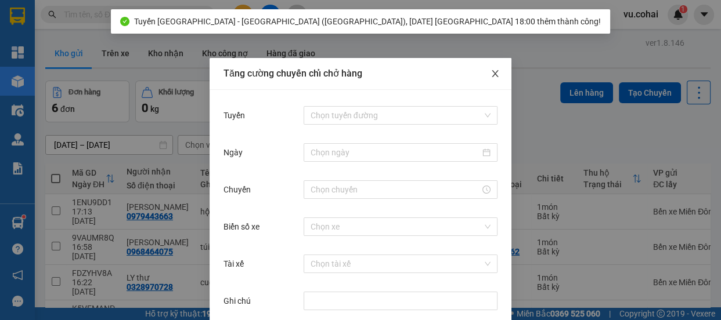
click at [495, 72] on icon "close" at bounding box center [494, 73] width 9 height 9
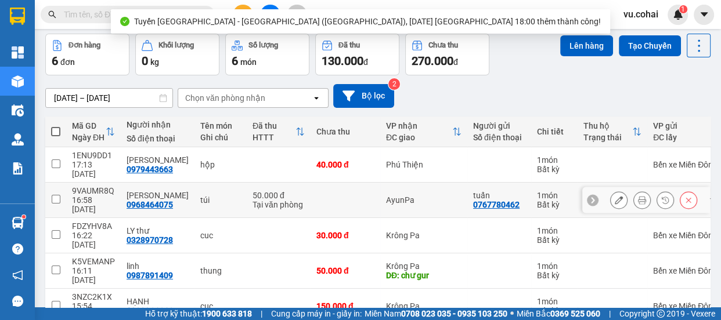
scroll to position [95, 0]
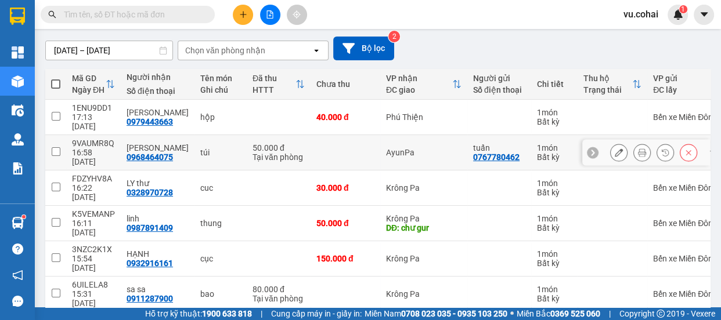
drag, startPoint x: 56, startPoint y: 142, endPoint x: 138, endPoint y: 136, distance: 82.0
click at [64, 140] on td at bounding box center [55, 152] width 21 height 35
checkbox input "true"
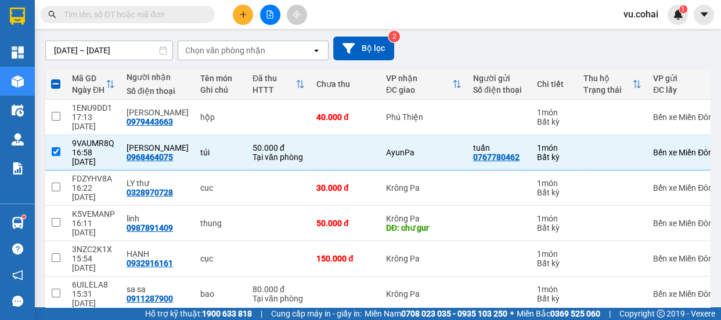
scroll to position [0, 0]
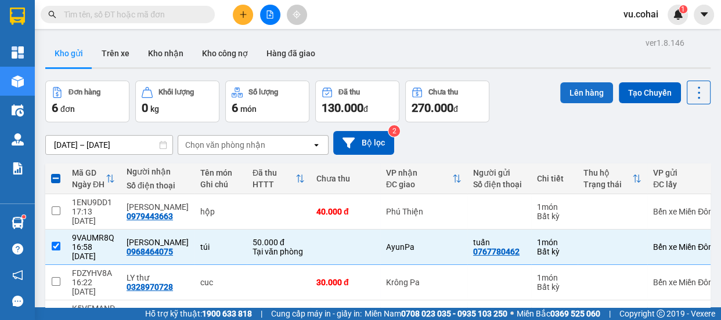
drag, startPoint x: 571, startPoint y: 92, endPoint x: 557, endPoint y: 91, distance: 14.5
click at [562, 92] on button "Lên hàng" at bounding box center [586, 92] width 53 height 21
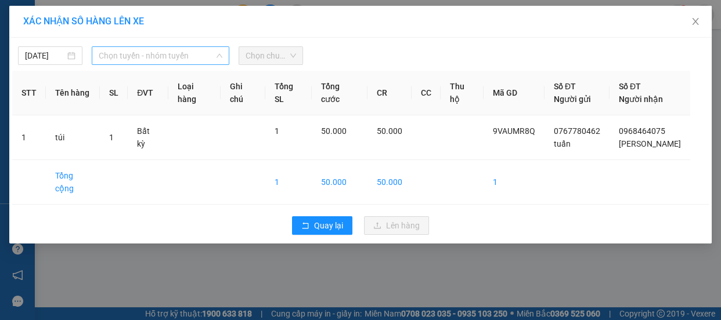
click at [148, 57] on span "Chọn tuyến - nhóm tuyến" at bounding box center [161, 55] width 124 height 17
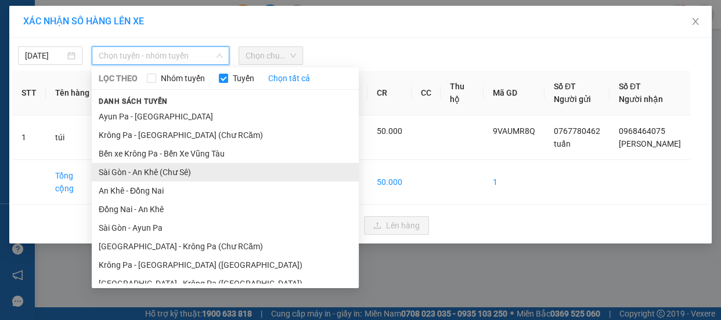
click at [176, 174] on li "Sài Gòn - An Khê (Chư Sê)" at bounding box center [225, 172] width 267 height 19
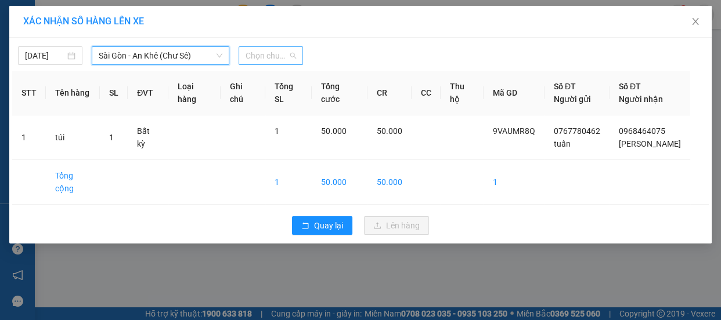
click at [277, 56] on span "Chọn chuyến" at bounding box center [270, 55] width 50 height 17
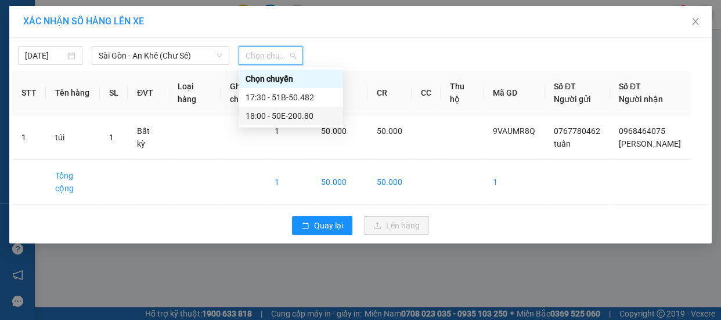
click at [284, 114] on div "18:00 - 50E-200.80" at bounding box center [290, 116] width 91 height 13
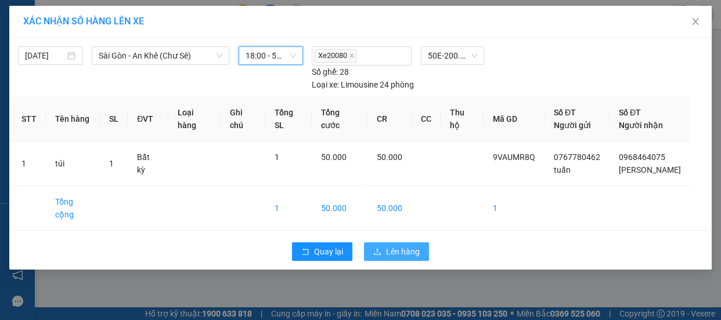
click at [392, 245] on span "Lên hàng" at bounding box center [403, 251] width 34 height 13
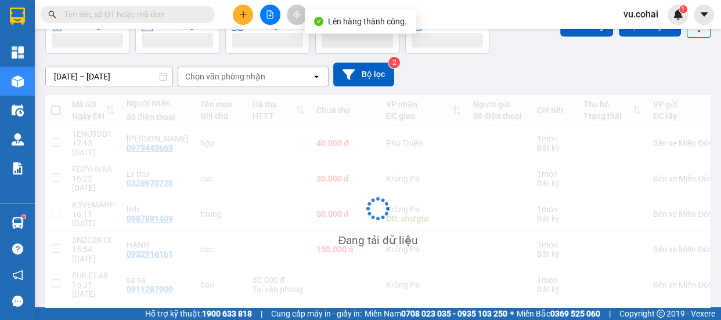
scroll to position [67, 0]
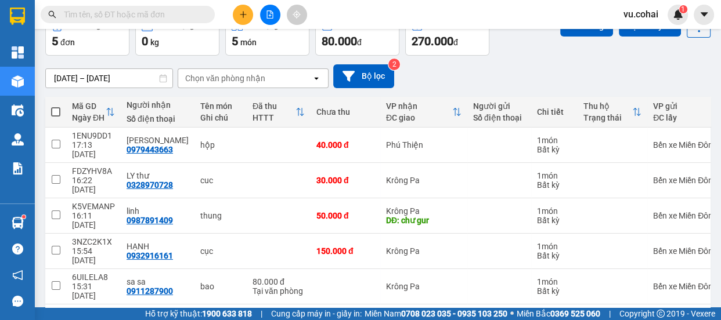
click at [59, 111] on span at bounding box center [55, 111] width 9 height 9
click at [56, 106] on input "checkbox" at bounding box center [56, 106] width 0 height 0
checkbox input "true"
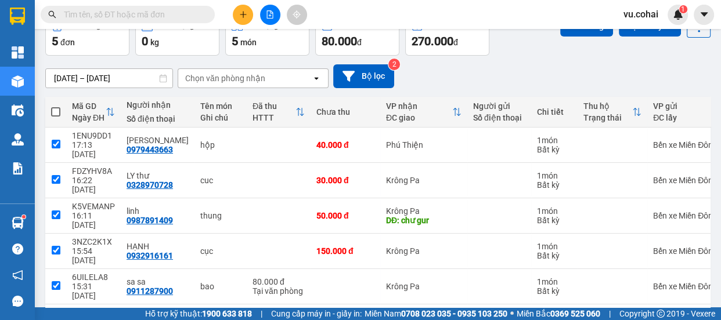
checkbox input "true"
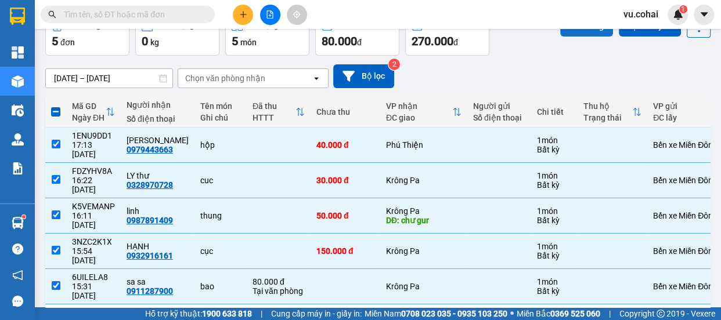
click at [575, 30] on button "Lên hàng" at bounding box center [586, 26] width 53 height 21
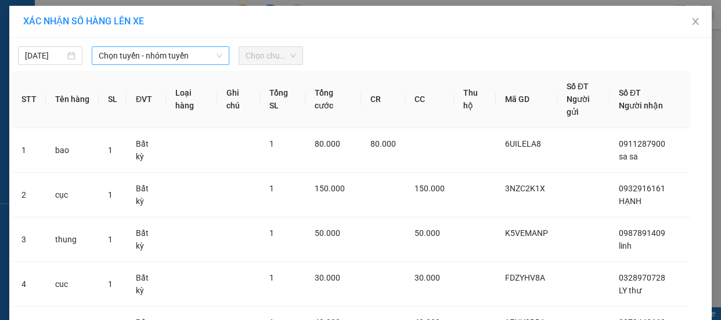
click at [188, 52] on span "Chọn tuyến - nhóm tuyến" at bounding box center [161, 55] width 124 height 17
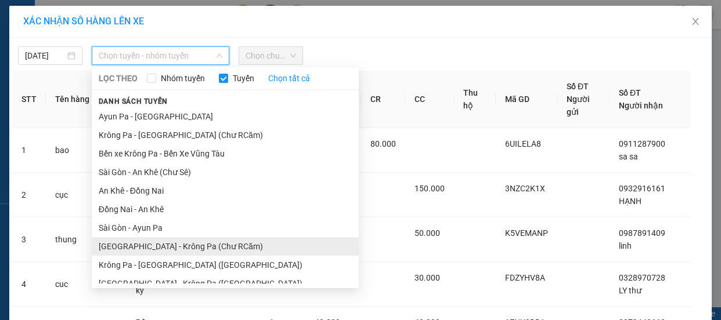
click at [186, 250] on li "[GEOGRAPHIC_DATA] - Krông Pa (Chư RCăm)" at bounding box center [225, 246] width 267 height 19
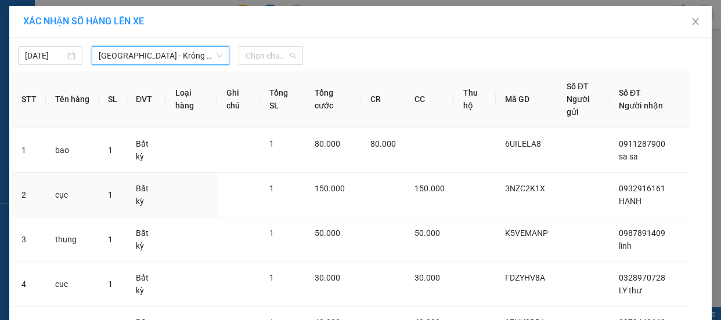
drag, startPoint x: 276, startPoint y: 52, endPoint x: 286, endPoint y: 68, distance: 19.0
click at [276, 52] on span "Chọn chuyến" at bounding box center [270, 55] width 50 height 17
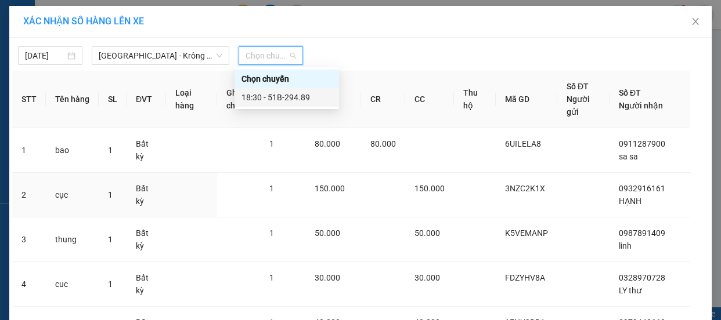
click at [294, 96] on div "18:30 - 51B-294.89" at bounding box center [286, 97] width 91 height 13
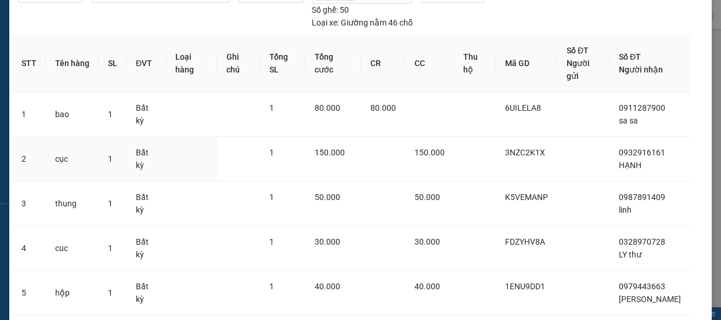
scroll to position [3, 0]
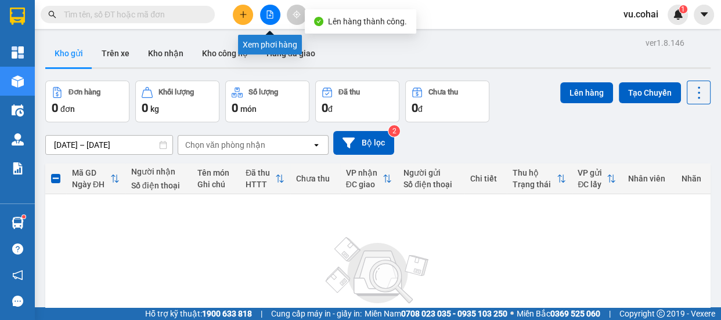
click at [271, 10] on icon "file-add" at bounding box center [270, 14] width 8 height 8
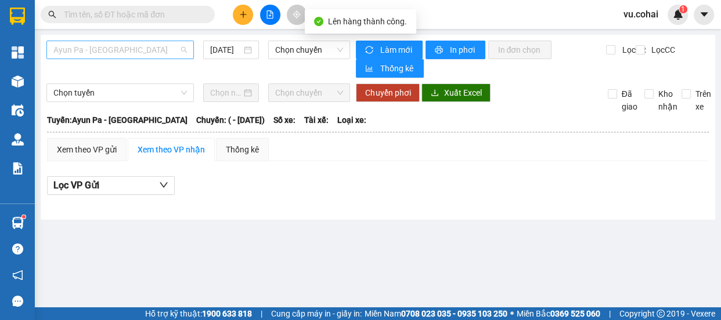
click at [154, 48] on span "Ayun Pa - [GEOGRAPHIC_DATA]" at bounding box center [119, 49] width 133 height 17
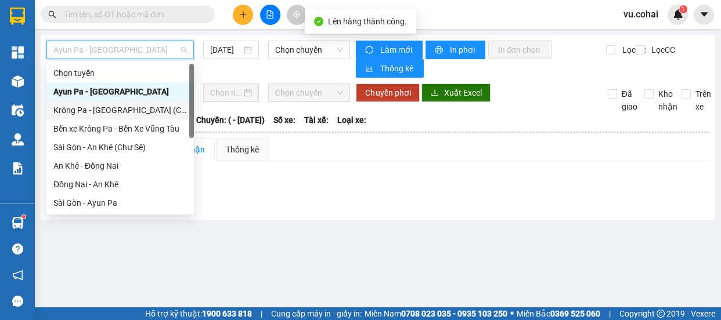
scroll to position [167, 0]
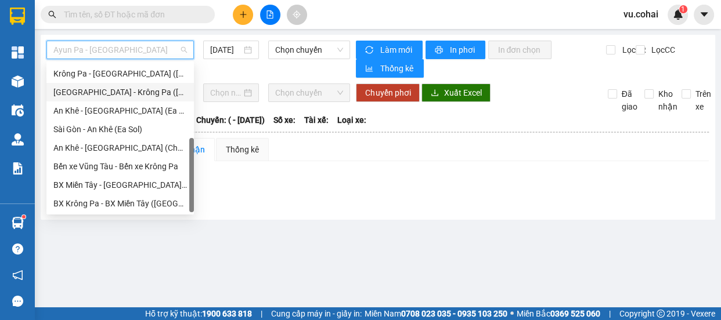
click at [131, 98] on div "[GEOGRAPHIC_DATA] - Krông Pa ([GEOGRAPHIC_DATA])" at bounding box center [119, 92] width 133 height 13
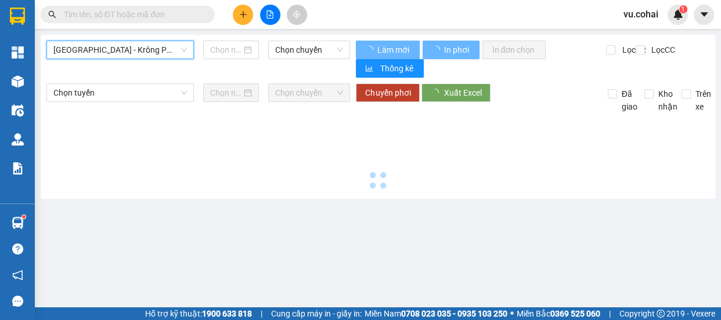
type input "[DATE]"
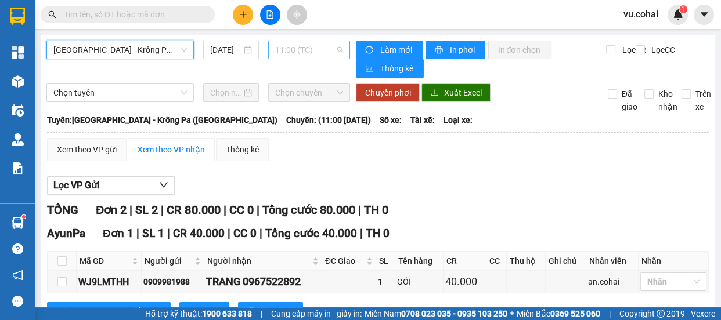
click at [306, 52] on span "11:00 (TC)" at bounding box center [309, 49] width 68 height 17
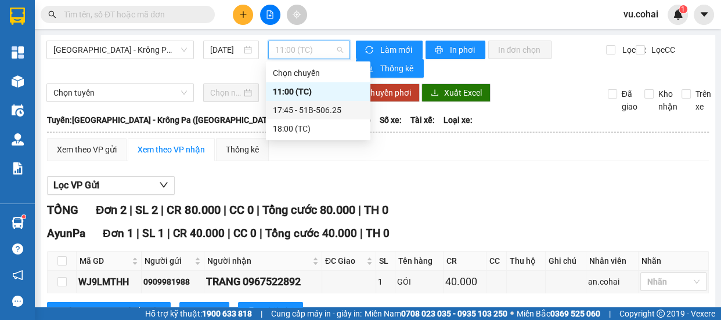
click at [313, 117] on div "17:45 - 51B-506.25" at bounding box center [318, 110] width 104 height 19
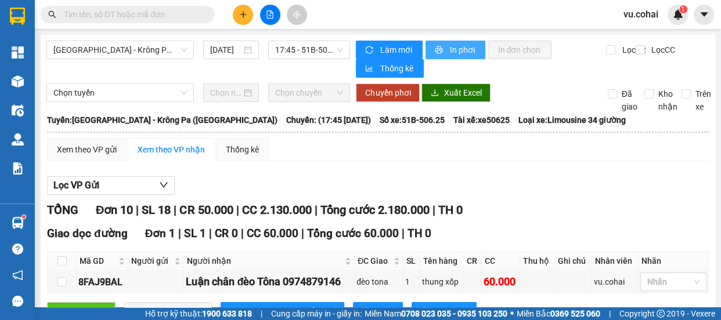
click at [452, 55] on span "In phơi" at bounding box center [462, 50] width 27 height 13
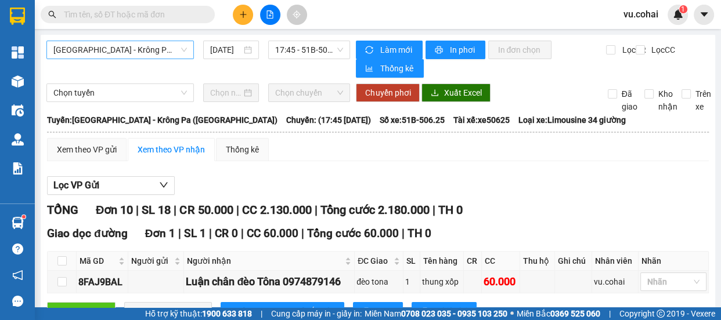
click at [152, 46] on span "[GEOGRAPHIC_DATA] - Krông Pa ([GEOGRAPHIC_DATA])" at bounding box center [119, 49] width 133 height 17
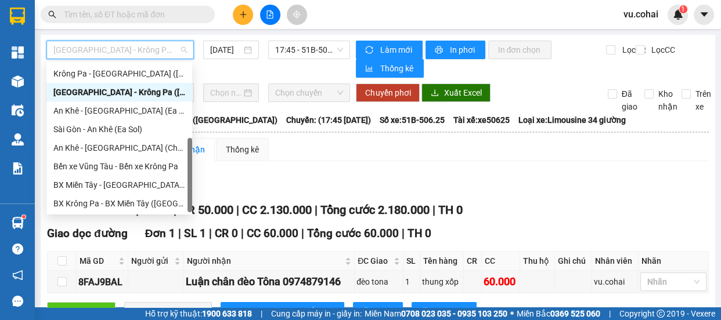
drag, startPoint x: 138, startPoint y: 98, endPoint x: 207, endPoint y: 69, distance: 74.4
click at [139, 96] on div "[GEOGRAPHIC_DATA] - Krông Pa ([GEOGRAPHIC_DATA])" at bounding box center [119, 92] width 132 height 13
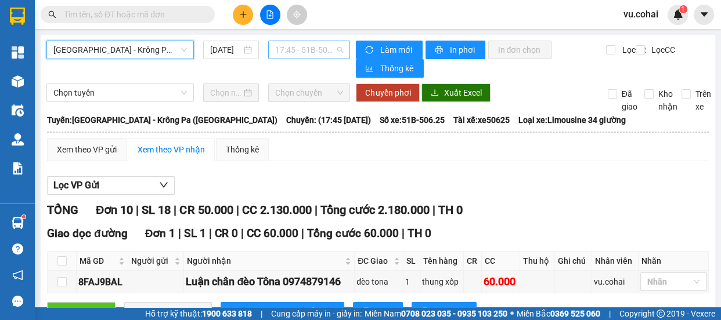
click at [293, 46] on span "17:45 - 51B-506.25" at bounding box center [309, 49] width 68 height 17
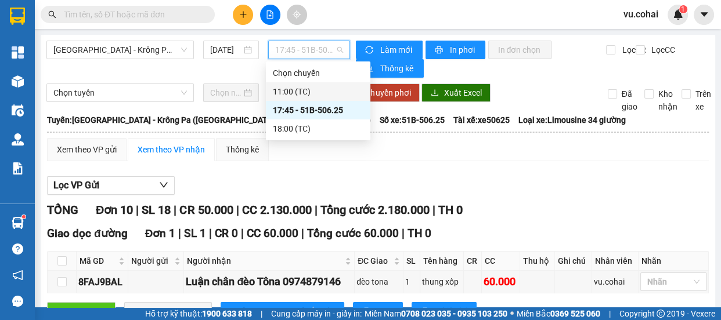
click at [309, 91] on div "11:00 (TC)" at bounding box center [318, 91] width 91 height 13
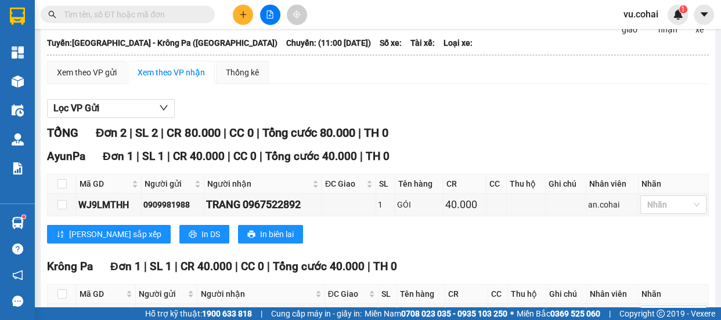
scroll to position [155, 0]
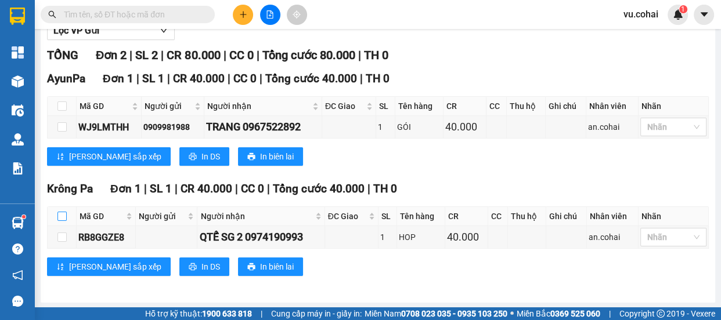
click at [67, 216] on th at bounding box center [62, 216] width 29 height 19
click at [61, 218] on input "checkbox" at bounding box center [61, 216] width 9 height 9
checkbox input "true"
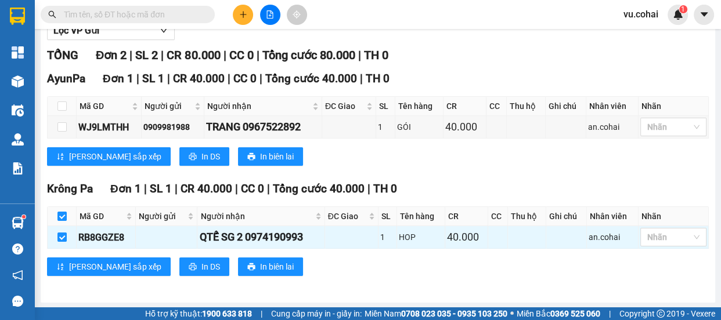
scroll to position [0, 0]
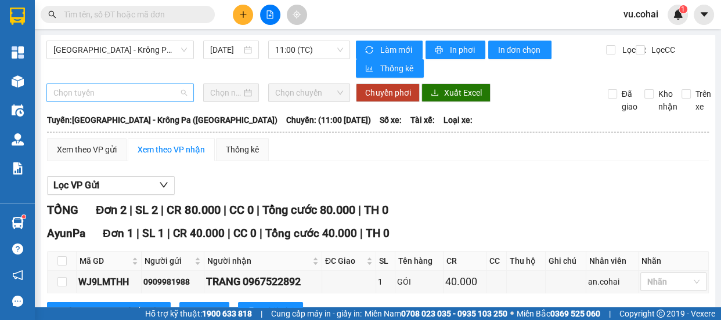
drag, startPoint x: 135, startPoint y: 88, endPoint x: 145, endPoint y: 176, distance: 89.3
click at [135, 91] on span "Chọn tuyến" at bounding box center [119, 92] width 133 height 17
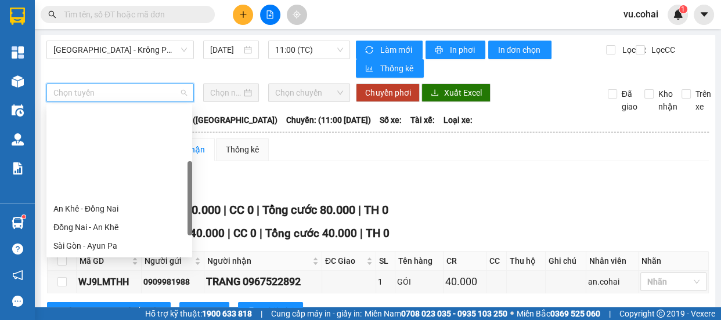
scroll to position [167, 0]
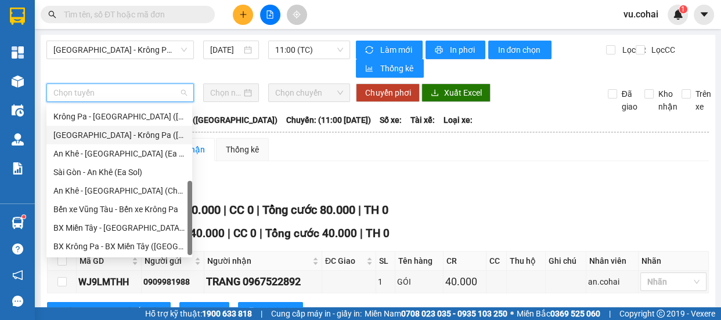
click at [128, 138] on div "[GEOGRAPHIC_DATA] - Krông Pa ([GEOGRAPHIC_DATA])" at bounding box center [119, 135] width 132 height 13
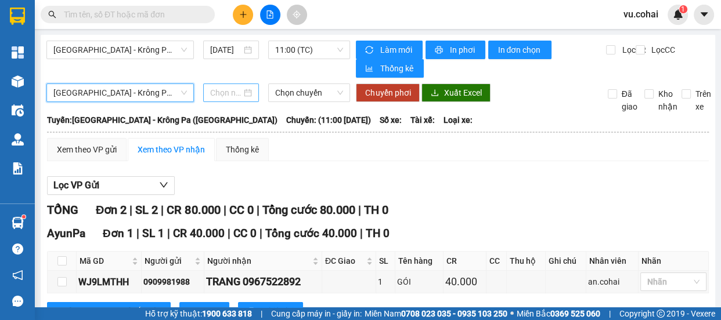
drag, startPoint x: 213, startPoint y: 87, endPoint x: 215, endPoint y: 93, distance: 6.1
click at [214, 88] on input at bounding box center [225, 92] width 31 height 13
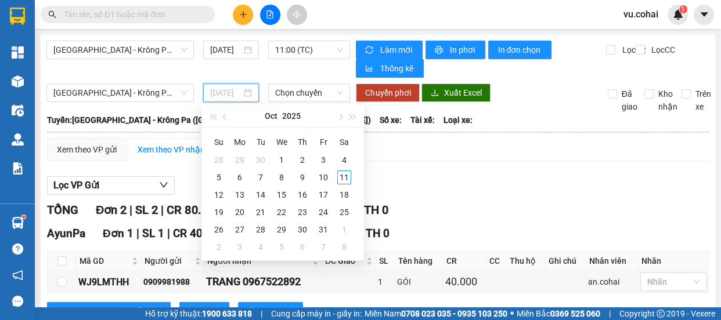
type input "[DATE]"
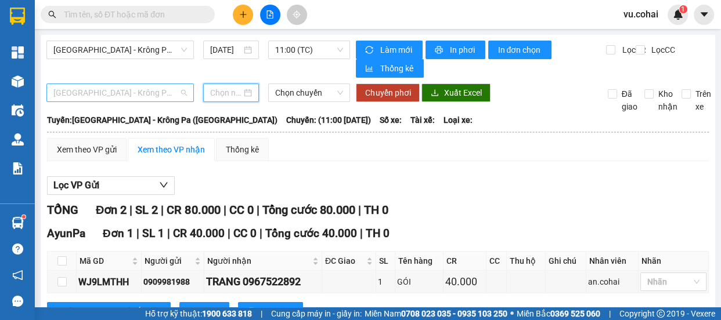
click at [125, 100] on span "[GEOGRAPHIC_DATA] - Krông Pa ([GEOGRAPHIC_DATA])" at bounding box center [119, 92] width 133 height 17
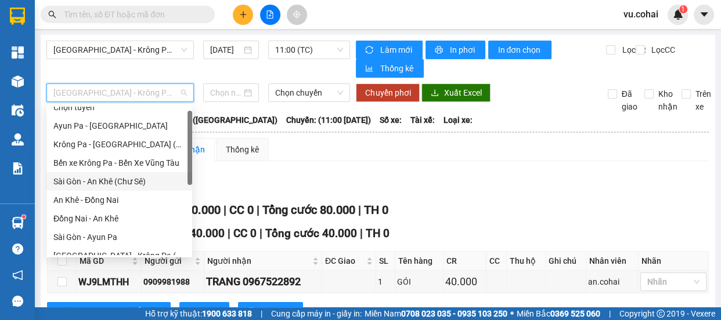
scroll to position [114, 0]
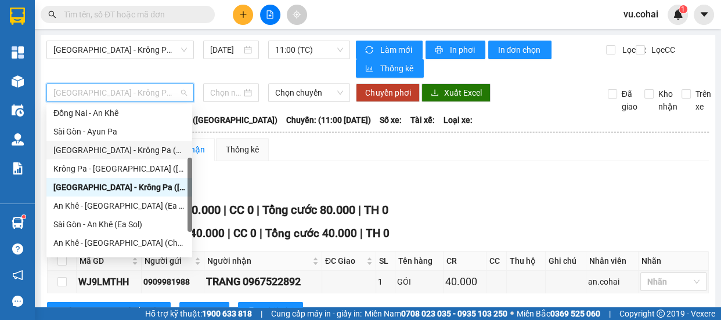
click at [149, 149] on div "[GEOGRAPHIC_DATA] - Krông Pa (Chư RCăm)" at bounding box center [119, 150] width 132 height 13
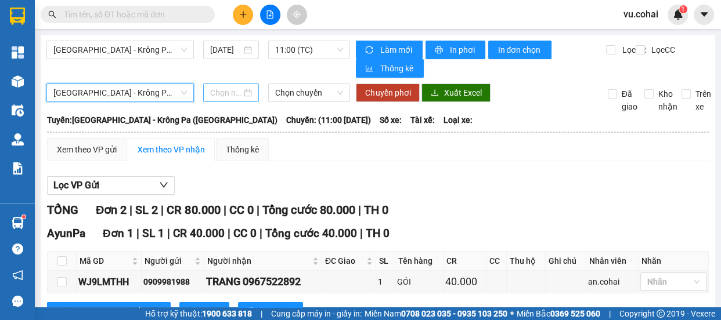
click at [228, 91] on input at bounding box center [225, 92] width 31 height 13
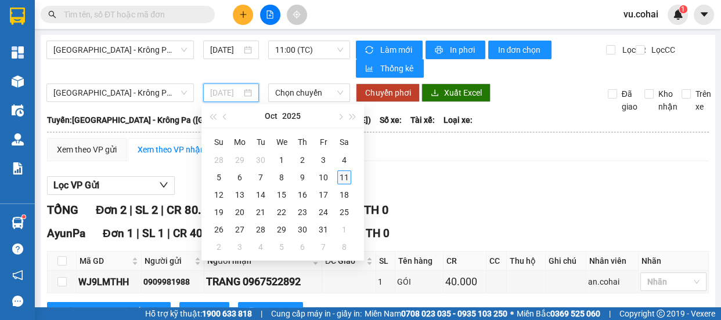
type input "[DATE]"
click at [347, 180] on div "11" at bounding box center [344, 178] width 14 height 14
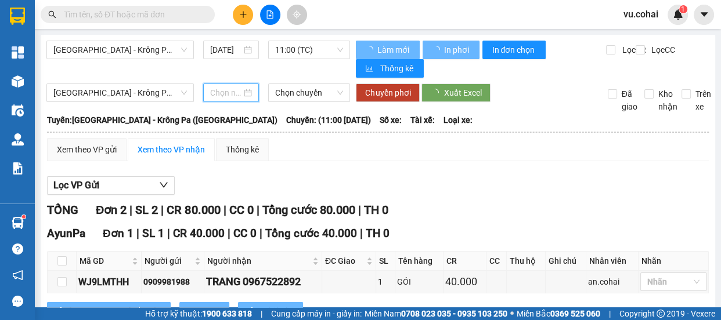
type input "[DATE]"
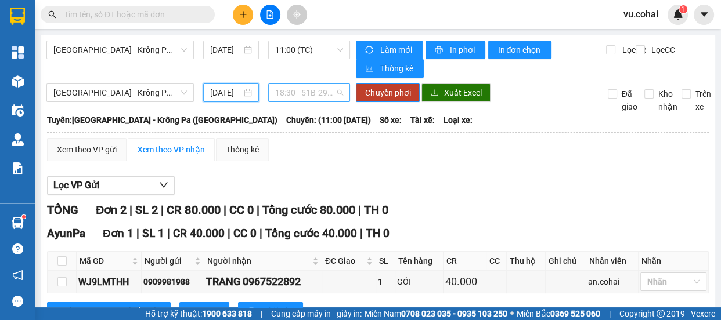
click at [310, 91] on span "18:30 - 51B-294.89" at bounding box center [309, 92] width 68 height 17
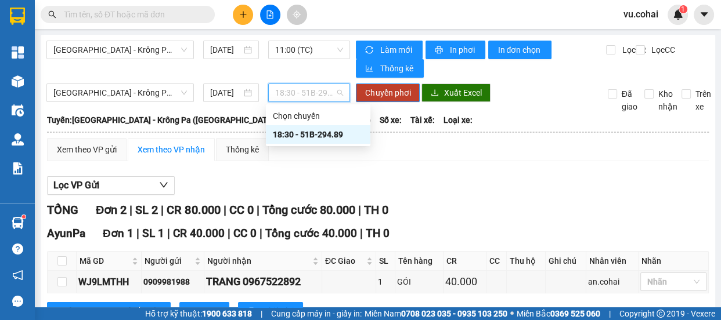
click at [313, 132] on div "18:30 - 51B-294.89" at bounding box center [318, 134] width 91 height 13
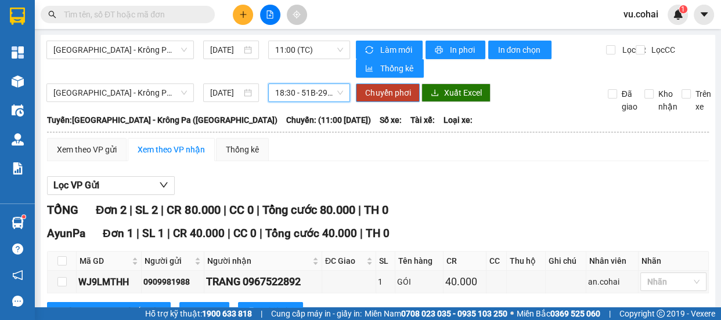
click at [377, 89] on span "Chuyển phơi" at bounding box center [387, 92] width 45 height 13
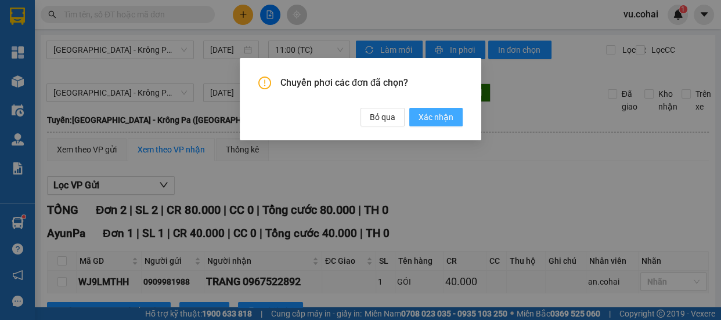
click at [417, 113] on button "Xác nhận" at bounding box center [435, 117] width 53 height 19
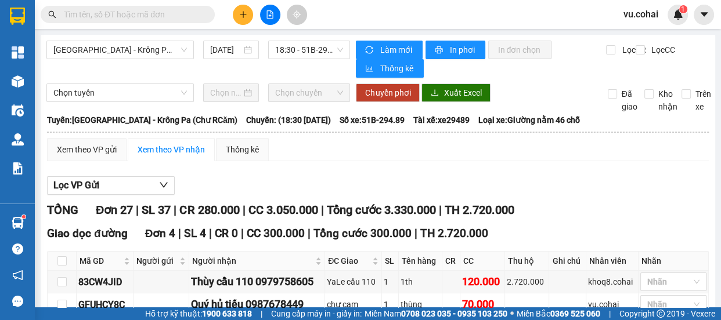
drag, startPoint x: 167, startPoint y: 50, endPoint x: 158, endPoint y: 68, distance: 20.0
click at [163, 56] on span "[GEOGRAPHIC_DATA] - Krông Pa (Chư RCăm)" at bounding box center [119, 49] width 133 height 17
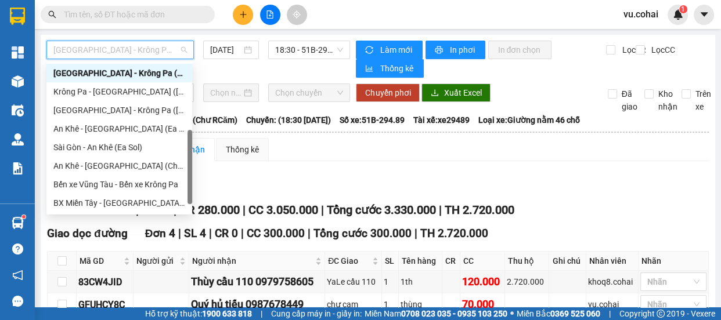
scroll to position [167, 0]
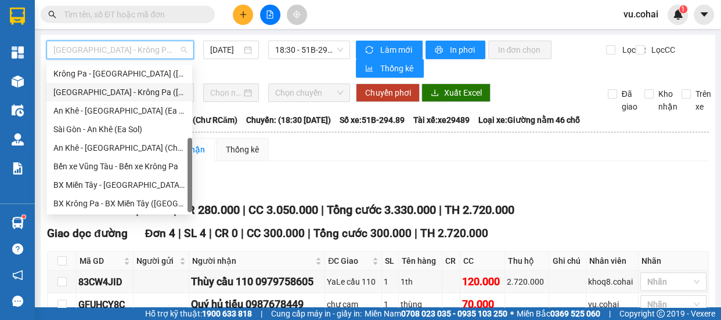
click at [131, 93] on div "[GEOGRAPHIC_DATA] - Krông Pa ([GEOGRAPHIC_DATA])" at bounding box center [119, 92] width 132 height 13
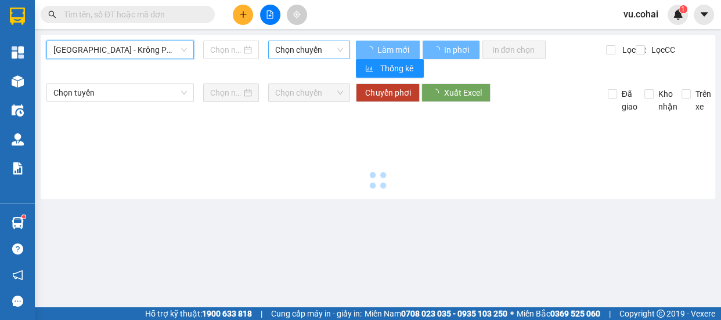
type input "[DATE]"
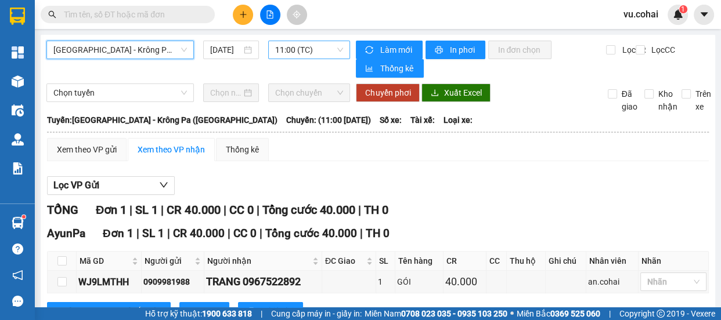
drag, startPoint x: 301, startPoint y: 46, endPoint x: 308, endPoint y: 58, distance: 13.8
click at [301, 46] on span "11:00 (TC)" at bounding box center [309, 49] width 68 height 17
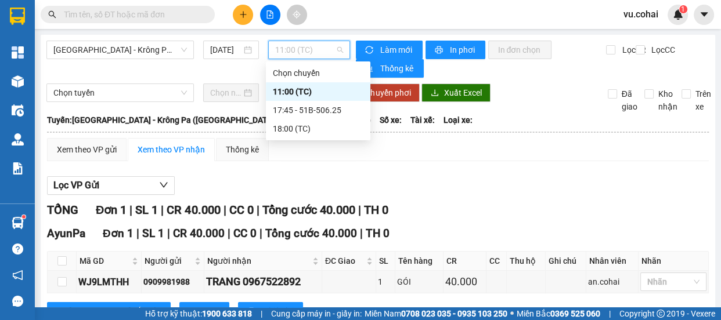
drag, startPoint x: 304, startPoint y: 86, endPoint x: 269, endPoint y: 164, distance: 84.9
click at [304, 88] on div "11:00 (TC)" at bounding box center [318, 91] width 91 height 13
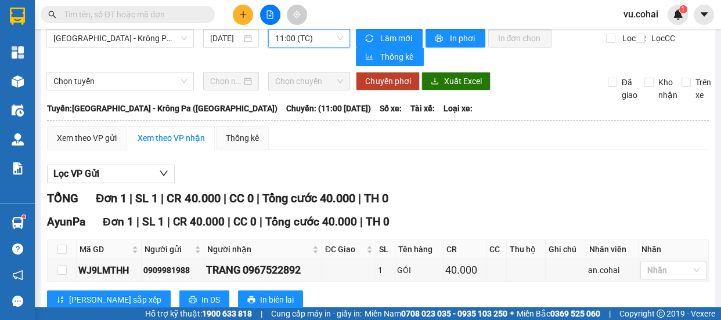
scroll to position [45, 0]
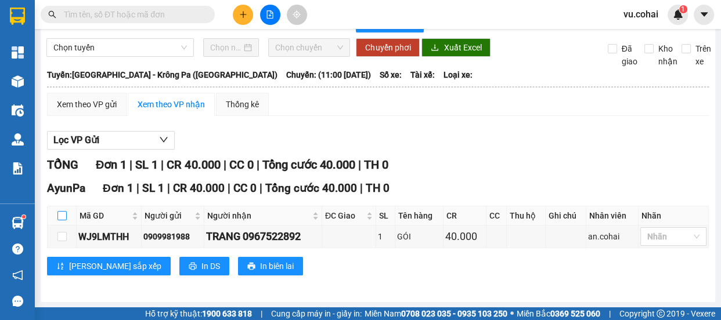
click at [62, 216] on input "checkbox" at bounding box center [61, 215] width 9 height 9
checkbox input "true"
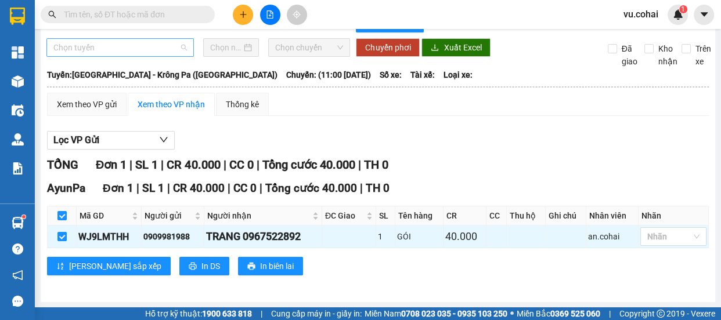
click at [149, 44] on span "Chọn tuyến" at bounding box center [119, 47] width 133 height 17
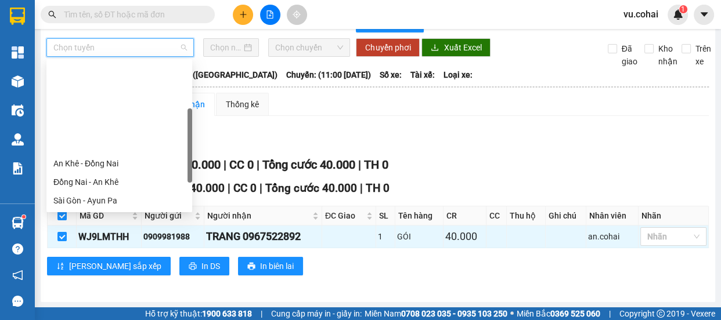
scroll to position [158, 0]
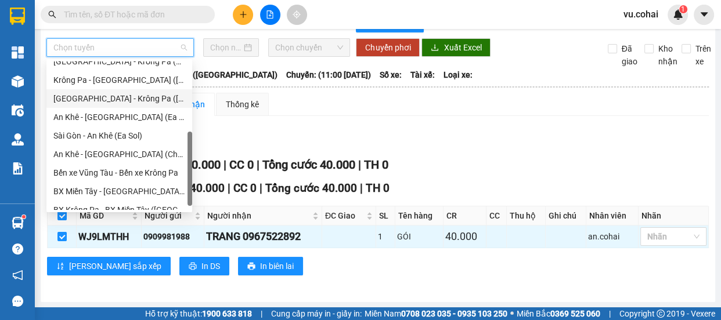
click at [122, 94] on div "[GEOGRAPHIC_DATA] - Krông Pa ([GEOGRAPHIC_DATA])" at bounding box center [119, 98] width 146 height 19
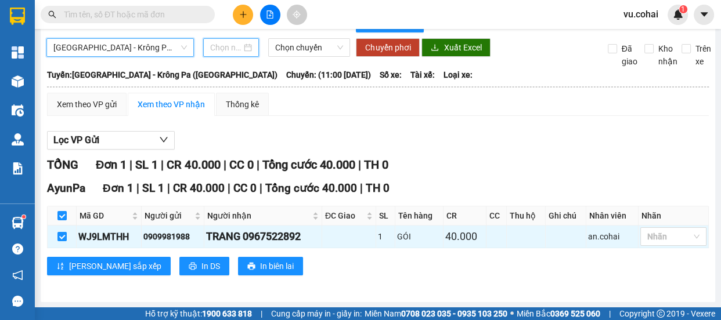
click at [220, 48] on input at bounding box center [225, 47] width 31 height 13
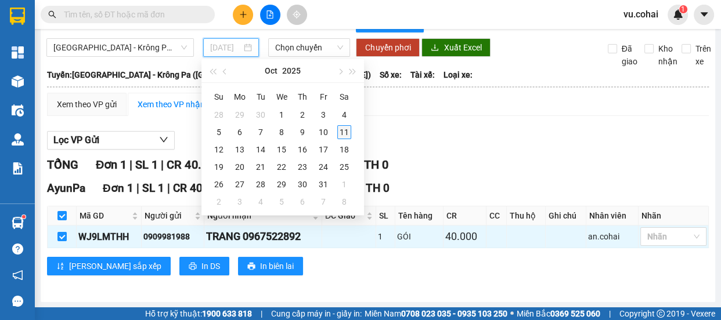
type input "[DATE]"
click at [349, 131] on div "11" at bounding box center [344, 132] width 14 height 14
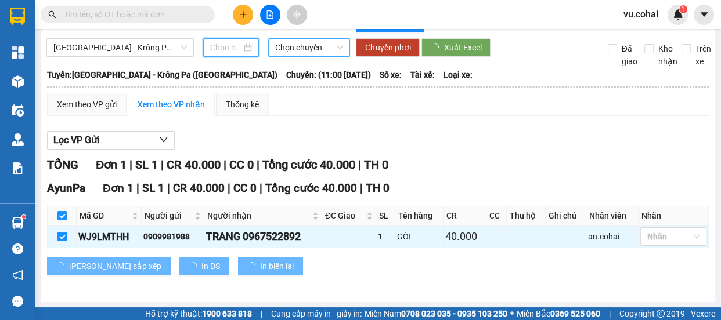
type input "[DATE]"
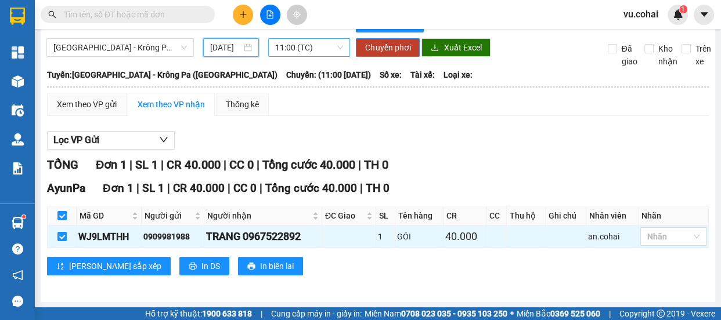
click at [286, 45] on span "11:00 (TC)" at bounding box center [309, 47] width 68 height 17
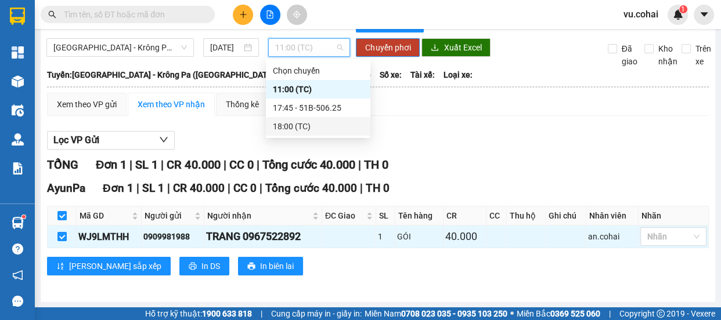
click at [298, 129] on div "18:00 (TC)" at bounding box center [318, 126] width 91 height 13
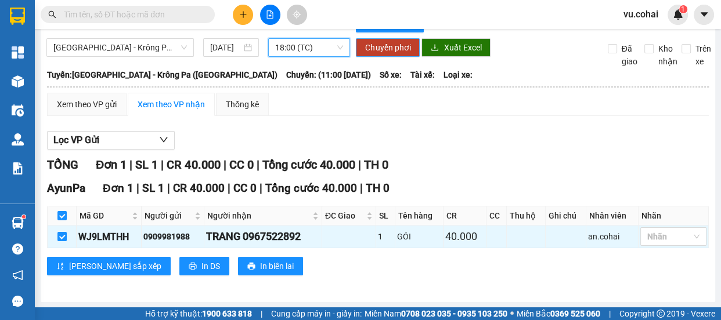
click at [370, 52] on span "Chuyển phơi" at bounding box center [387, 47] width 45 height 13
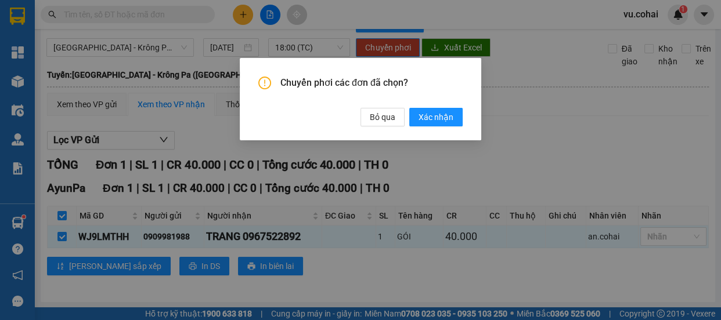
drag, startPoint x: 427, startPoint y: 112, endPoint x: 326, endPoint y: 92, distance: 103.0
click at [421, 111] on span "Xác nhận" at bounding box center [435, 117] width 35 height 13
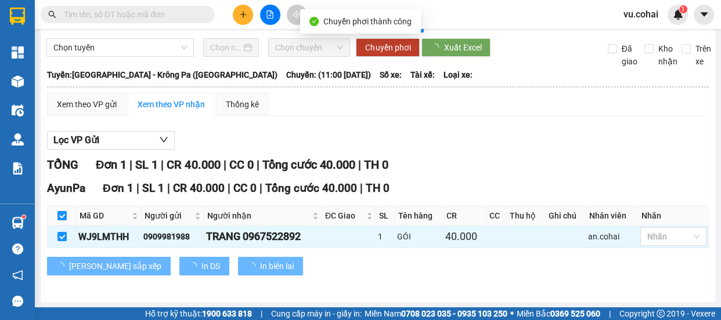
checkbox input "false"
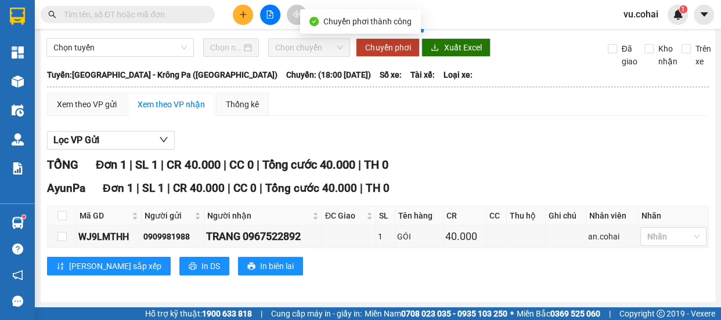
click at [246, 13] on icon "plus" at bounding box center [243, 14] width 8 height 8
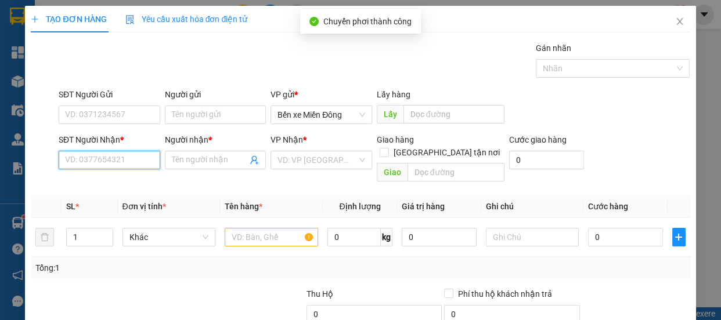
click at [122, 161] on input "SĐT Người Nhận *" at bounding box center [110, 160] width 102 height 19
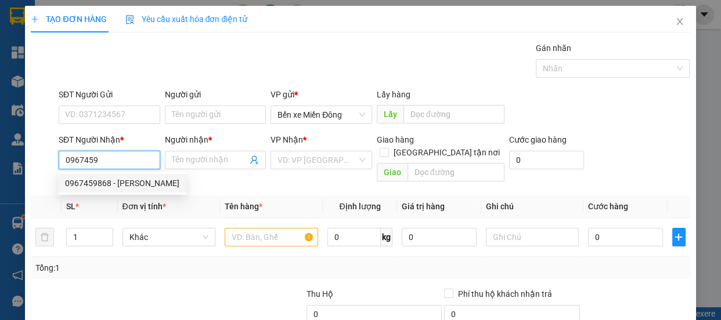
click at [135, 189] on div "0967459868 - Thu Hằng" at bounding box center [122, 183] width 114 height 13
type input "0967459868"
type input "Thu Hằng"
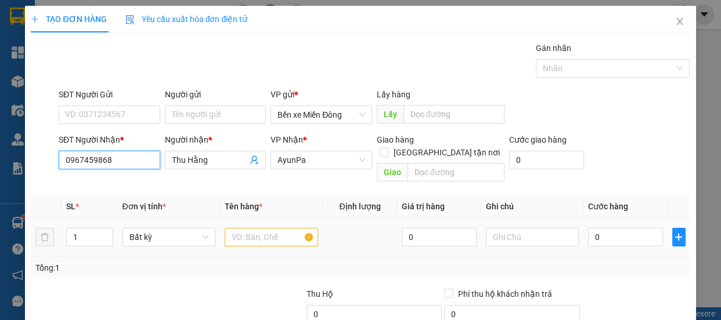
type input "0967459868"
drag, startPoint x: 269, startPoint y: 216, endPoint x: 268, endPoint y: 223, distance: 7.0
click at [269, 228] on input "text" at bounding box center [271, 237] width 93 height 19
click at [268, 228] on input "text" at bounding box center [271, 237] width 93 height 19
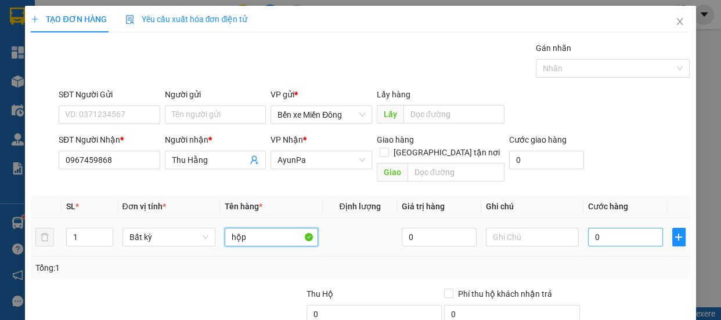
type input "hộp"
click at [609, 228] on input "0" at bounding box center [625, 237] width 75 height 19
type input "005"
type input "5"
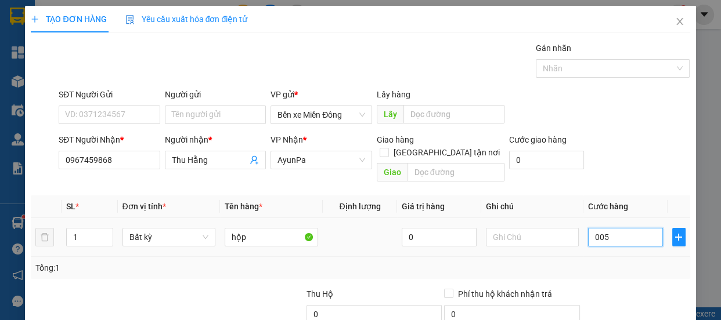
type input "0.050"
type input "50"
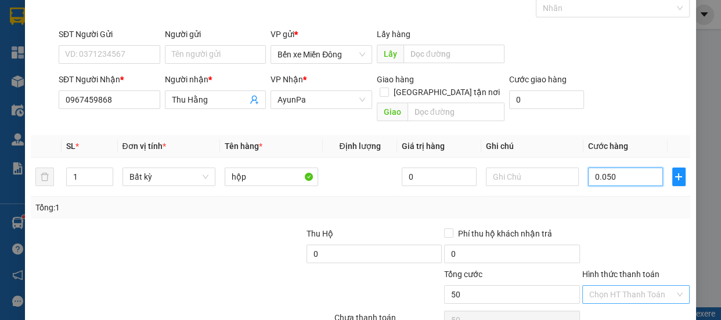
scroll to position [109, 0]
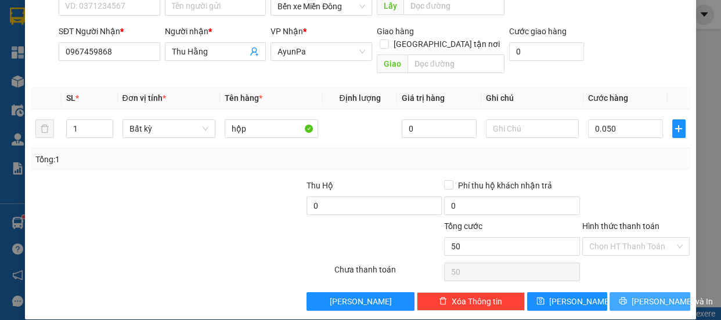
click at [636, 295] on span "[PERSON_NAME] và In" at bounding box center [671, 301] width 81 height 13
type input "50.000"
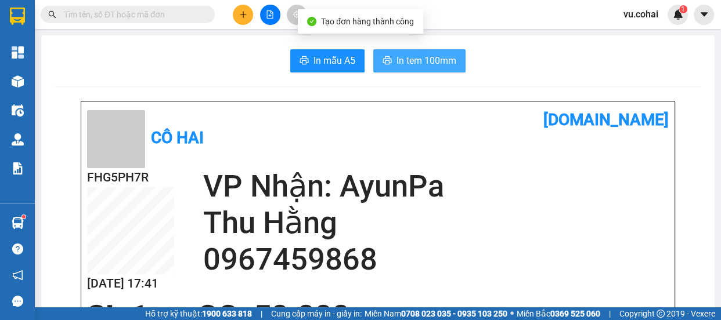
click at [427, 62] on span "In tem 100mm" at bounding box center [426, 60] width 60 height 15
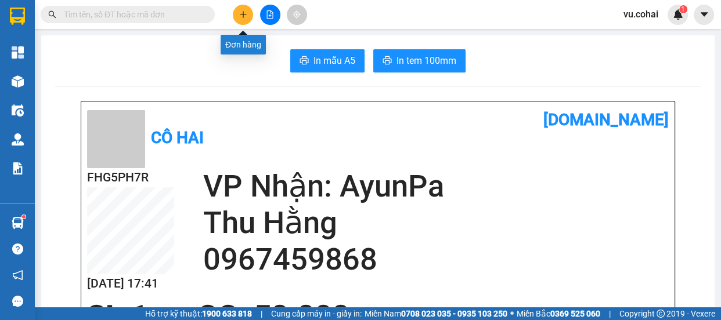
click at [241, 13] on icon "plus" at bounding box center [243, 14] width 8 height 8
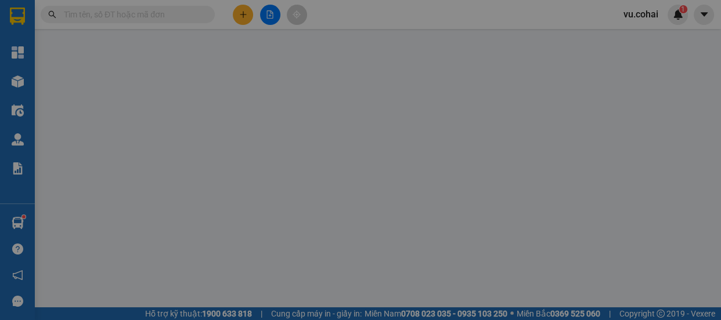
click at [136, 159] on input "SĐT Người Nhận *" at bounding box center [110, 160] width 102 height 19
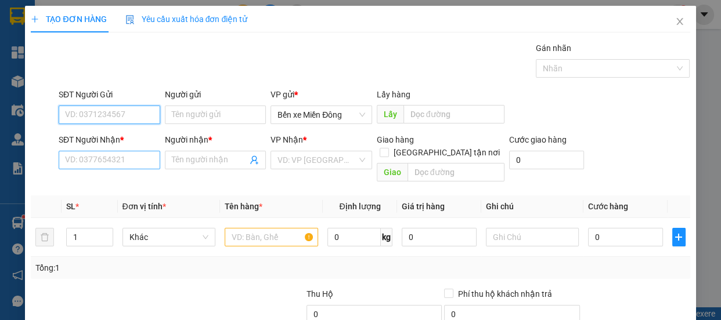
paste input "0334966189"
click at [121, 118] on input "0334966189" at bounding box center [110, 115] width 102 height 19
type input "0334966189"
click at [97, 160] on input "SĐT Người Nhận *" at bounding box center [110, 160] width 102 height 19
paste input "0334966189"
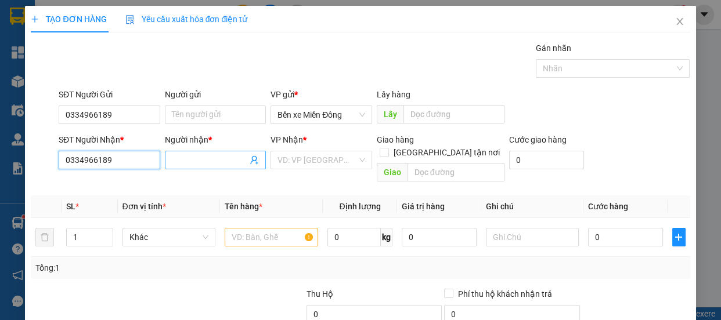
type input "0334966189"
click at [203, 160] on input "Người nhận *" at bounding box center [210, 160] width 76 height 13
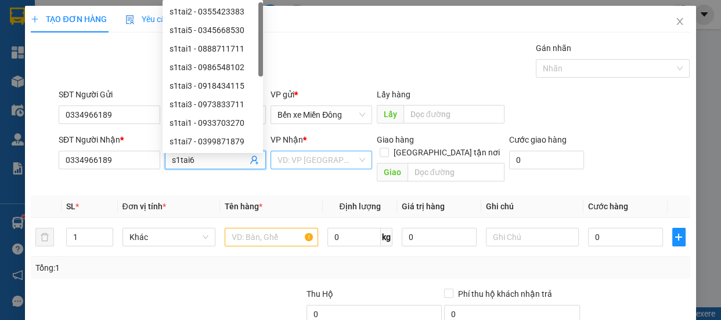
type input "s1tai6"
click at [319, 162] on input "search" at bounding box center [317, 159] width 80 height 17
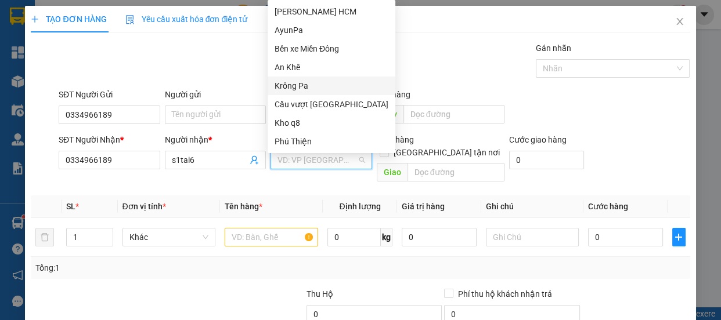
drag, startPoint x: 304, startPoint y: 86, endPoint x: 399, endPoint y: 145, distance: 111.8
click at [304, 86] on div "Krông Pa" at bounding box center [332, 86] width 114 height 13
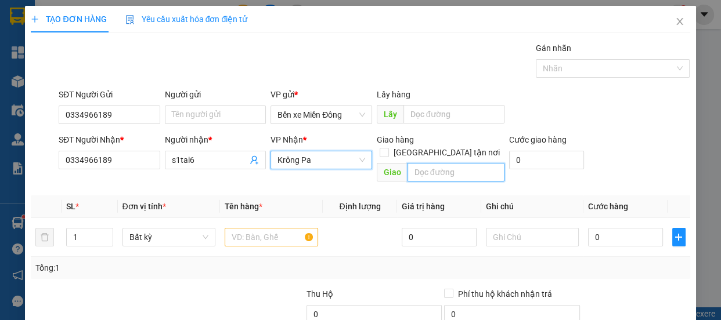
click at [463, 163] on input "text" at bounding box center [455, 172] width 97 height 19
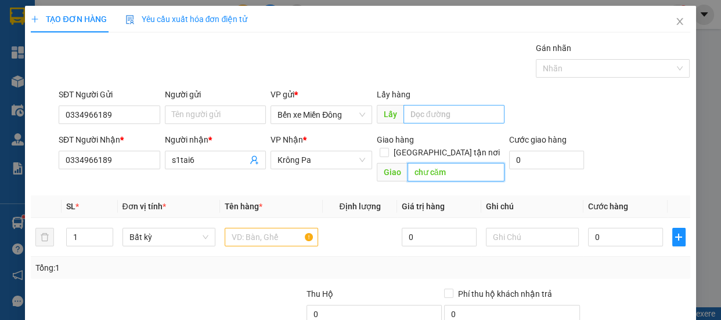
type input "chư căm"
click at [439, 115] on input "text" at bounding box center [453, 114] width 101 height 19
type input "lop lanvy"
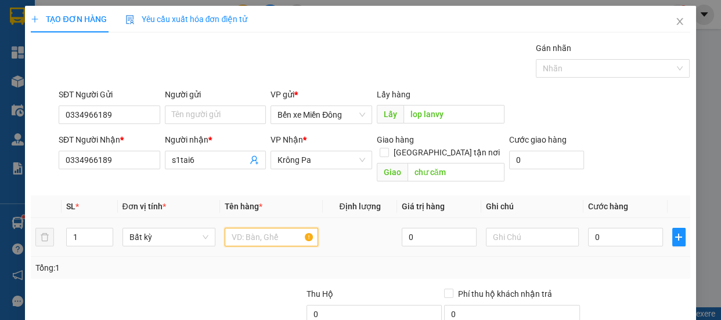
click at [269, 228] on input "text" at bounding box center [271, 237] width 93 height 19
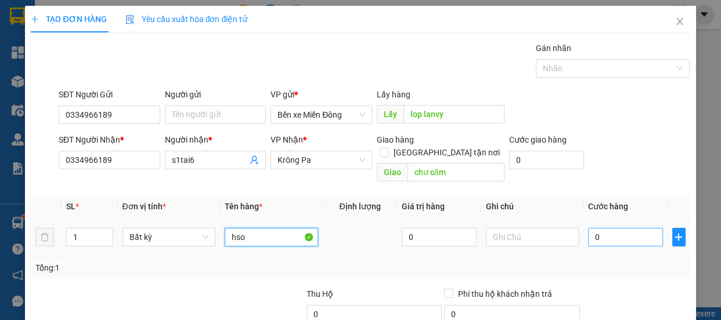
type input "hso"
click at [633, 228] on input "0" at bounding box center [625, 237] width 75 height 19
type input "004"
type input "4"
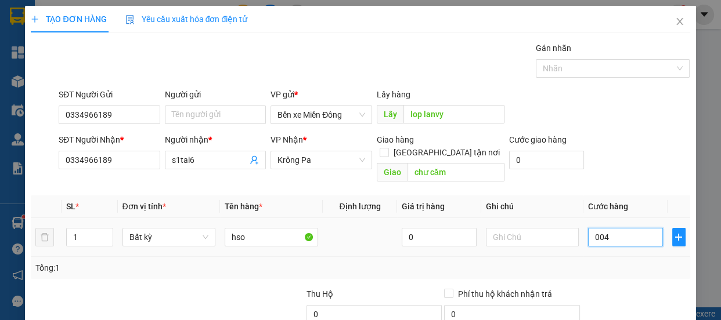
type input "0.040"
type input "40"
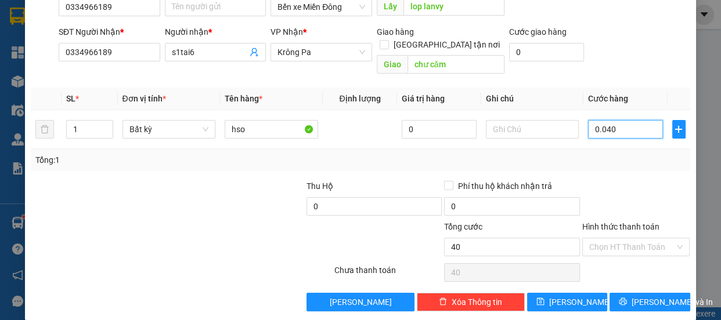
scroll to position [109, 0]
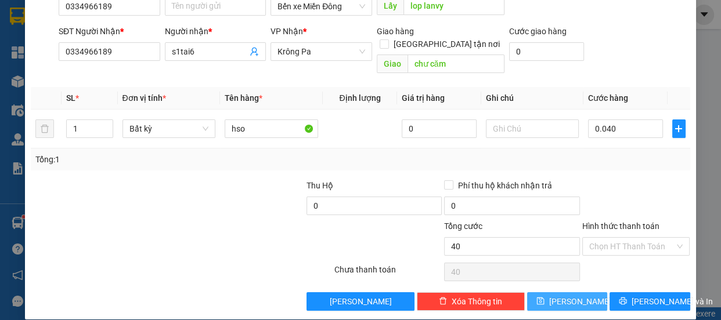
click at [568, 295] on span "[PERSON_NAME]" at bounding box center [580, 301] width 62 height 13
type input "40.000"
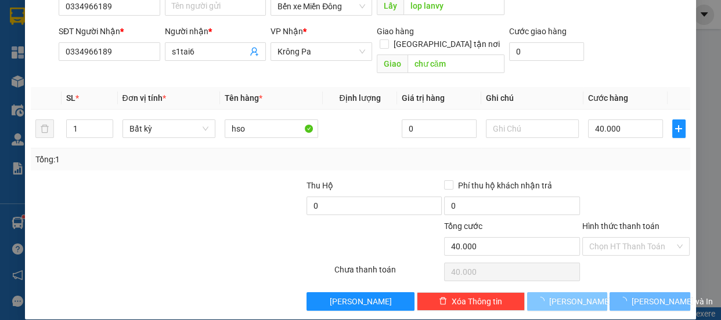
type input "0"
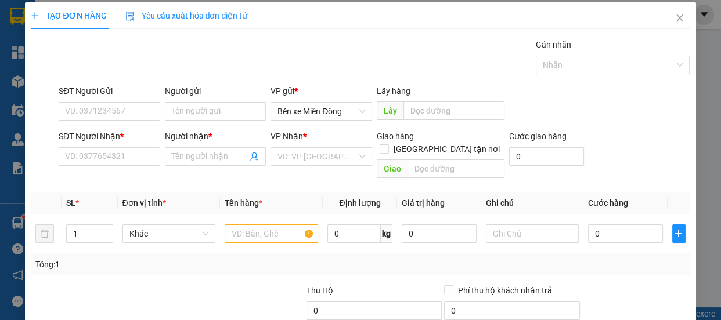
scroll to position [0, 0]
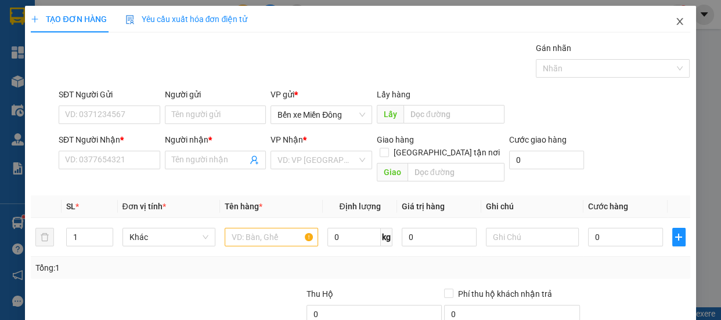
click at [675, 18] on icon "close" at bounding box center [679, 21] width 9 height 9
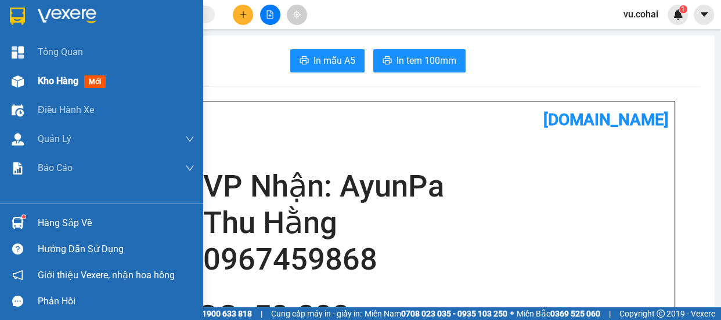
click at [62, 82] on span "Kho hàng" at bounding box center [58, 80] width 41 height 11
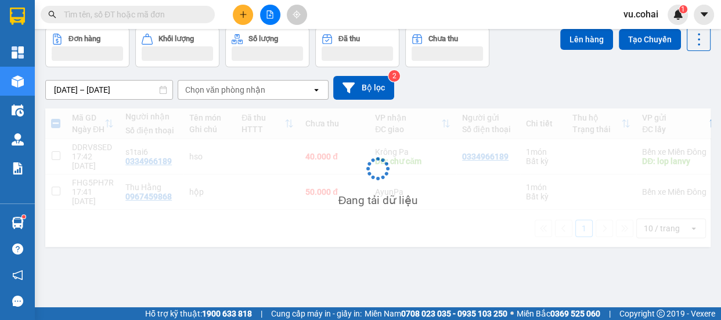
scroll to position [53, 0]
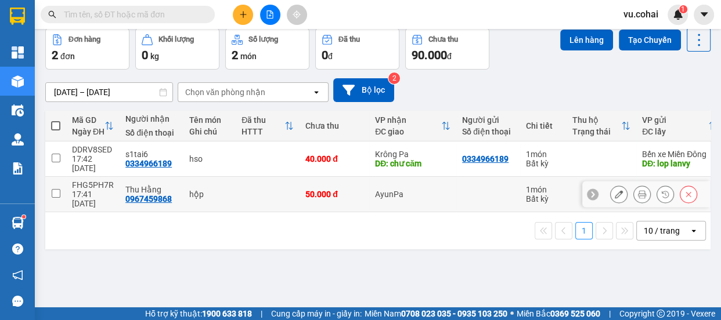
drag, startPoint x: 52, startPoint y: 178, endPoint x: 147, endPoint y: 164, distance: 95.7
click at [55, 189] on input "checkbox" at bounding box center [56, 193] width 9 height 9
checkbox input "true"
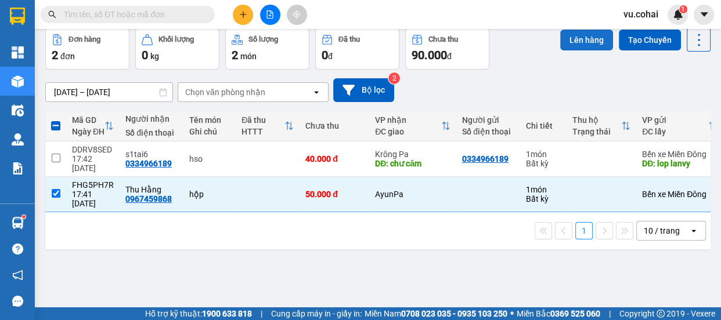
click at [568, 42] on button "Lên hàng" at bounding box center [586, 40] width 53 height 21
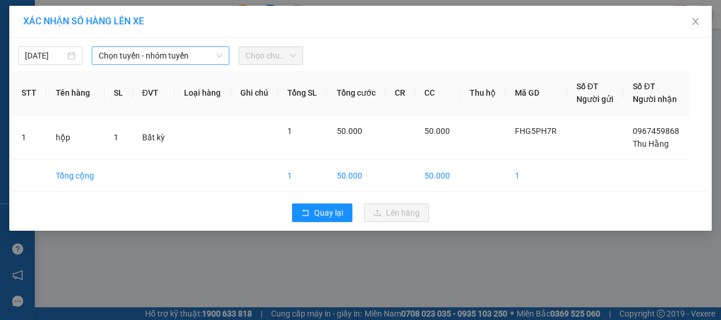
click at [183, 56] on span "Chọn tuyến - nhóm tuyến" at bounding box center [161, 55] width 124 height 17
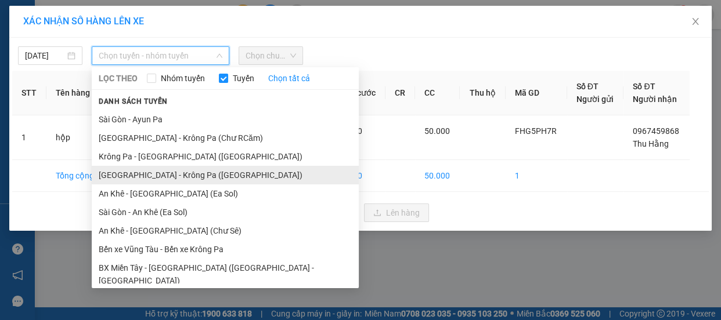
scroll to position [121, 0]
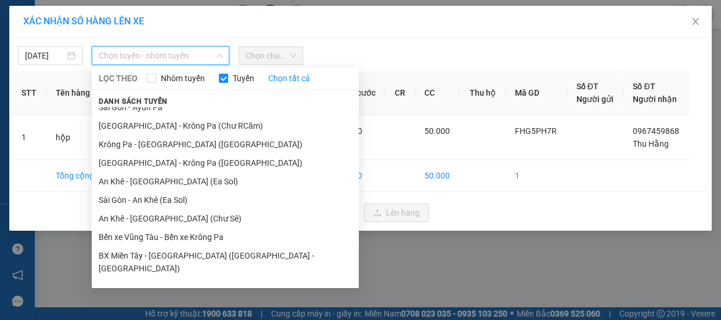
drag, startPoint x: 172, startPoint y: 159, endPoint x: 247, endPoint y: 90, distance: 101.4
click at [173, 158] on li "[GEOGRAPHIC_DATA] - Krông Pa ([GEOGRAPHIC_DATA])" at bounding box center [225, 163] width 267 height 19
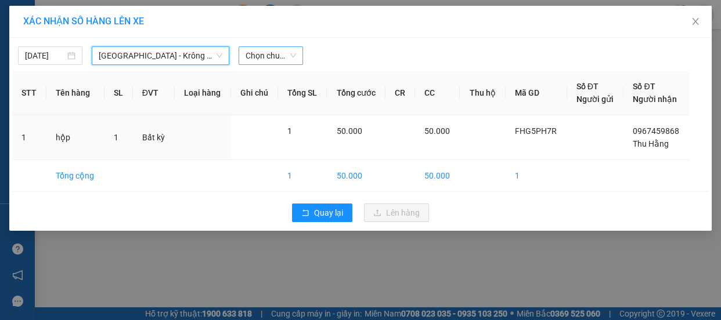
click at [276, 53] on span "Chọn chuyến" at bounding box center [270, 55] width 50 height 17
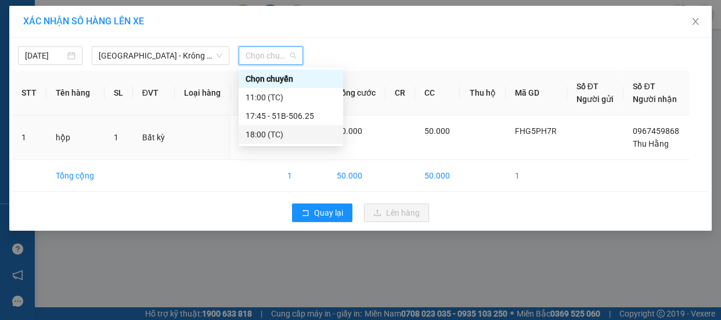
click at [279, 136] on div "18:00 (TC)" at bounding box center [290, 134] width 91 height 13
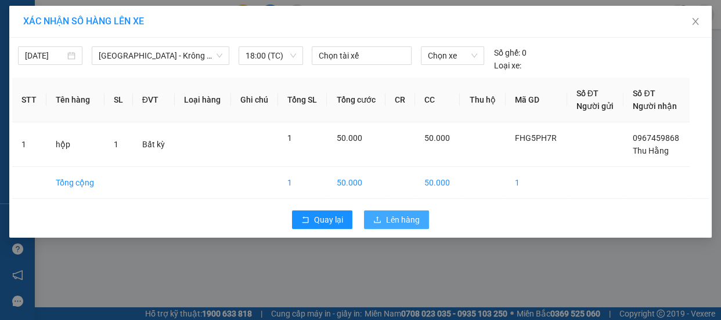
drag, startPoint x: 390, startPoint y: 224, endPoint x: 395, endPoint y: 218, distance: 7.9
click at [392, 222] on span "Lên hàng" at bounding box center [403, 220] width 34 height 13
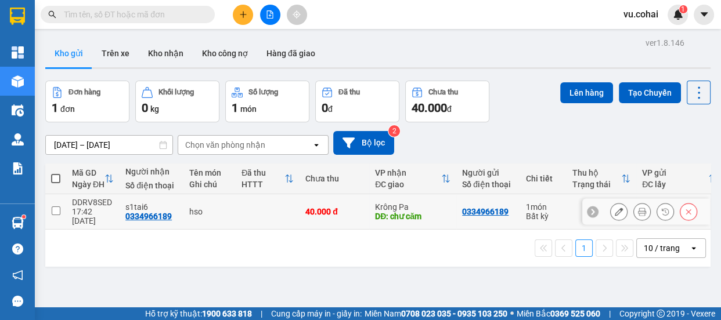
drag, startPoint x: 58, startPoint y: 205, endPoint x: 193, endPoint y: 175, distance: 138.0
click at [58, 207] on input "checkbox" at bounding box center [56, 211] width 9 height 9
checkbox input "true"
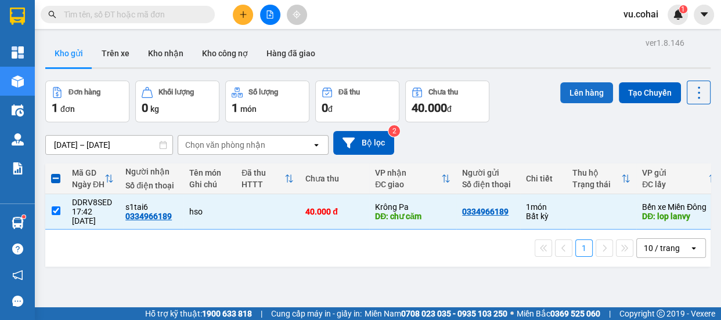
click at [582, 98] on button "Lên hàng" at bounding box center [586, 92] width 53 height 21
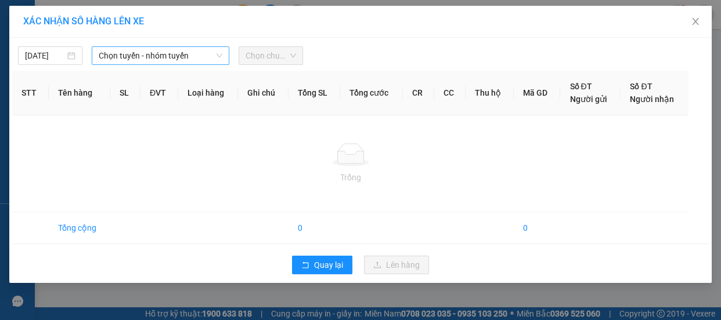
click at [140, 56] on span "Chọn tuyến - nhóm tuyến" at bounding box center [161, 55] width 124 height 17
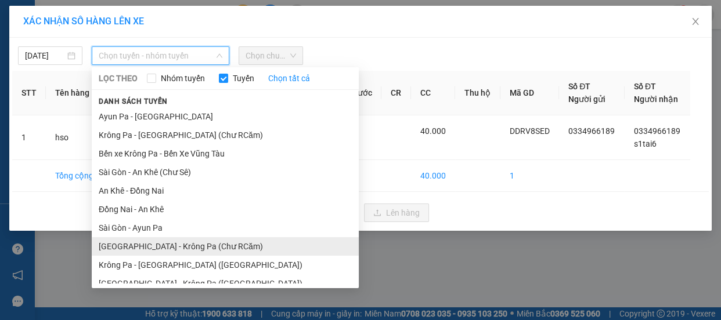
drag, startPoint x: 193, startPoint y: 252, endPoint x: 197, endPoint y: 244, distance: 9.6
click at [195, 250] on li "[GEOGRAPHIC_DATA] - Krông Pa (Chư RCăm)" at bounding box center [225, 246] width 267 height 19
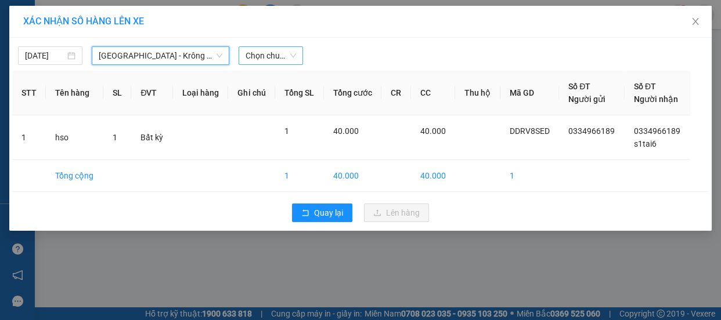
click at [270, 54] on span "Chọn chuyến" at bounding box center [270, 55] width 50 height 17
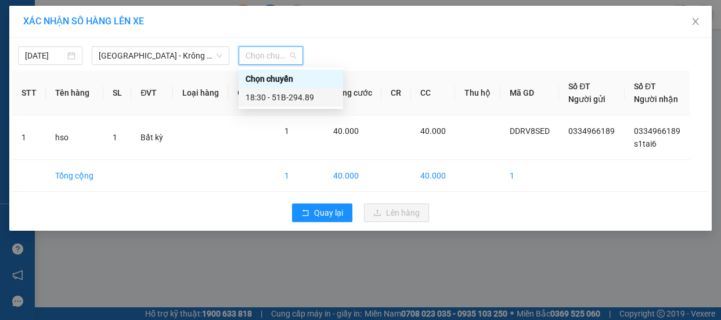
click at [295, 95] on div "18:30 - 51B-294.89" at bounding box center [290, 97] width 91 height 13
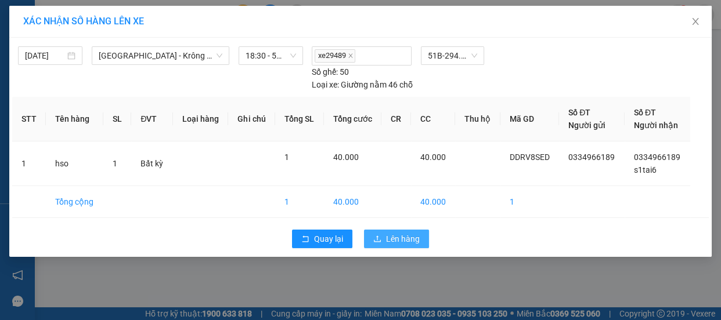
click at [399, 233] on span "Lên hàng" at bounding box center [403, 239] width 34 height 13
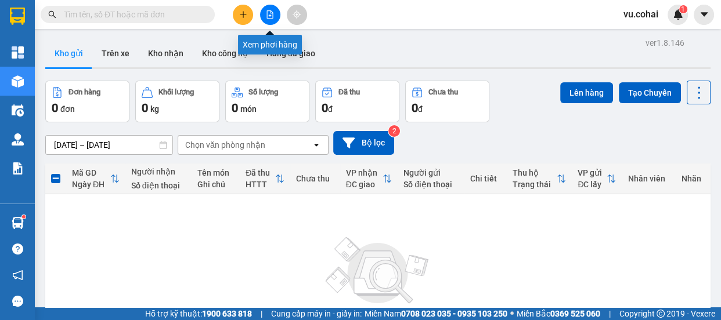
drag, startPoint x: 268, startPoint y: 15, endPoint x: 254, endPoint y: 18, distance: 14.9
click at [268, 14] on icon "file-add" at bounding box center [270, 14] width 8 height 8
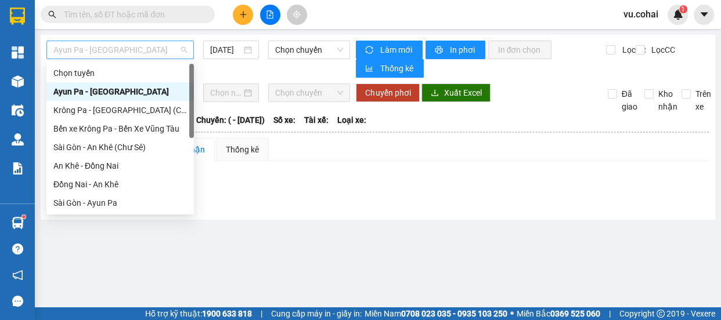
click at [152, 52] on span "Ayun Pa - [GEOGRAPHIC_DATA]" at bounding box center [119, 49] width 133 height 17
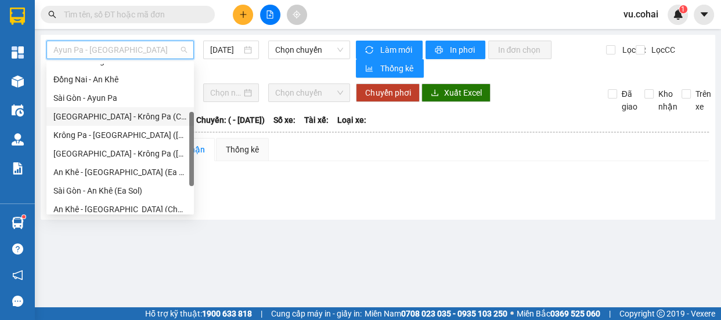
click at [146, 114] on div "[GEOGRAPHIC_DATA] - Krông Pa (Chư RCăm)" at bounding box center [119, 116] width 133 height 13
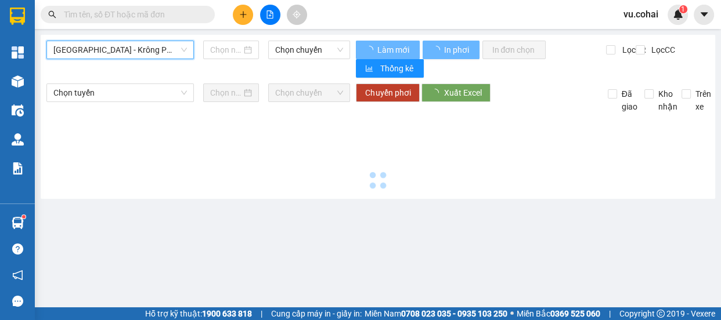
type input "[DATE]"
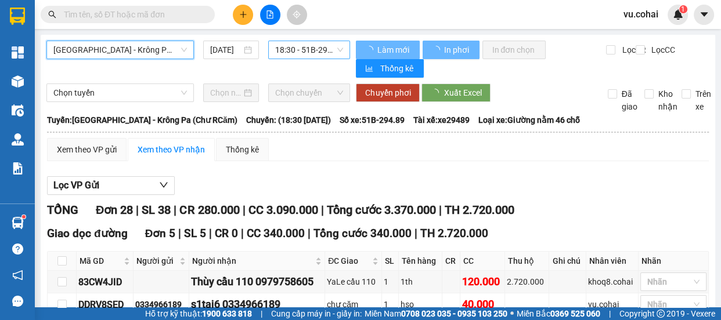
click at [291, 49] on span "18:30 - 51B-294.89" at bounding box center [309, 49] width 68 height 17
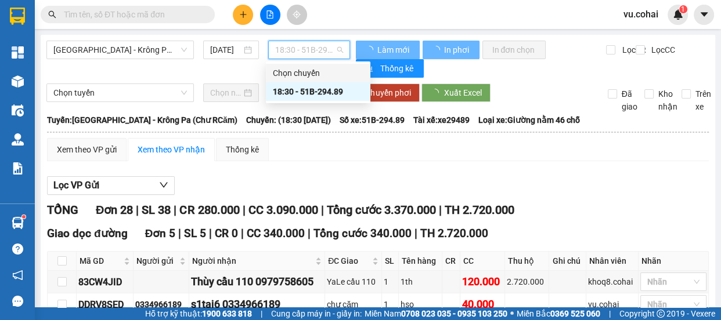
click at [142, 46] on span "[GEOGRAPHIC_DATA] - Krông Pa (Chư RCăm)" at bounding box center [119, 49] width 133 height 17
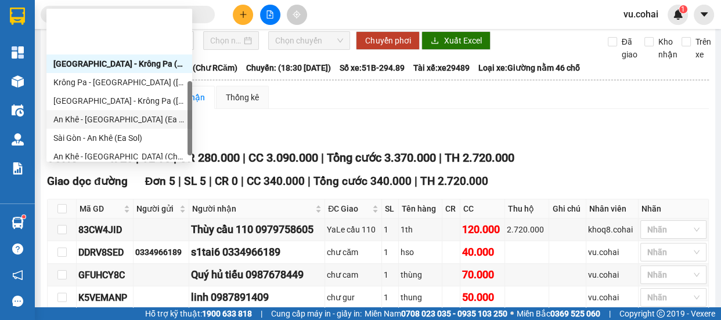
scroll to position [167, 0]
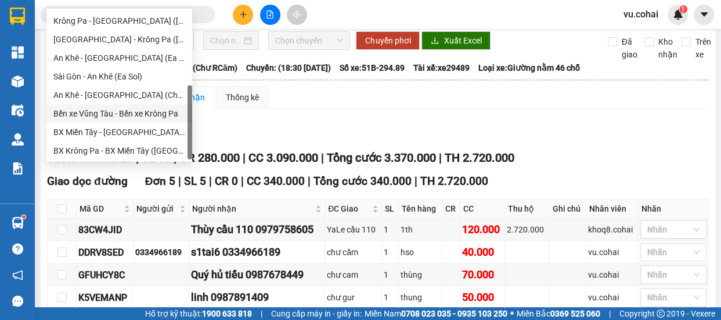
click at [134, 111] on div "Bến xe Vũng Tàu - Bến xe Krông Pa" at bounding box center [119, 113] width 132 height 13
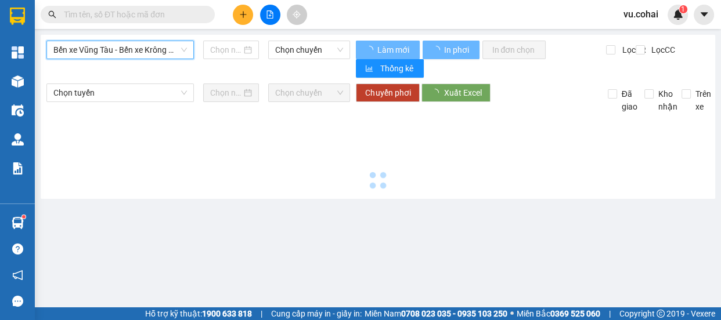
type input "[DATE]"
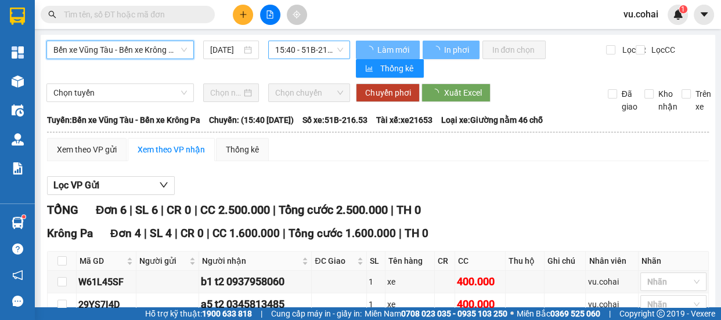
click at [310, 46] on span "15:40 - 51B-216.53" at bounding box center [309, 49] width 68 height 17
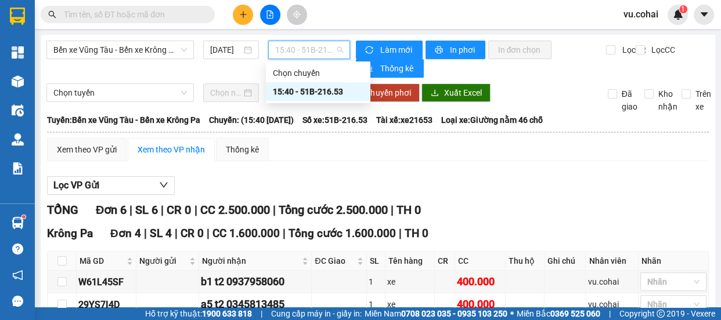
click at [331, 88] on div "15:40 - 51B-216.53" at bounding box center [318, 91] width 91 height 13
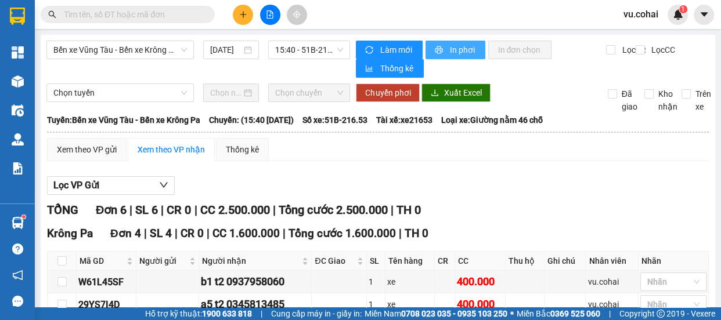
click at [454, 49] on span "In phơi" at bounding box center [462, 50] width 27 height 13
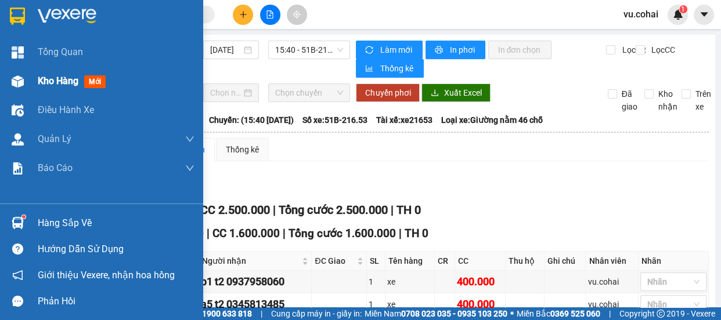
click at [55, 78] on span "Kho hàng" at bounding box center [58, 80] width 41 height 11
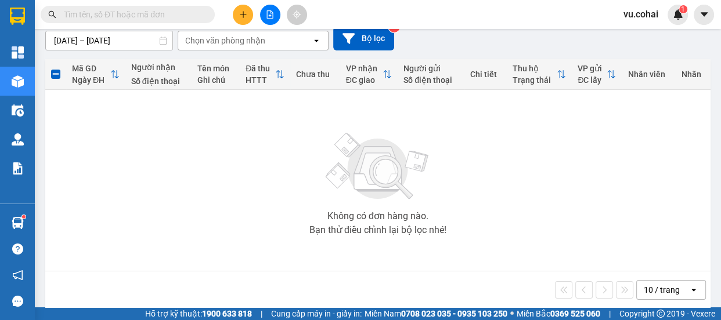
scroll to position [105, 0]
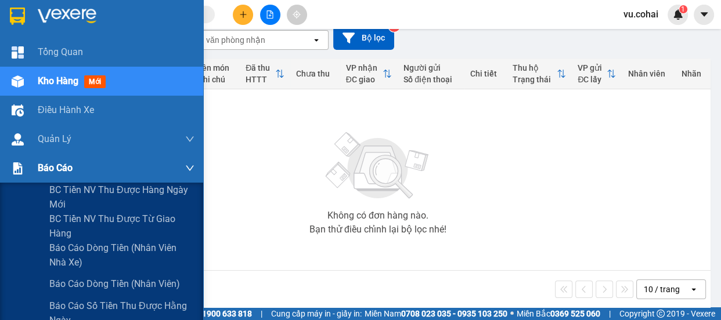
click at [61, 171] on span "Báo cáo" at bounding box center [55, 168] width 35 height 15
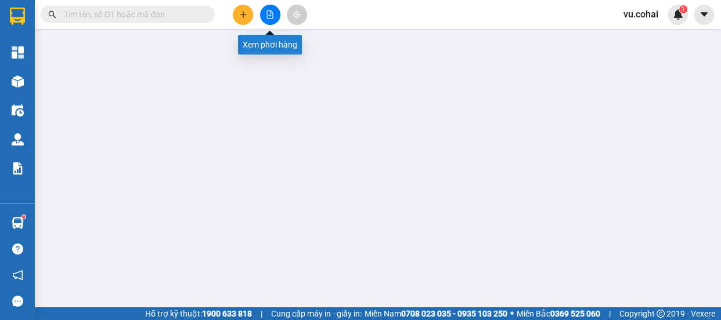
click at [273, 15] on icon "file-add" at bounding box center [270, 14] width 8 height 8
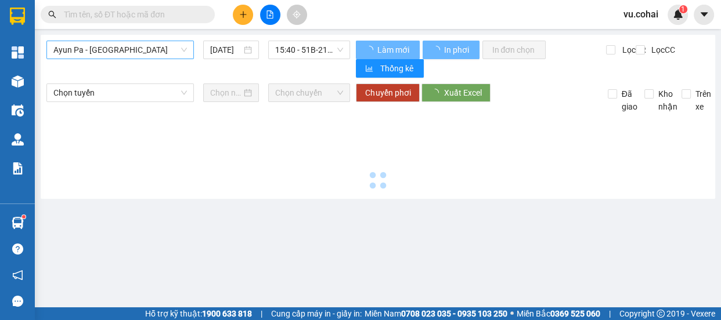
click at [120, 50] on span "Ayun Pa - [GEOGRAPHIC_DATA]" at bounding box center [119, 49] width 133 height 17
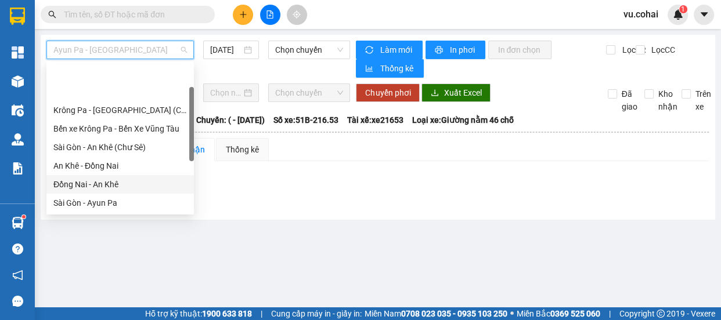
scroll to position [52, 0]
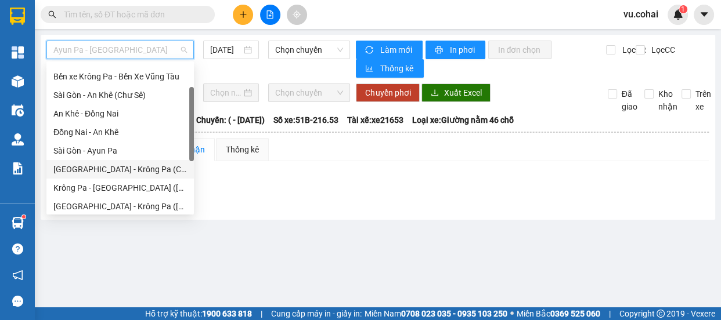
click at [129, 164] on div "[GEOGRAPHIC_DATA] - Krông Pa (Chư RCăm)" at bounding box center [119, 169] width 133 height 13
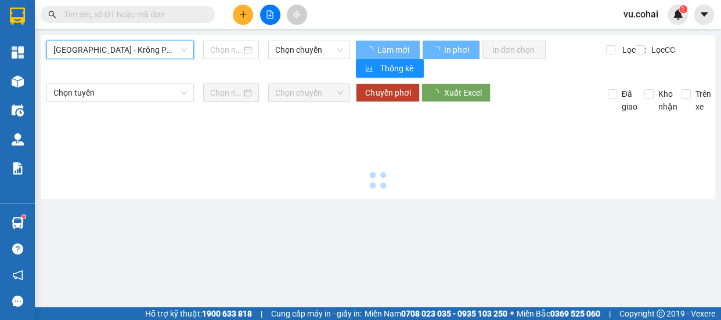
type input "[DATE]"
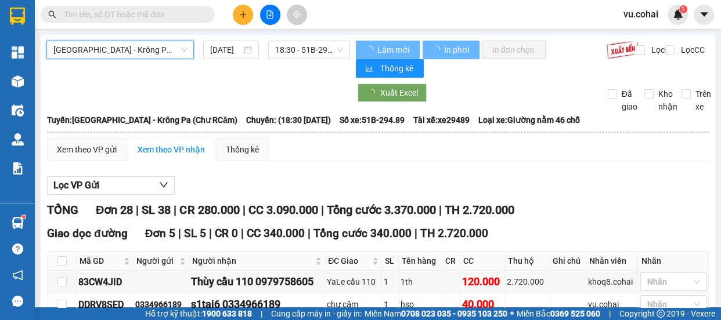
click at [314, 45] on span "18:30 - 51B-294.89" at bounding box center [309, 49] width 68 height 17
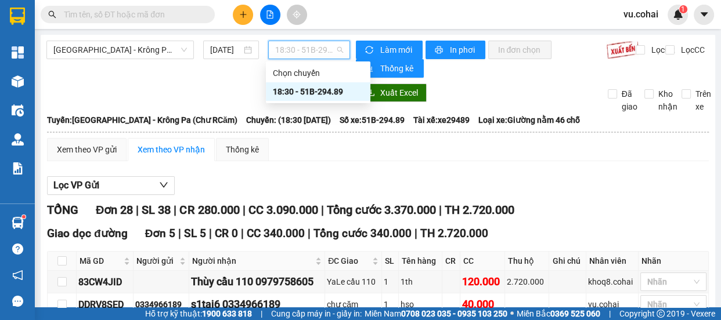
click at [327, 93] on div "18:30 - 51B-294.89" at bounding box center [318, 91] width 91 height 13
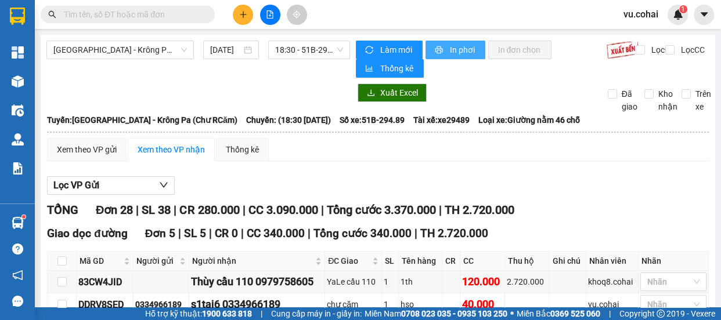
click at [461, 49] on span "In phơi" at bounding box center [462, 50] width 27 height 13
click at [549, 284] on td at bounding box center [567, 282] width 37 height 23
click at [537, 284] on div "2.720.000" at bounding box center [527, 282] width 40 height 13
click at [536, 284] on div "2.720.000" at bounding box center [527, 282] width 40 height 13
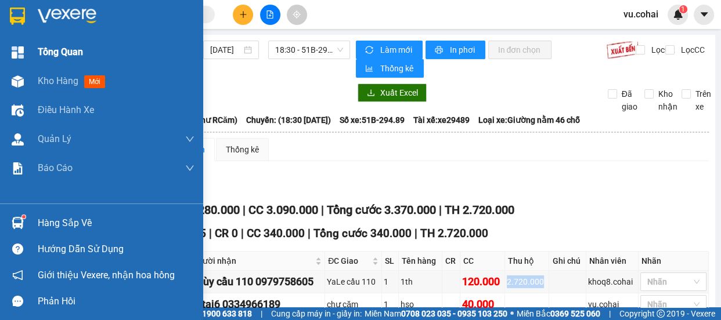
drag, startPoint x: 51, startPoint y: 81, endPoint x: 62, endPoint y: 66, distance: 18.4
click at [51, 80] on span "Kho hàng" at bounding box center [58, 80] width 41 height 11
